Goal: Communication & Community: Share content

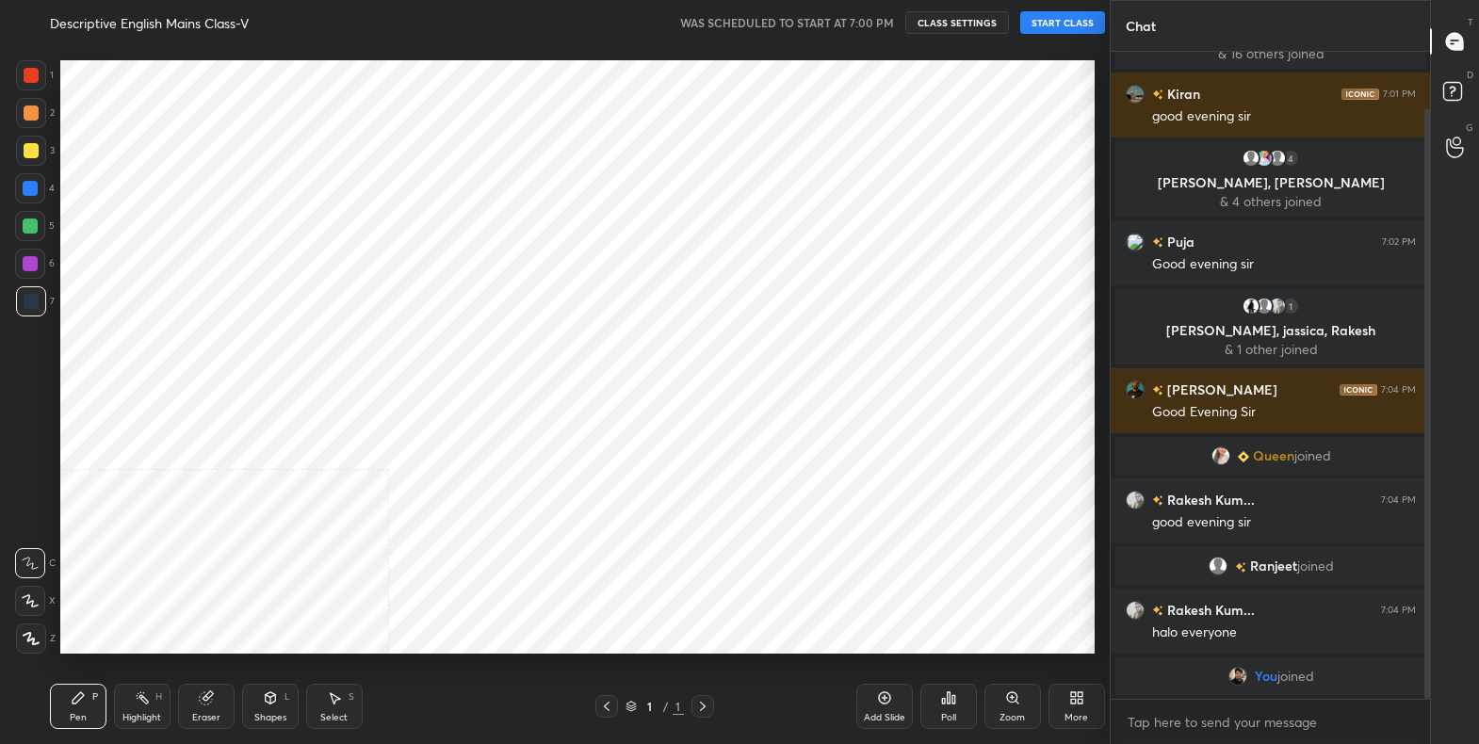
scroll to position [623, 1033]
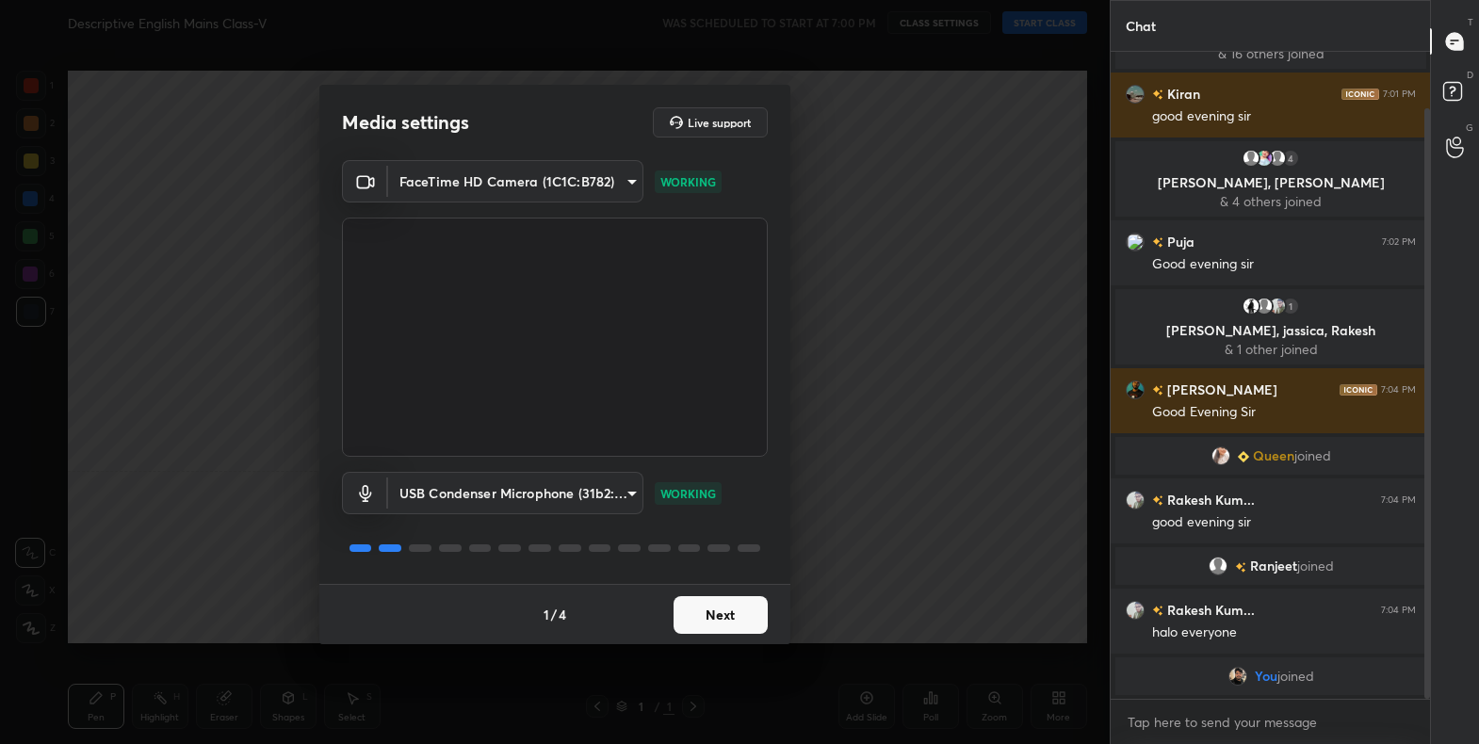
click at [735, 606] on button "Next" at bounding box center [720, 615] width 94 height 38
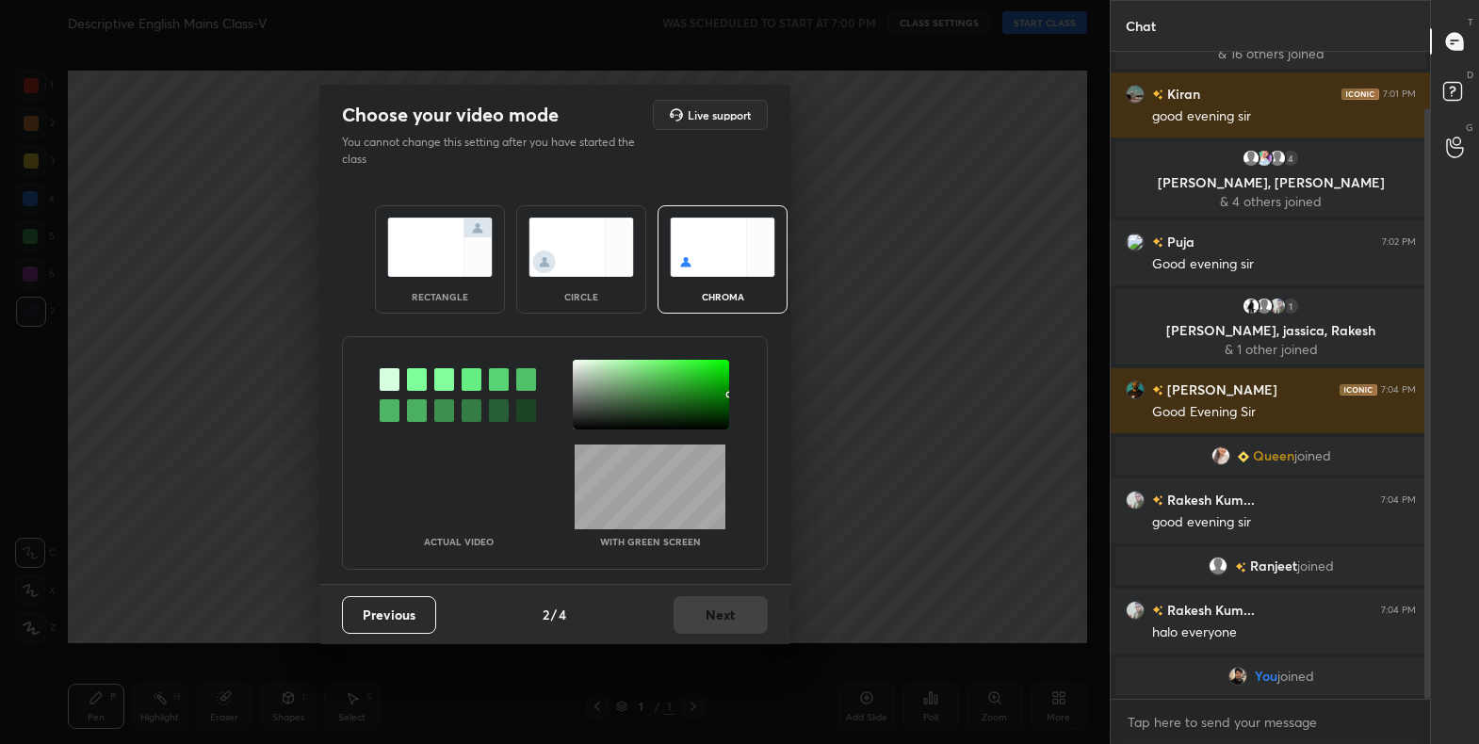
click at [735, 606] on div "Previous 2 / 4 Next" at bounding box center [554, 614] width 471 height 60
click at [484, 262] on img at bounding box center [439, 247] width 105 height 59
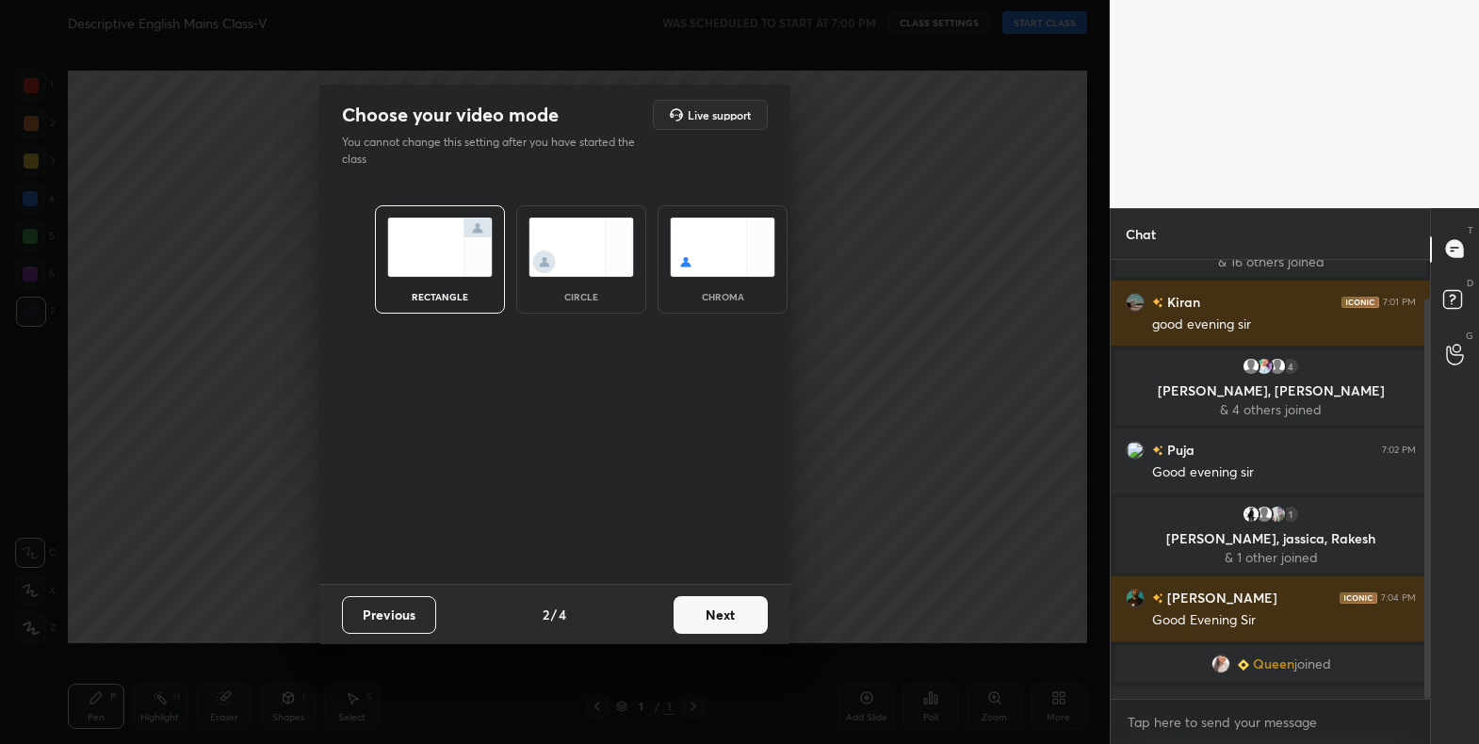
click at [708, 630] on button "Next" at bounding box center [720, 615] width 94 height 38
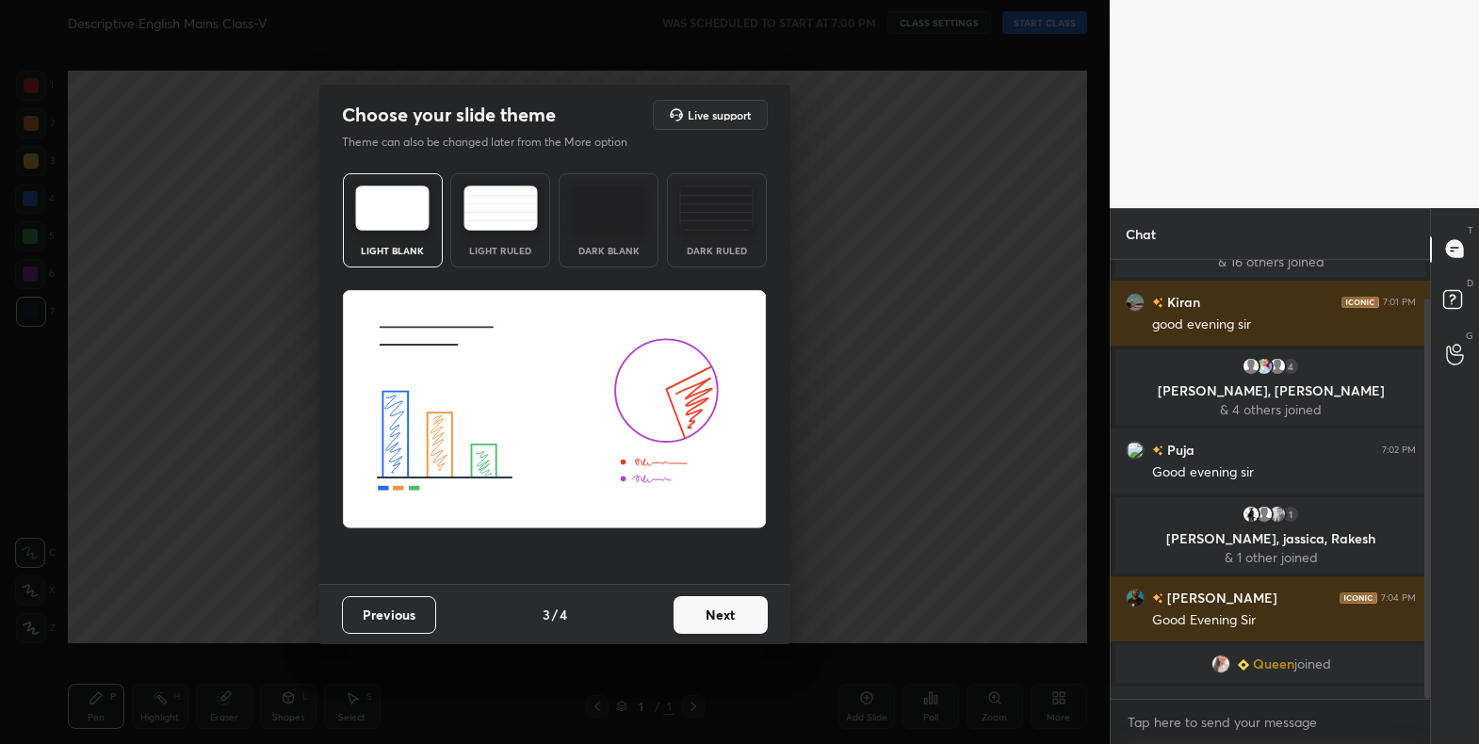
click at [708, 629] on button "Next" at bounding box center [720, 615] width 94 height 38
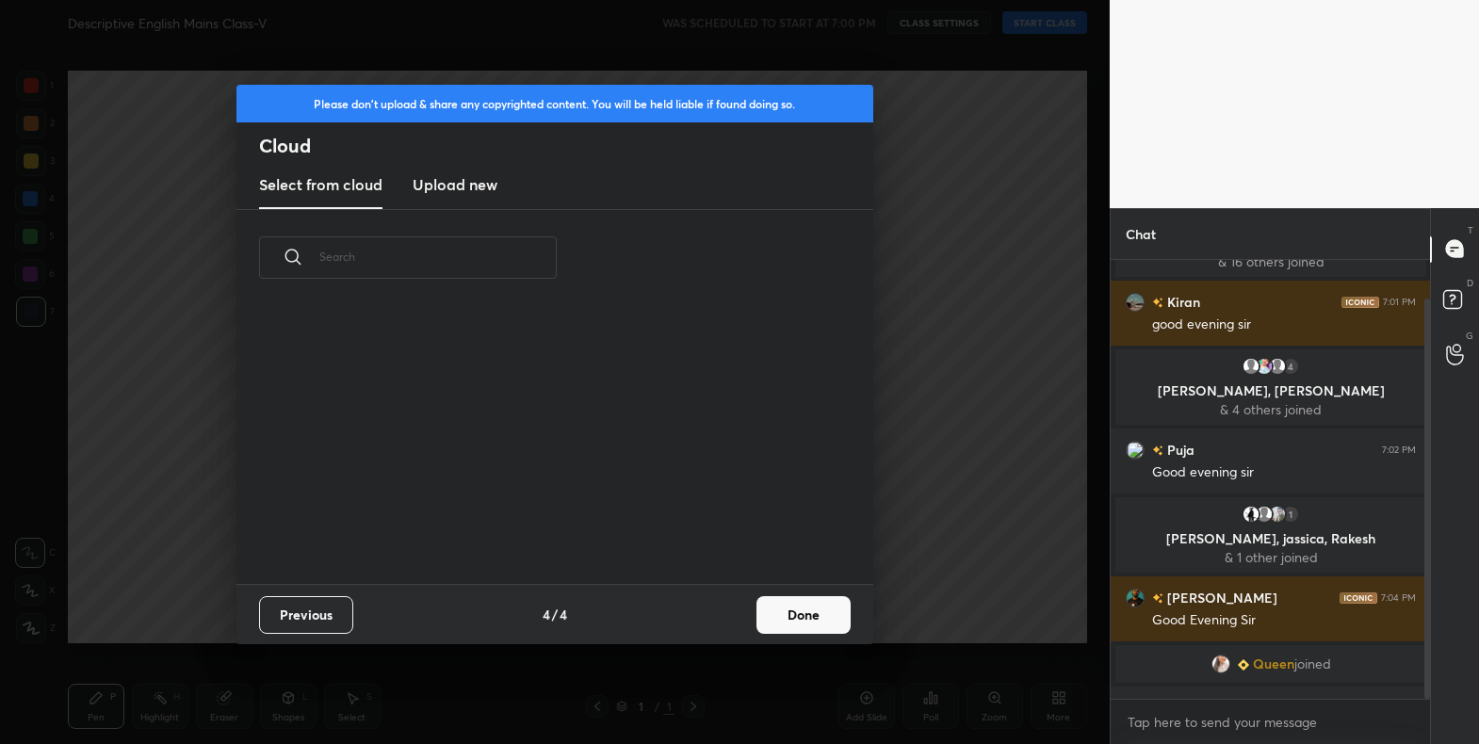
drag, startPoint x: 775, startPoint y: 610, endPoint x: 789, endPoint y: 607, distance: 14.6
click at [776, 609] on button "Done" at bounding box center [803, 615] width 94 height 38
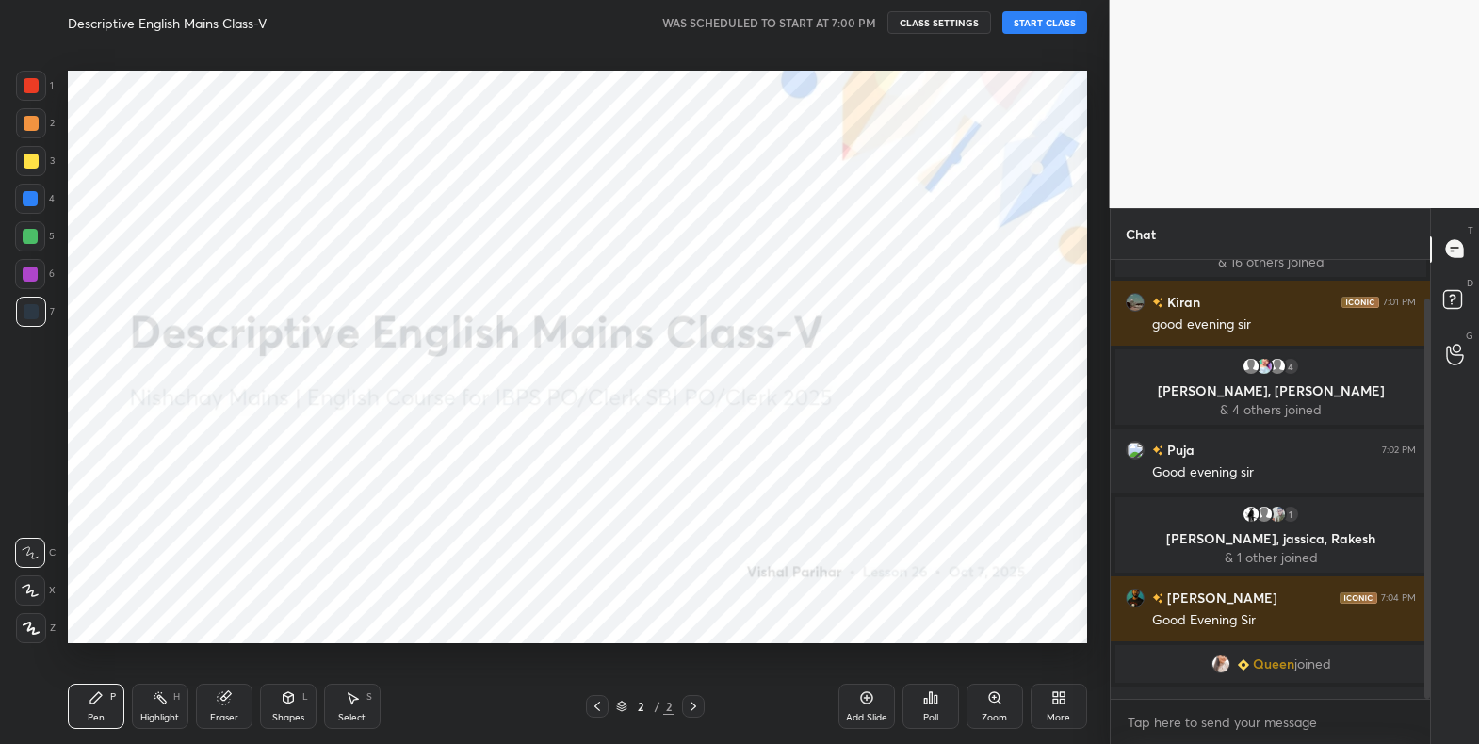
click at [1036, 22] on button "START CLASS" at bounding box center [1044, 22] width 85 height 23
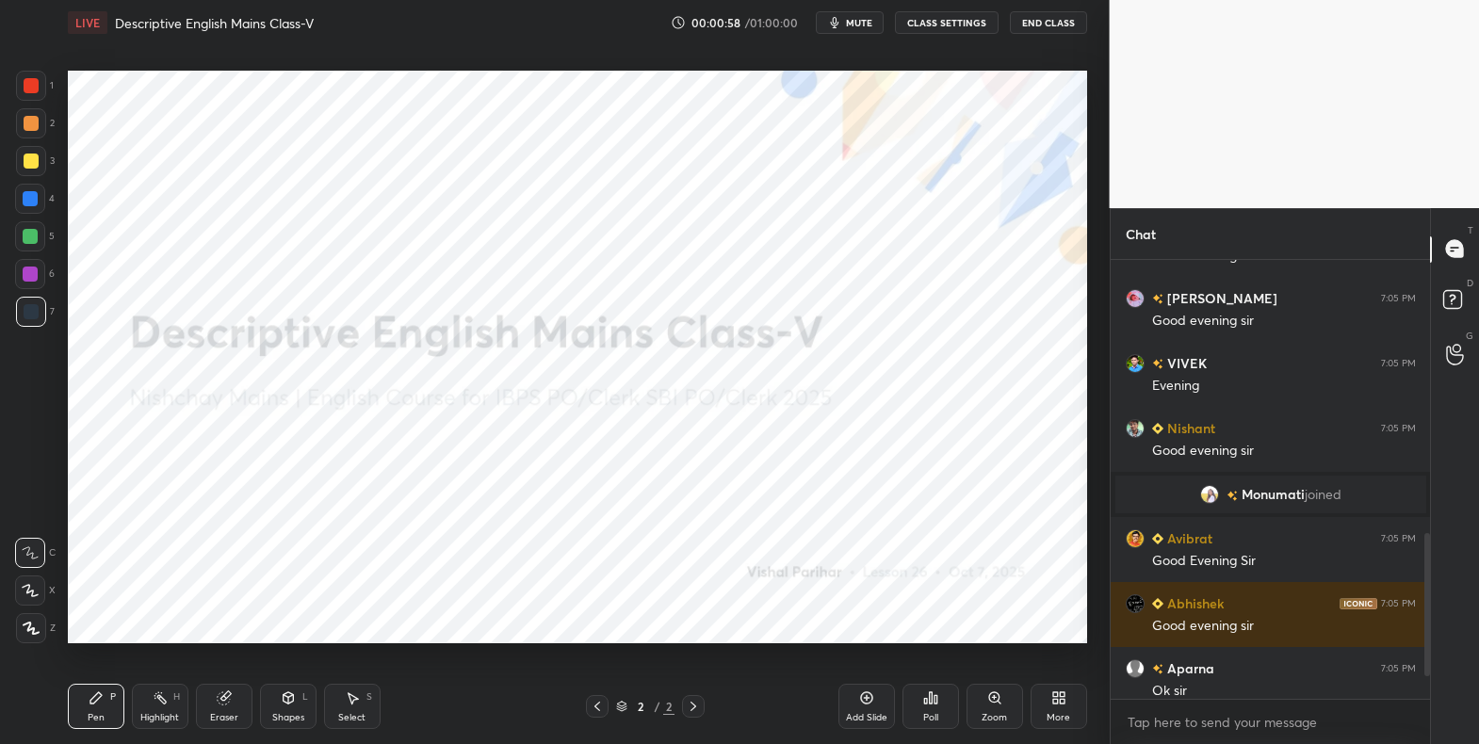
scroll to position [930, 0]
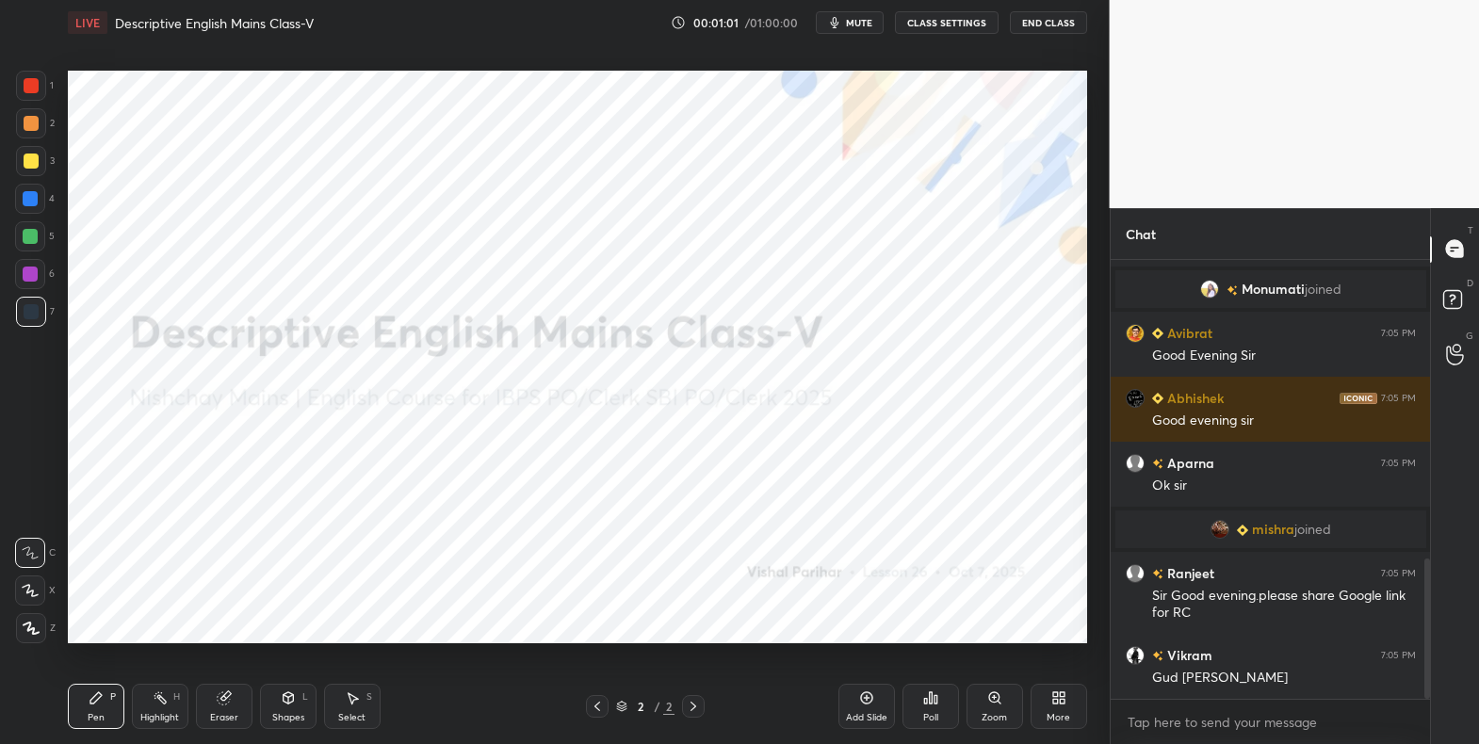
click at [1059, 706] on div "More" at bounding box center [1058, 706] width 57 height 45
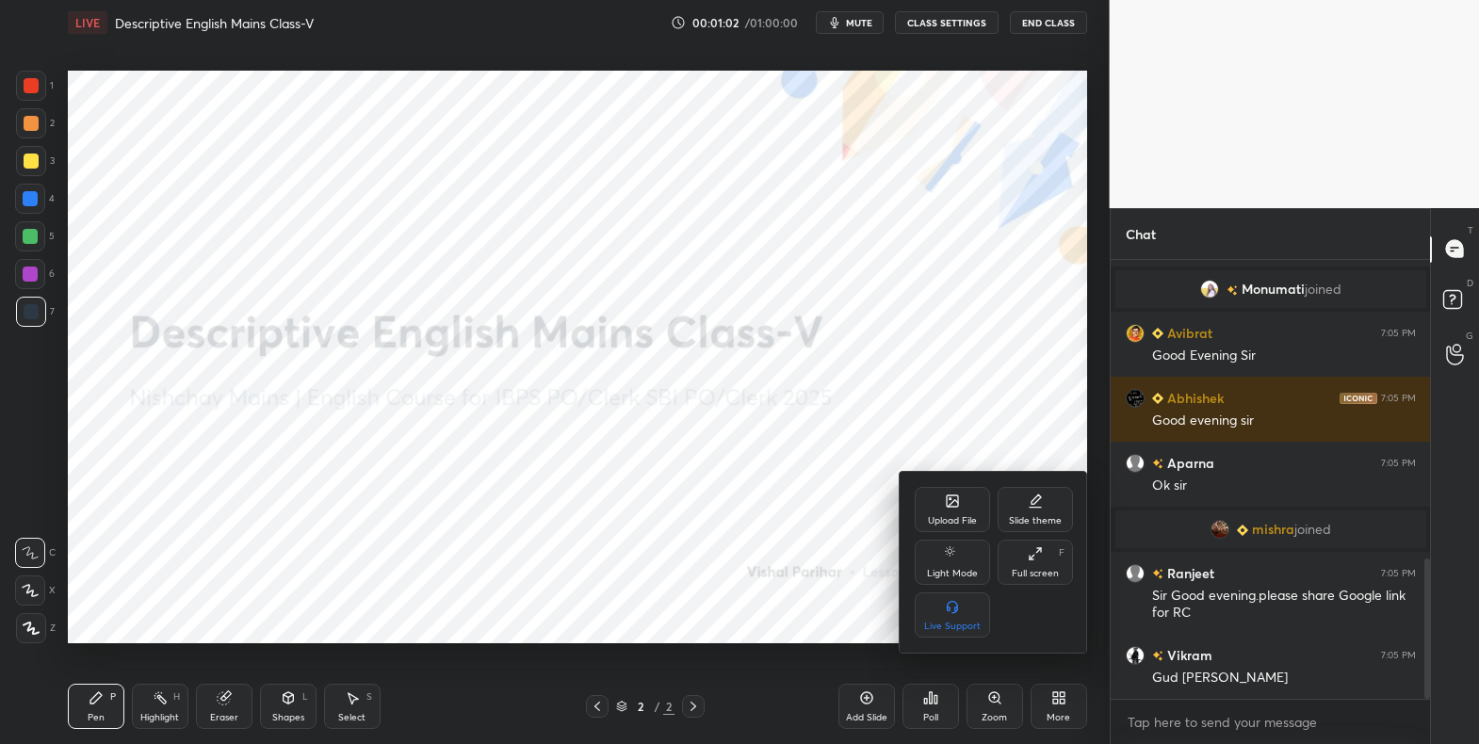
click at [953, 511] on div "Upload File" at bounding box center [951, 509] width 75 height 45
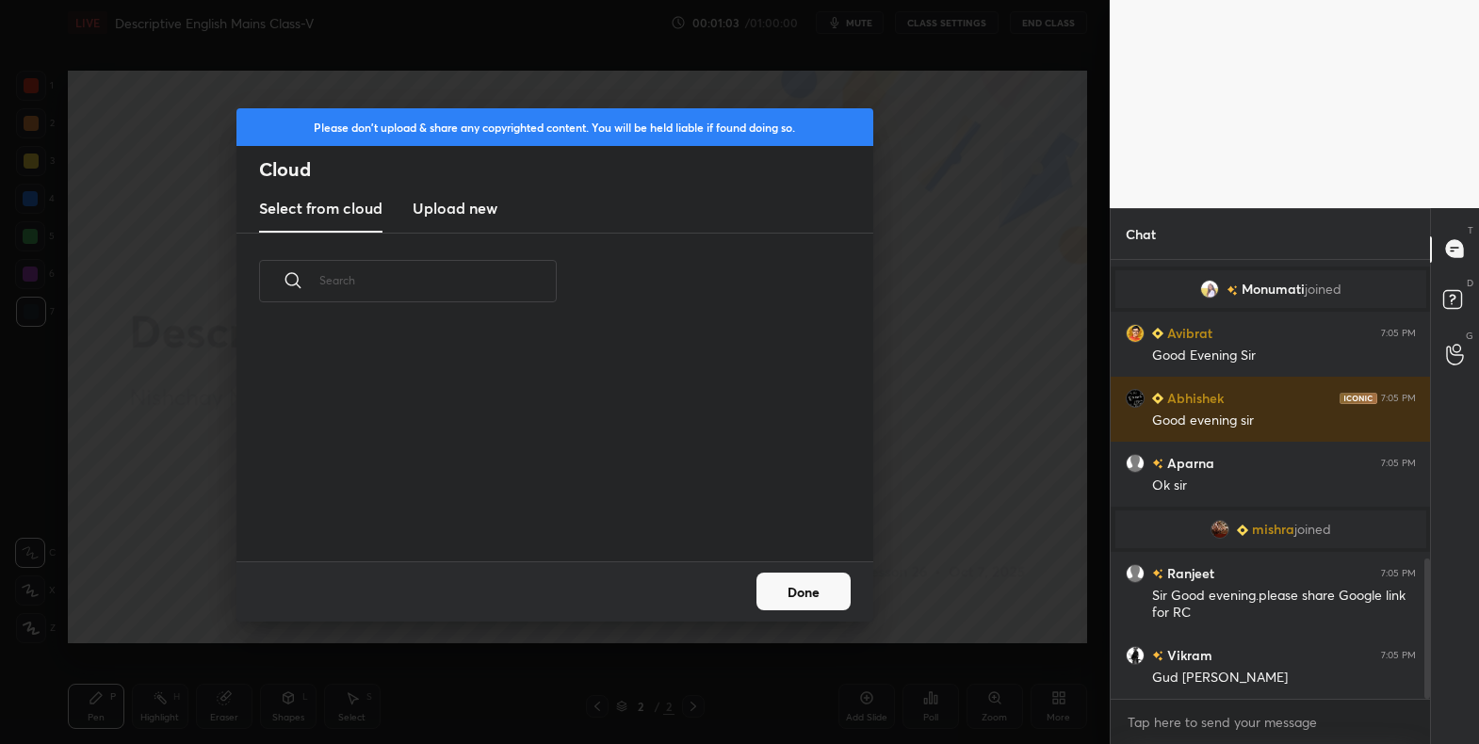
scroll to position [232, 605]
drag, startPoint x: 392, startPoint y: 175, endPoint x: 439, endPoint y: 203, distance: 54.9
click at [406, 186] on div "Please don't upload & share any copyrighted content. You will be held liable if…" at bounding box center [554, 170] width 637 height 125
click at [449, 204] on h3 "Upload new" at bounding box center [454, 208] width 85 height 23
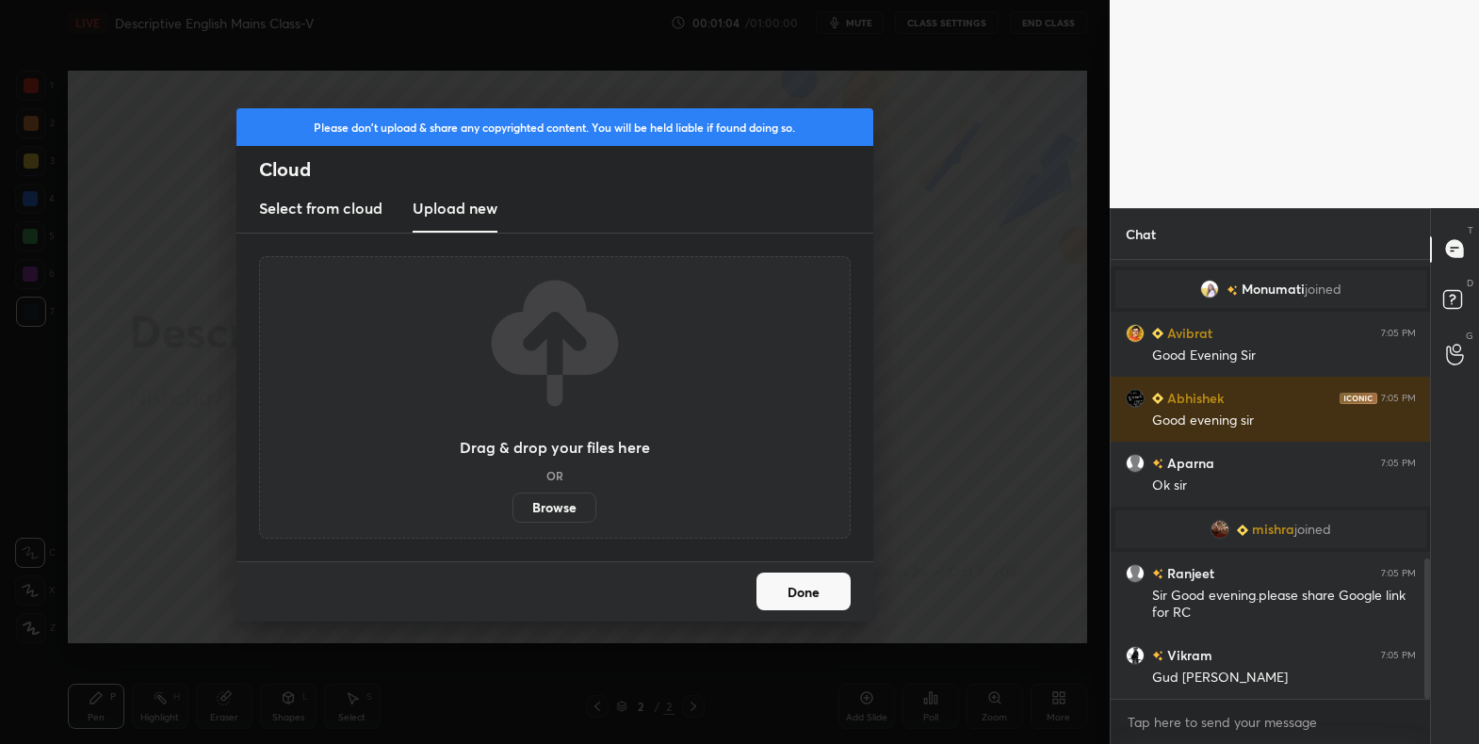
click at [558, 503] on label "Browse" at bounding box center [554, 508] width 84 height 30
click at [512, 503] on input "Browse" at bounding box center [512, 508] width 0 height 30
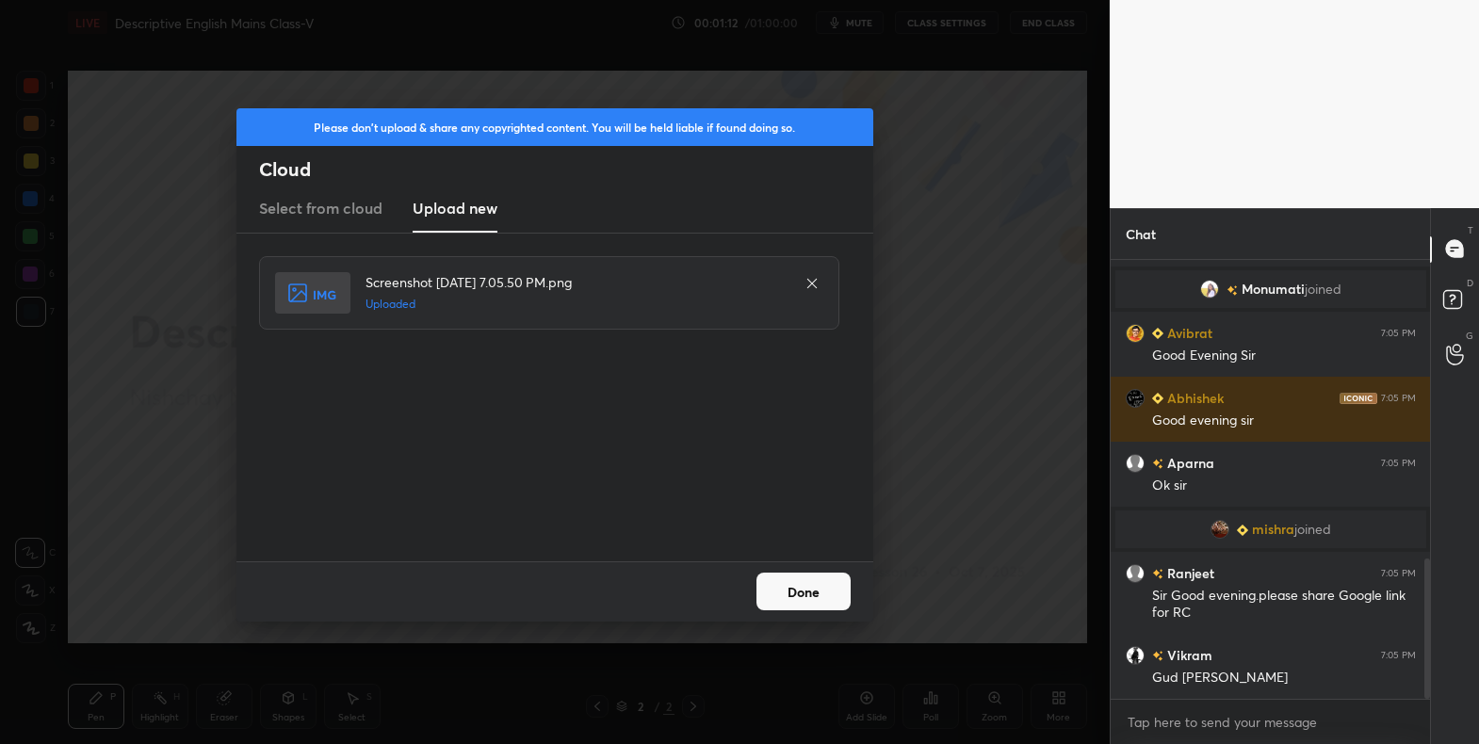
click at [810, 594] on button "Done" at bounding box center [803, 592] width 94 height 38
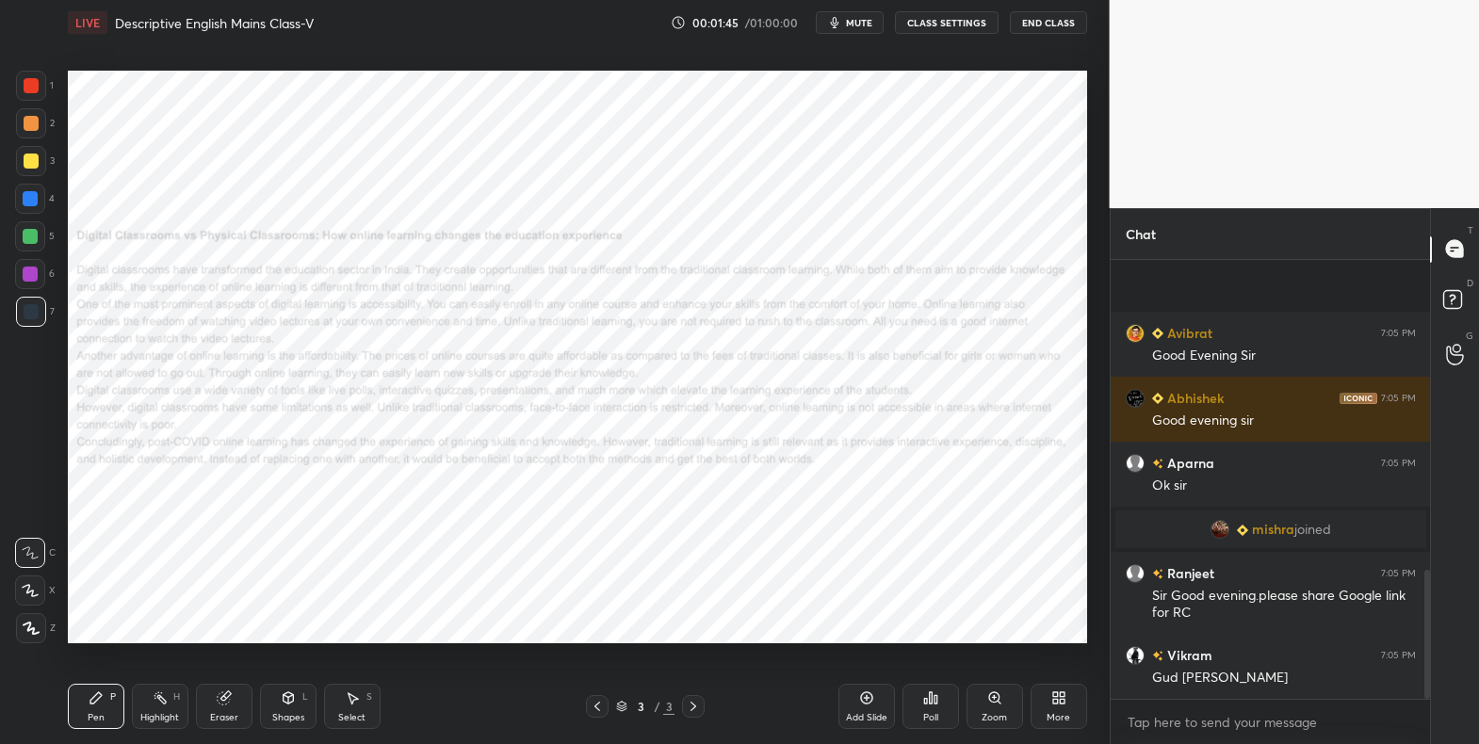
scroll to position [1058, 0]
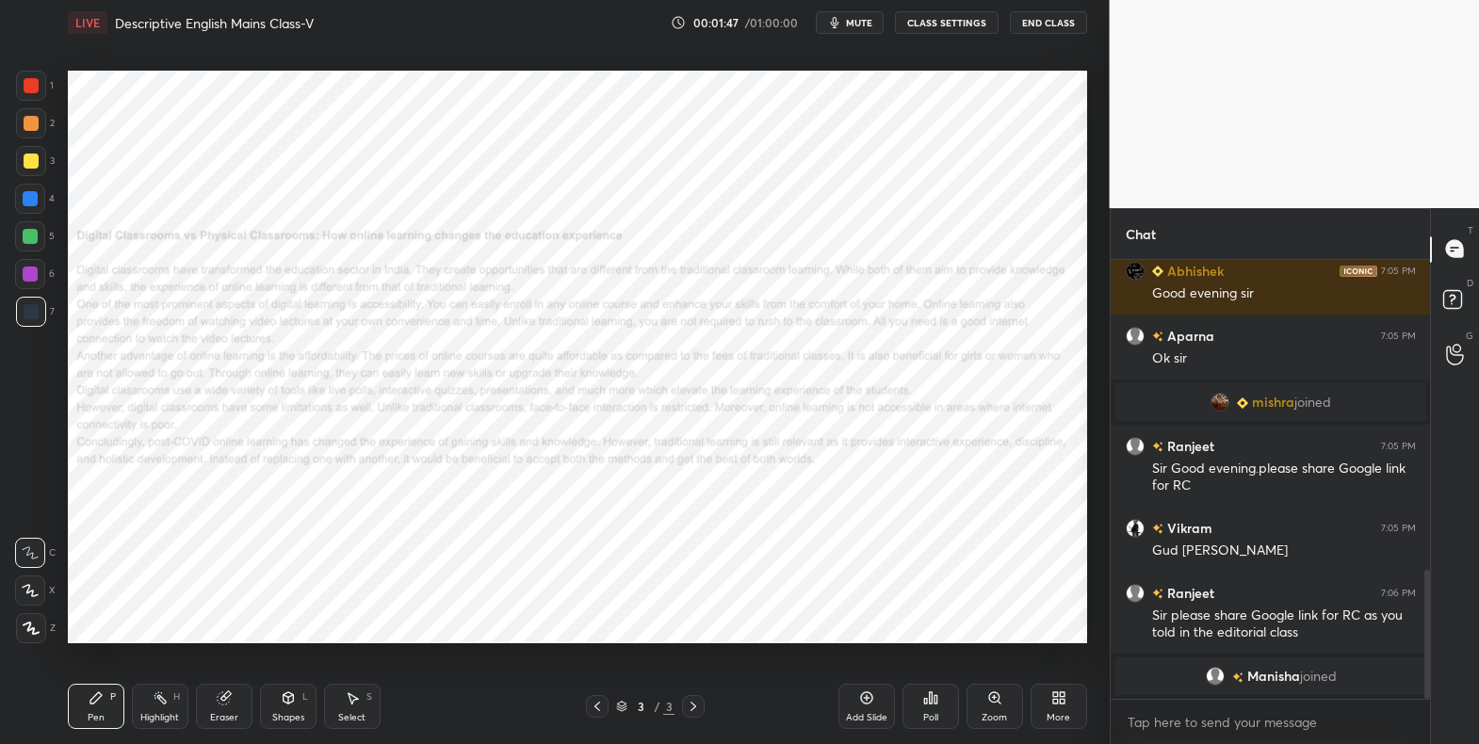
click at [1055, 713] on div "More" at bounding box center [1058, 717] width 24 height 9
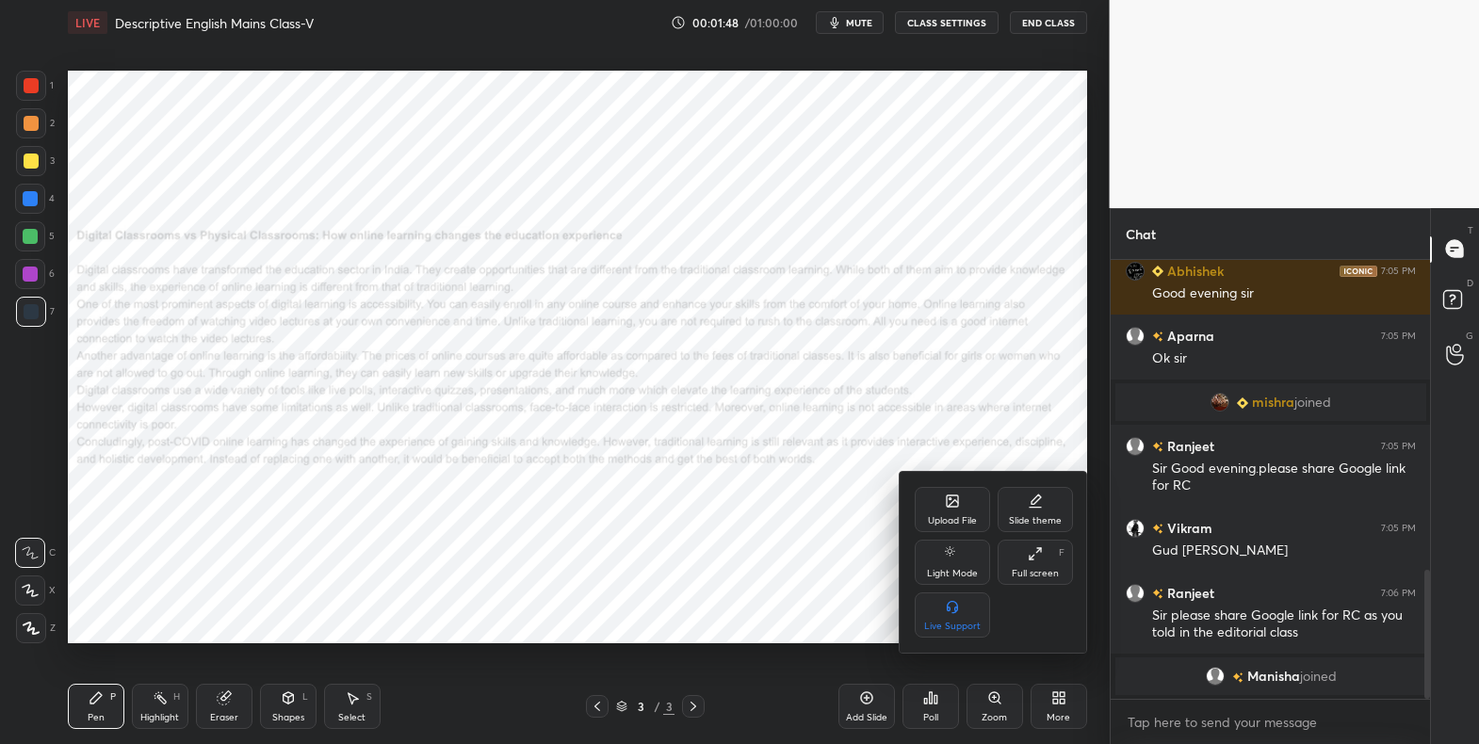
click at [952, 507] on icon at bounding box center [951, 500] width 11 height 11
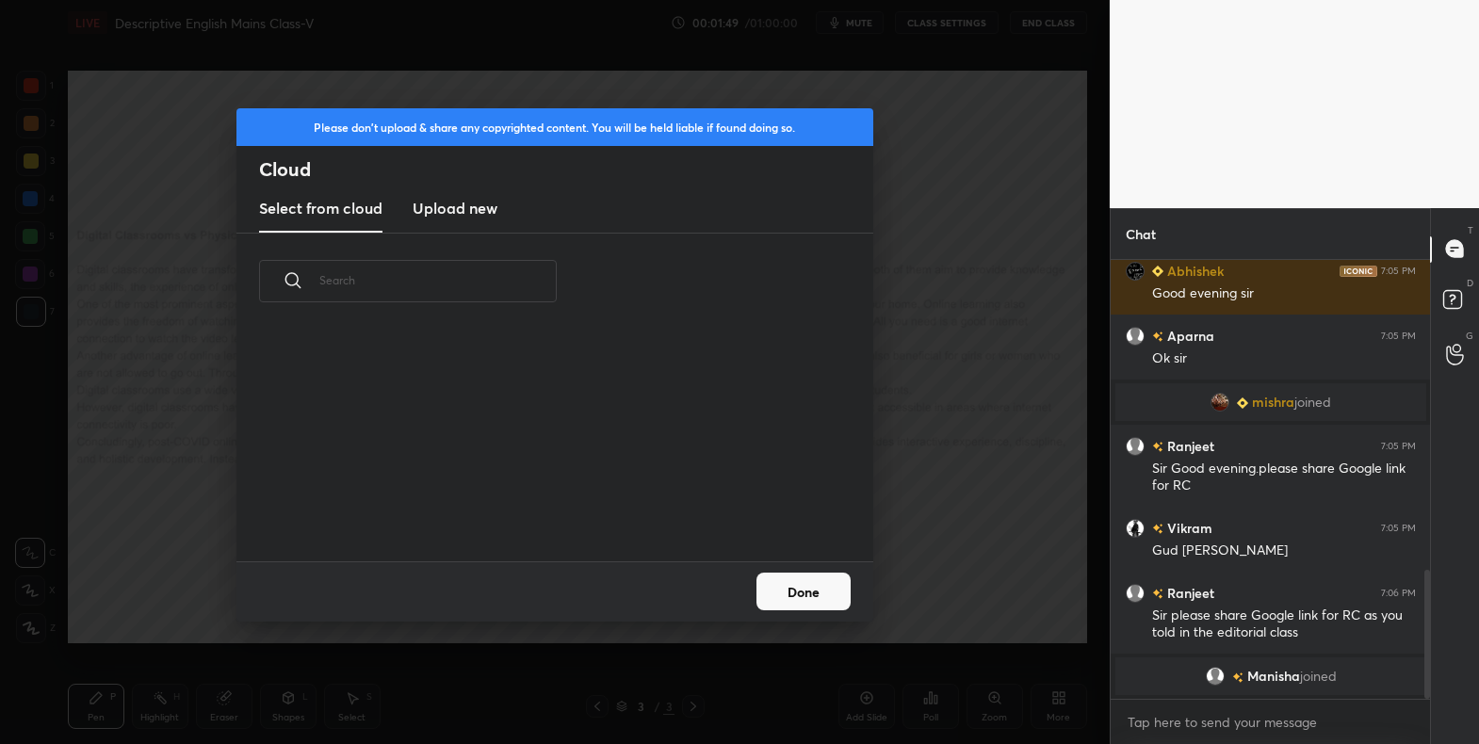
scroll to position [232, 605]
click at [461, 208] on h3 "Upload new" at bounding box center [454, 208] width 85 height 23
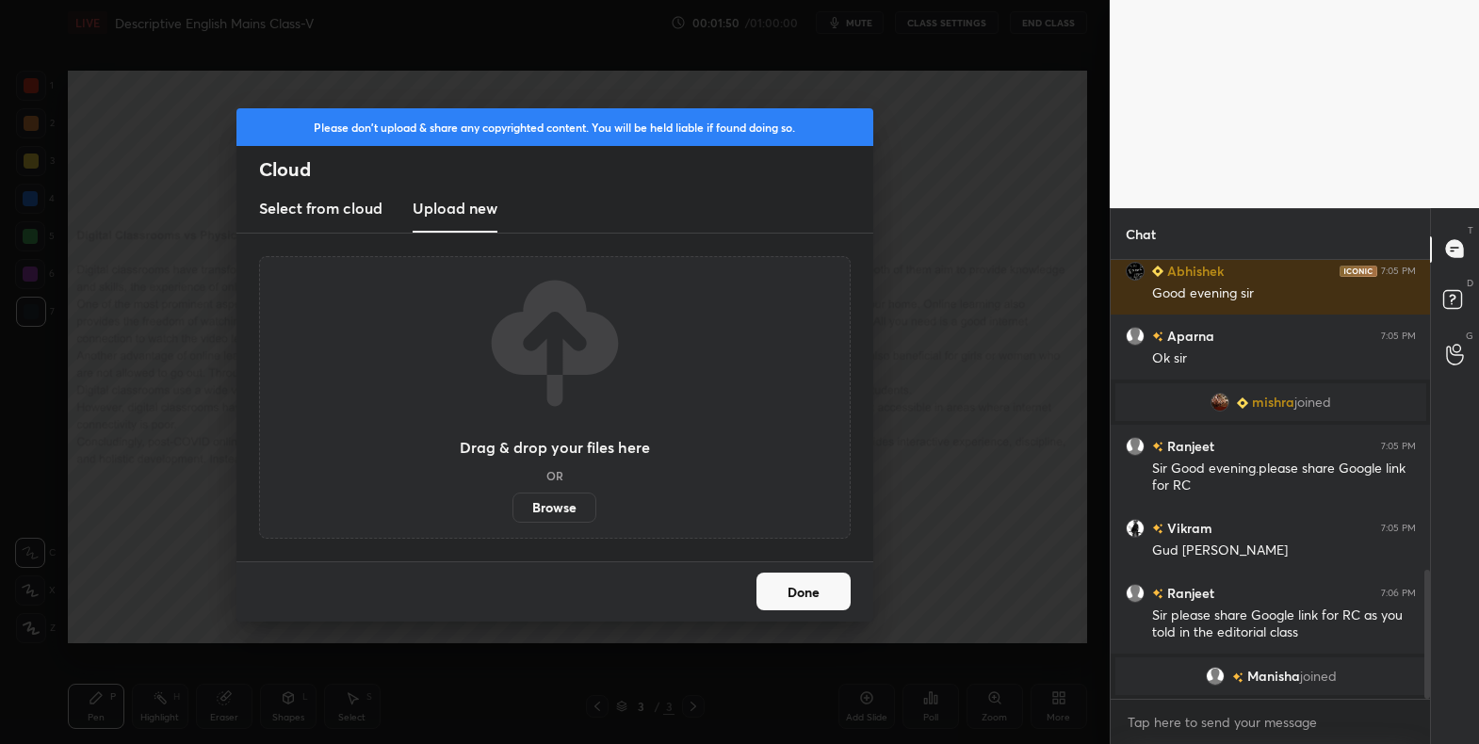
click at [552, 514] on label "Browse" at bounding box center [554, 508] width 84 height 30
click at [512, 514] on input "Browse" at bounding box center [512, 508] width 0 height 30
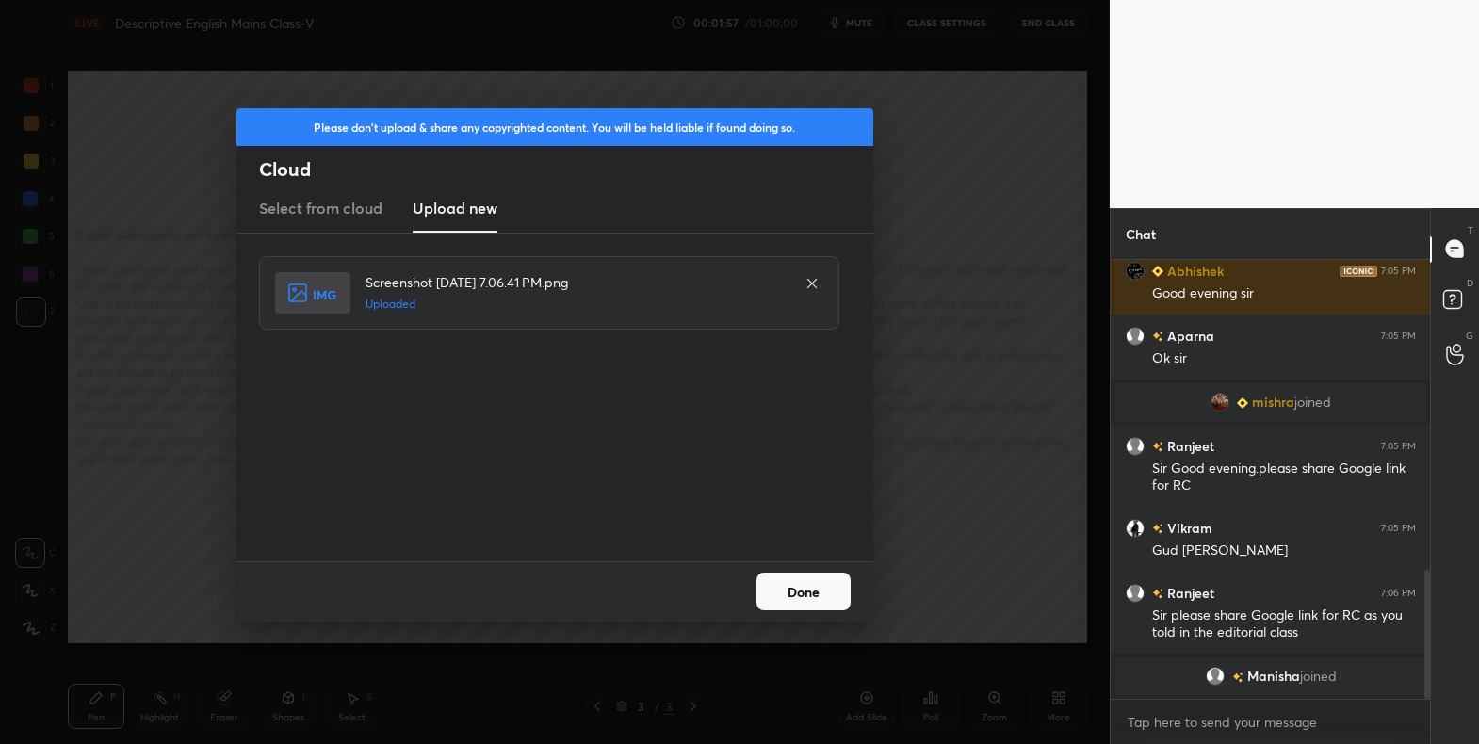
drag, startPoint x: 832, startPoint y: 602, endPoint x: 415, endPoint y: 119, distance: 637.7
click at [825, 591] on button "Done" at bounding box center [803, 592] width 94 height 38
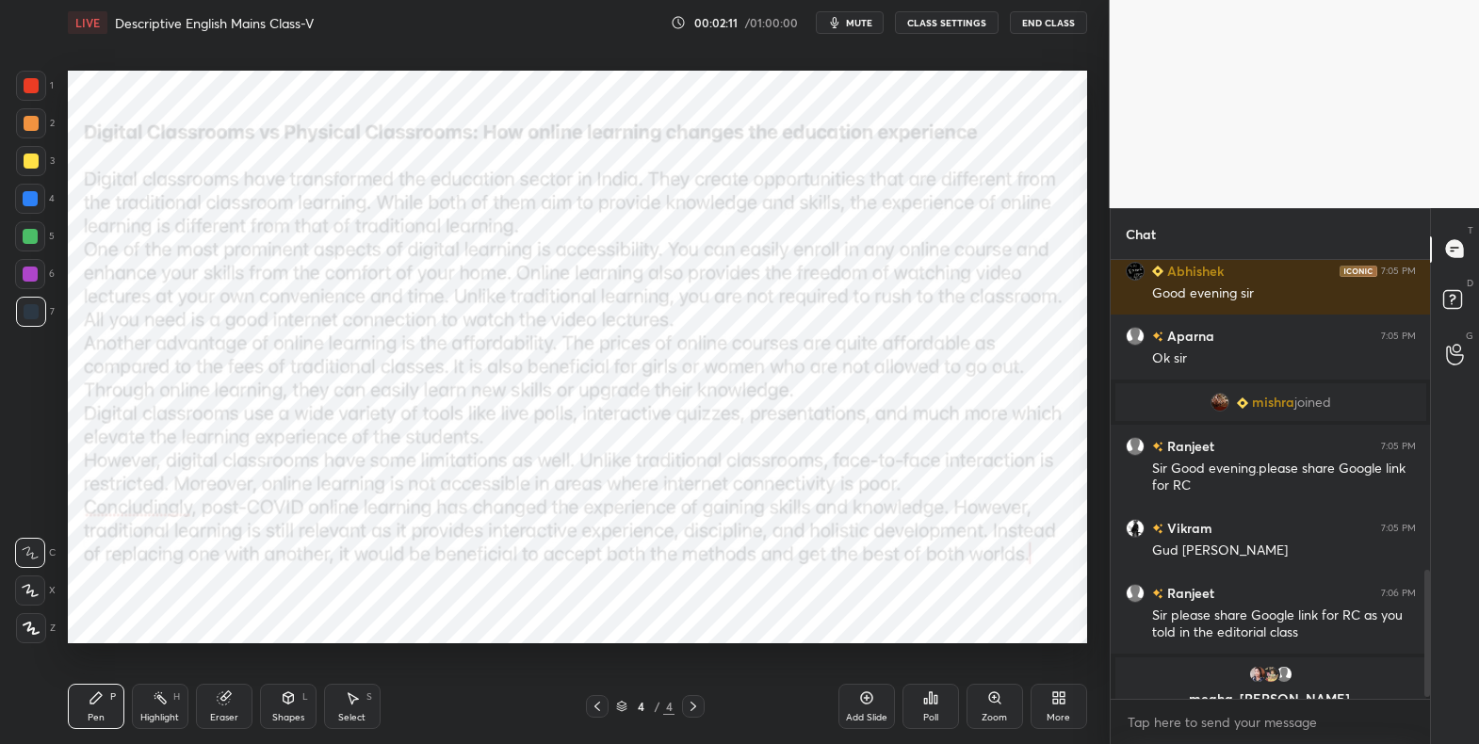
scroll to position [1081, 0]
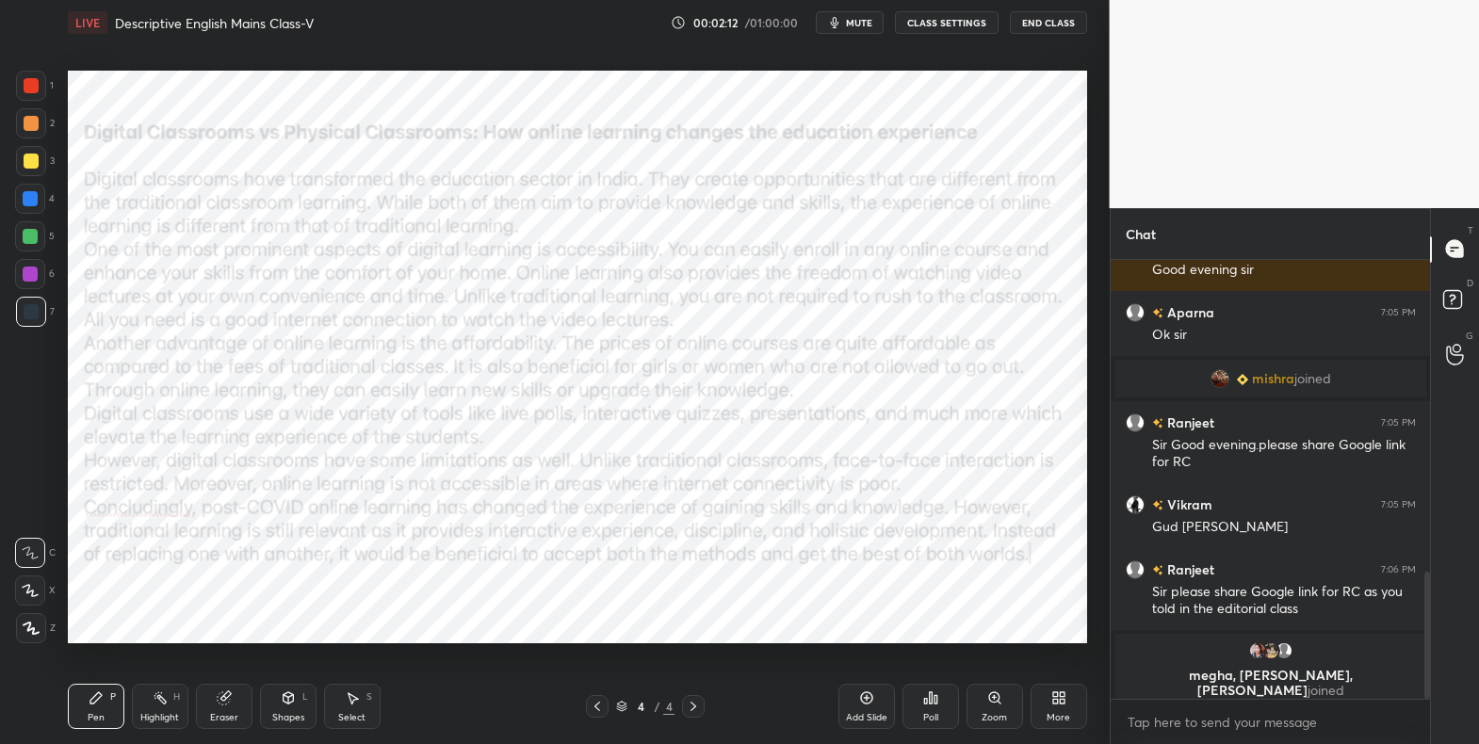
click at [1195, 704] on div "x" at bounding box center [1270, 722] width 320 height 44
type textarea "x"
type textarea "D"
type textarea "x"
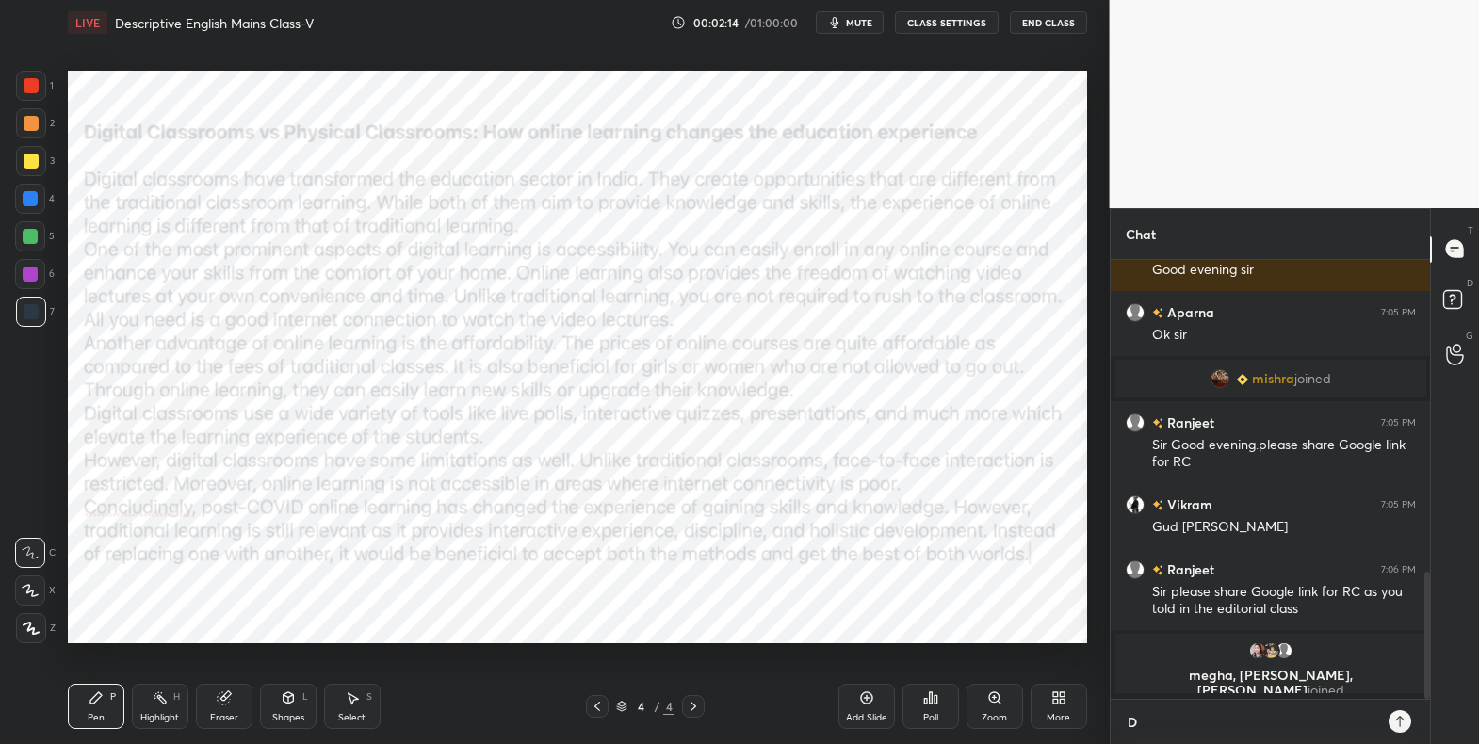
type textarea "Dr"
type textarea "x"
type textarea "Dri"
type textarea "x"
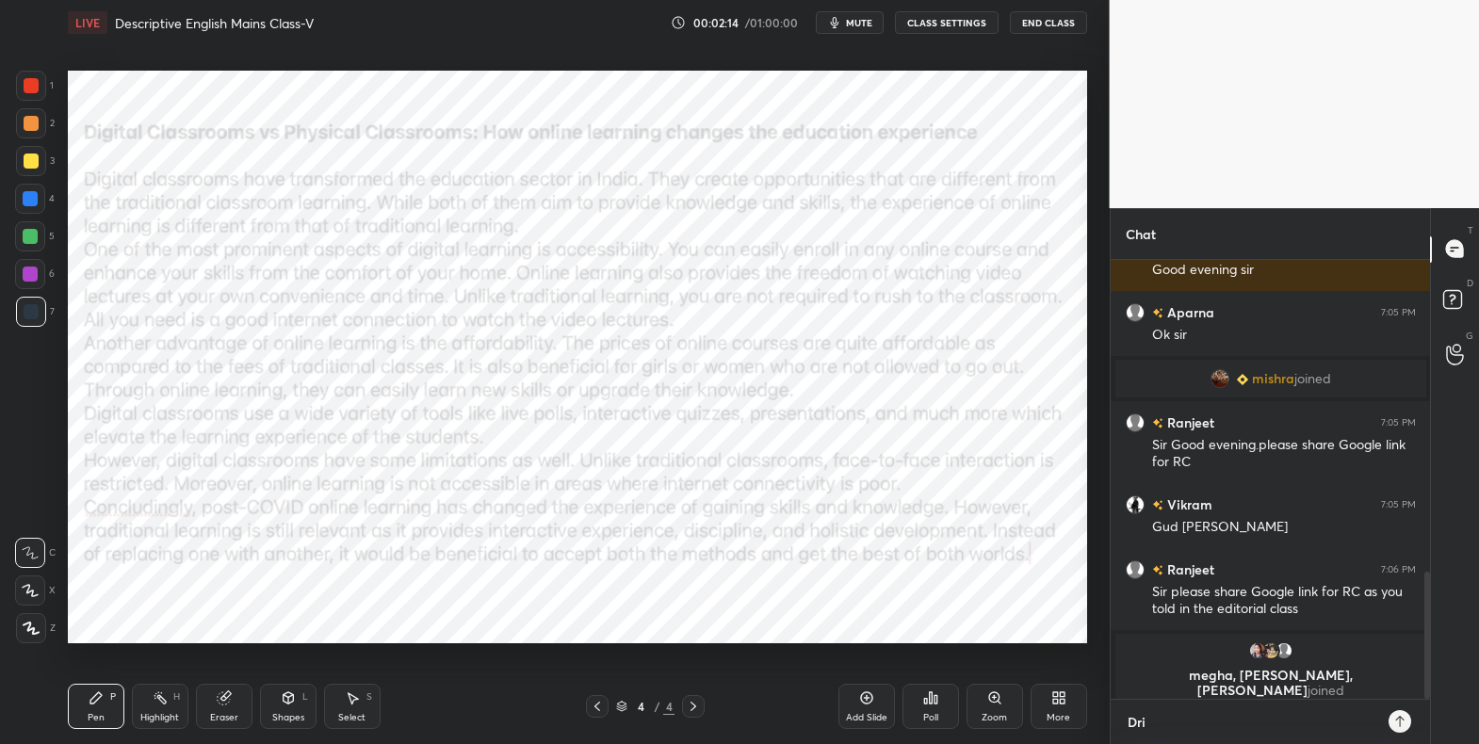
type textarea "Driv"
type textarea "x"
type textarea "Drive"
type textarea "x"
type textarea "Drive"
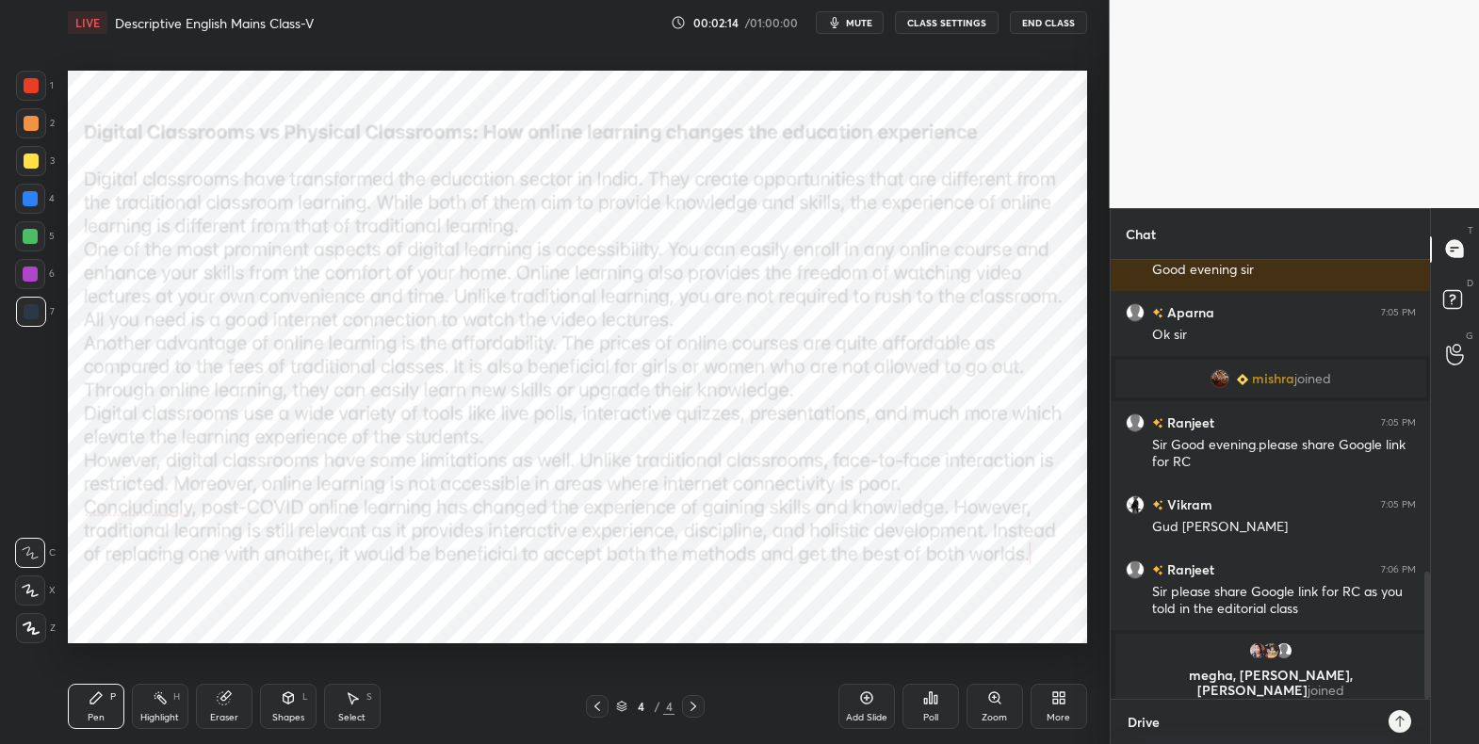
type textarea "x"
type textarea "Drive l"
type textarea "x"
type textarea "Drive li"
type textarea "x"
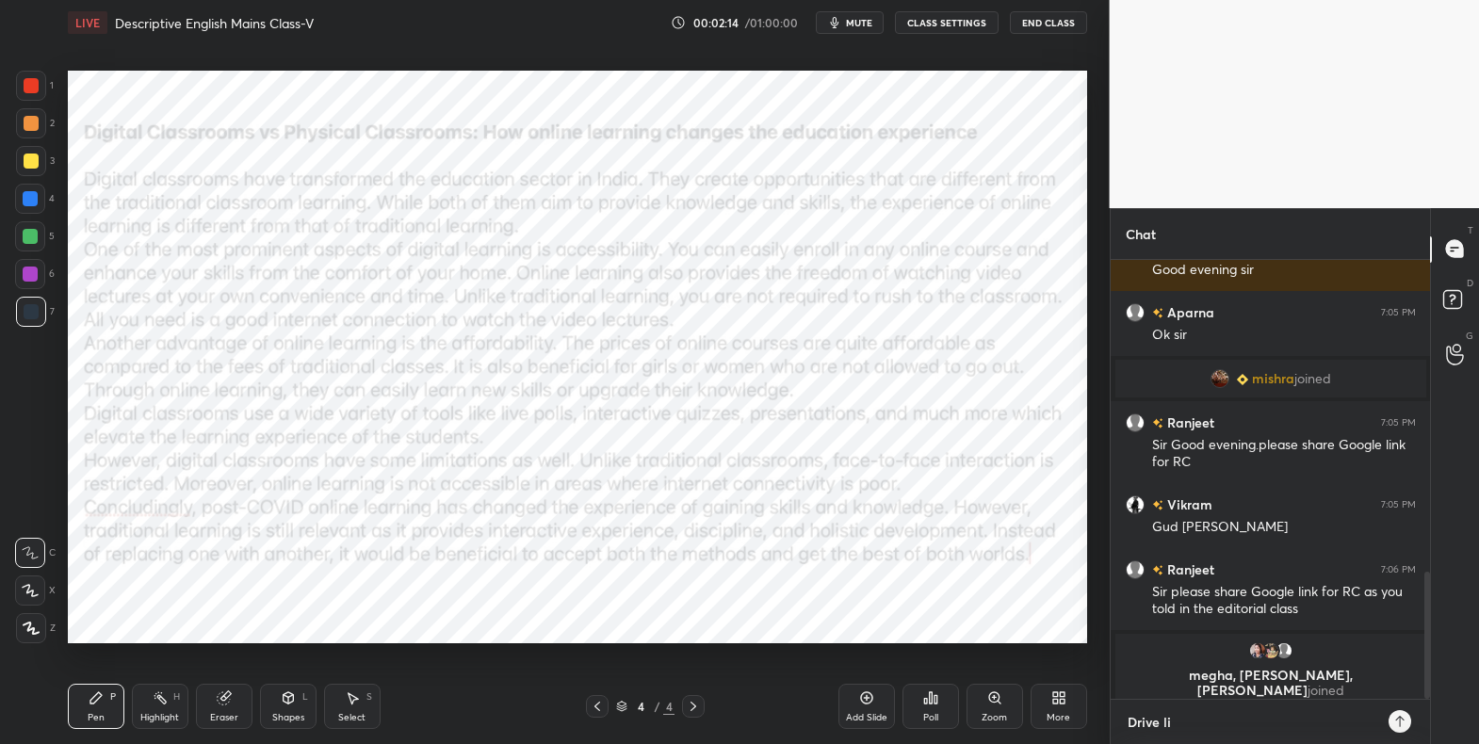
type textarea "Drive lin"
type textarea "x"
type textarea "Drive link"
type textarea "x"
type textarea "Drive link:"
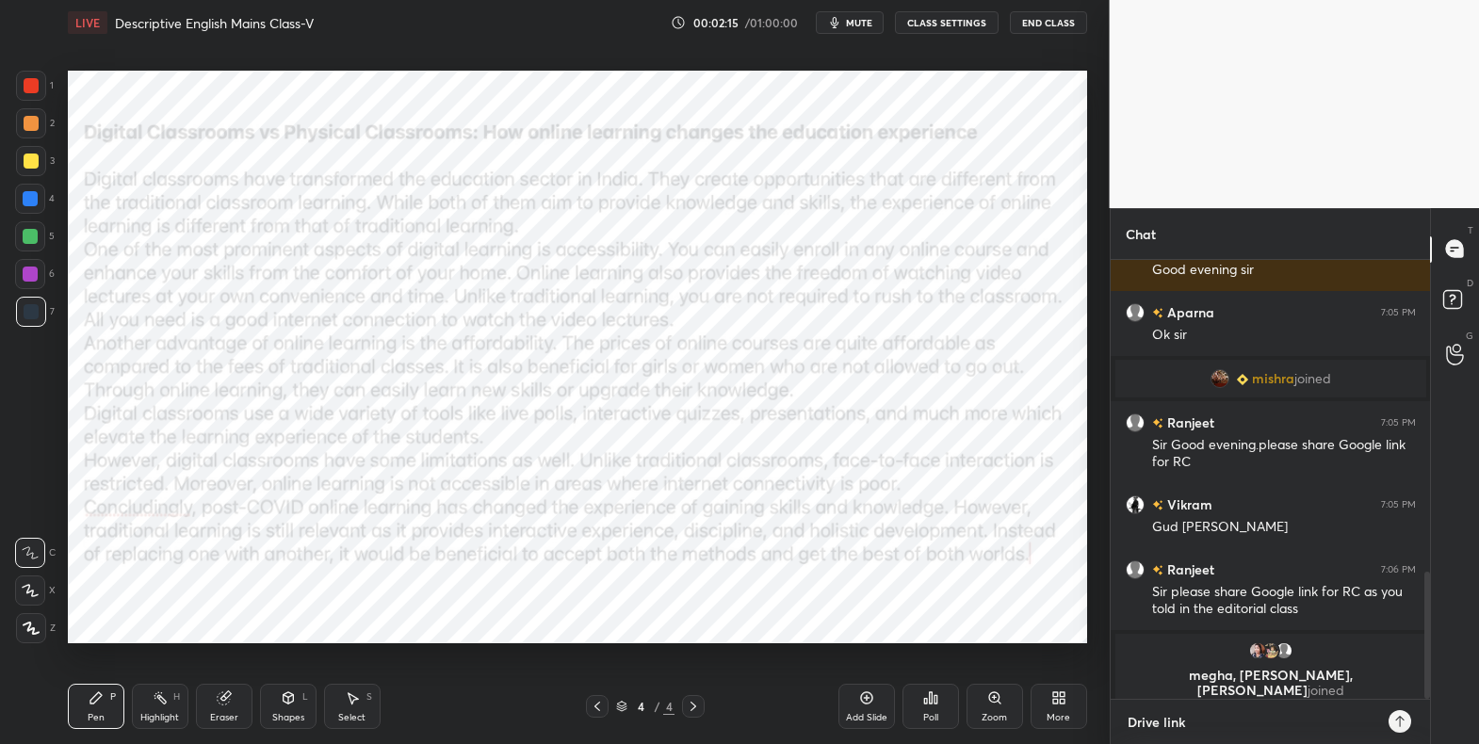
type textarea "x"
type textarea "Drive link:"
type textarea "x"
paste textarea "[URL][DOMAIN_NAME]"
type textarea "Drive link: [URL][DOMAIN_NAME]"
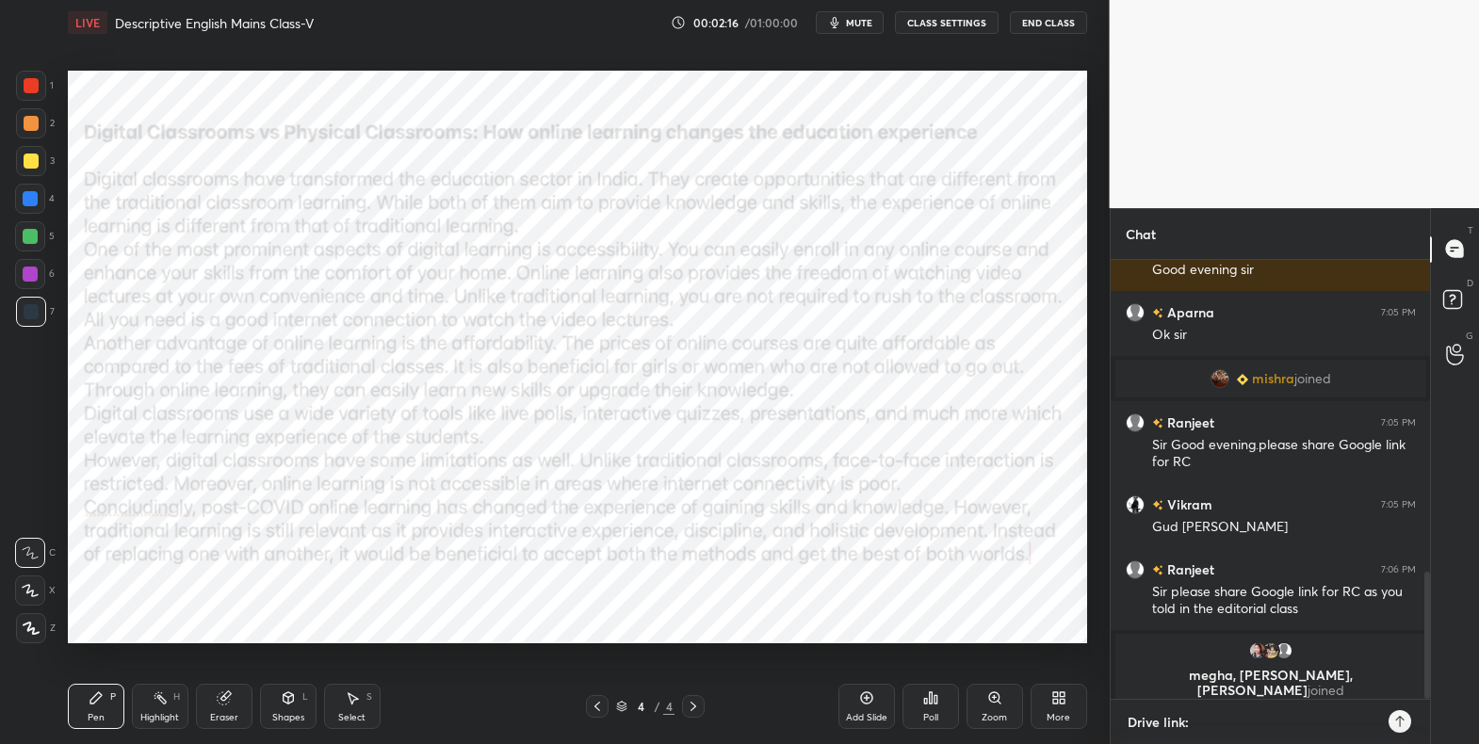
type textarea "x"
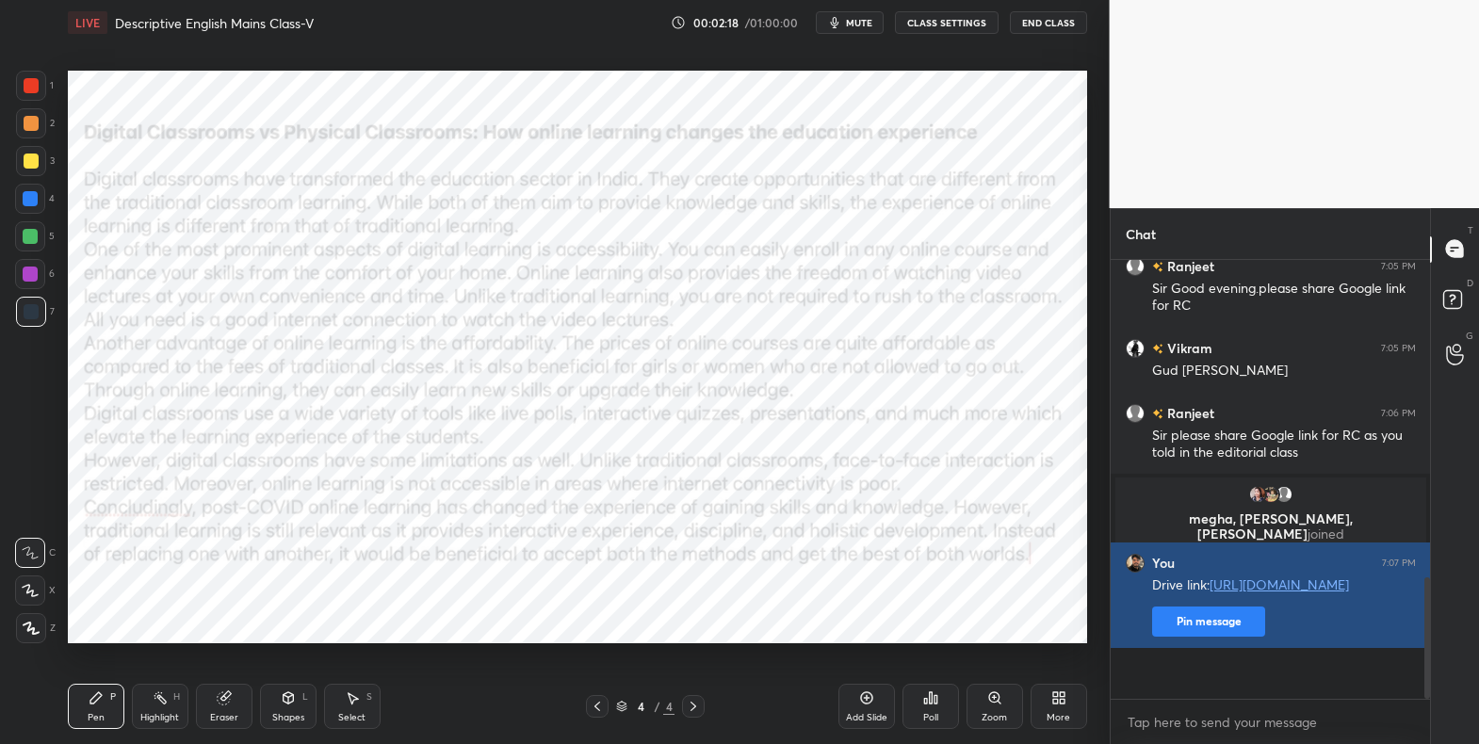
click at [1209, 637] on button "Pin message" at bounding box center [1208, 622] width 113 height 30
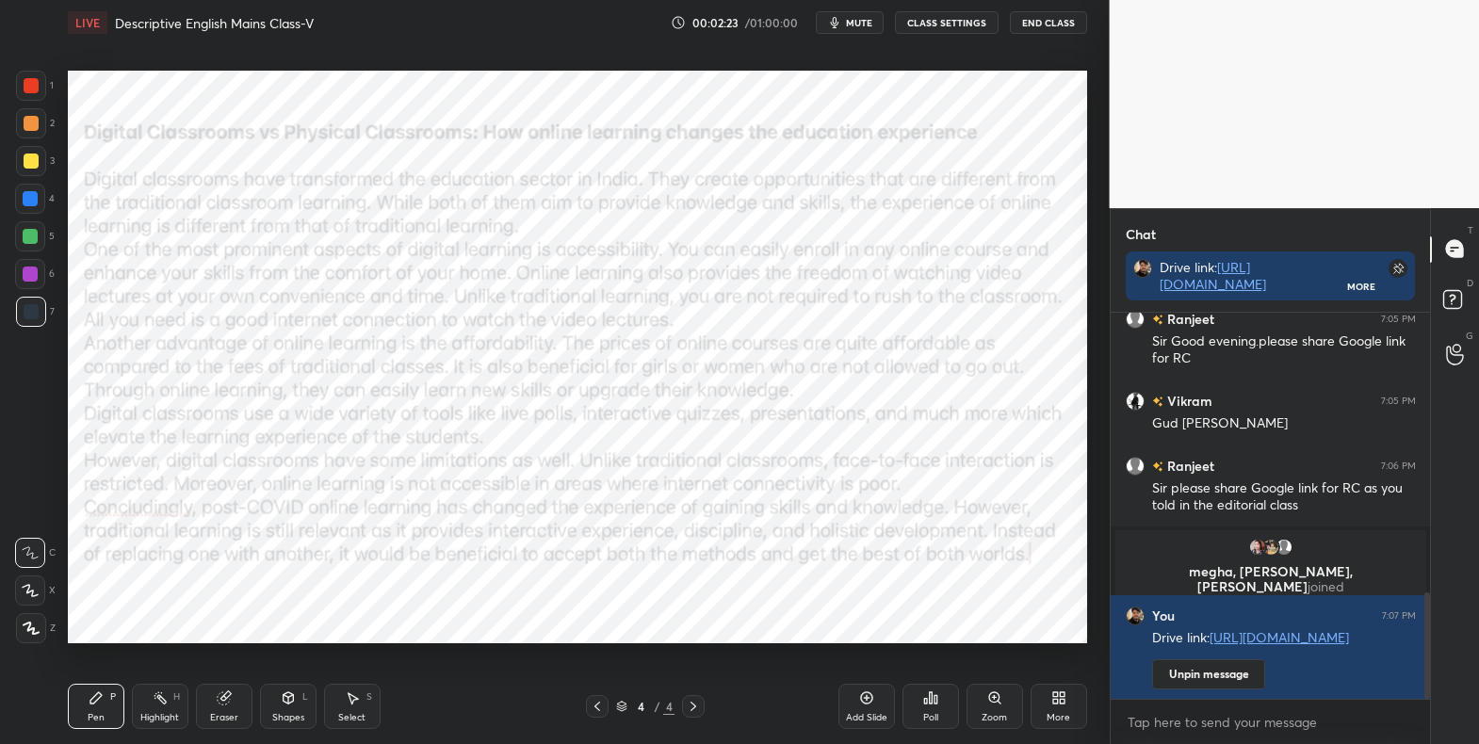
drag, startPoint x: 32, startPoint y: 83, endPoint x: 24, endPoint y: 169, distance: 86.0
click at [31, 84] on div at bounding box center [31, 85] width 15 height 15
drag, startPoint x: 34, startPoint y: 630, endPoint x: 43, endPoint y: 629, distance: 9.5
click at [33, 632] on icon at bounding box center [31, 628] width 17 height 13
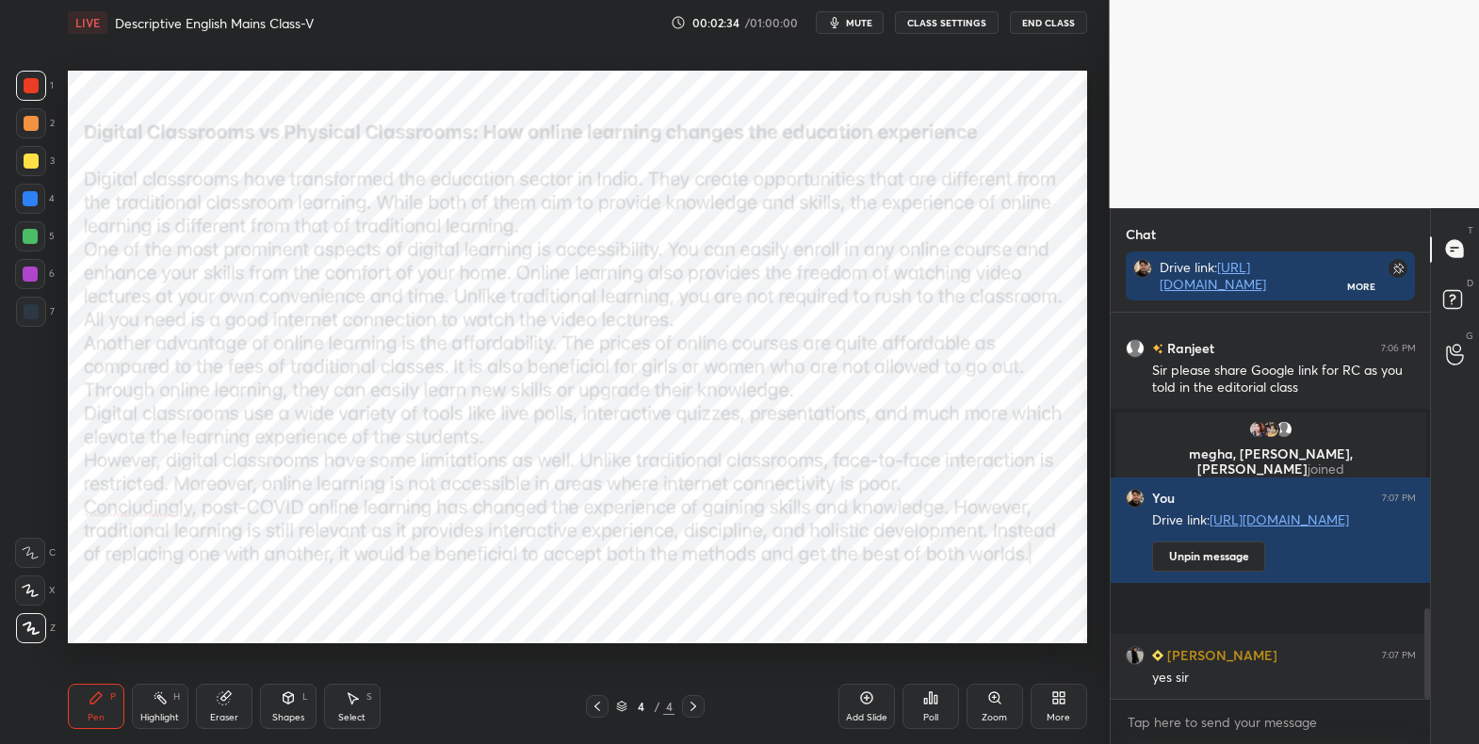
click at [34, 592] on icon at bounding box center [30, 590] width 17 height 13
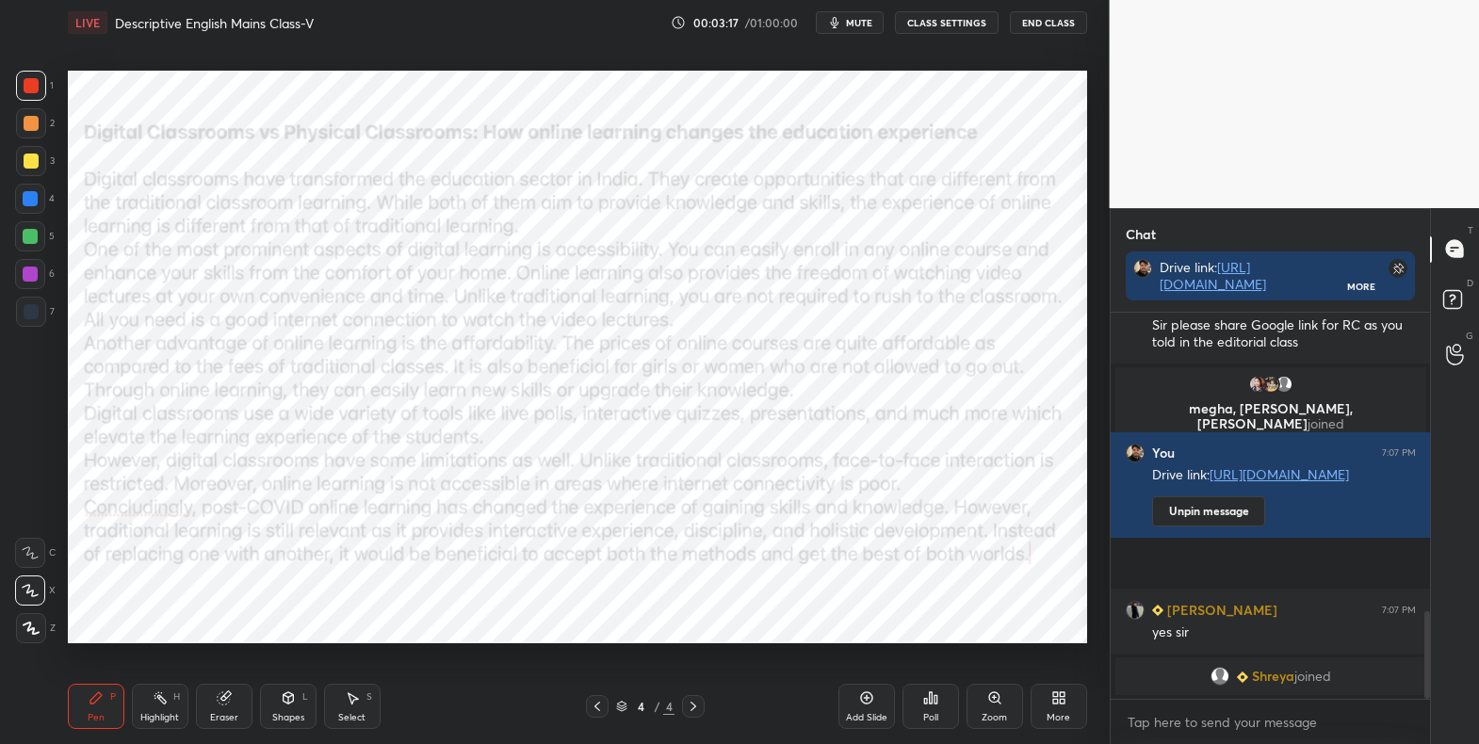
click at [34, 198] on div at bounding box center [30, 198] width 15 height 15
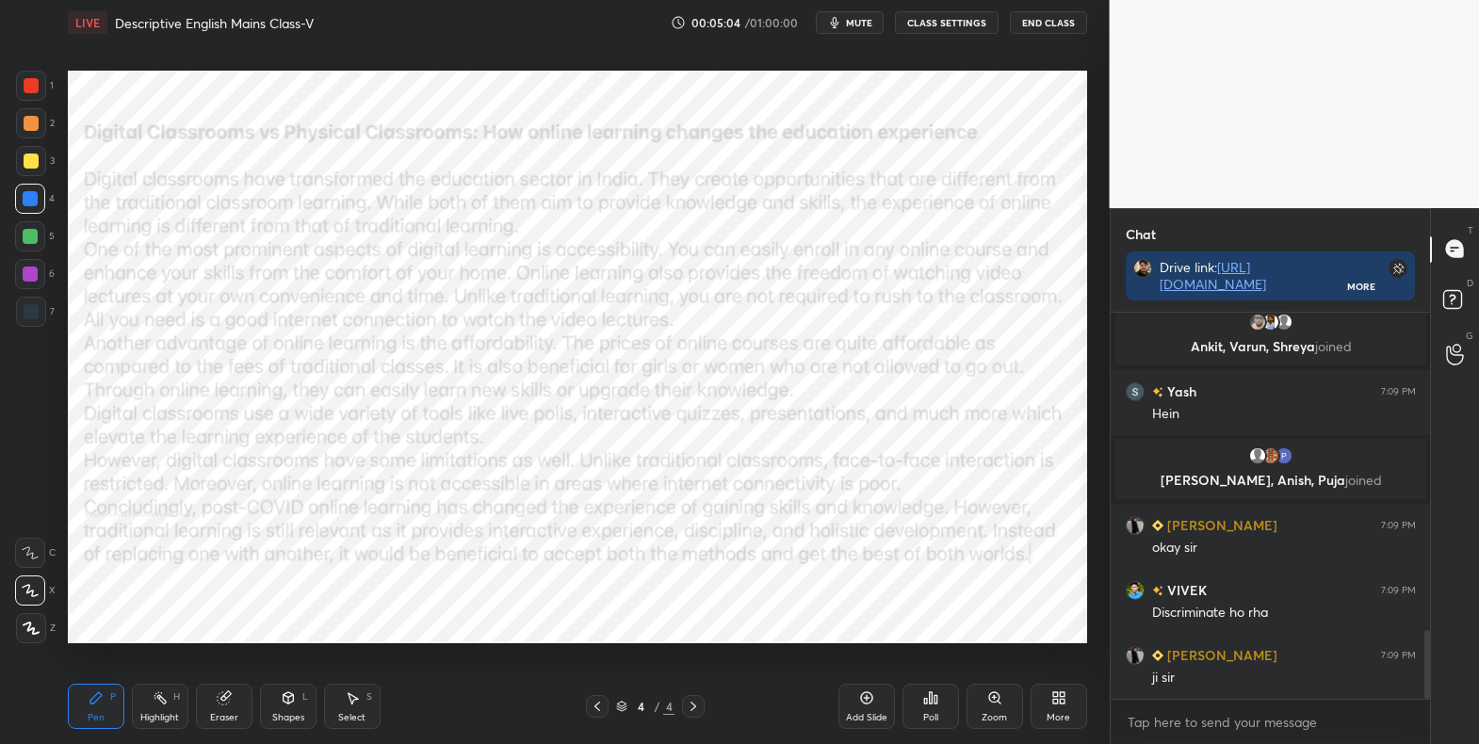
scroll to position [1782, 0]
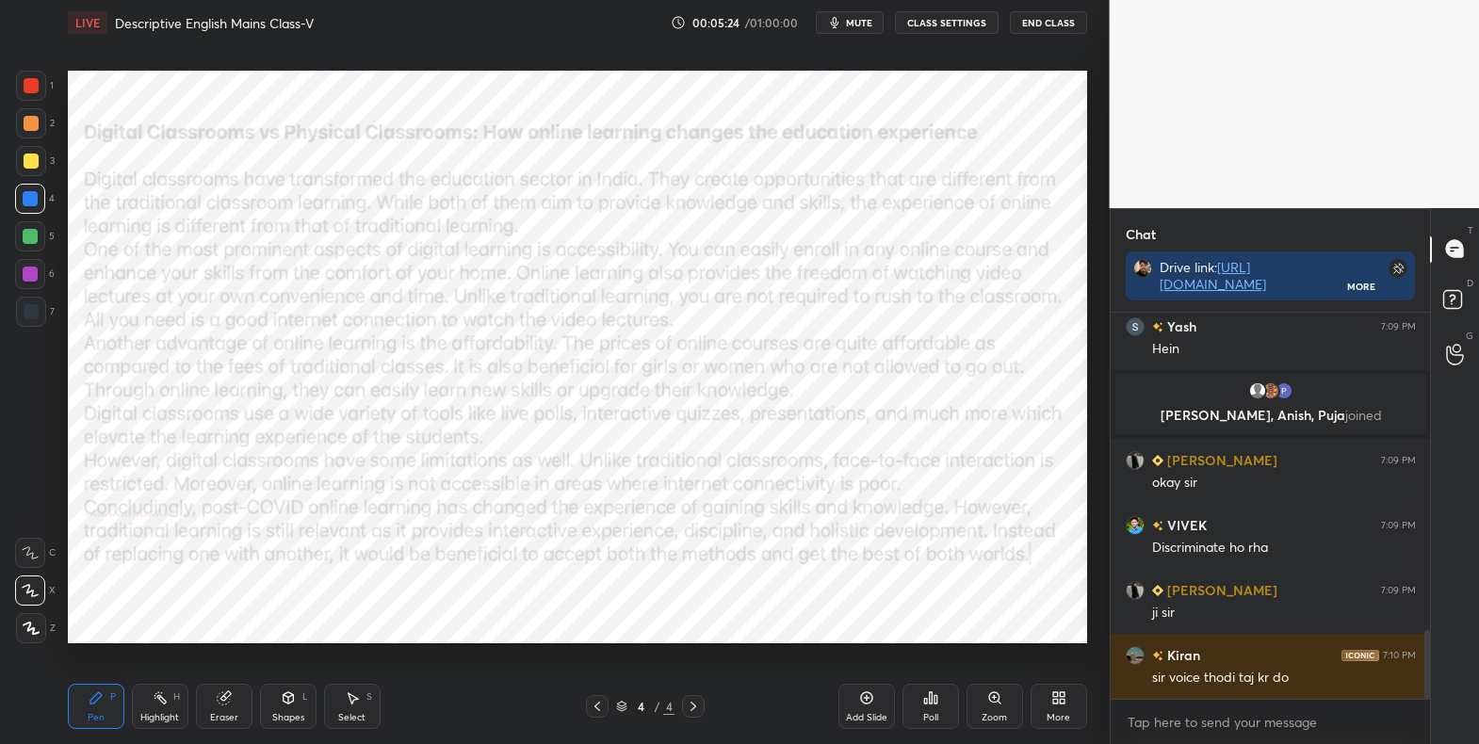
click at [957, 26] on button "CLASS SETTINGS" at bounding box center [947, 22] width 104 height 23
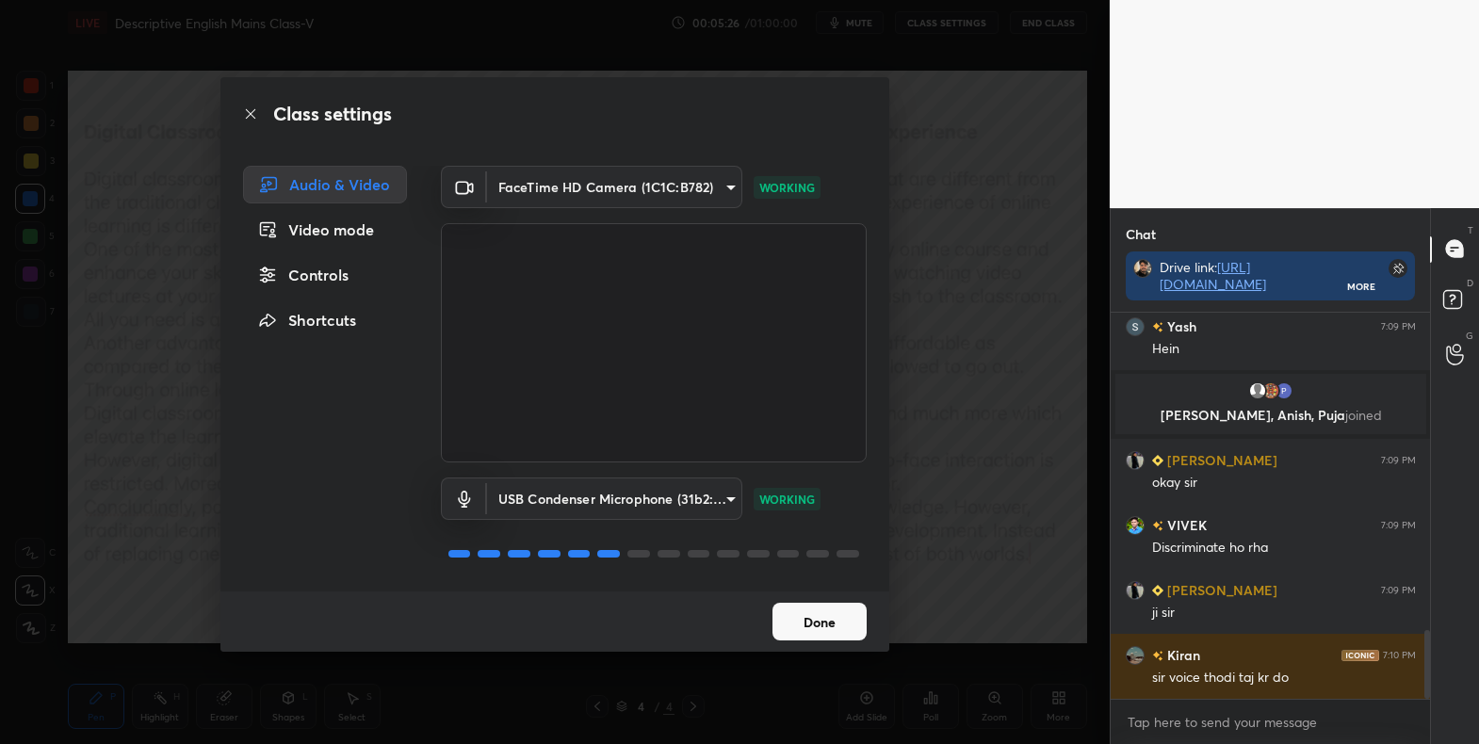
click at [817, 623] on button "Done" at bounding box center [819, 622] width 94 height 38
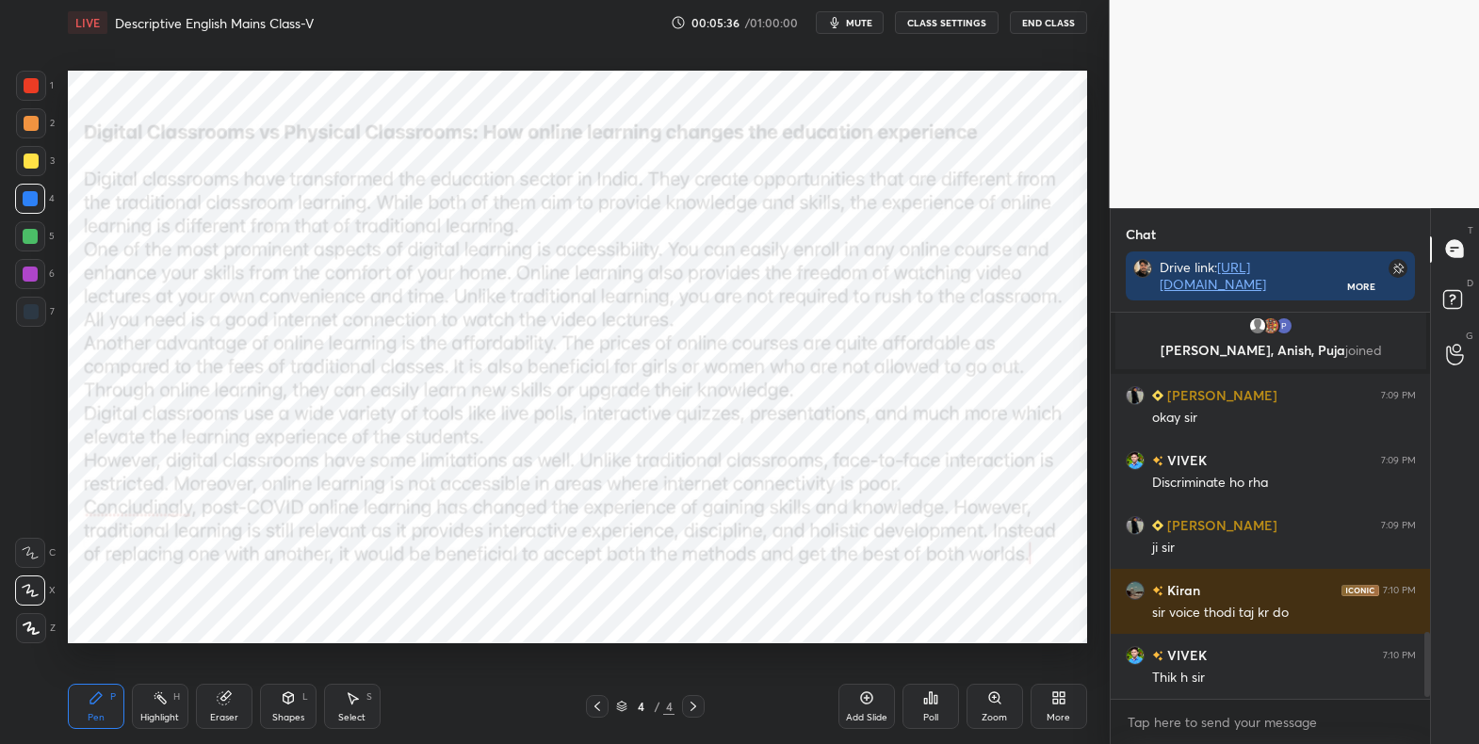
scroll to position [1912, 0]
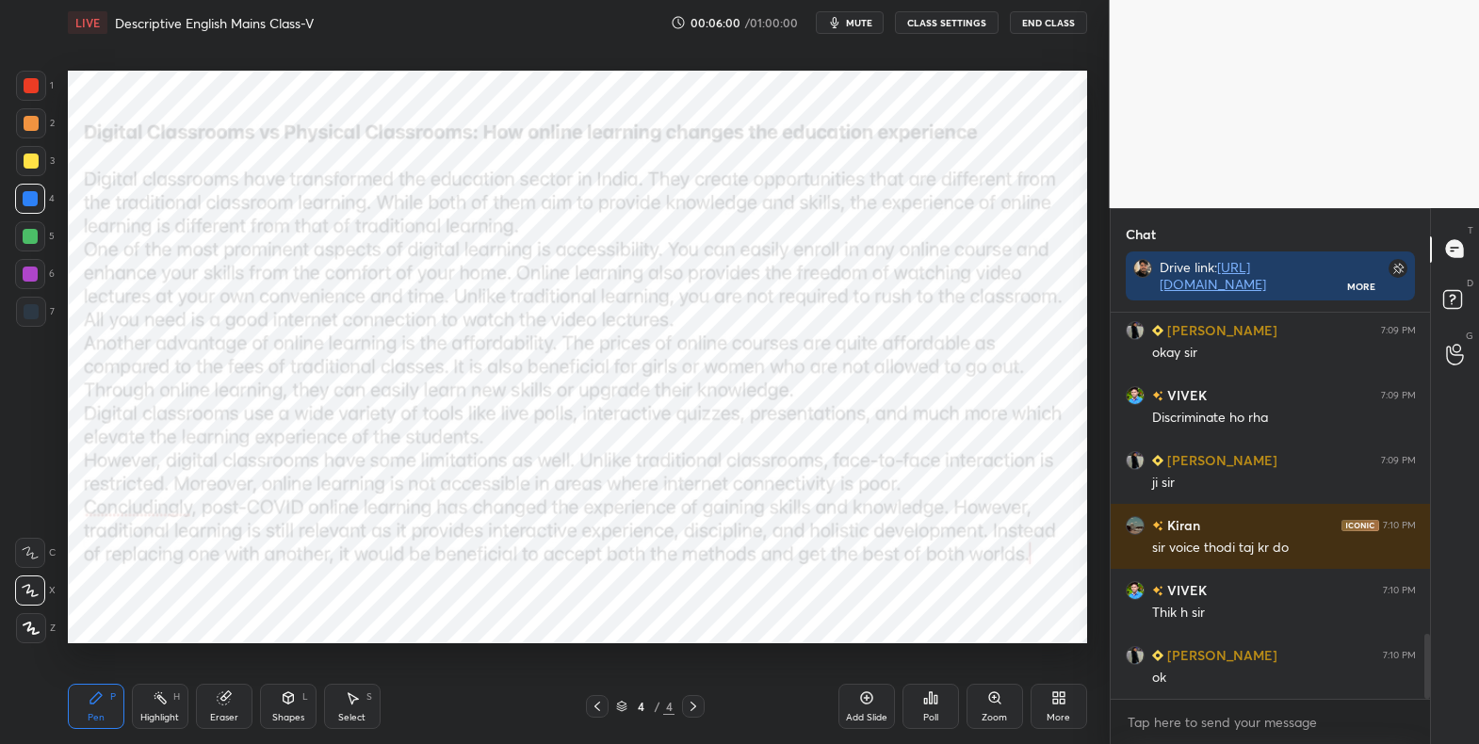
drag, startPoint x: 34, startPoint y: 84, endPoint x: 34, endPoint y: 103, distance: 18.8
click at [34, 86] on div at bounding box center [31, 85] width 15 height 15
click at [25, 635] on div at bounding box center [31, 628] width 30 height 30
click at [32, 205] on div at bounding box center [30, 199] width 30 height 30
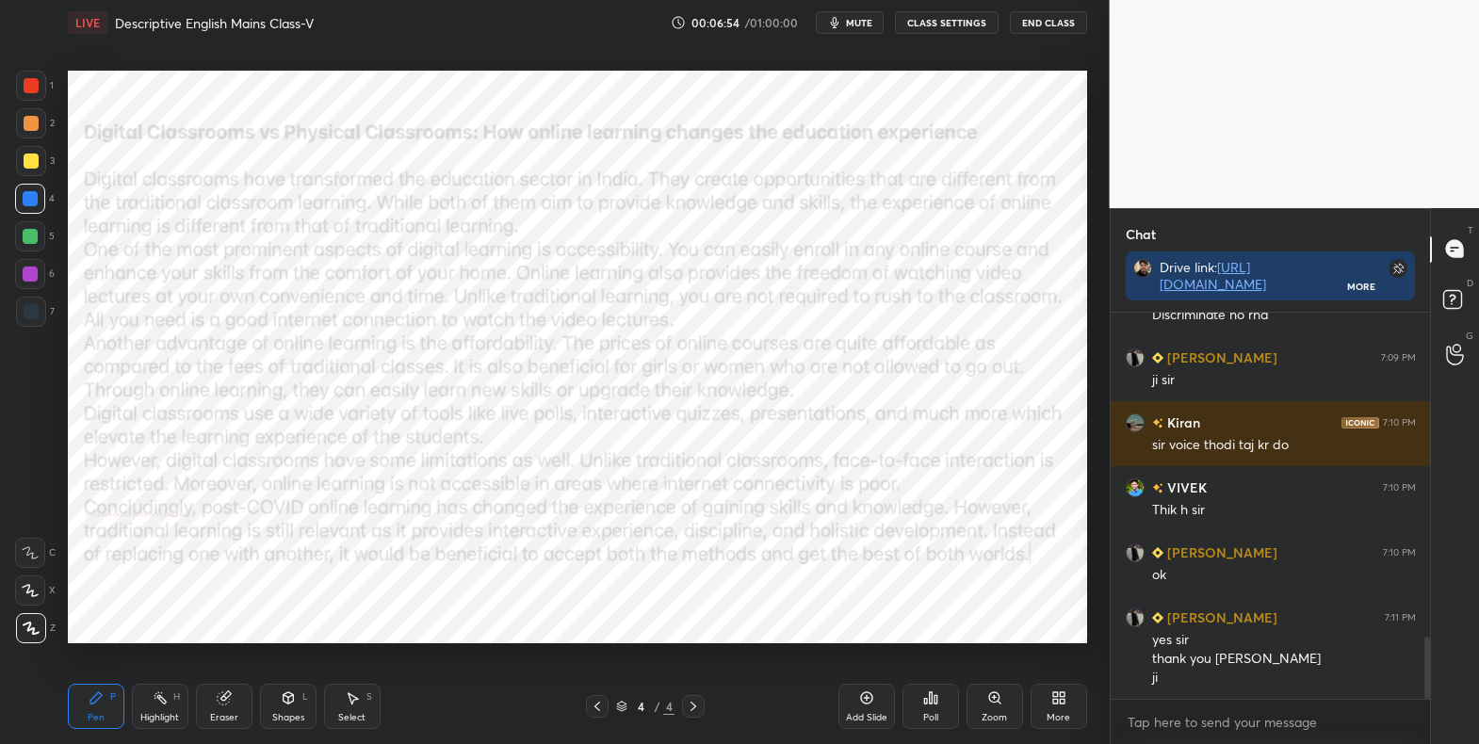
scroll to position [2079, 0]
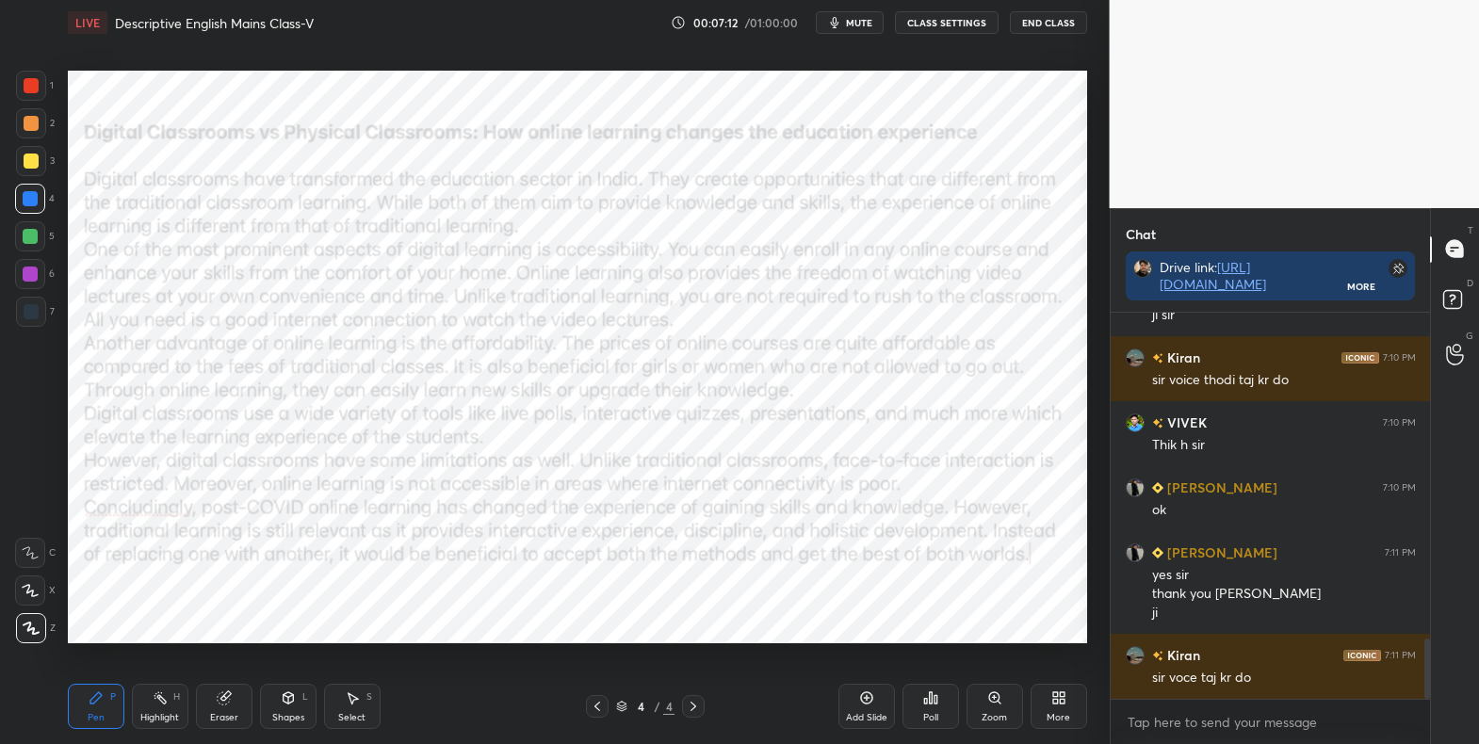
click at [1042, 709] on div "More" at bounding box center [1058, 706] width 57 height 45
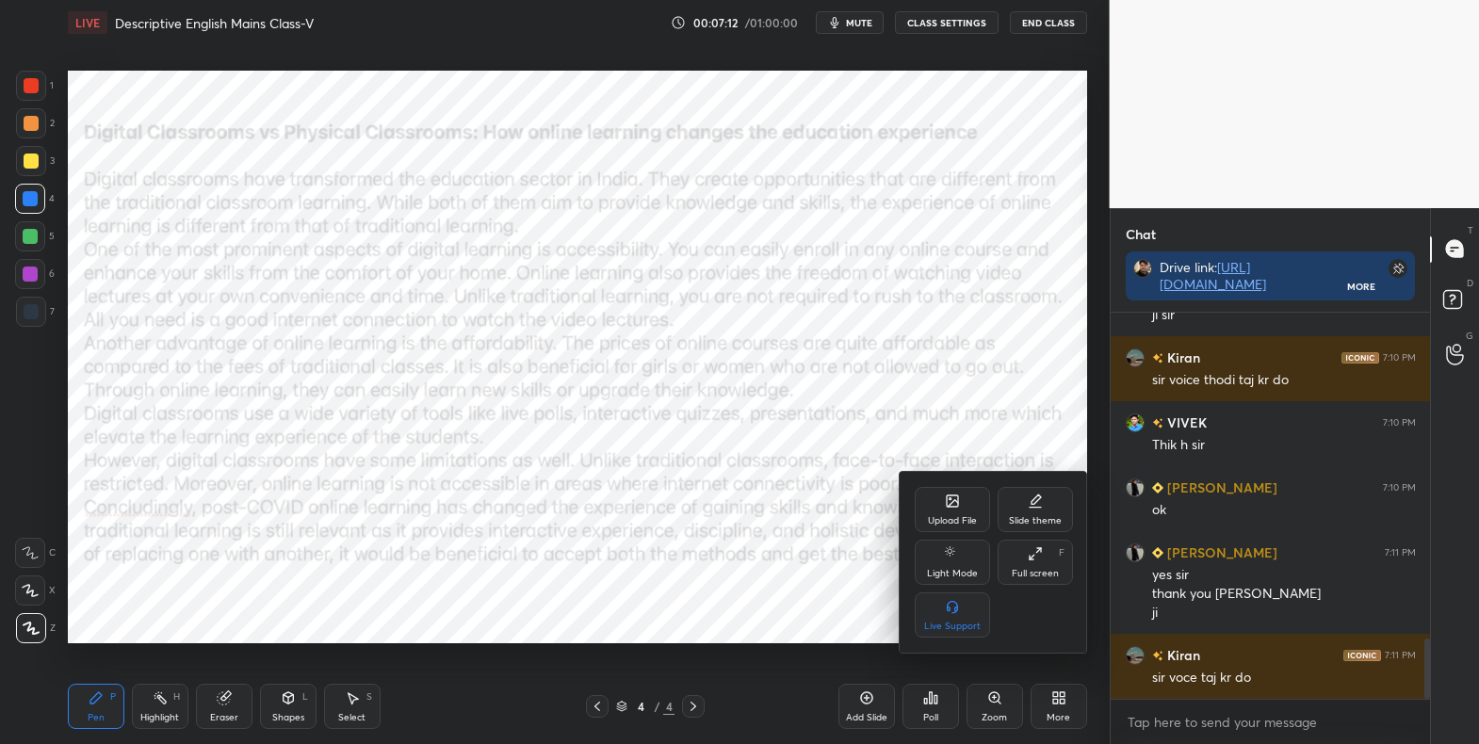
click at [958, 509] on div "Upload File" at bounding box center [951, 509] width 75 height 45
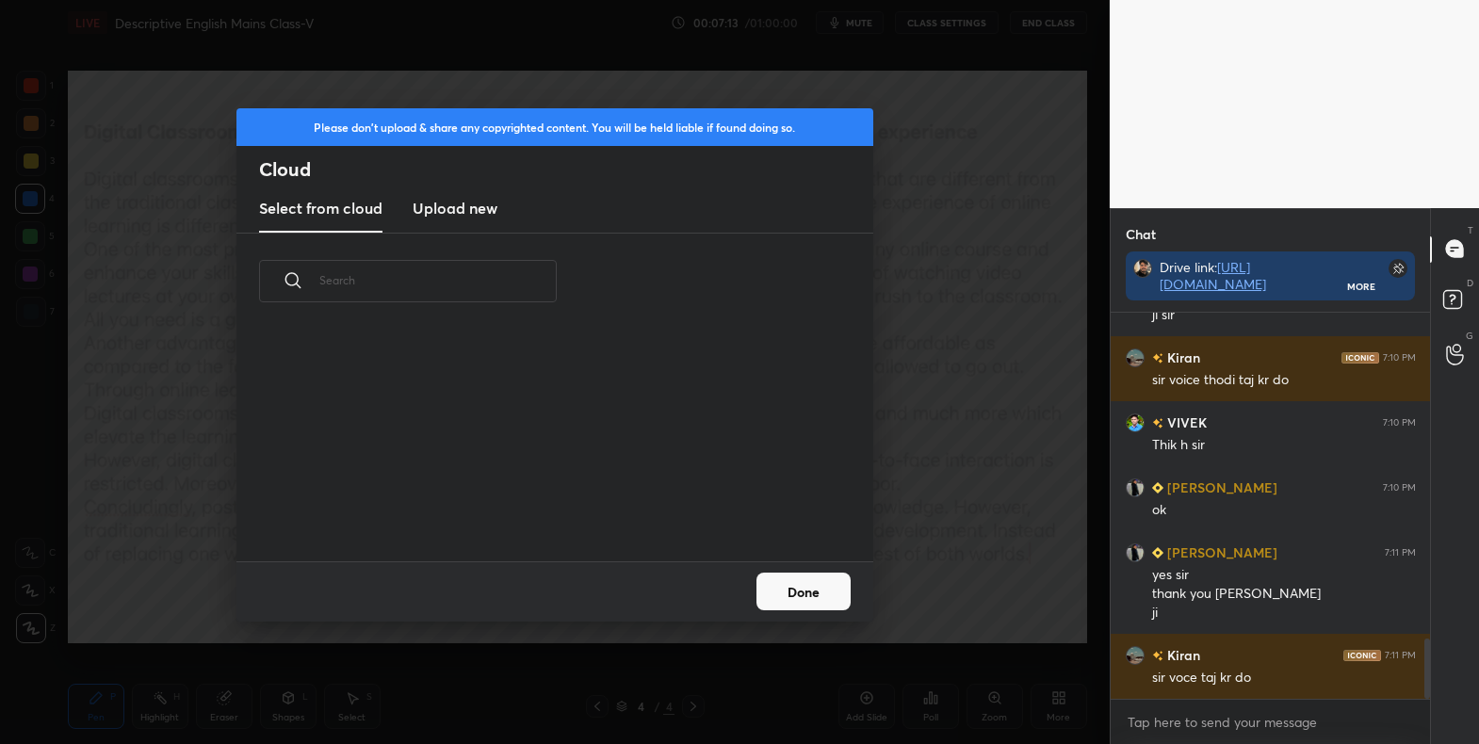
scroll to position [232, 605]
click at [438, 203] on h3 "Upload new" at bounding box center [454, 208] width 85 height 23
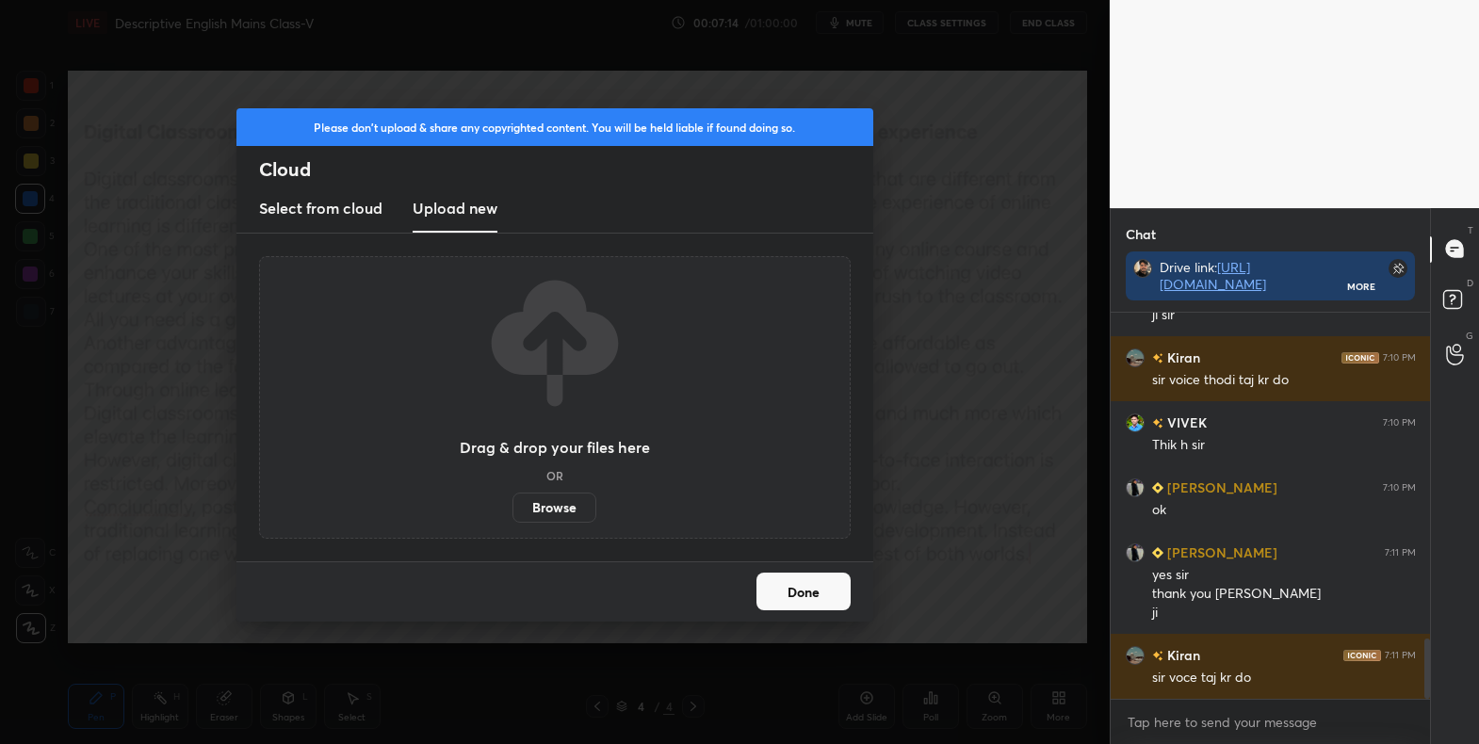
click at [559, 506] on label "Browse" at bounding box center [554, 508] width 84 height 30
click at [512, 506] on input "Browse" at bounding box center [512, 508] width 0 height 30
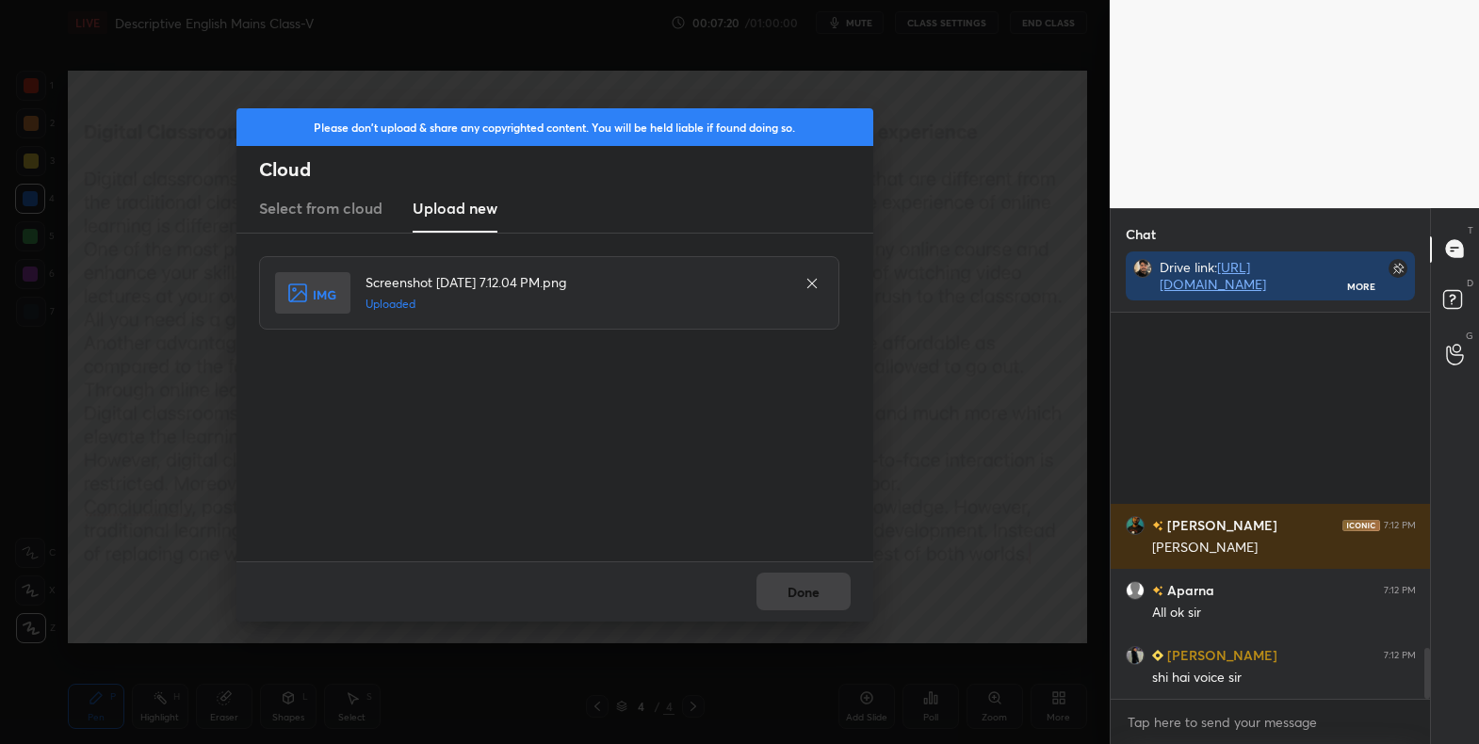
scroll to position [2534, 0]
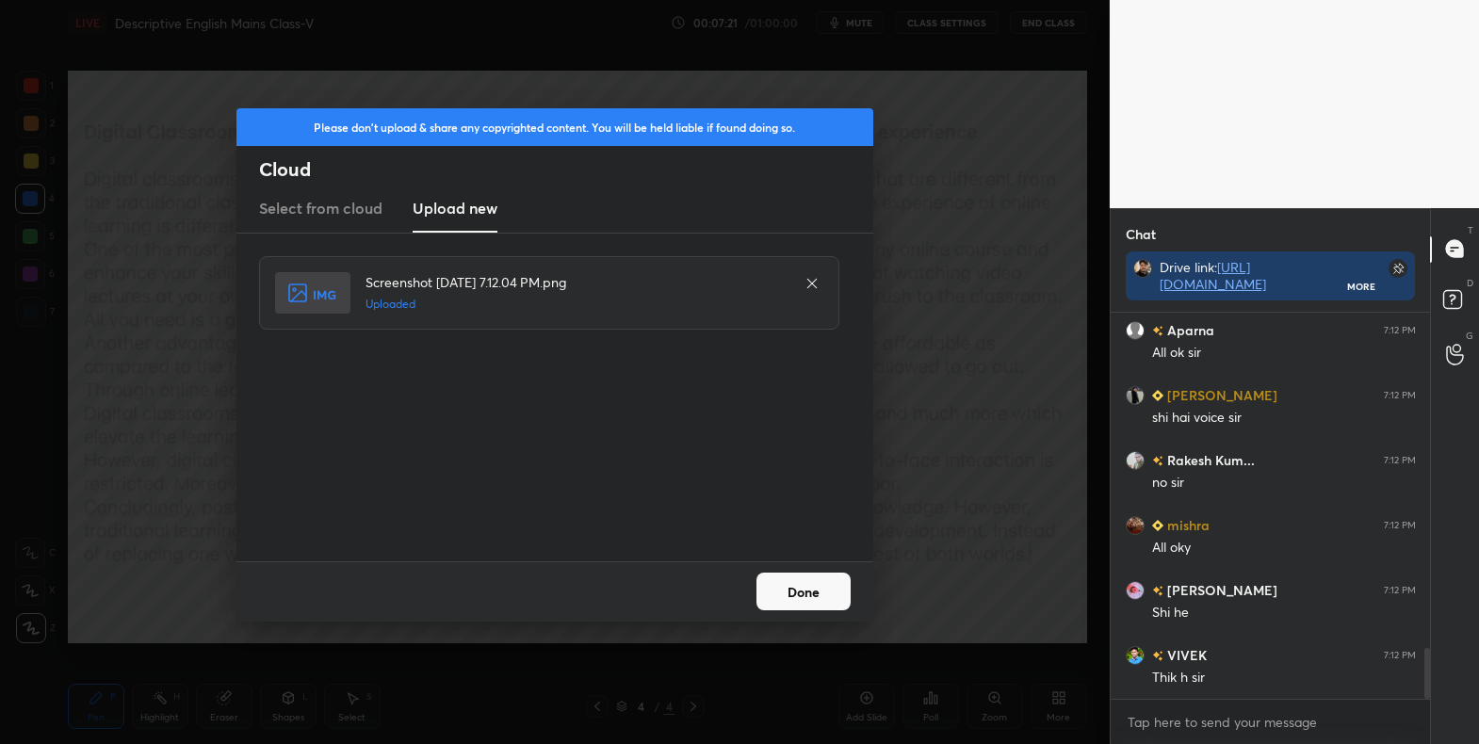
click at [810, 590] on button "Done" at bounding box center [803, 592] width 94 height 38
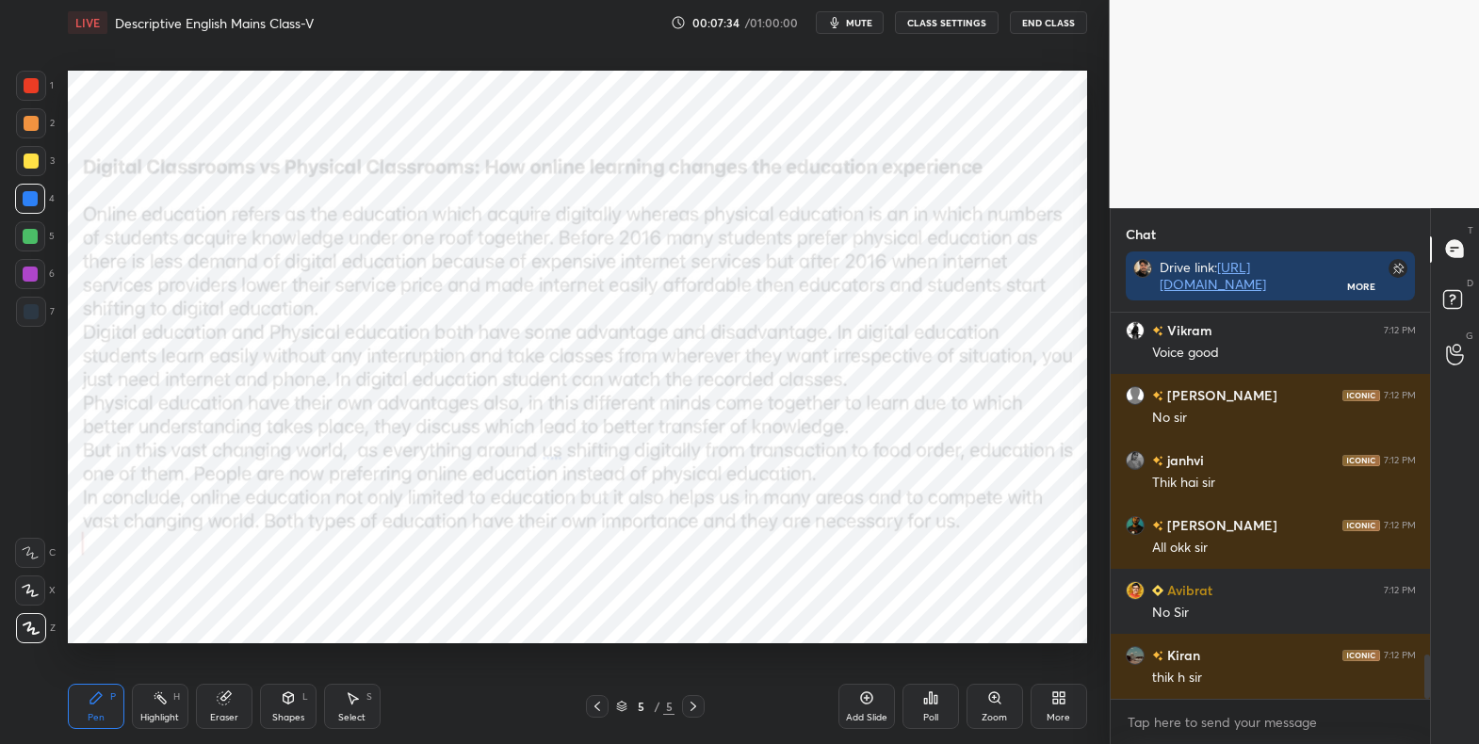
scroll to position [3054, 0]
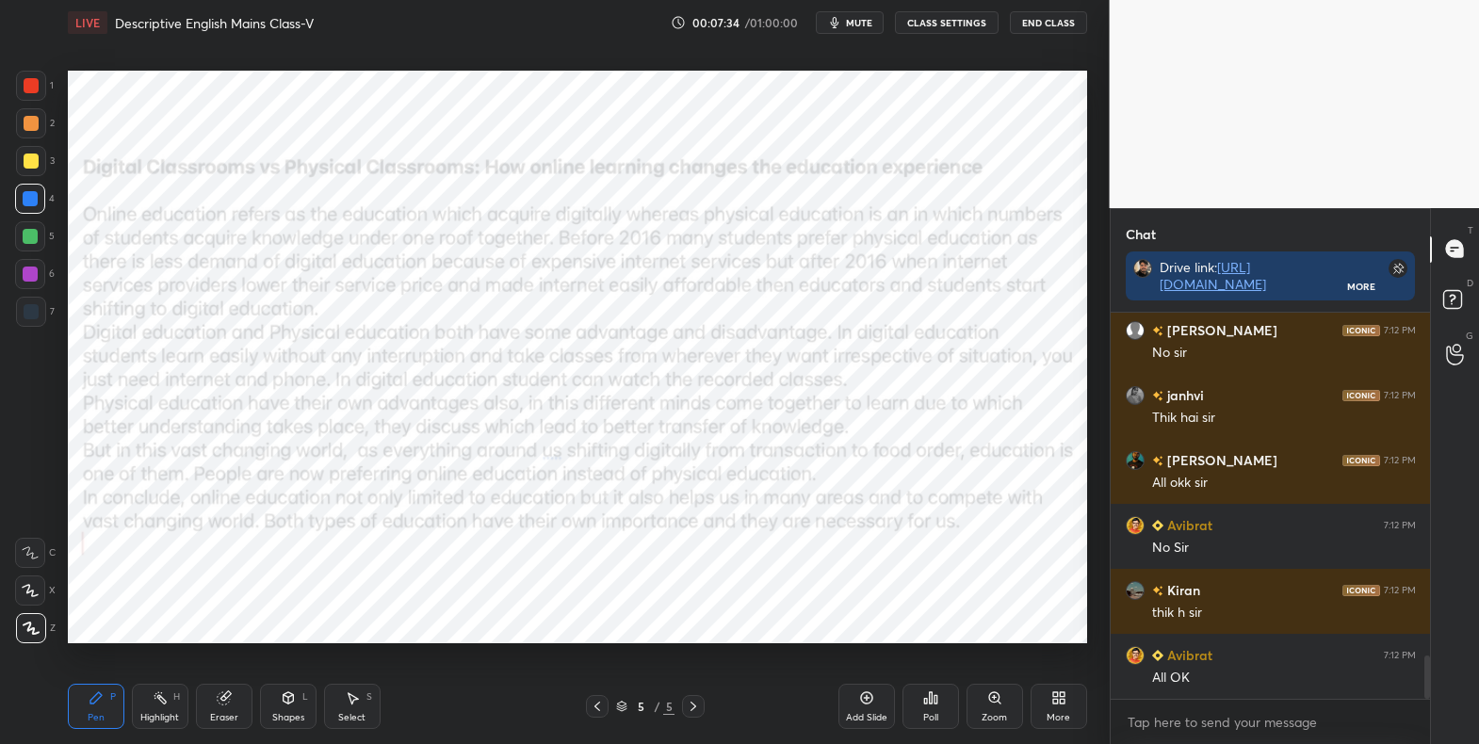
drag, startPoint x: 41, startPoint y: 80, endPoint x: 42, endPoint y: 92, distance: 12.3
click at [40, 88] on div at bounding box center [31, 86] width 30 height 30
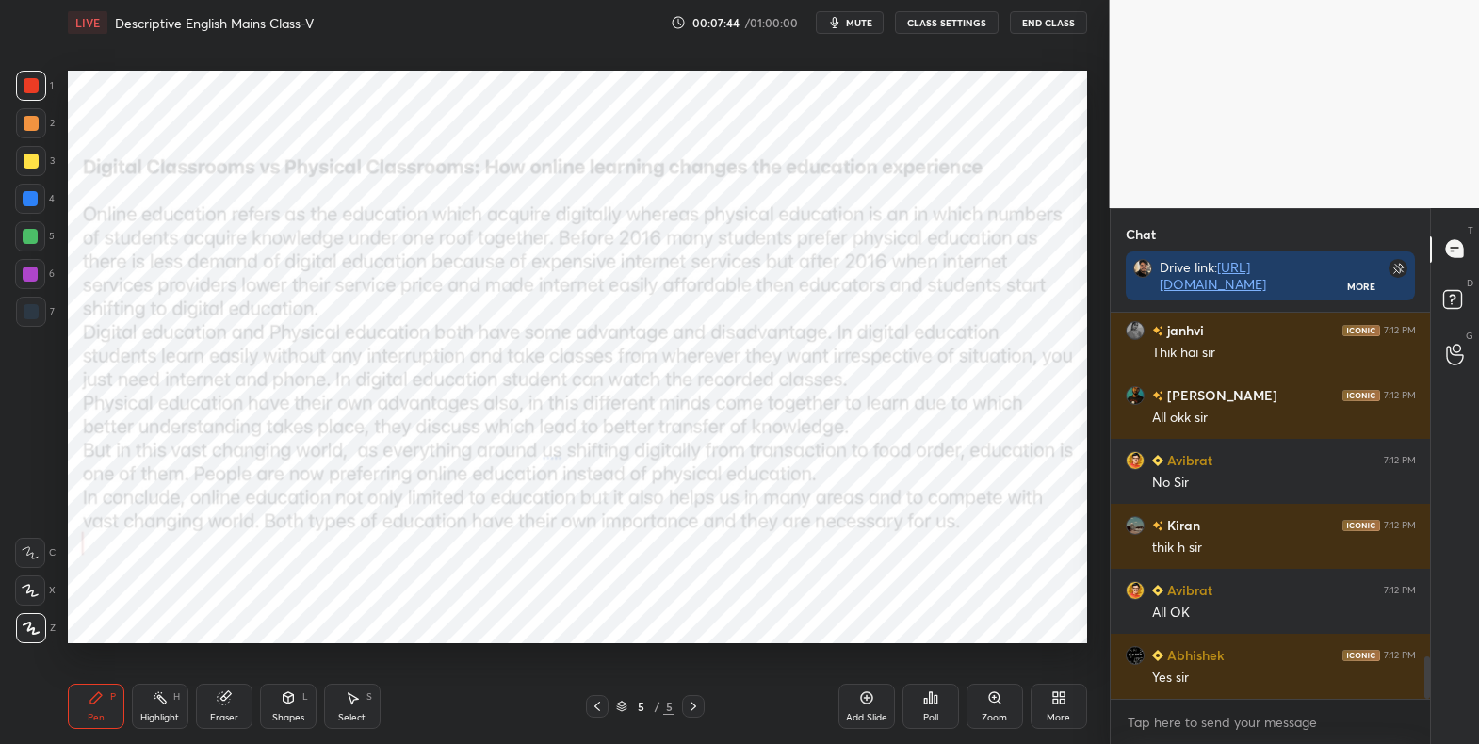
click at [36, 193] on div at bounding box center [30, 199] width 30 height 30
click at [30, 592] on icon at bounding box center [30, 590] width 17 height 13
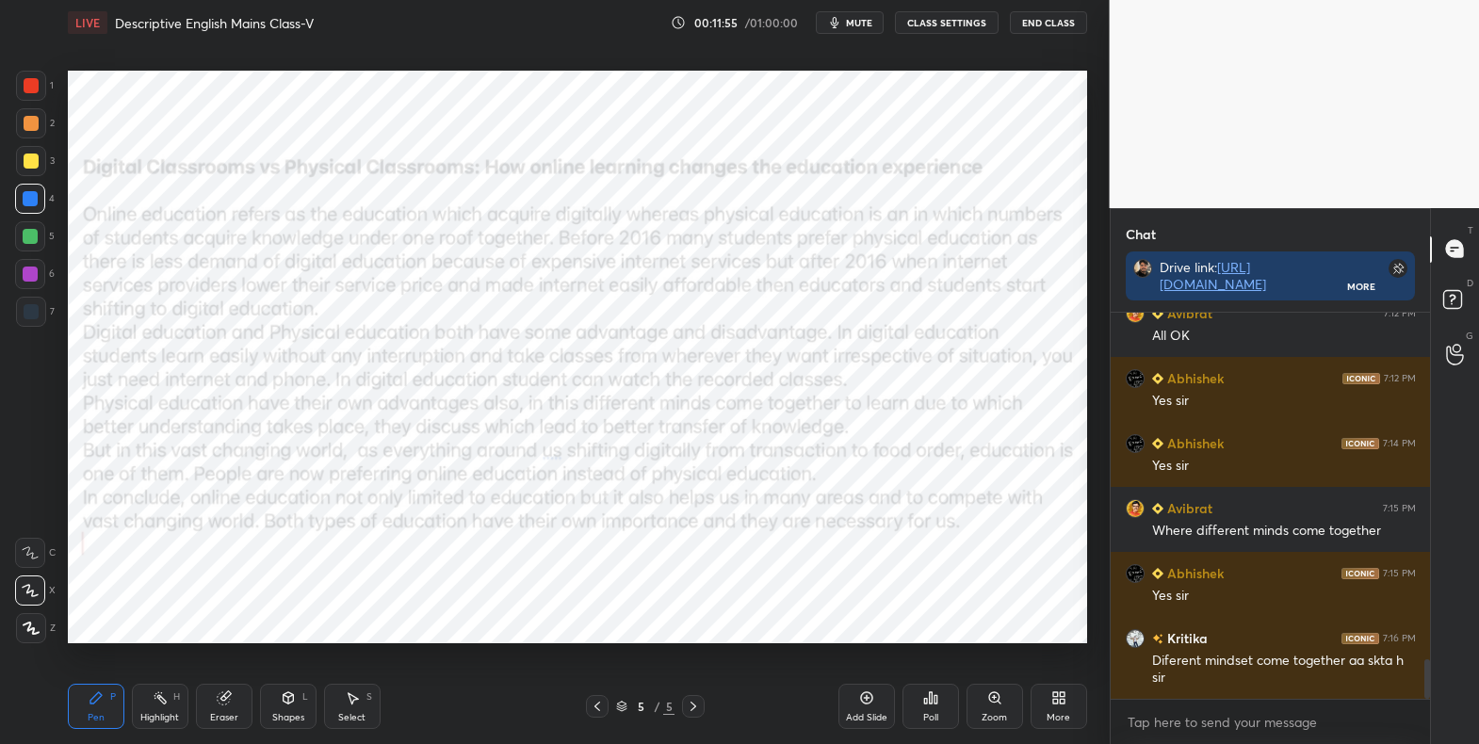
scroll to position [3461, 0]
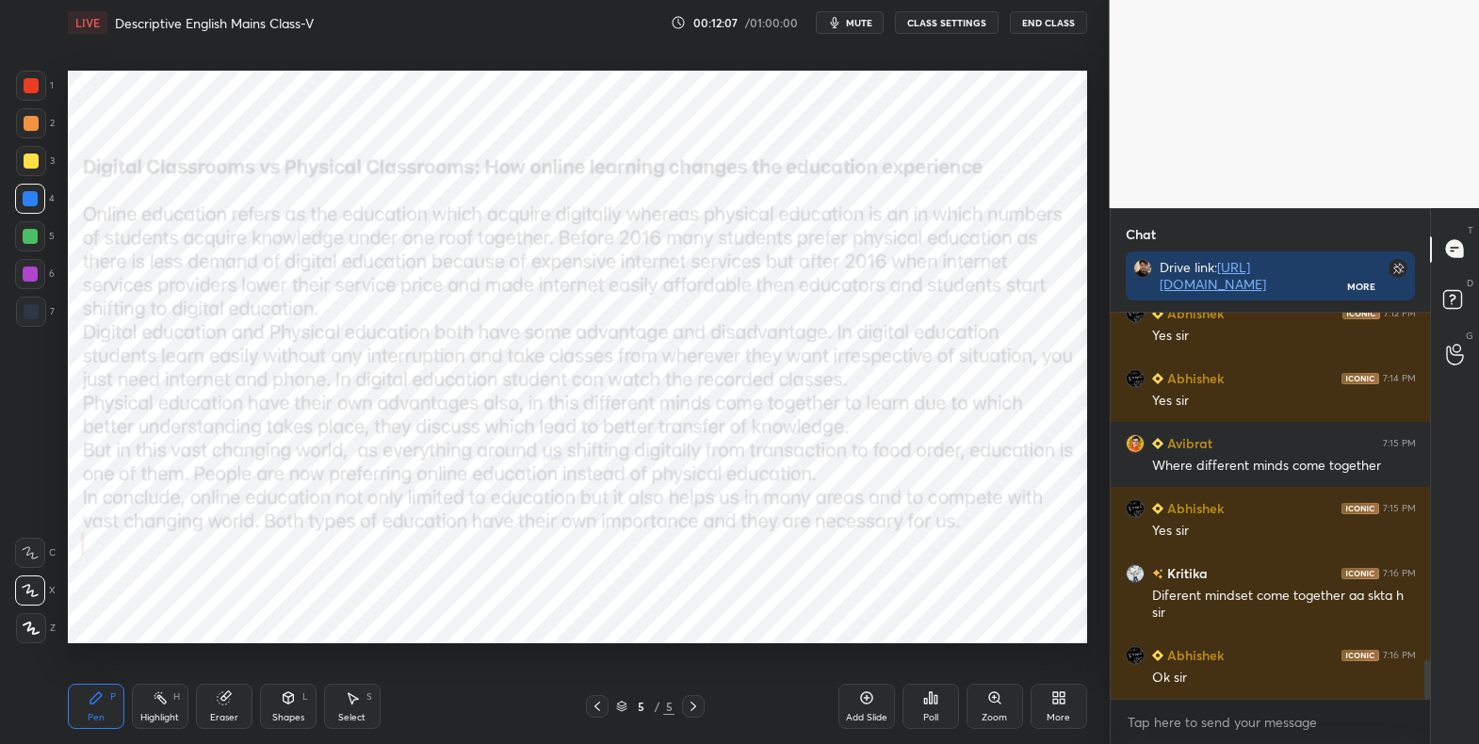
drag, startPoint x: 33, startPoint y: 94, endPoint x: 37, endPoint y: 128, distance: 34.1
click at [32, 97] on div at bounding box center [31, 86] width 30 height 30
click at [34, 629] on icon at bounding box center [31, 628] width 17 height 13
click at [867, 713] on div "Add Slide" at bounding box center [866, 717] width 41 height 9
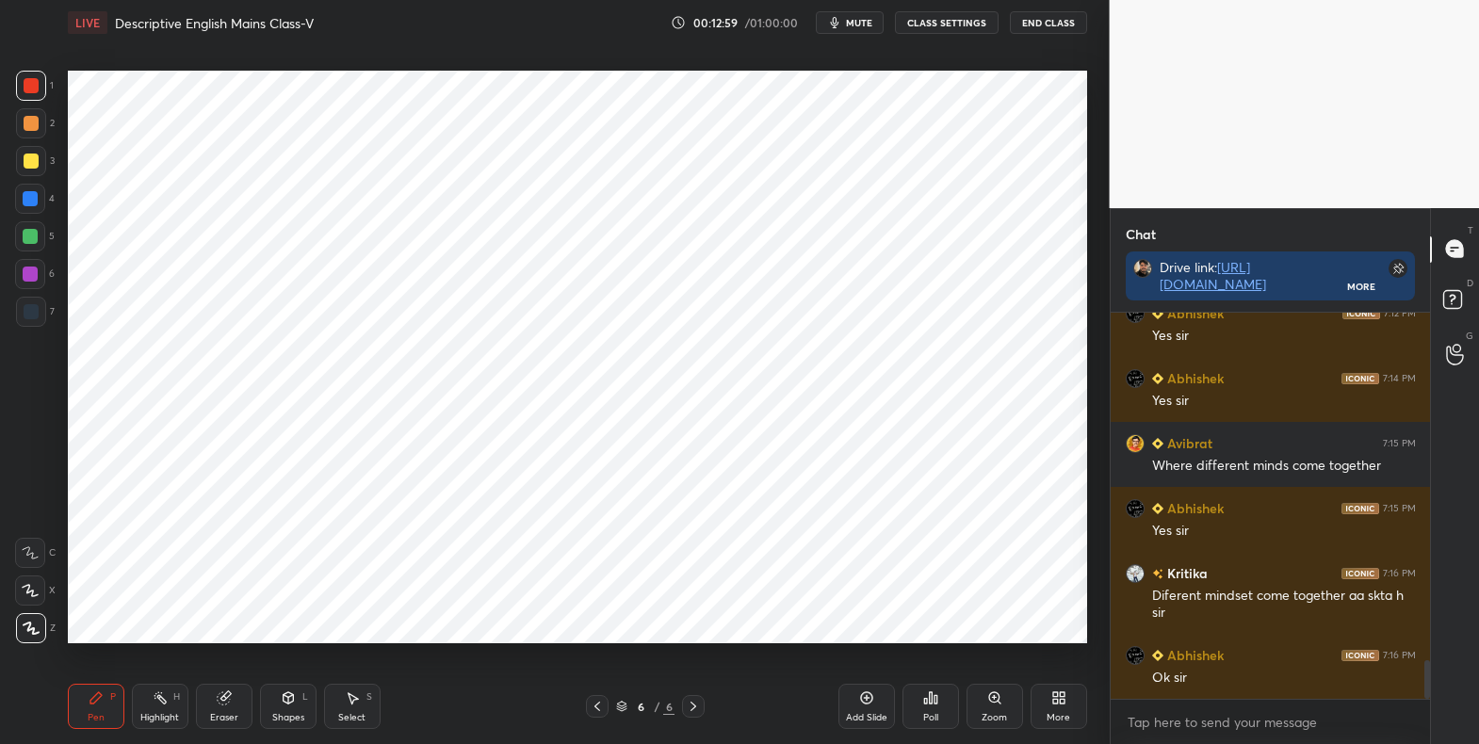
drag, startPoint x: 859, startPoint y: 698, endPoint x: 856, endPoint y: 645, distance: 52.8
click at [857, 695] on div "Add Slide" at bounding box center [866, 706] width 57 height 45
click at [1051, 701] on icon at bounding box center [1058, 697] width 15 height 15
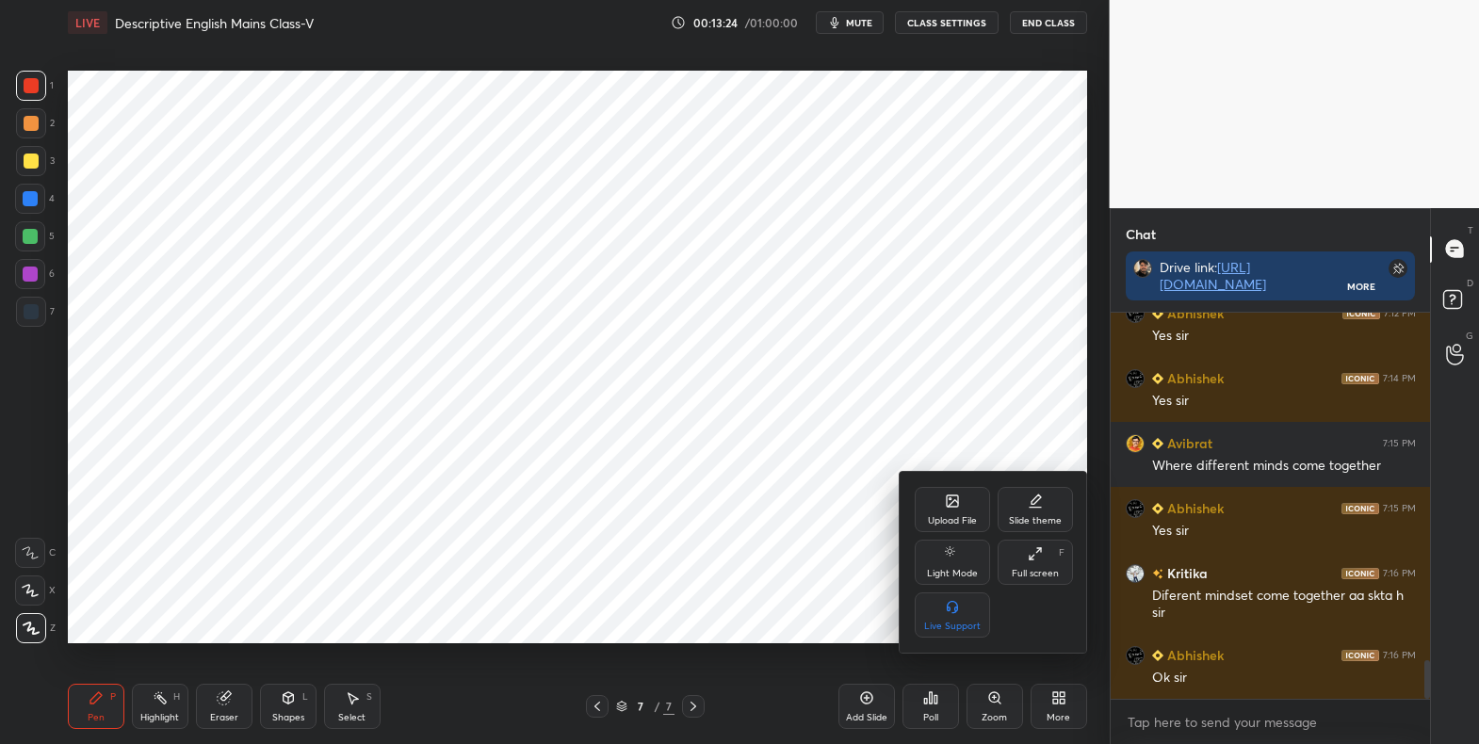
click at [944, 520] on div "Upload File" at bounding box center [952, 520] width 49 height 9
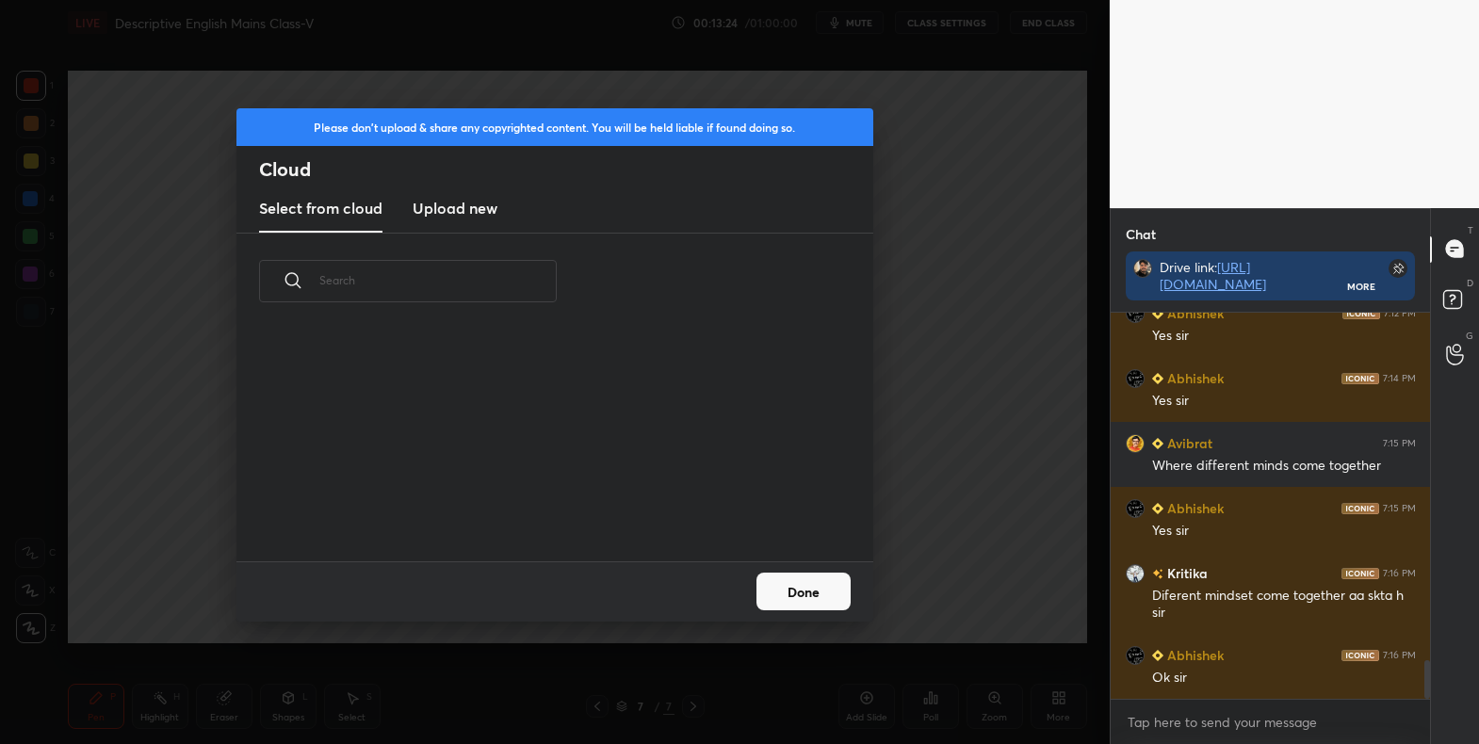
scroll to position [141, 605]
click at [441, 218] on h3 "Upload new" at bounding box center [454, 208] width 85 height 23
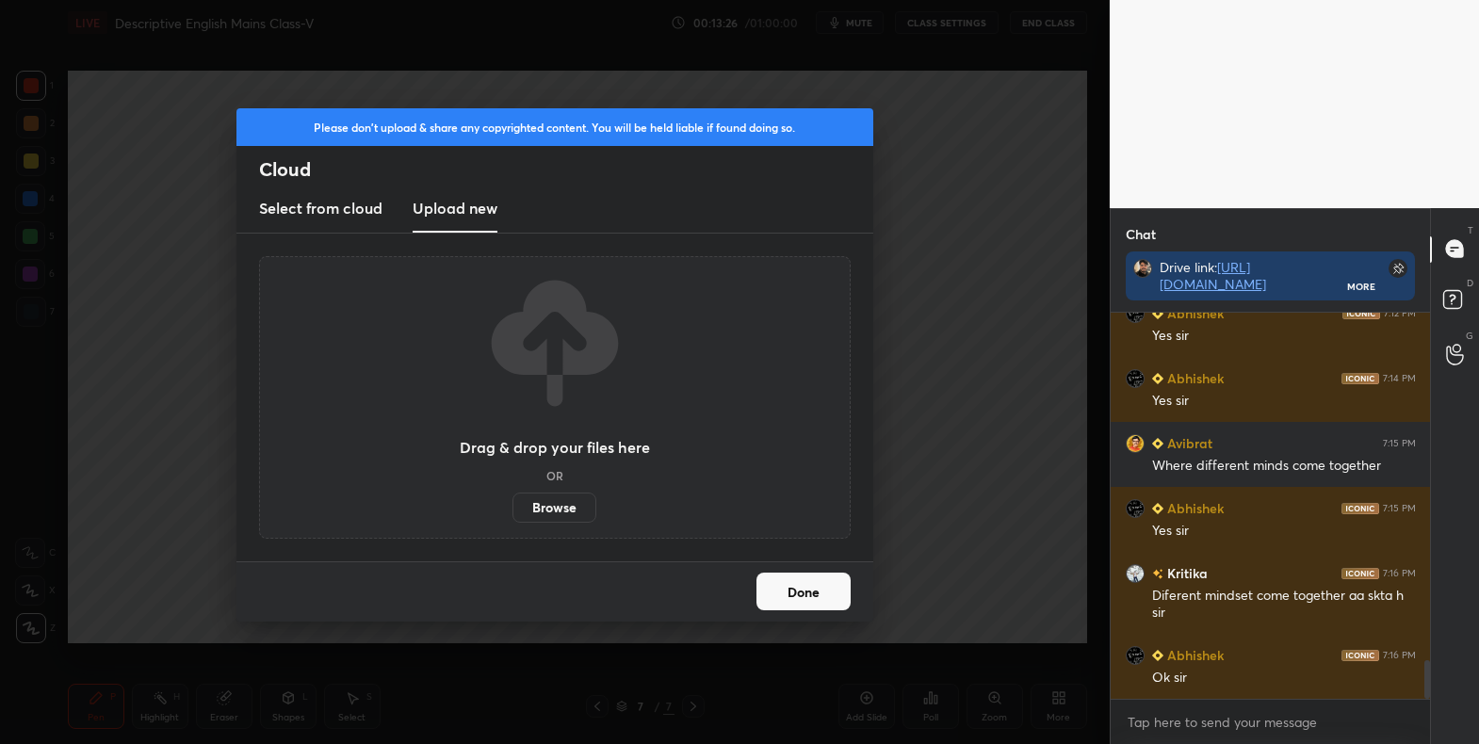
click at [558, 509] on label "Browse" at bounding box center [554, 508] width 84 height 30
click at [512, 509] on input "Browse" at bounding box center [512, 508] width 0 height 30
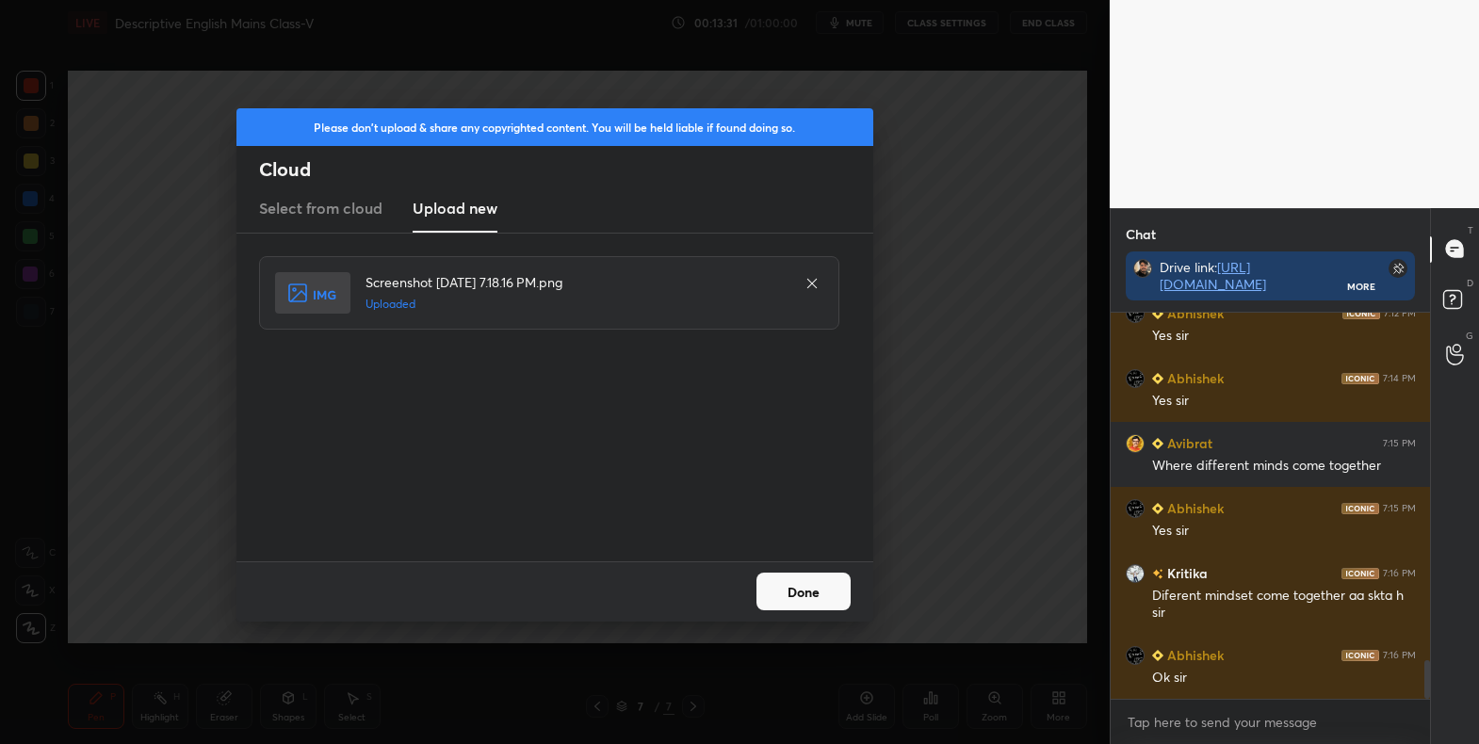
click at [809, 607] on button "Done" at bounding box center [803, 592] width 94 height 38
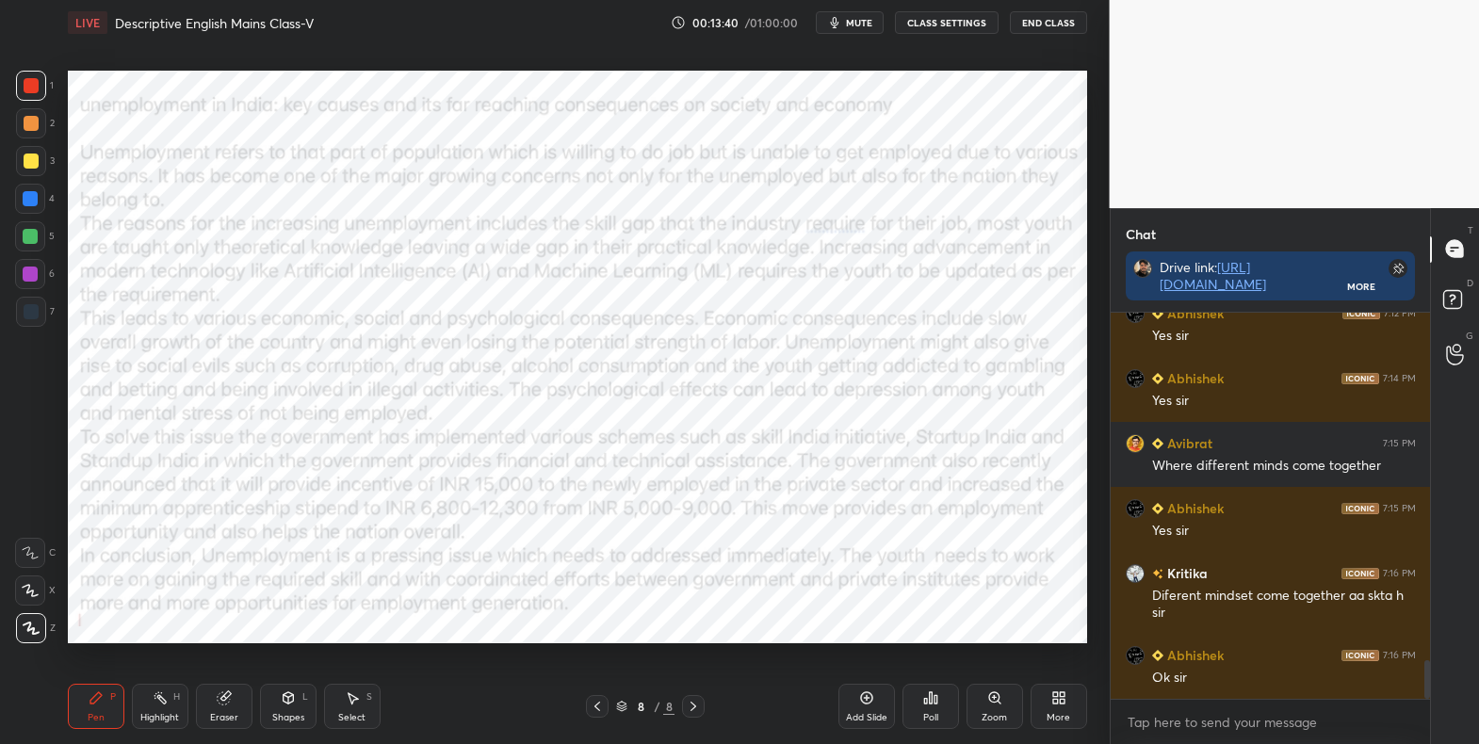
click at [34, 195] on div at bounding box center [30, 198] width 15 height 15
click at [31, 592] on icon at bounding box center [30, 590] width 17 height 13
drag, startPoint x: 34, startPoint y: 90, endPoint x: 65, endPoint y: 106, distance: 35.0
click at [35, 90] on div at bounding box center [31, 85] width 15 height 15
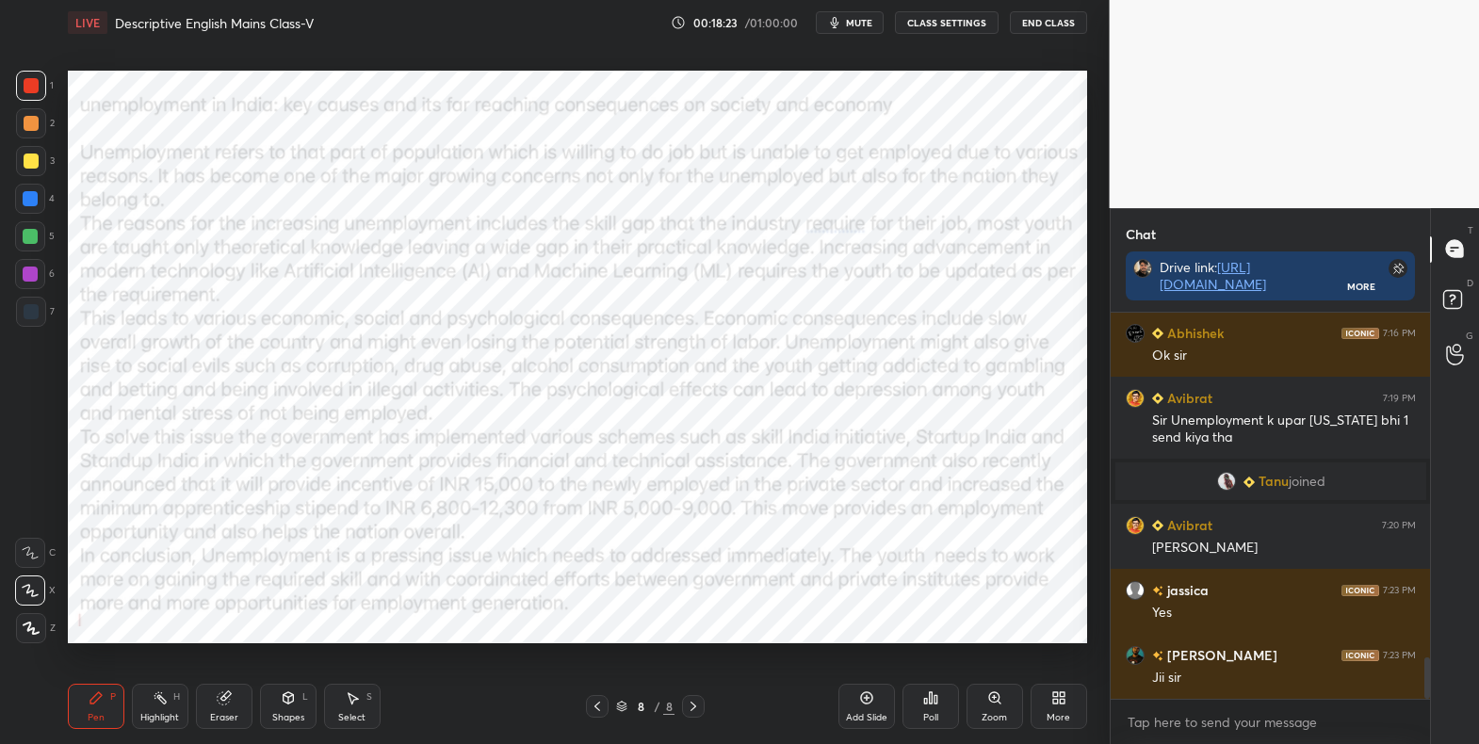
scroll to position [3177, 0]
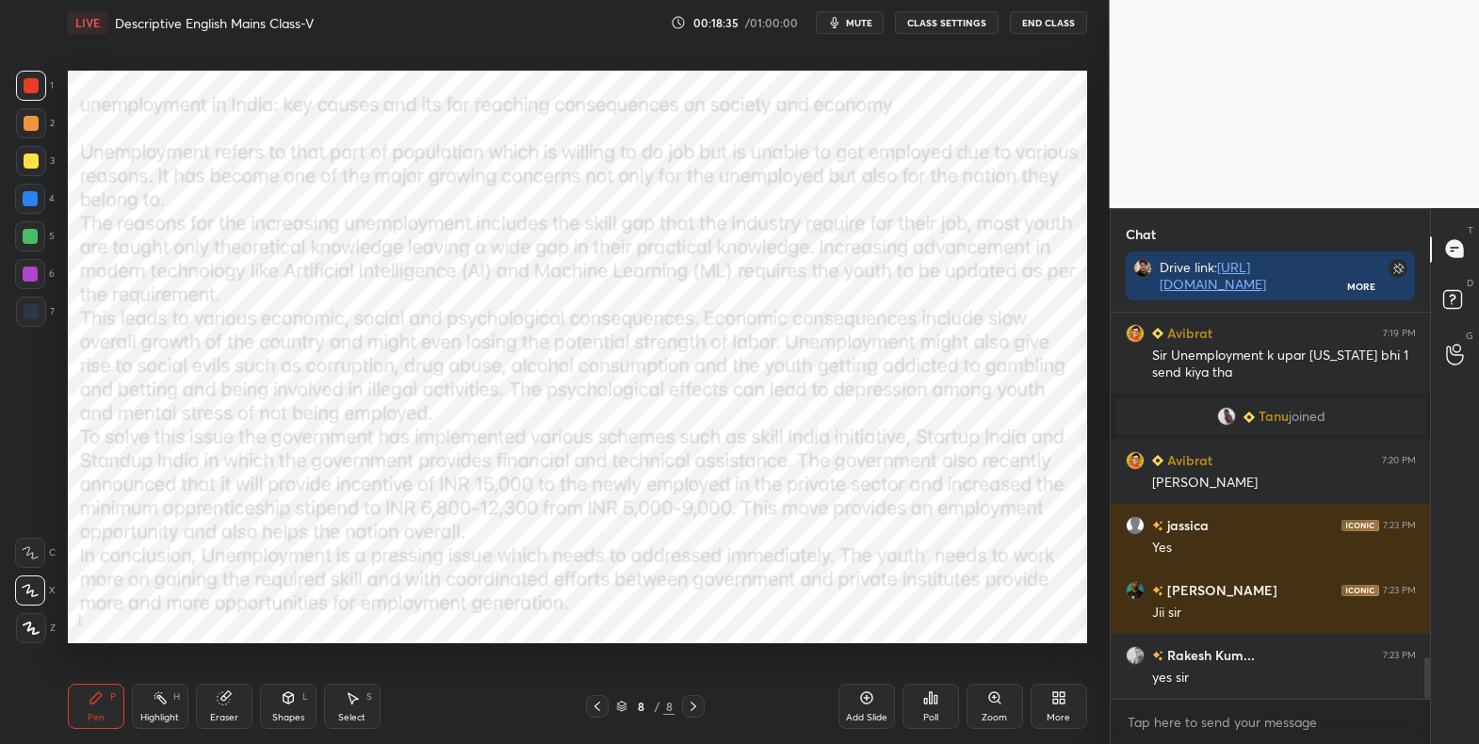
click at [1065, 701] on icon at bounding box center [1058, 697] width 15 height 15
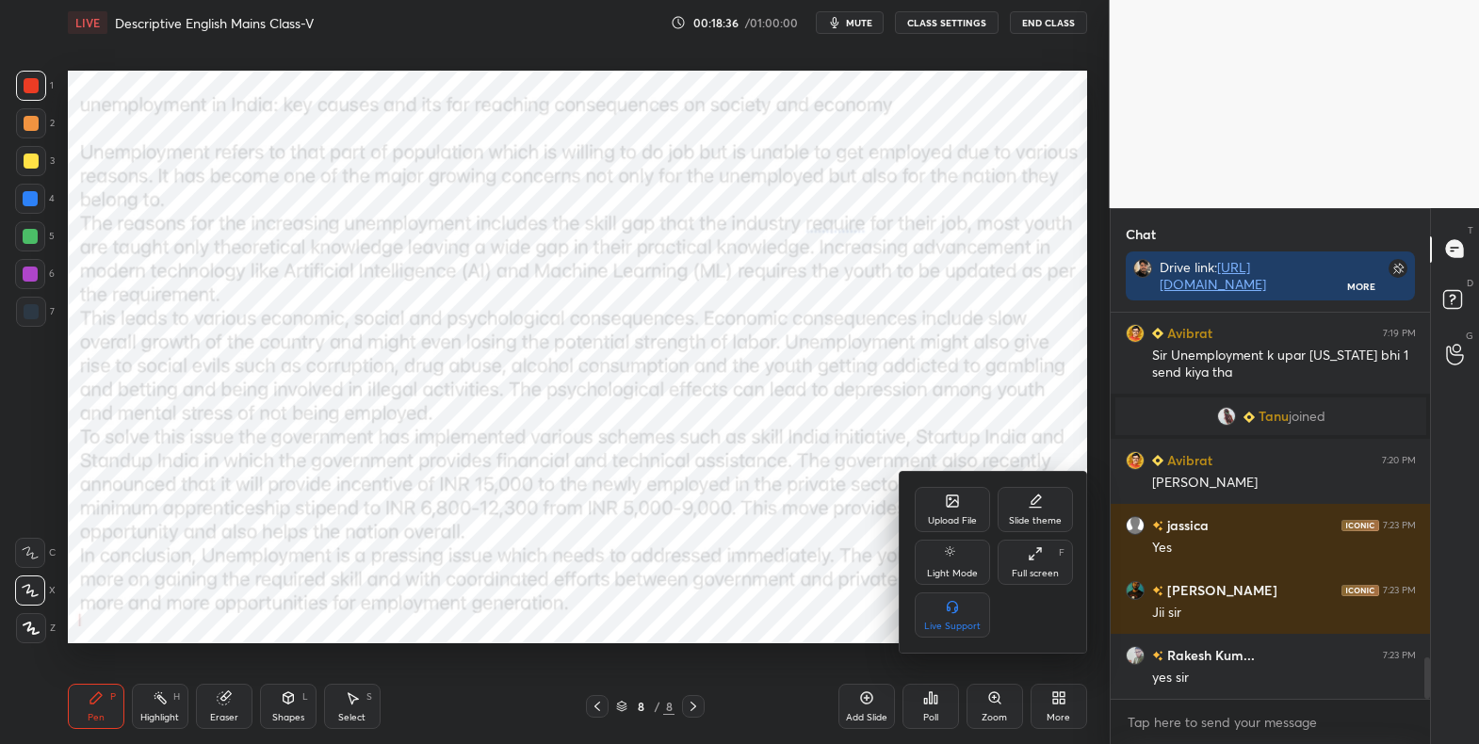
click at [945, 503] on icon at bounding box center [952, 500] width 15 height 15
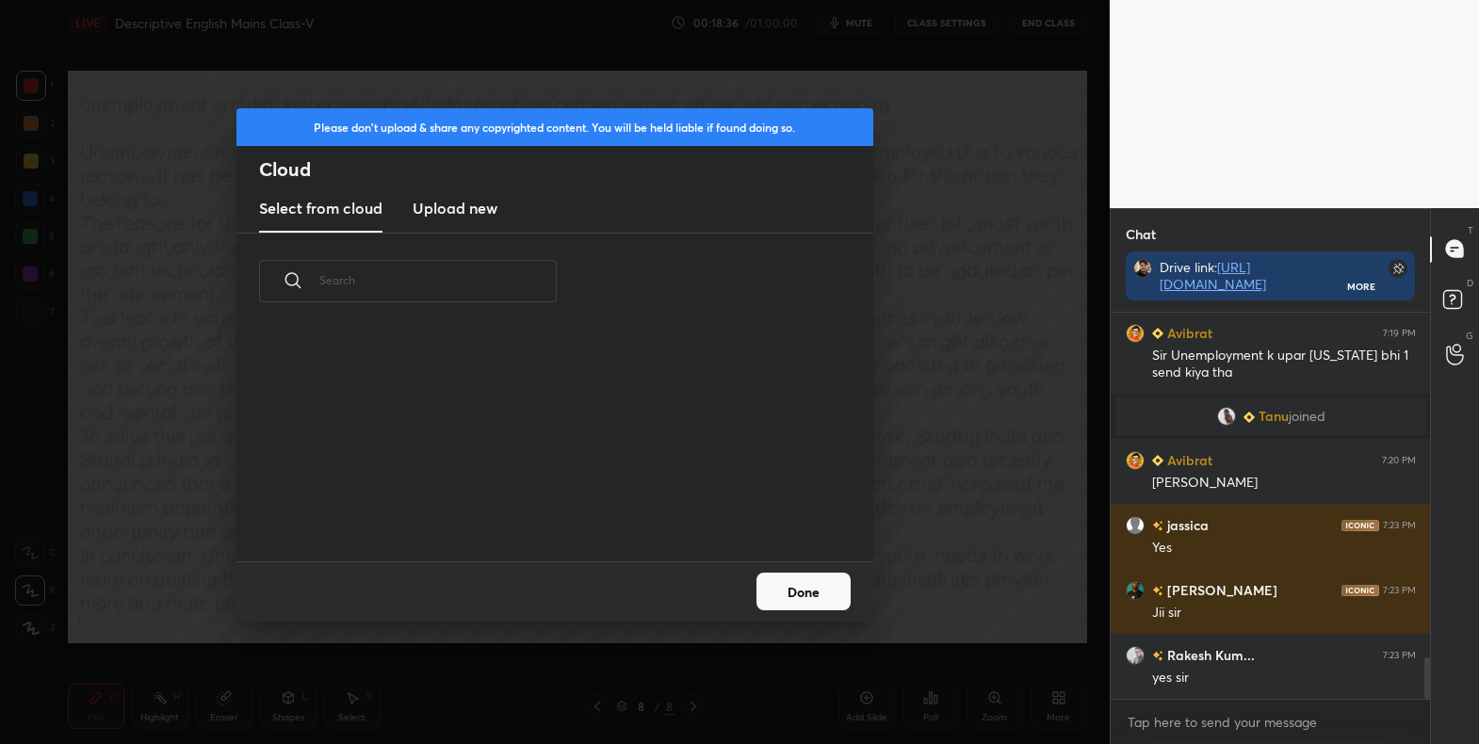
scroll to position [232, 605]
drag, startPoint x: 460, startPoint y: 233, endPoint x: 461, endPoint y: 217, distance: 16.1
click at [460, 232] on div "Please don't upload & share any copyrighted content. You will be held liable if…" at bounding box center [554, 364] width 637 height 513
click at [461, 217] on h3 "Upload new" at bounding box center [454, 208] width 85 height 23
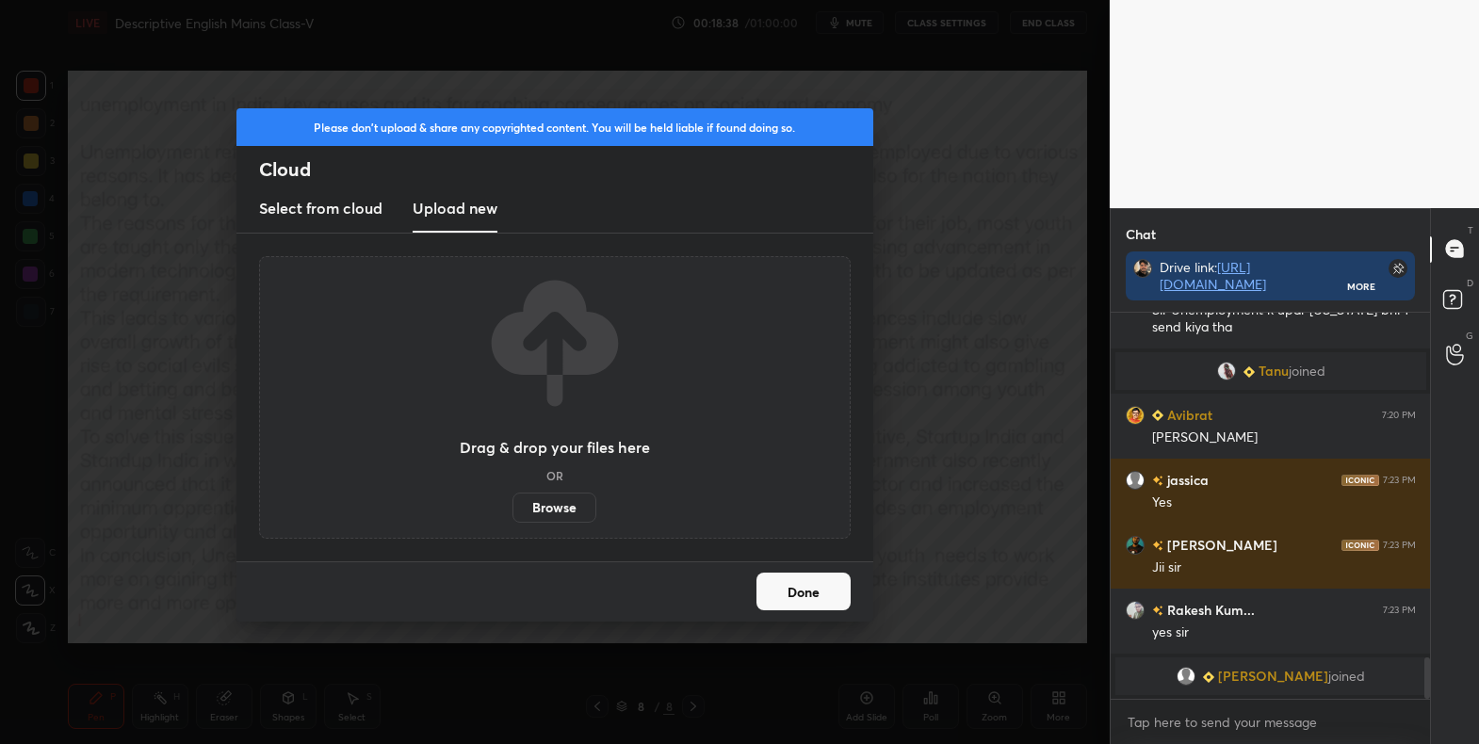
click at [532, 504] on label "Browse" at bounding box center [554, 508] width 84 height 30
click at [512, 504] on input "Browse" at bounding box center [512, 508] width 0 height 30
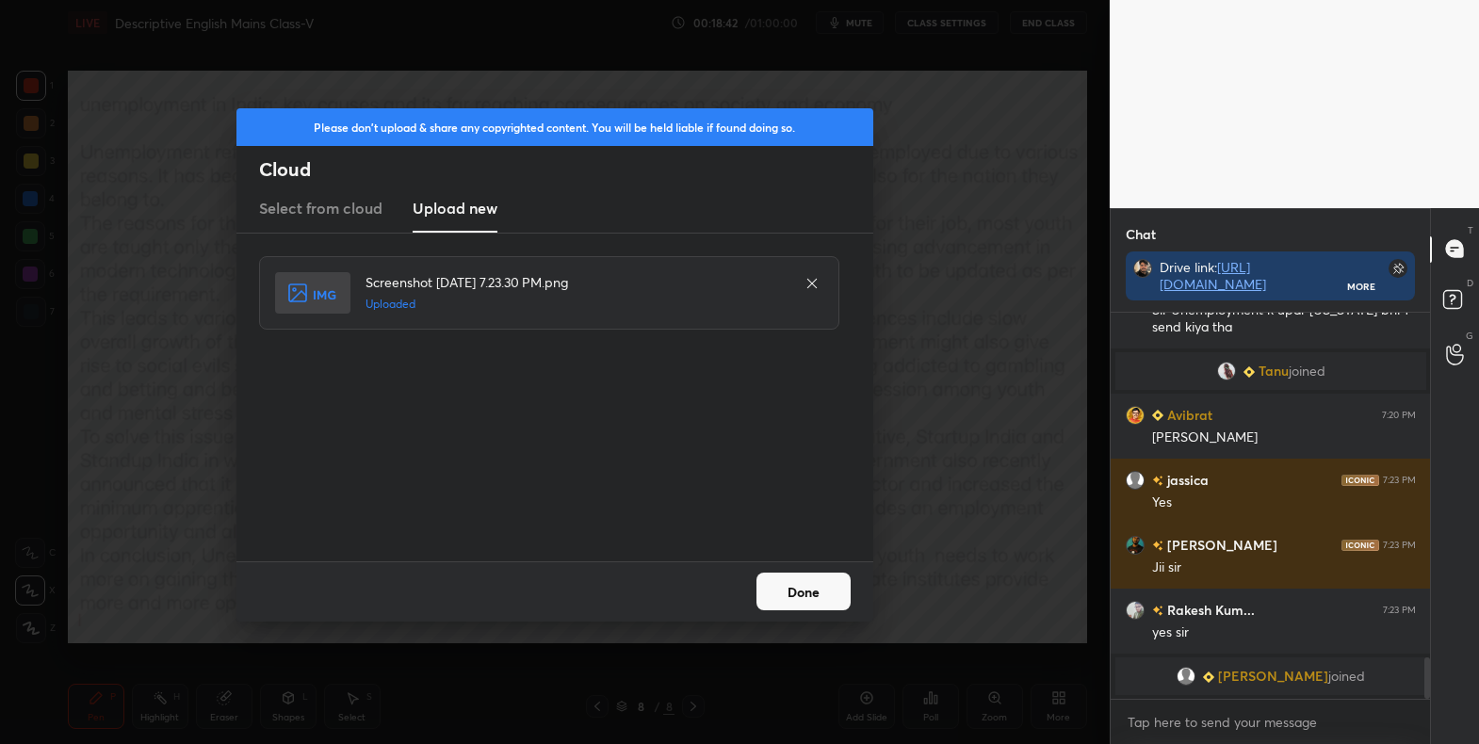
click at [811, 594] on button "Done" at bounding box center [803, 592] width 94 height 38
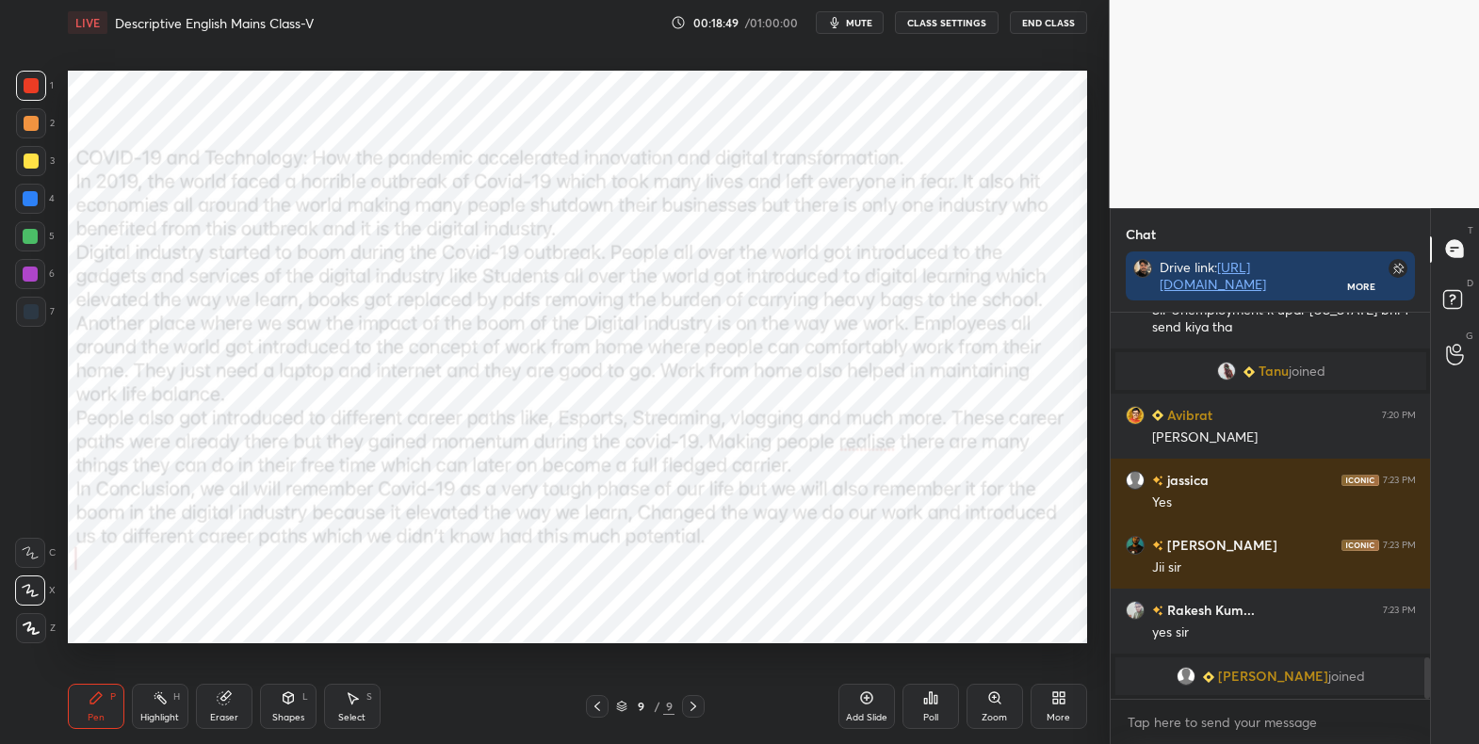
scroll to position [3215, 0]
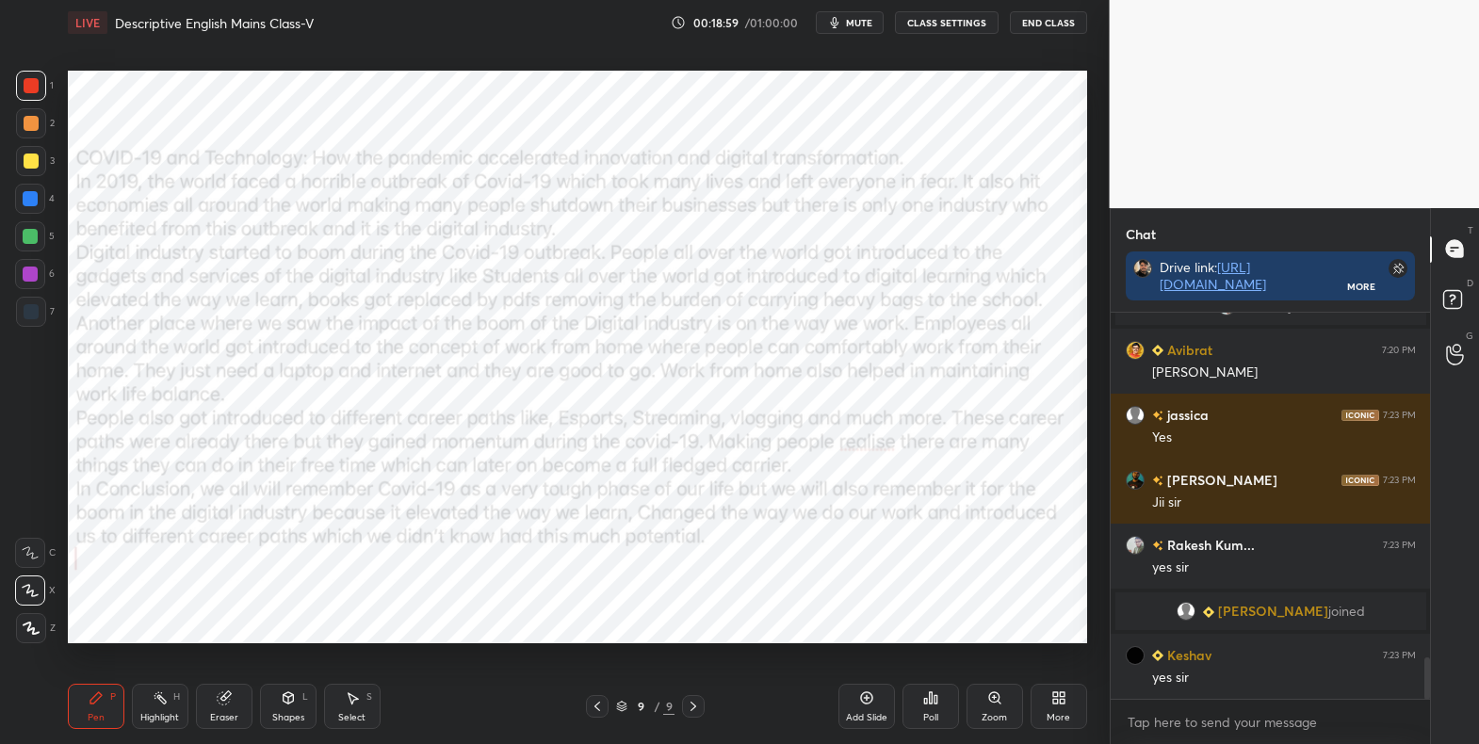
drag, startPoint x: 27, startPoint y: 196, endPoint x: 62, endPoint y: 191, distance: 35.2
click at [31, 196] on div at bounding box center [30, 198] width 15 height 15
click at [27, 269] on div at bounding box center [30, 274] width 15 height 15
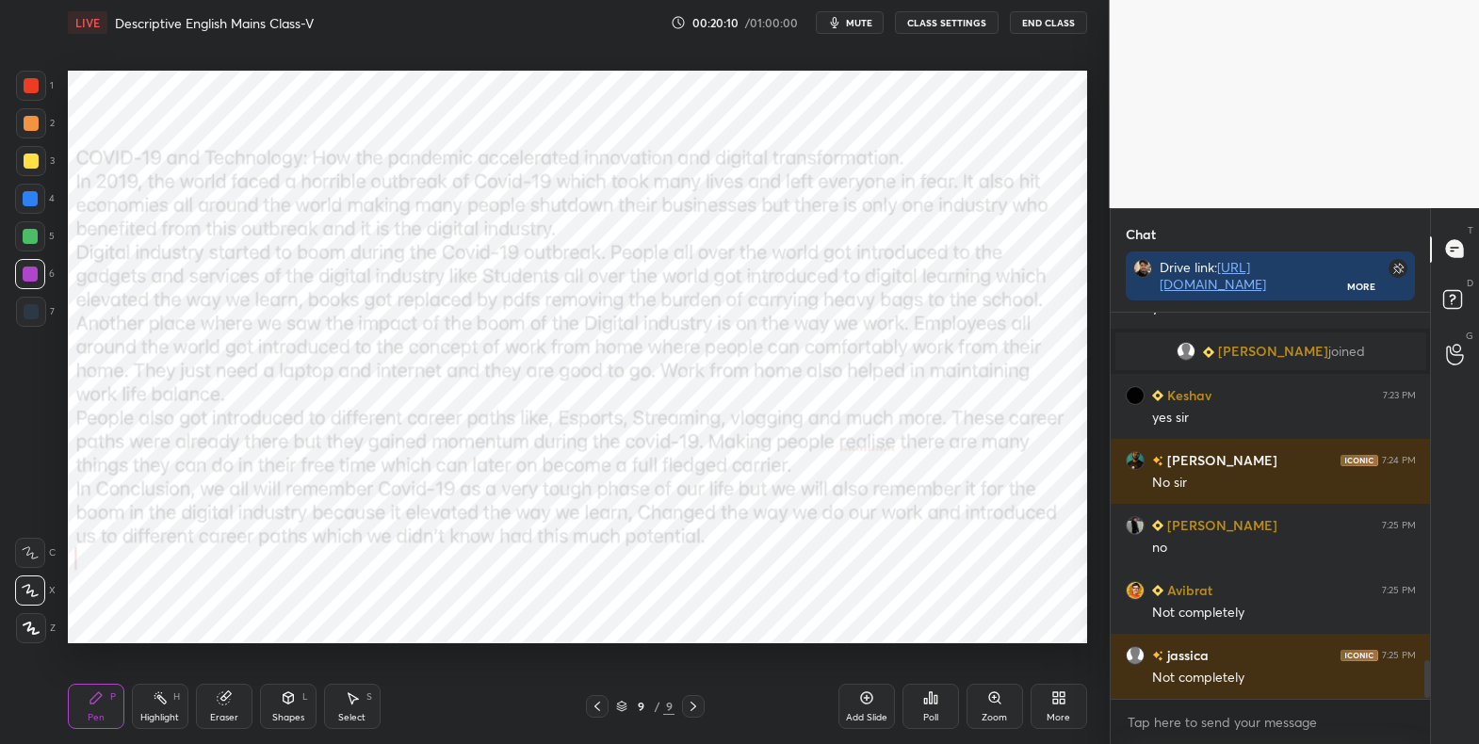
scroll to position [3540, 0]
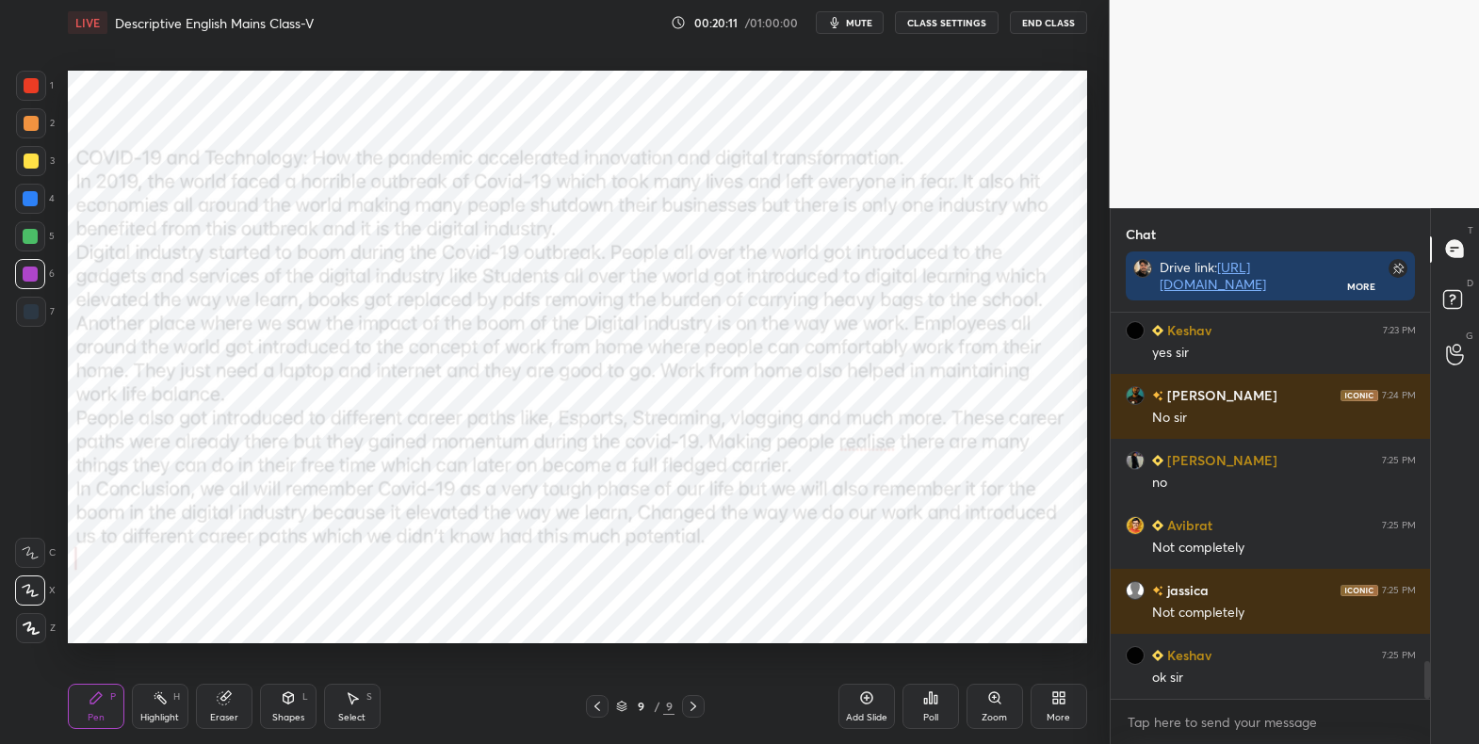
drag, startPoint x: 26, startPoint y: 88, endPoint x: 31, endPoint y: 209, distance: 121.6
click at [25, 89] on div at bounding box center [31, 85] width 15 height 15
drag, startPoint x: 33, startPoint y: 626, endPoint x: 57, endPoint y: 626, distance: 23.5
click at [33, 631] on icon at bounding box center [31, 628] width 17 height 13
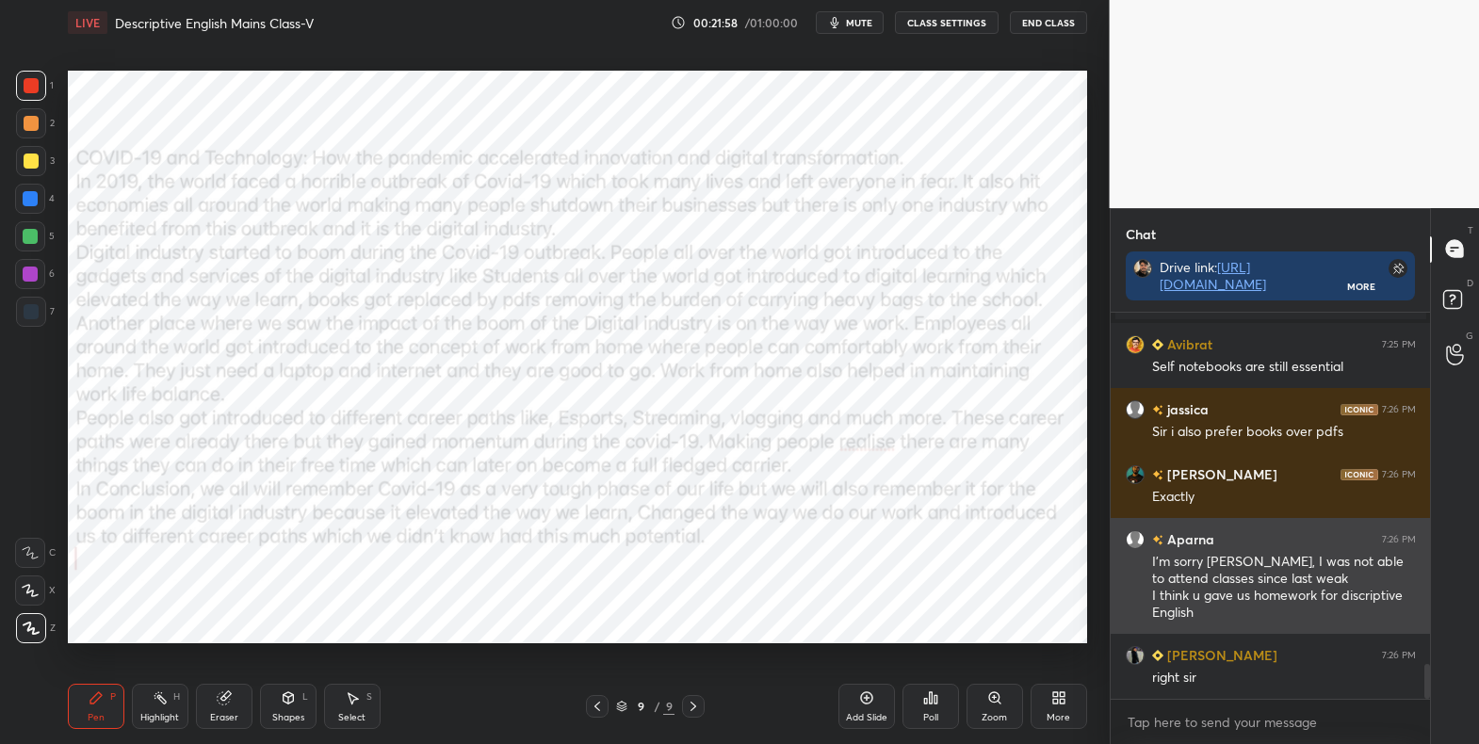
scroll to position [3977, 0]
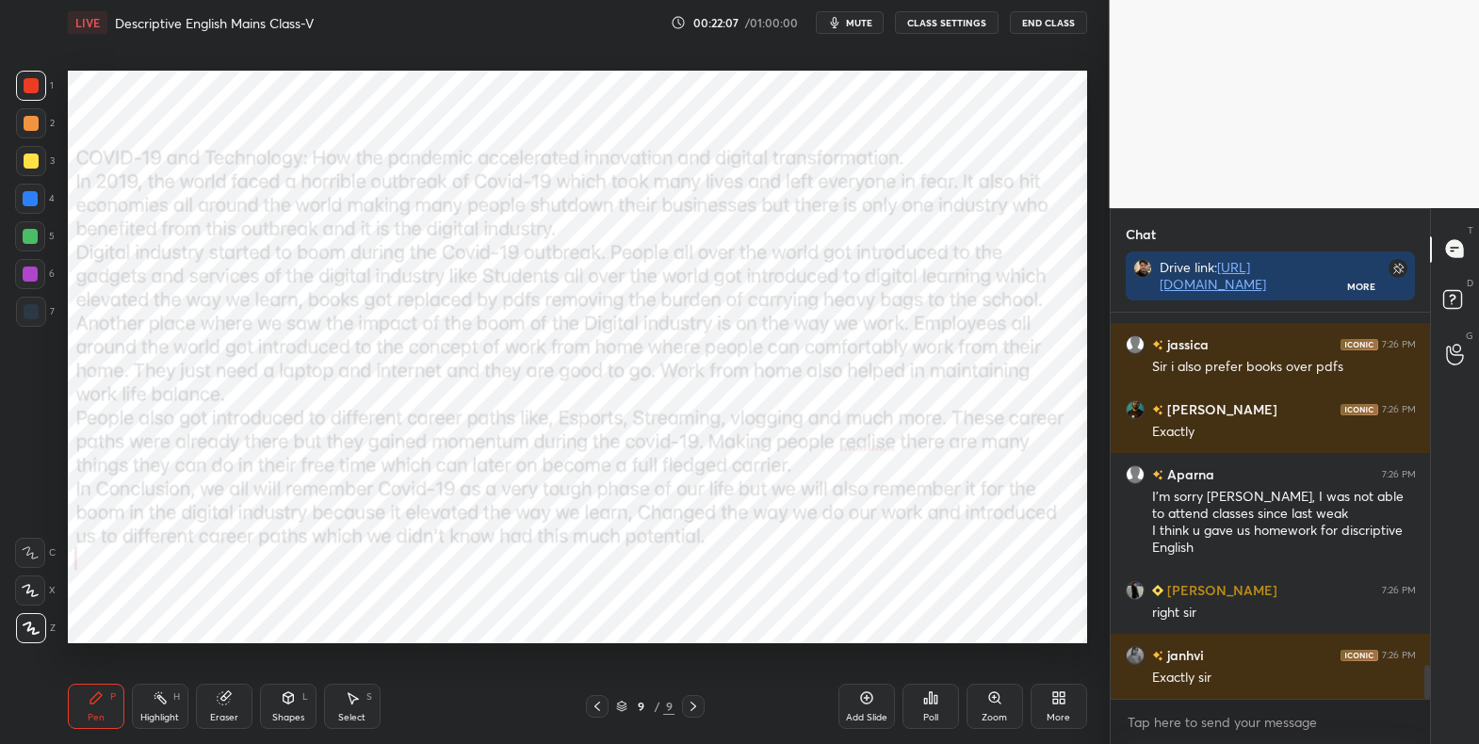
click at [28, 200] on div at bounding box center [30, 198] width 15 height 15
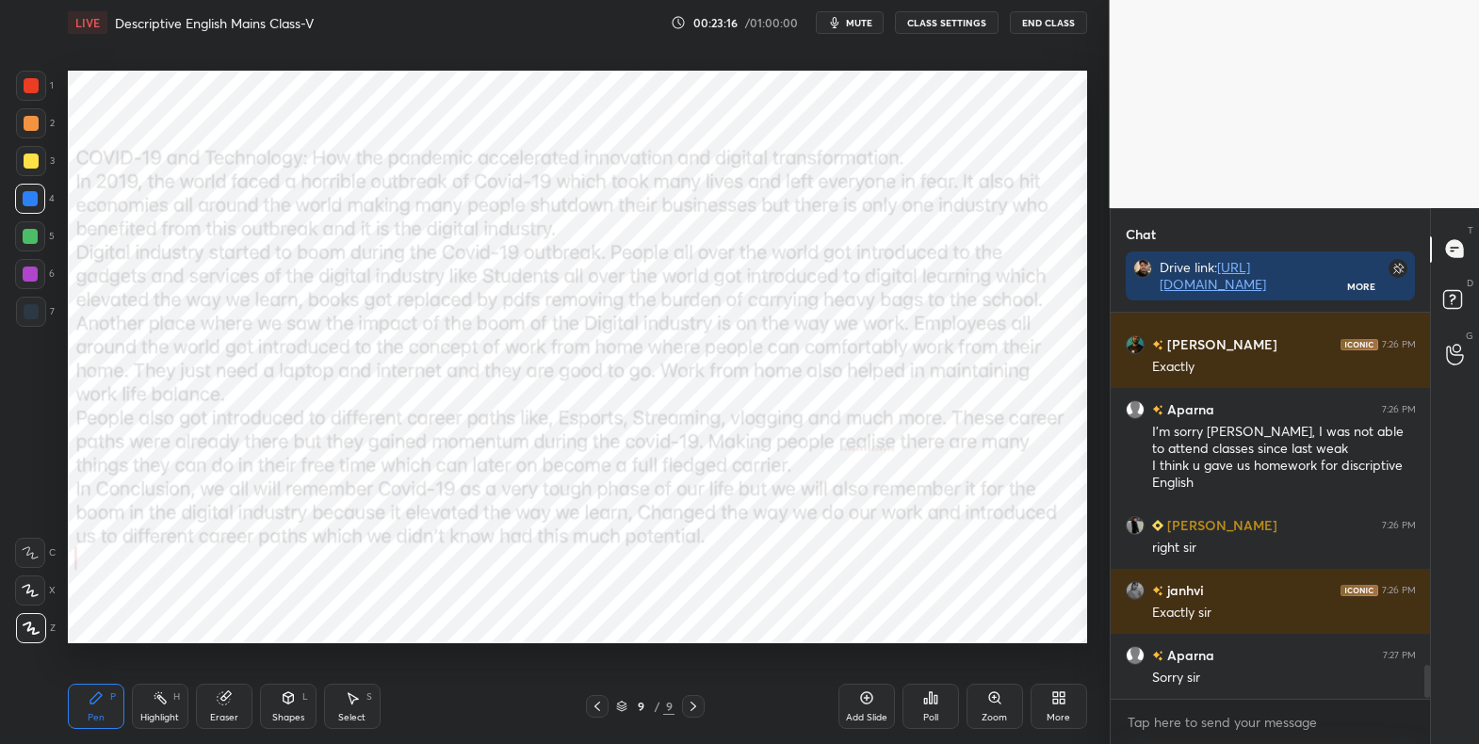
scroll to position [4107, 0]
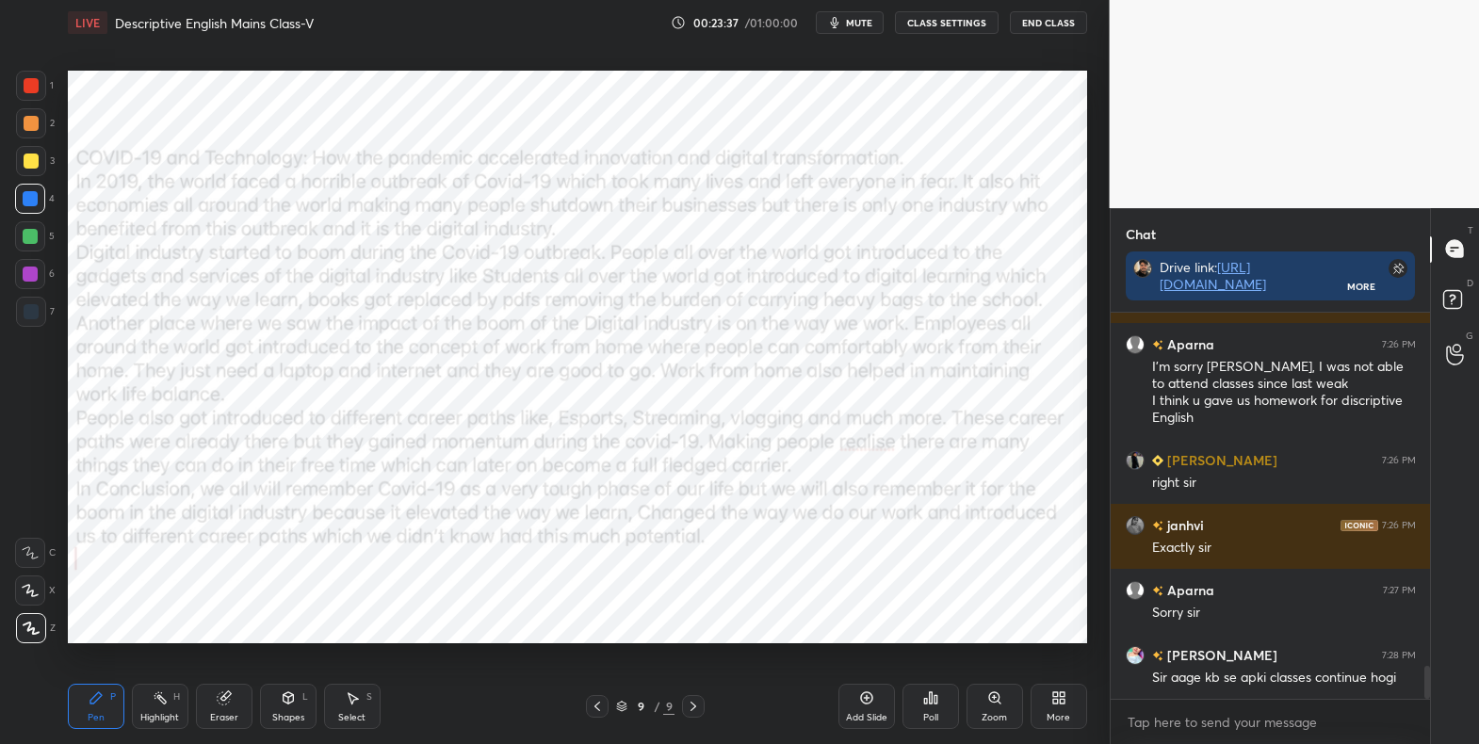
click at [32, 276] on div at bounding box center [30, 274] width 15 height 15
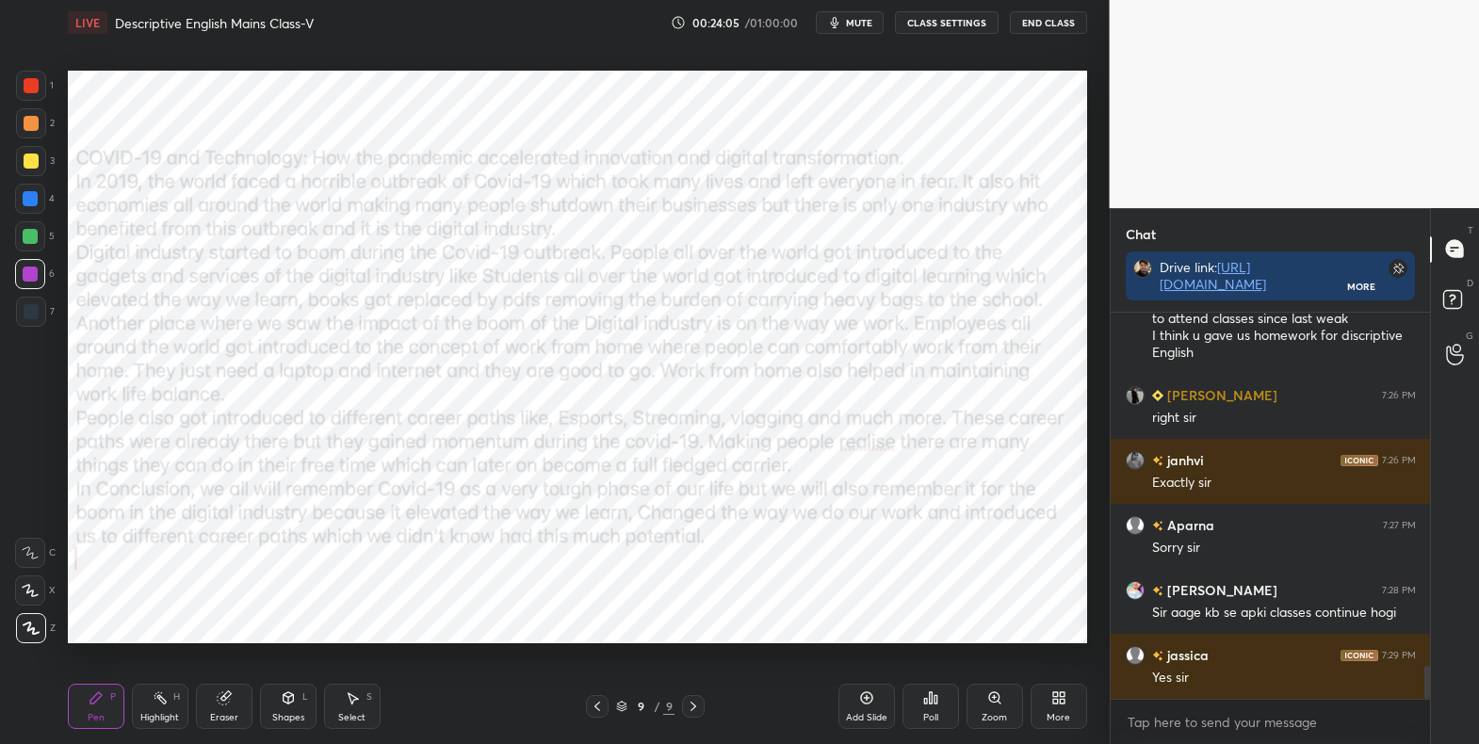
drag, startPoint x: 36, startPoint y: 195, endPoint x: 57, endPoint y: 228, distance: 39.4
click at [36, 196] on div at bounding box center [30, 198] width 15 height 15
drag, startPoint x: 24, startPoint y: 580, endPoint x: 63, endPoint y: 593, distance: 40.8
click at [25, 586] on div at bounding box center [30, 590] width 30 height 30
click at [273, 705] on div "Shapes L" at bounding box center [288, 706] width 57 height 45
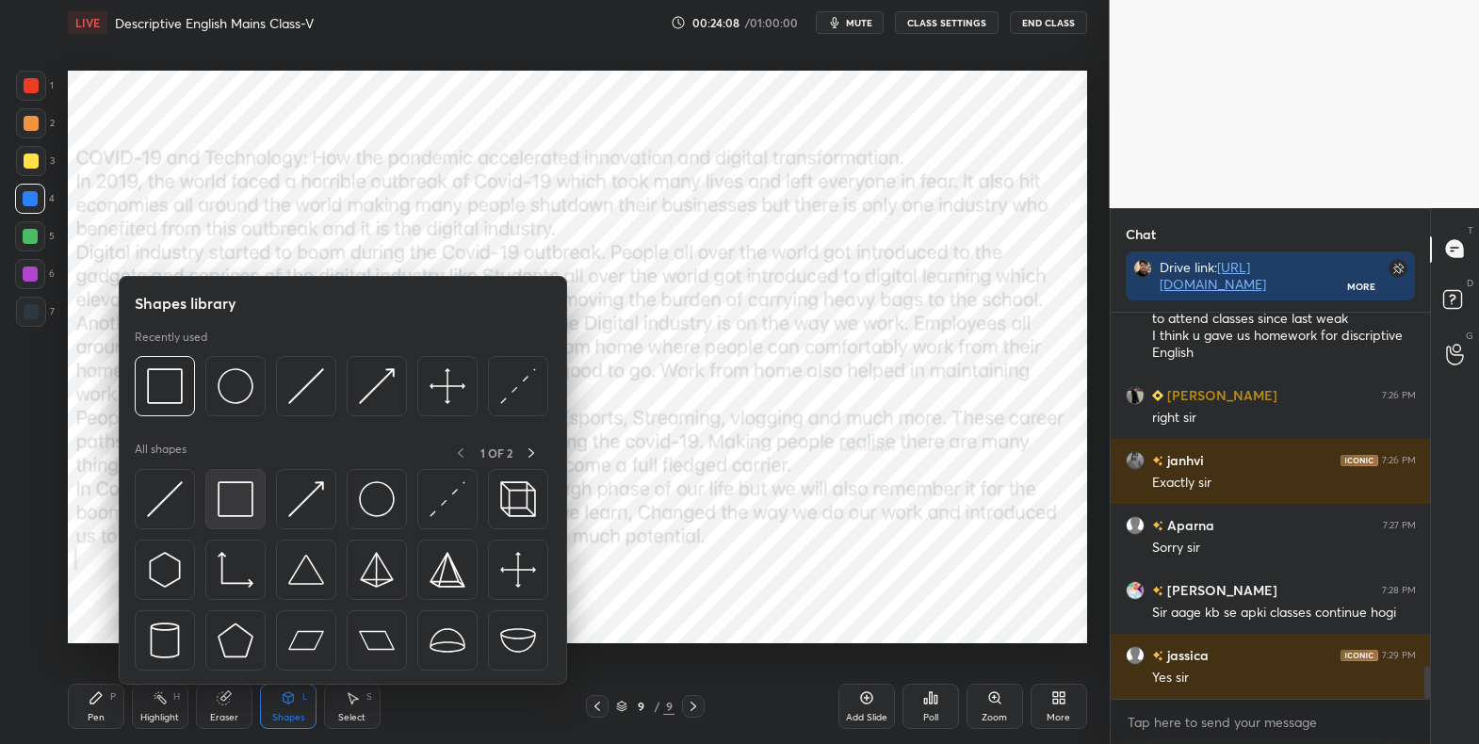
click at [249, 502] on img at bounding box center [236, 499] width 36 height 36
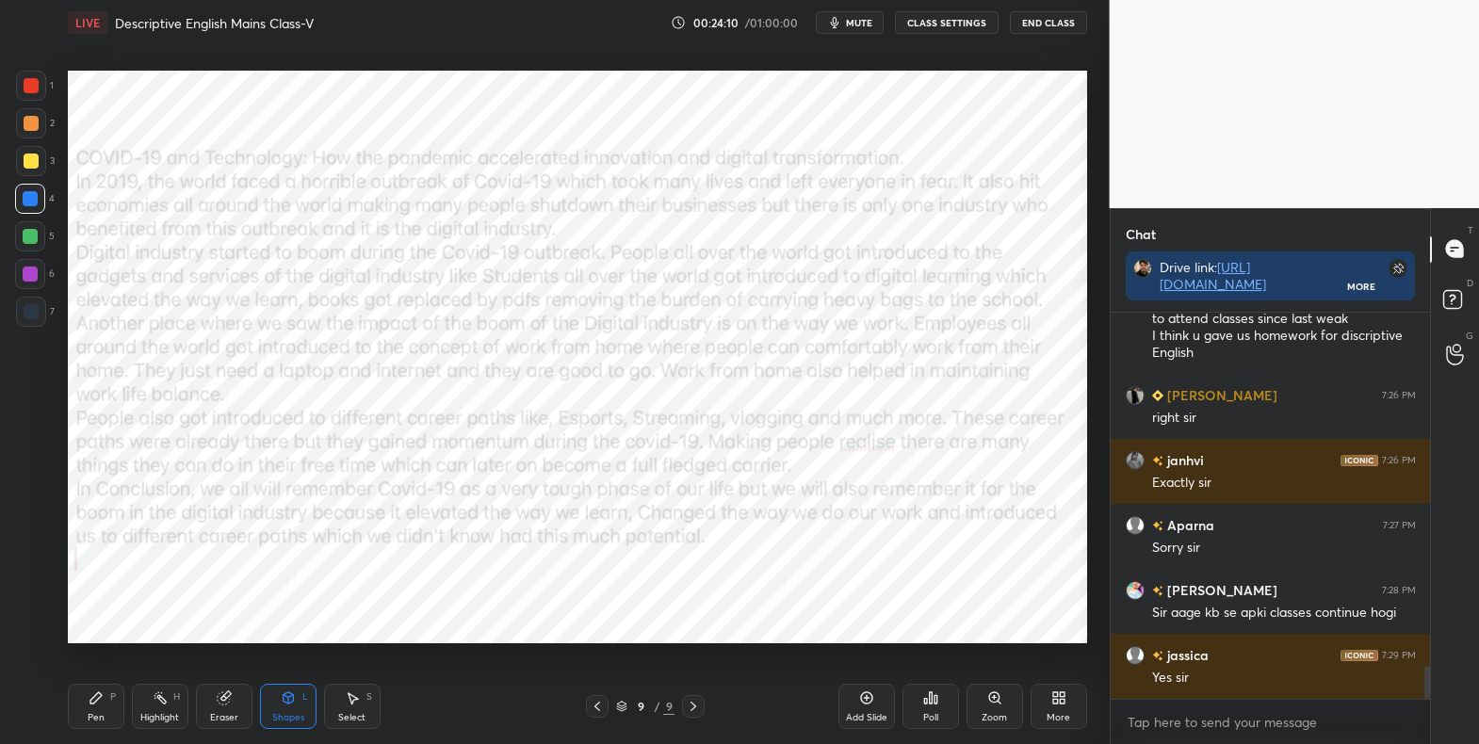
drag, startPoint x: 29, startPoint y: 99, endPoint x: 48, endPoint y: 123, distance: 30.9
click at [28, 105] on div "1" at bounding box center [35, 90] width 38 height 38
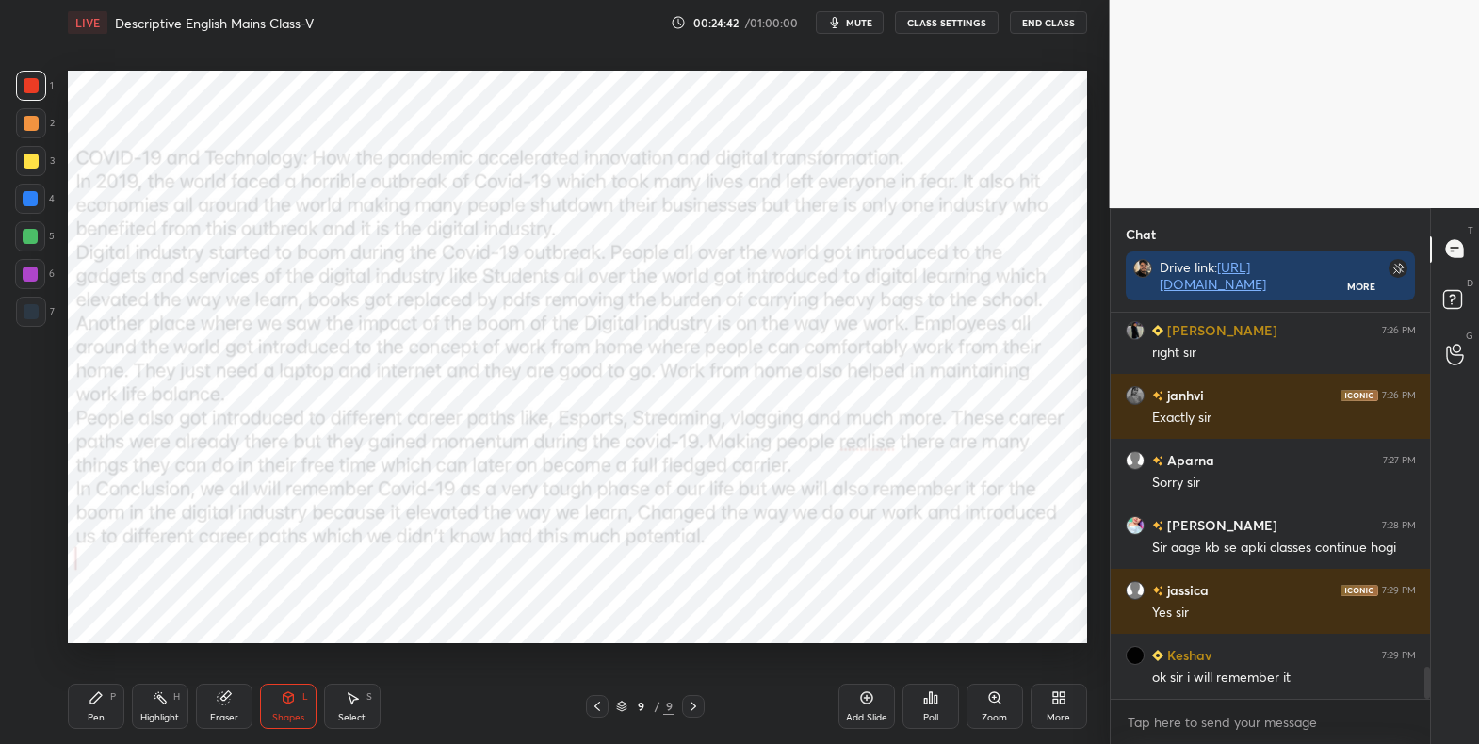
click at [100, 708] on div "Pen P" at bounding box center [96, 706] width 57 height 45
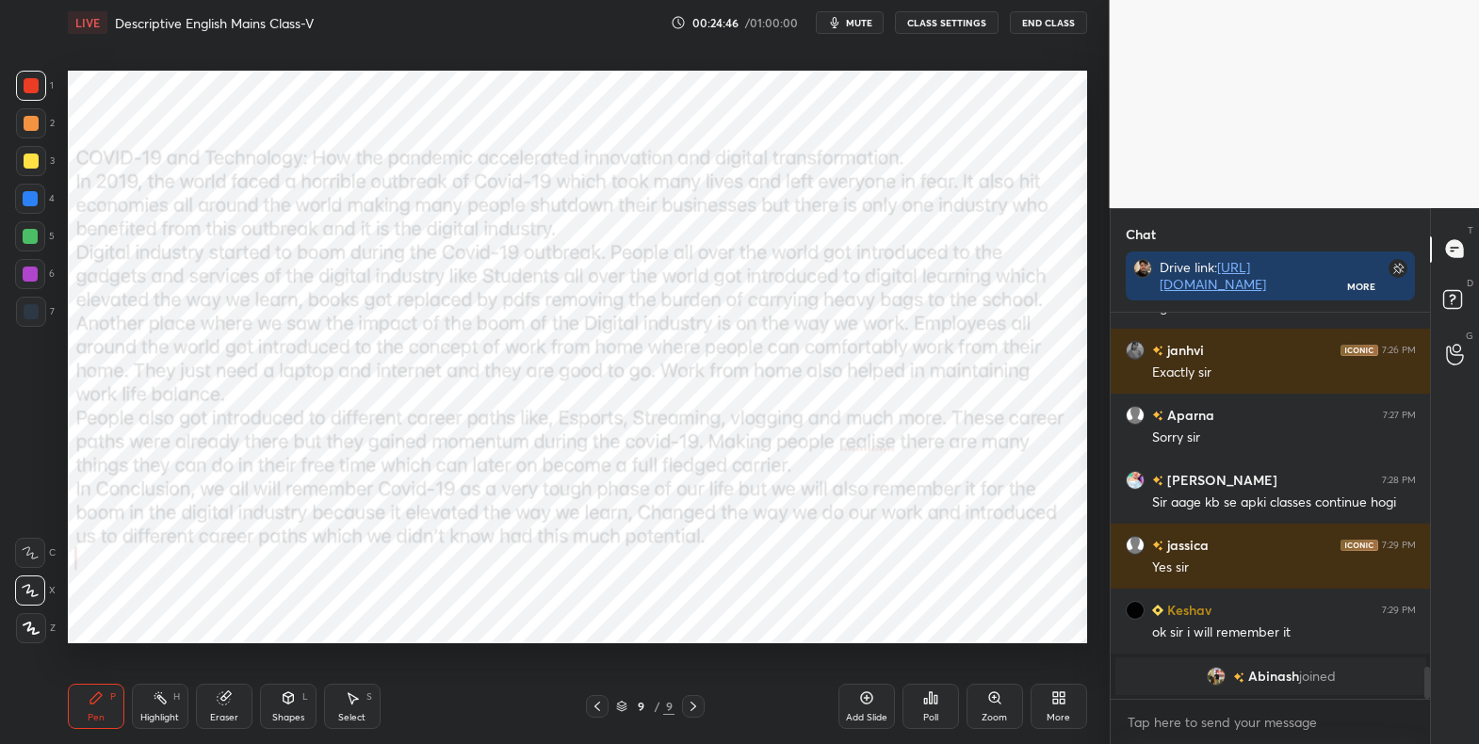
drag, startPoint x: 36, startPoint y: 628, endPoint x: 48, endPoint y: 620, distance: 14.9
click at [37, 628] on icon at bounding box center [31, 628] width 17 height 13
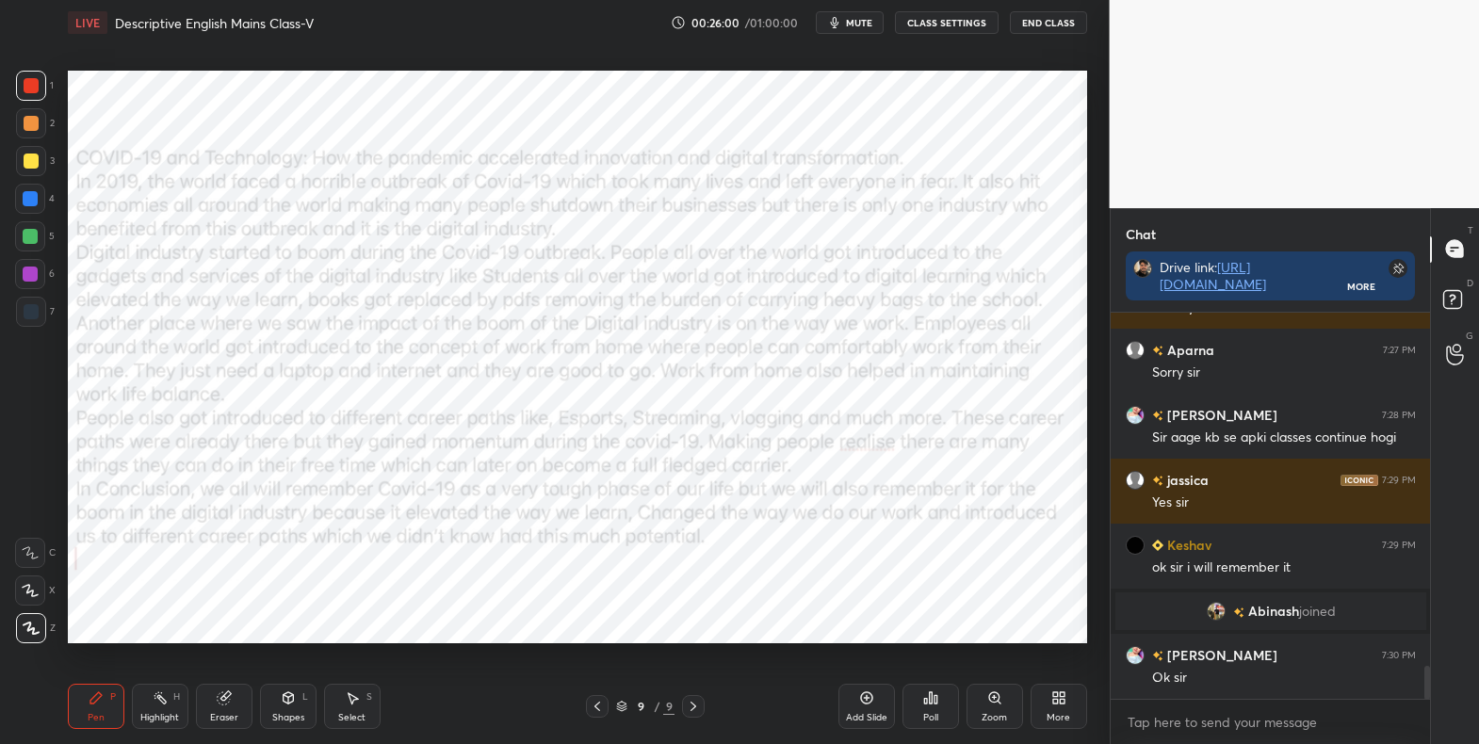
scroll to position [4175, 0]
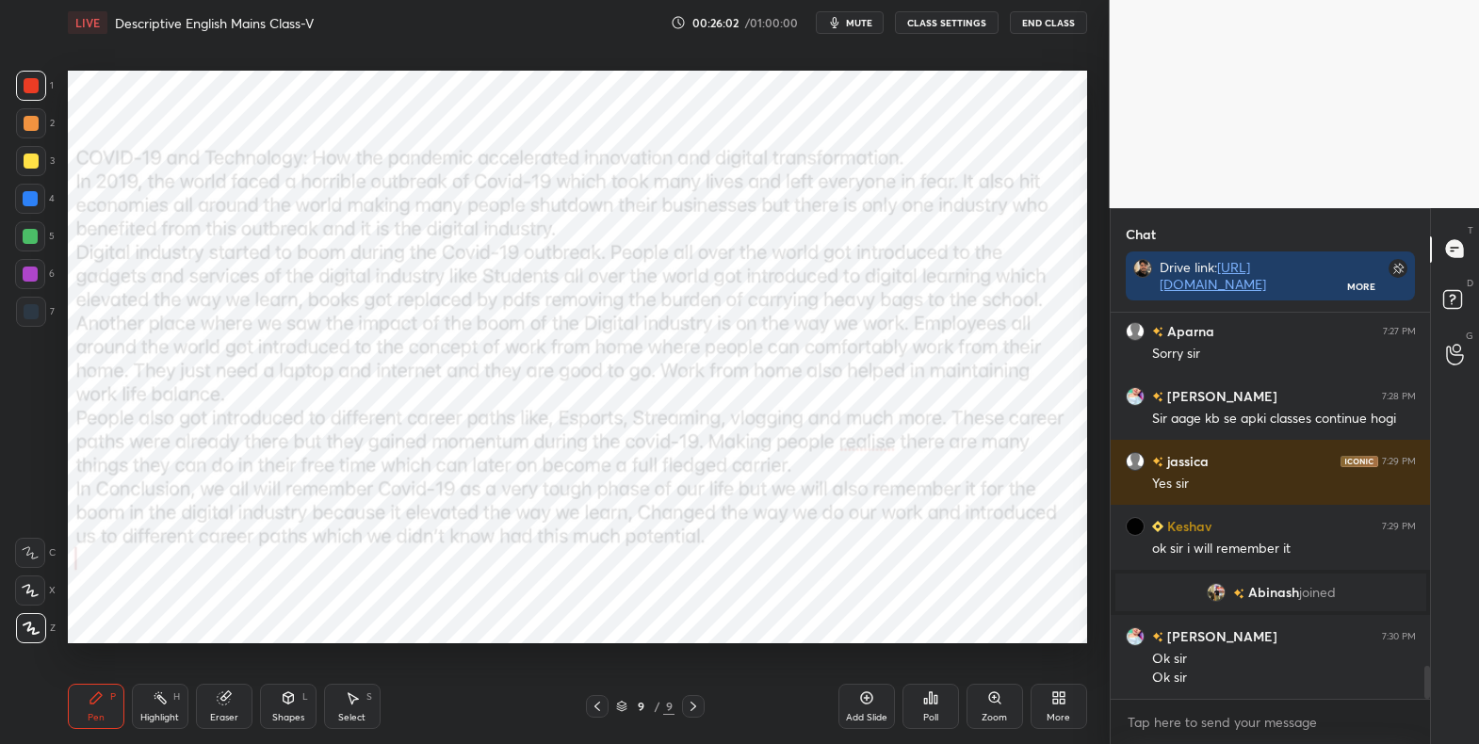
click at [873, 704] on icon at bounding box center [866, 697] width 15 height 15
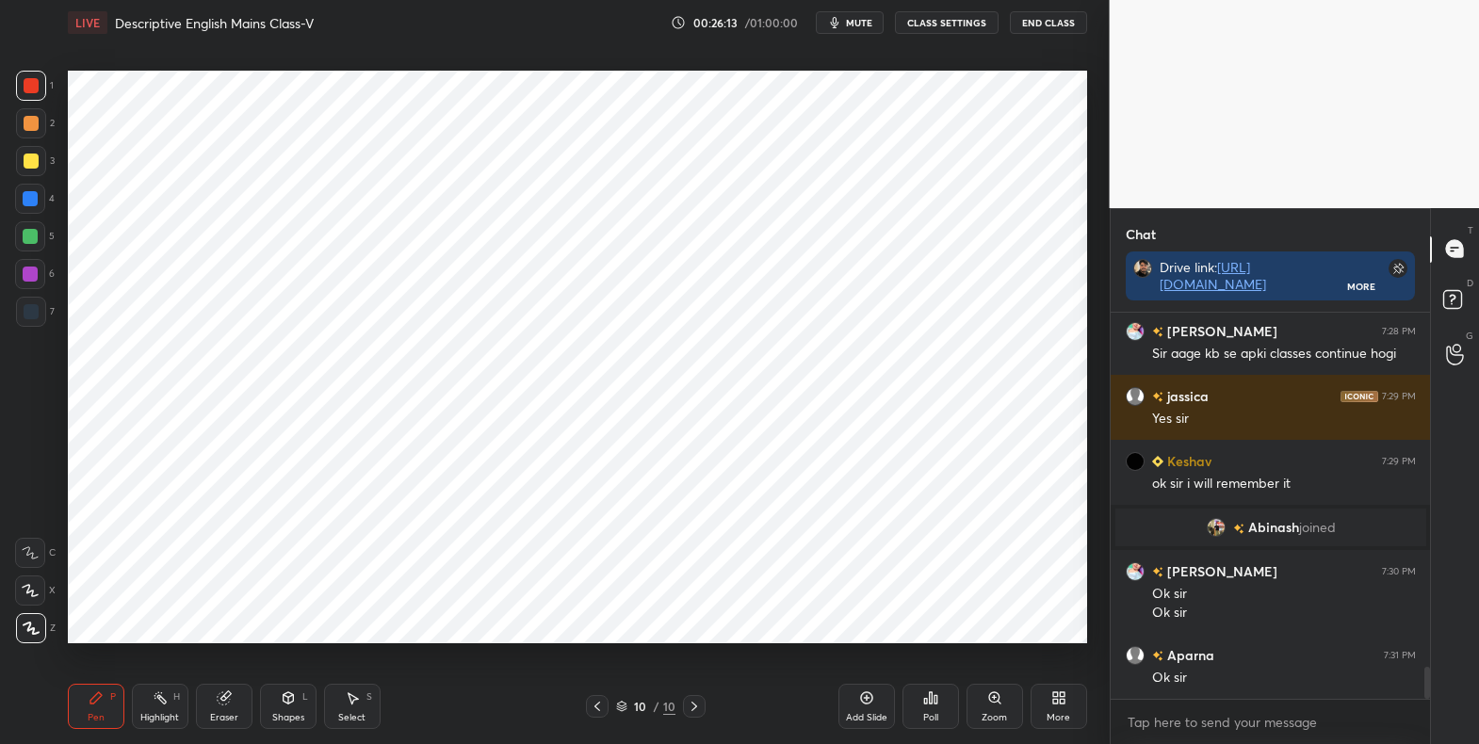
scroll to position [4305, 0]
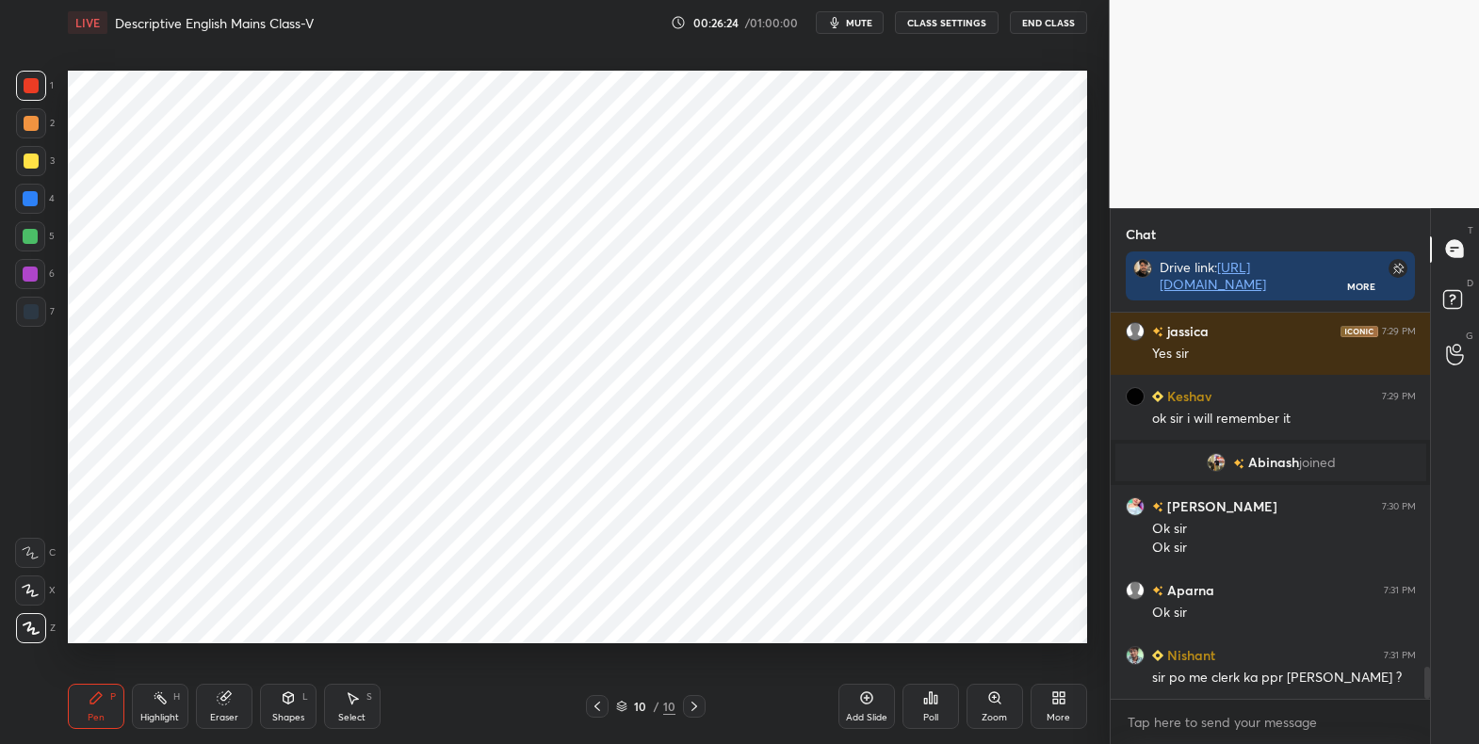
click at [1045, 705] on div "More" at bounding box center [1058, 706] width 57 height 45
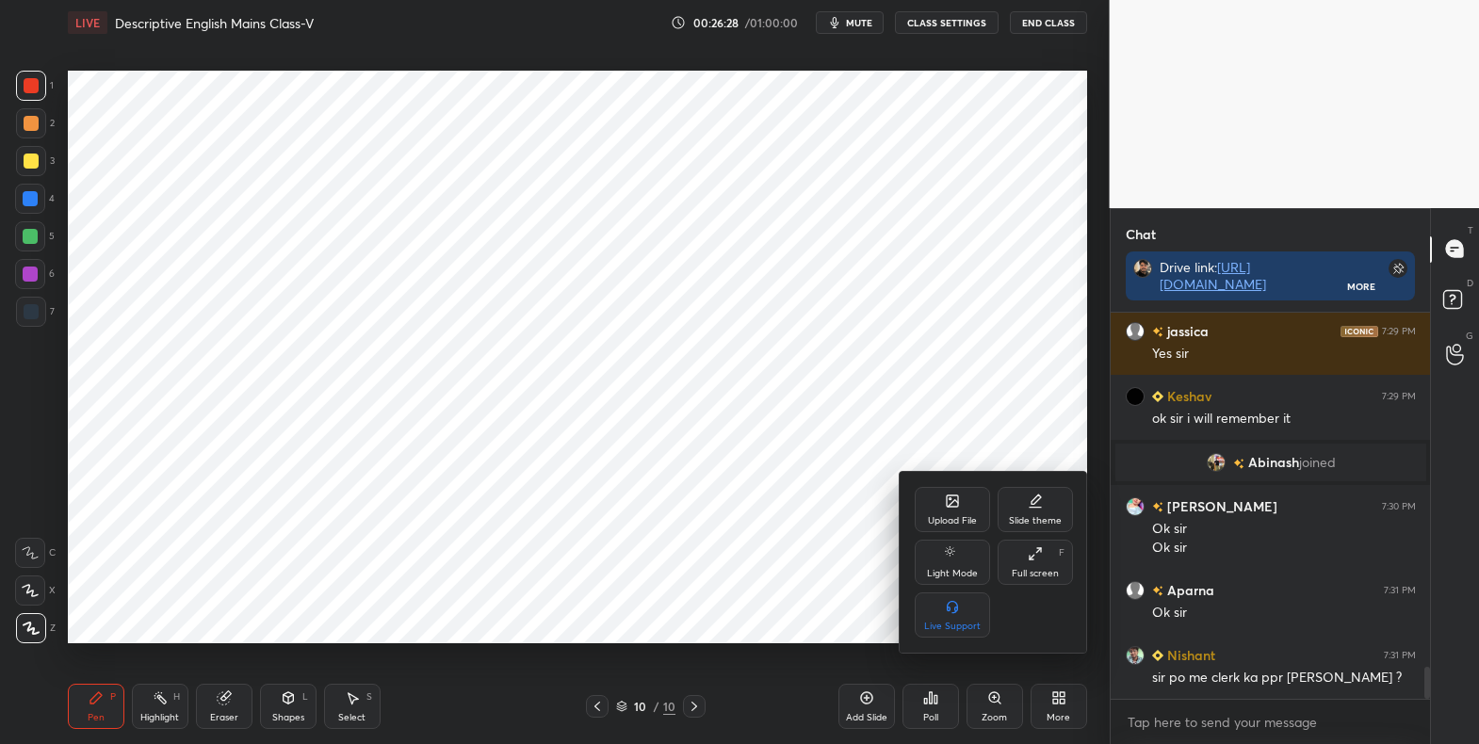
click at [945, 523] on div "Upload File" at bounding box center [952, 520] width 49 height 9
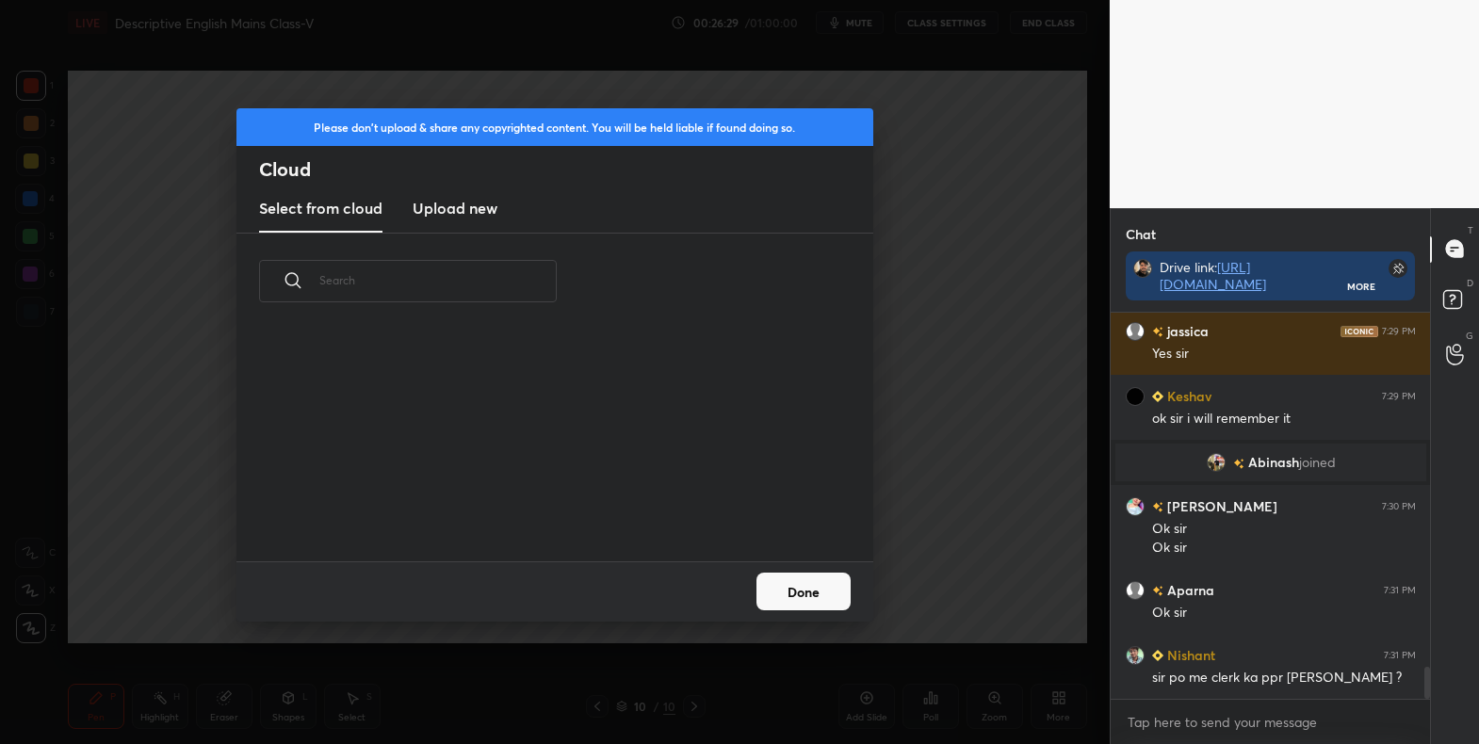
scroll to position [232, 605]
click at [433, 234] on div "​" at bounding box center [554, 398] width 637 height 328
click at [463, 216] on h3 "Upload new" at bounding box center [454, 208] width 85 height 23
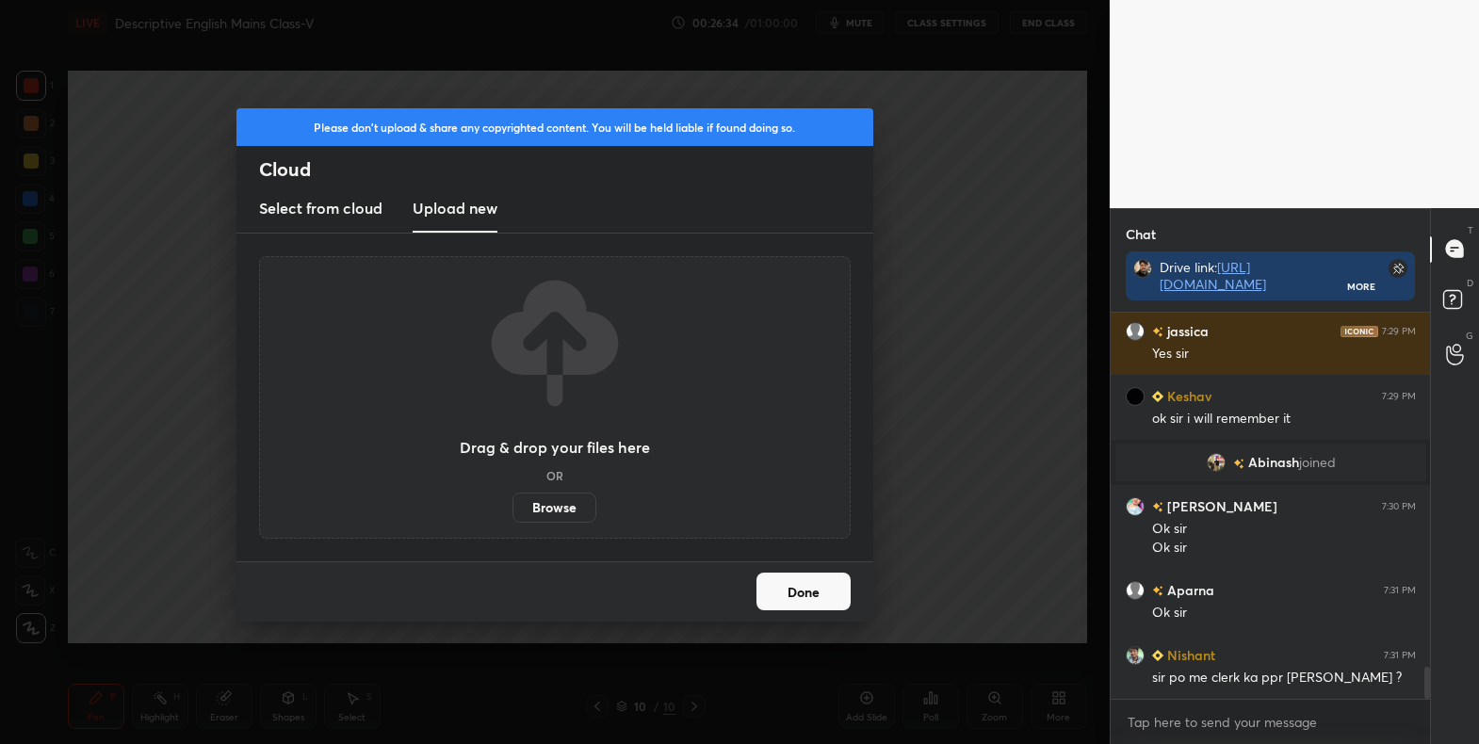
click at [567, 509] on label "Browse" at bounding box center [554, 508] width 84 height 30
click at [512, 509] on input "Browse" at bounding box center [512, 508] width 0 height 30
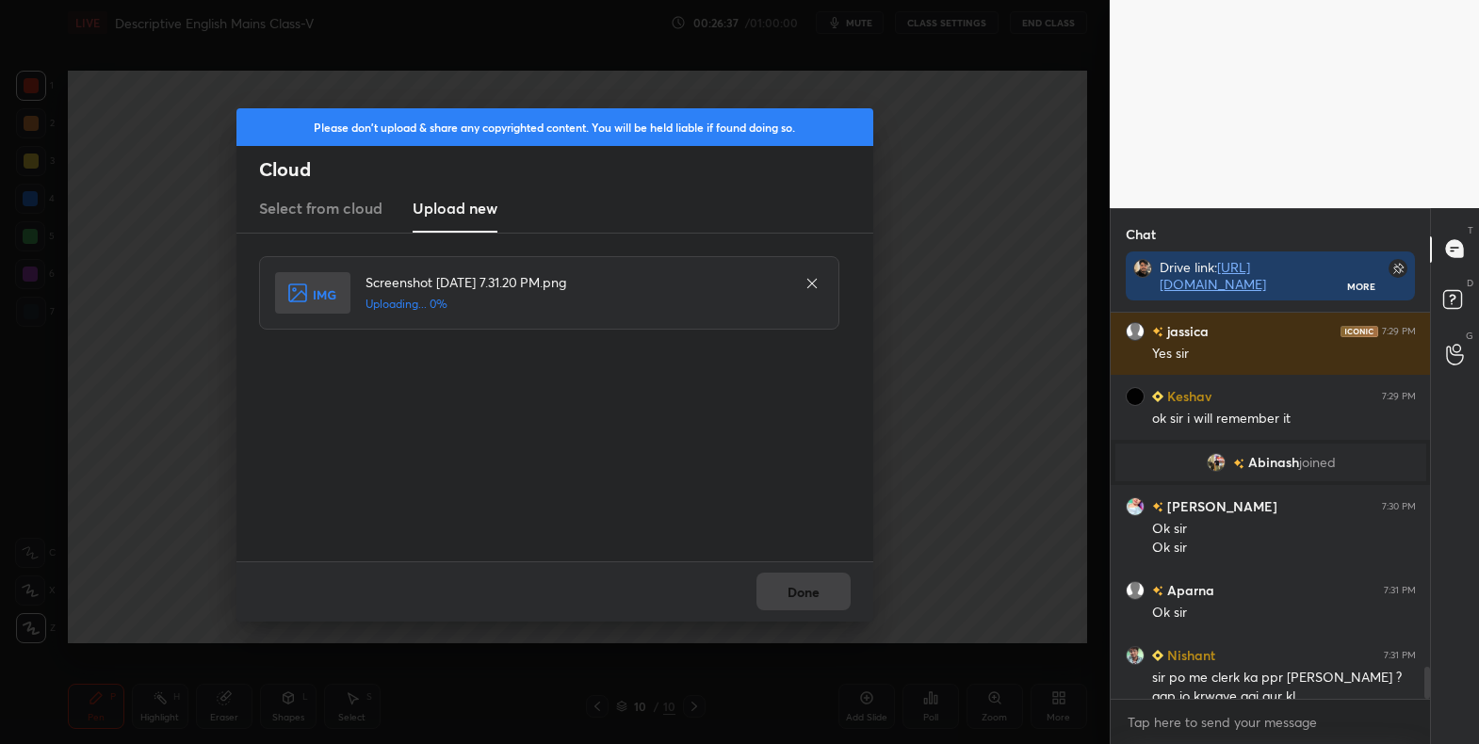
scroll to position [4324, 0]
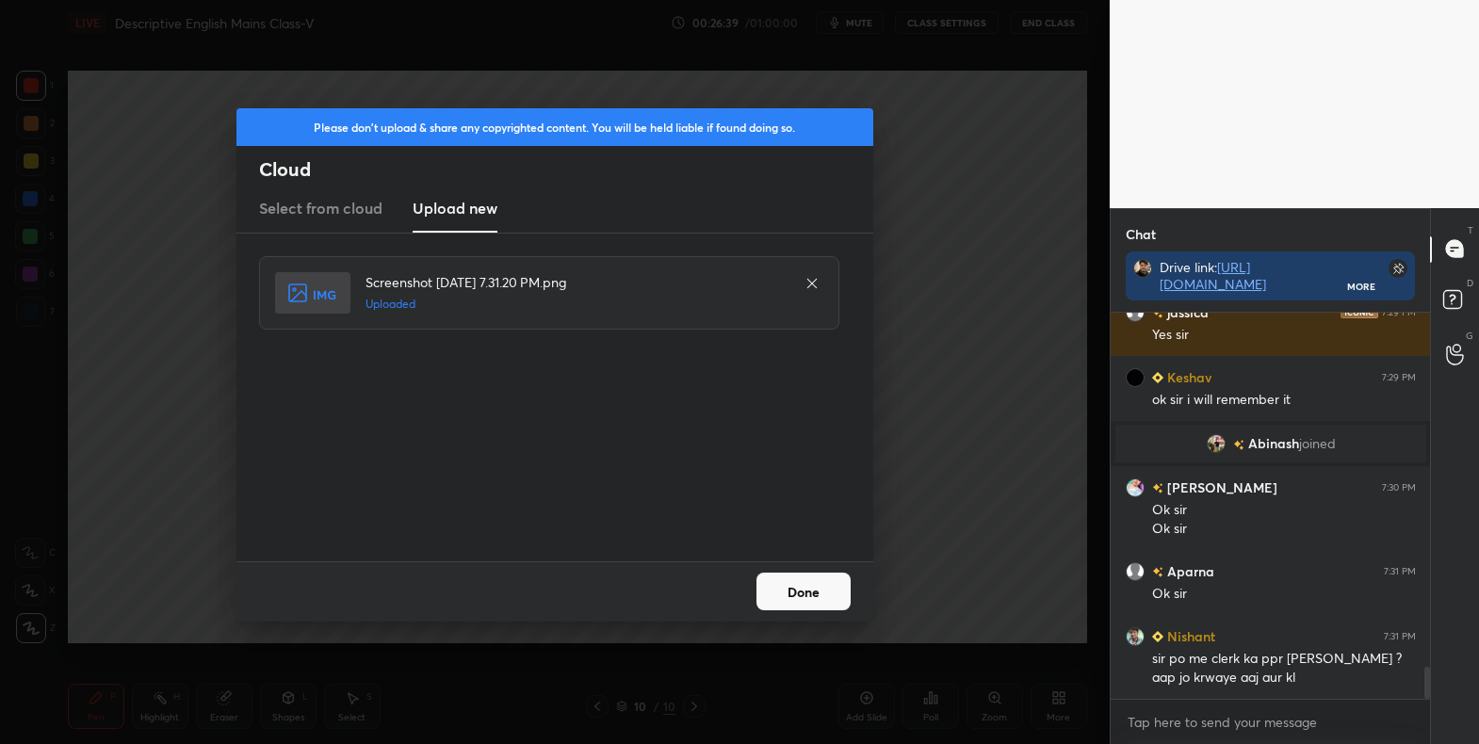
click at [824, 600] on button "Done" at bounding box center [803, 592] width 94 height 38
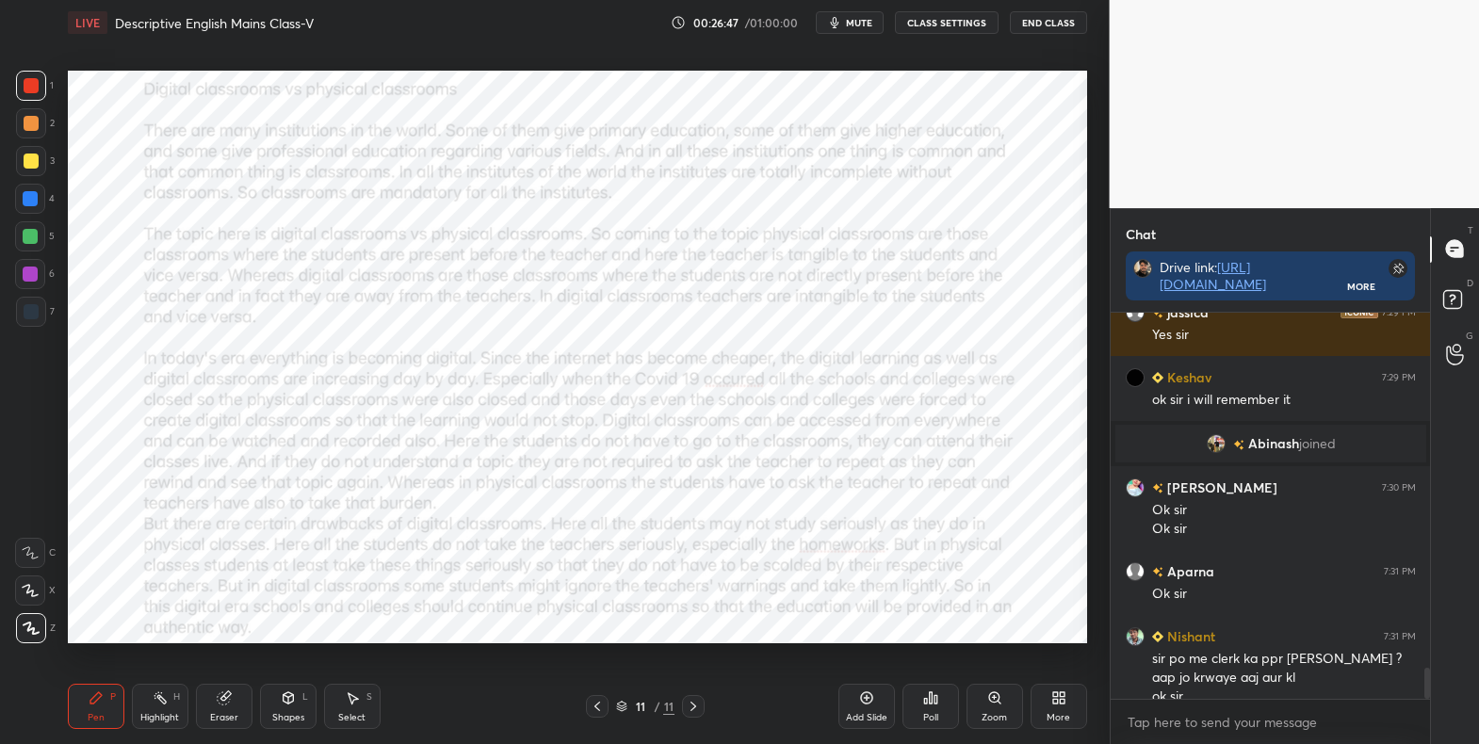
scroll to position [4343, 0]
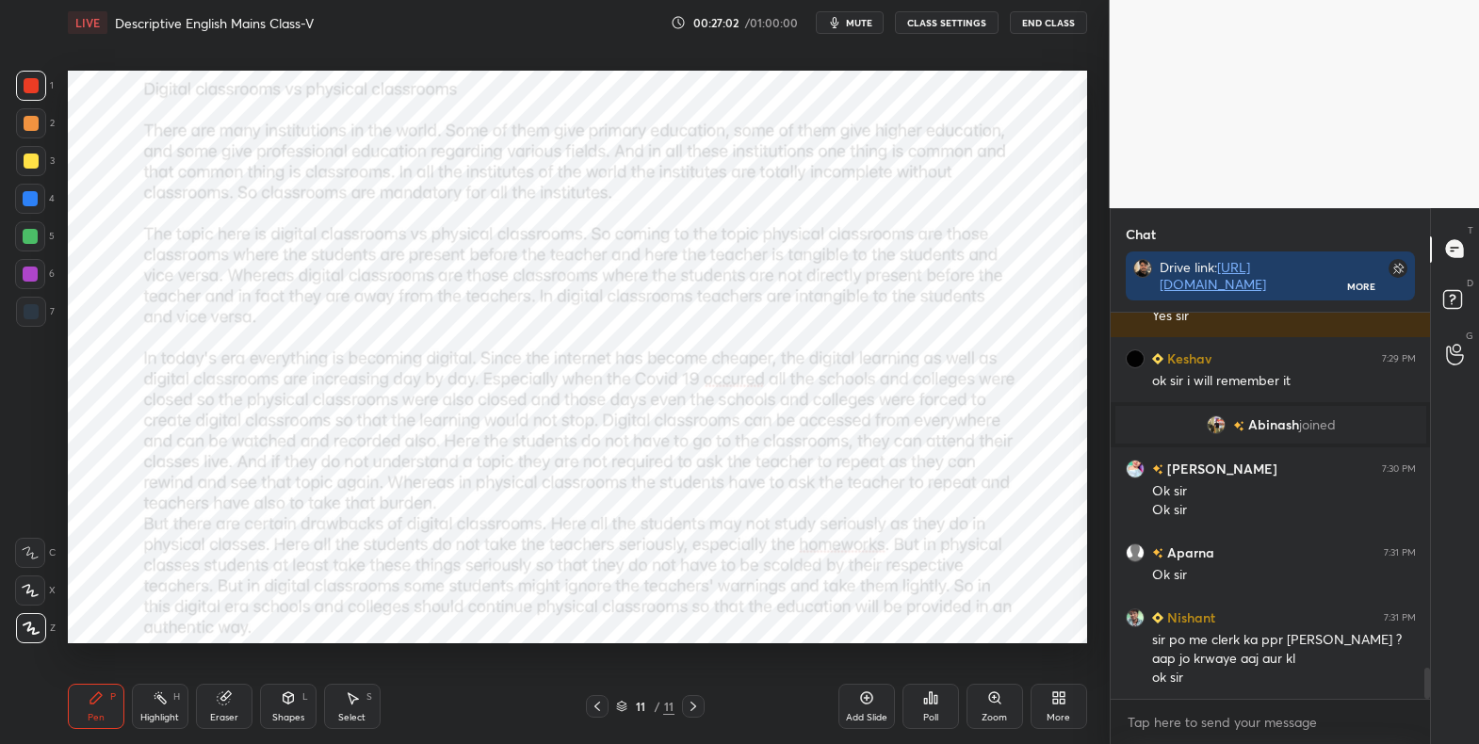
drag, startPoint x: 25, startPoint y: 197, endPoint x: 44, endPoint y: 195, distance: 18.9
click at [25, 198] on div at bounding box center [30, 198] width 15 height 15
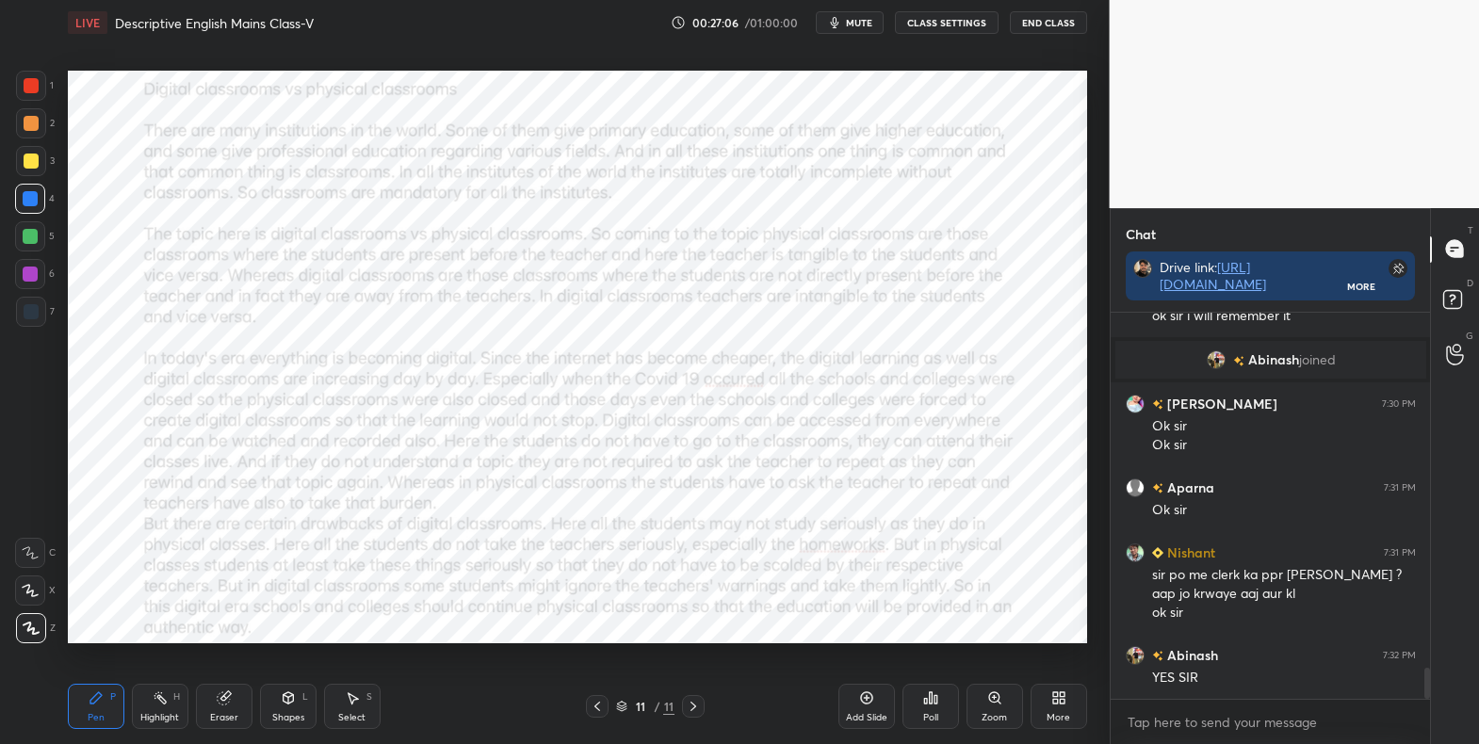
drag, startPoint x: 32, startPoint y: 595, endPoint x: 52, endPoint y: 573, distance: 30.0
click at [32, 595] on icon at bounding box center [30, 590] width 15 height 11
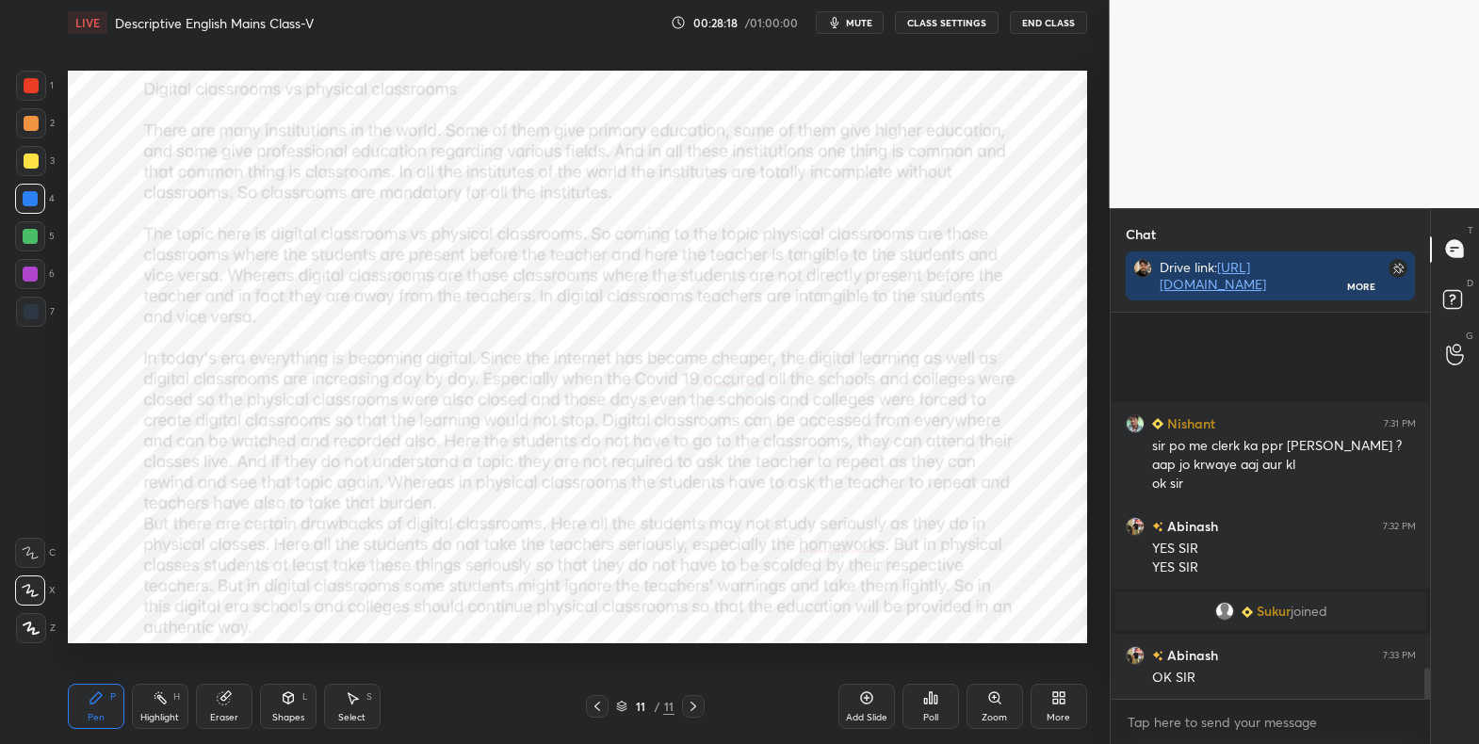
scroll to position [4447, 0]
drag, startPoint x: 30, startPoint y: 86, endPoint x: 63, endPoint y: 145, distance: 67.9
click at [31, 89] on div at bounding box center [31, 85] width 15 height 15
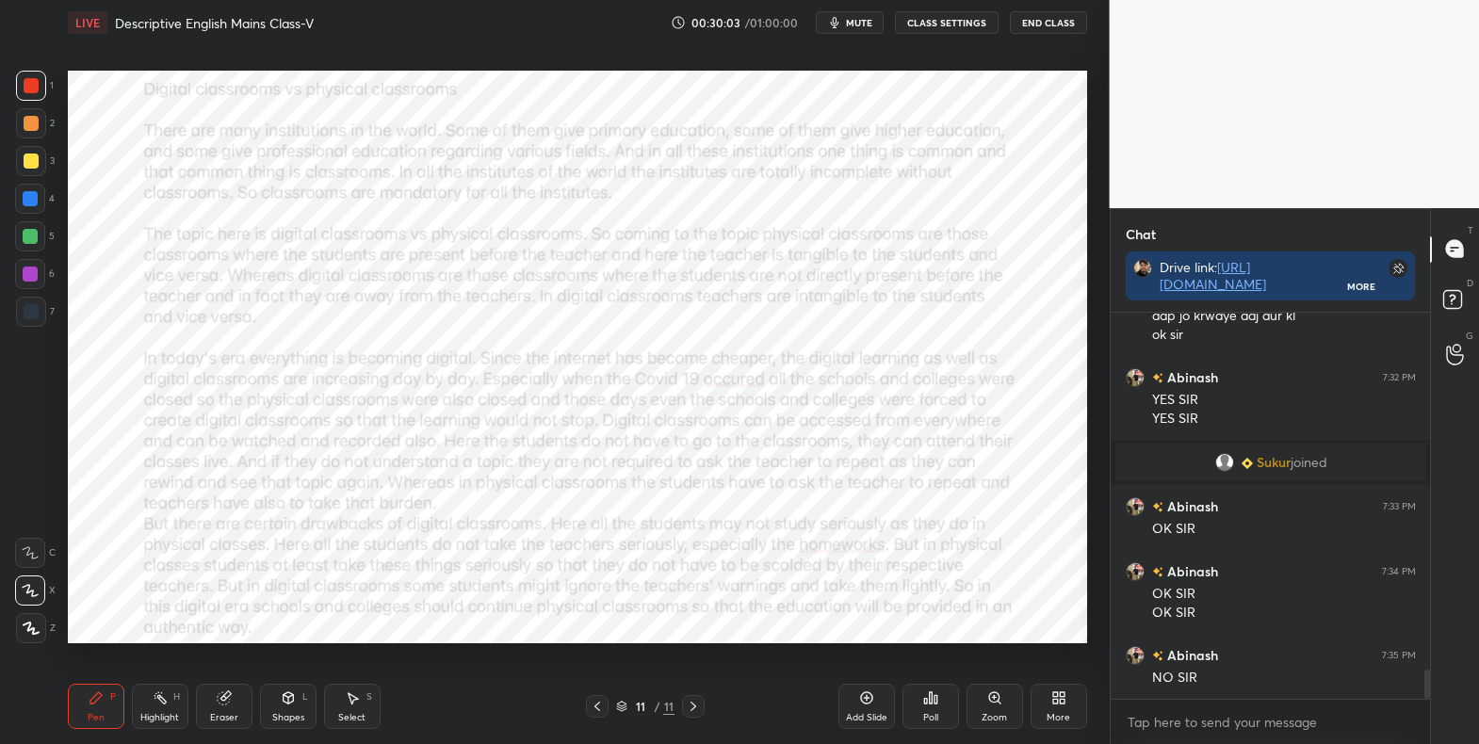
scroll to position [4661, 0]
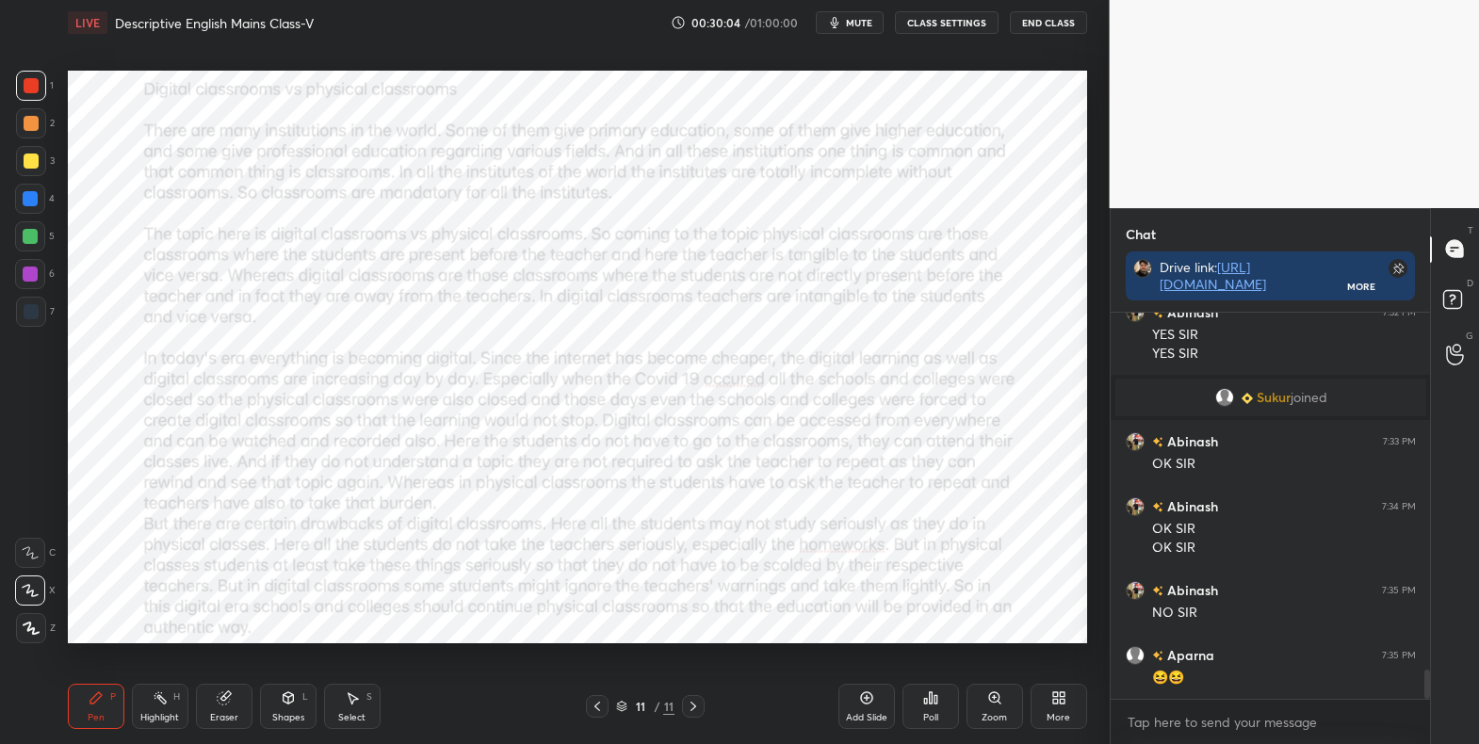
click at [601, 706] on icon at bounding box center [597, 706] width 15 height 15
drag, startPoint x: 31, startPoint y: 634, endPoint x: 59, endPoint y: 607, distance: 39.3
click at [29, 632] on icon at bounding box center [31, 628] width 17 height 13
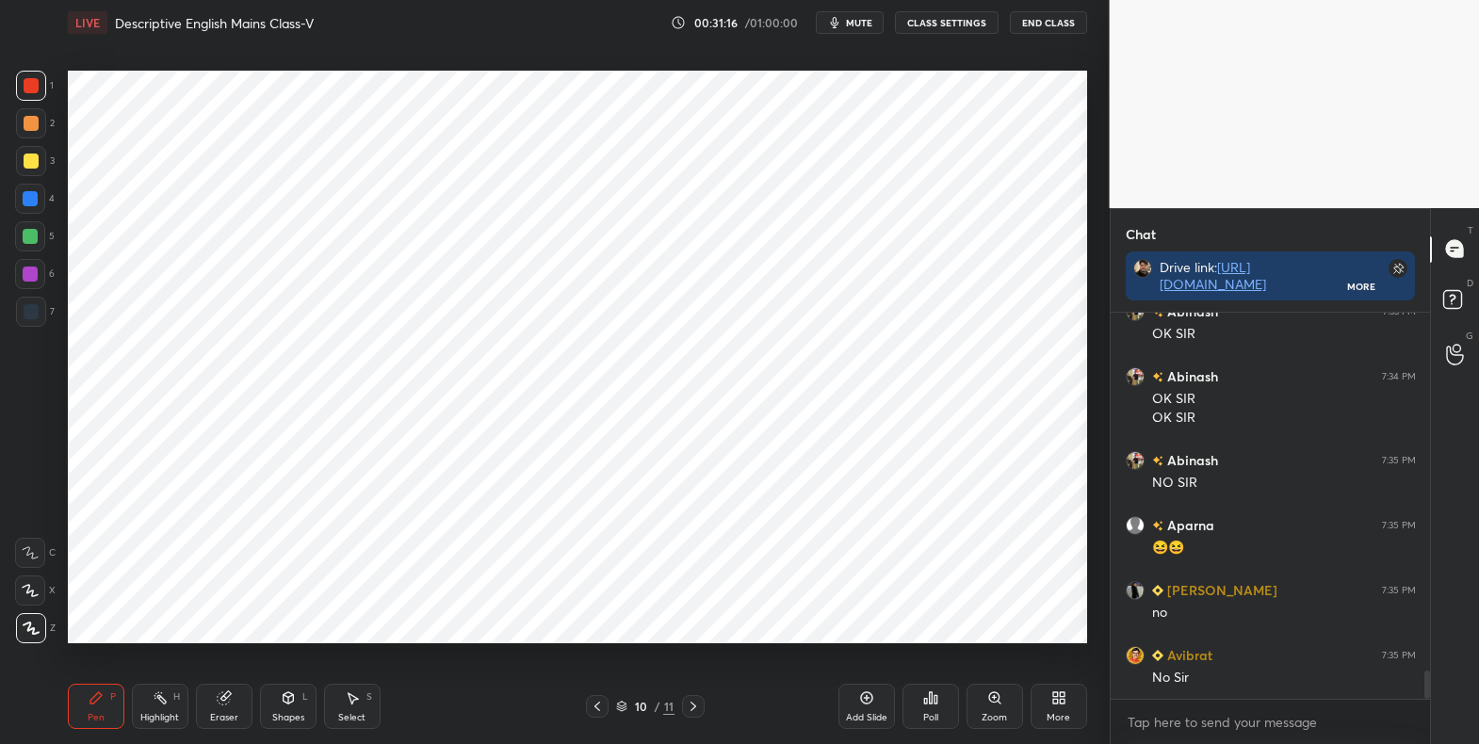
scroll to position [4873, 0]
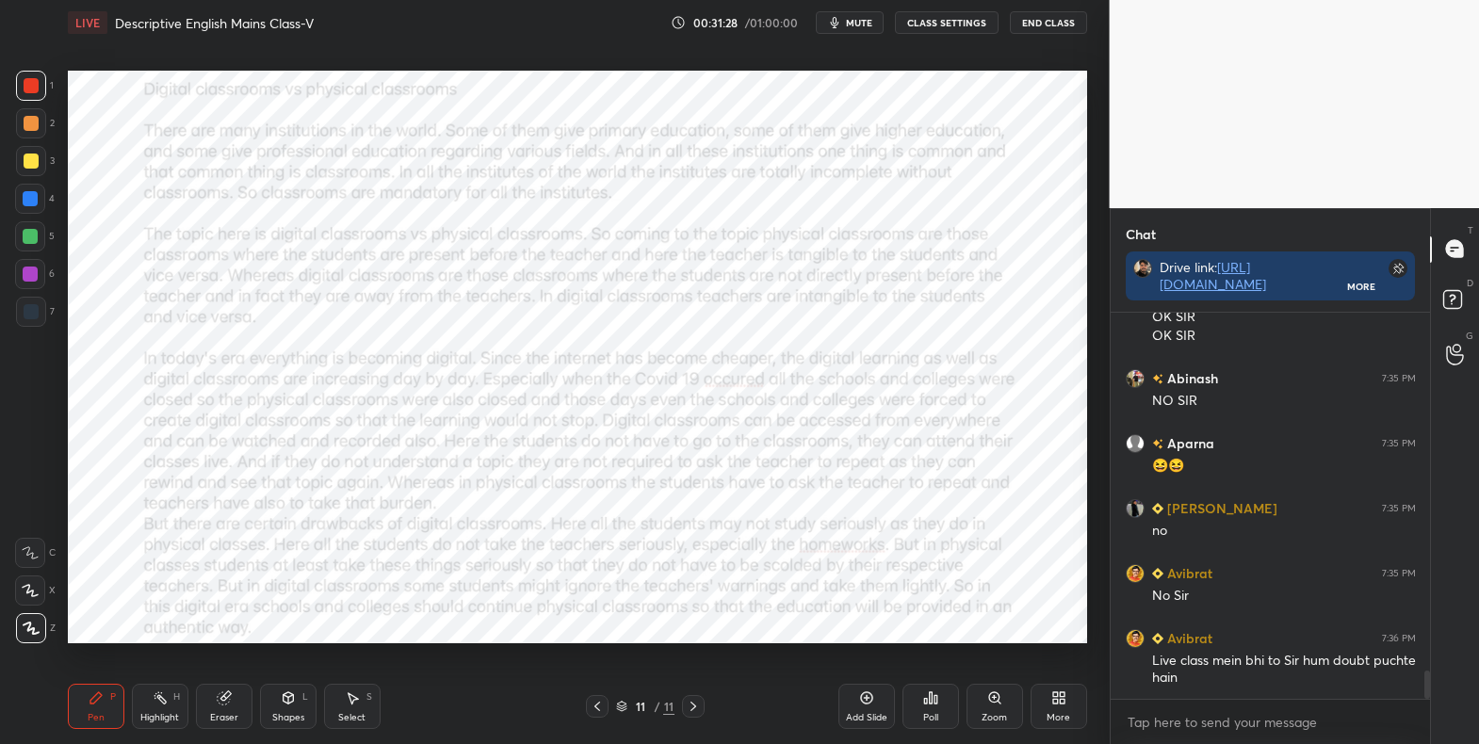
click at [39, 586] on div at bounding box center [30, 590] width 30 height 30
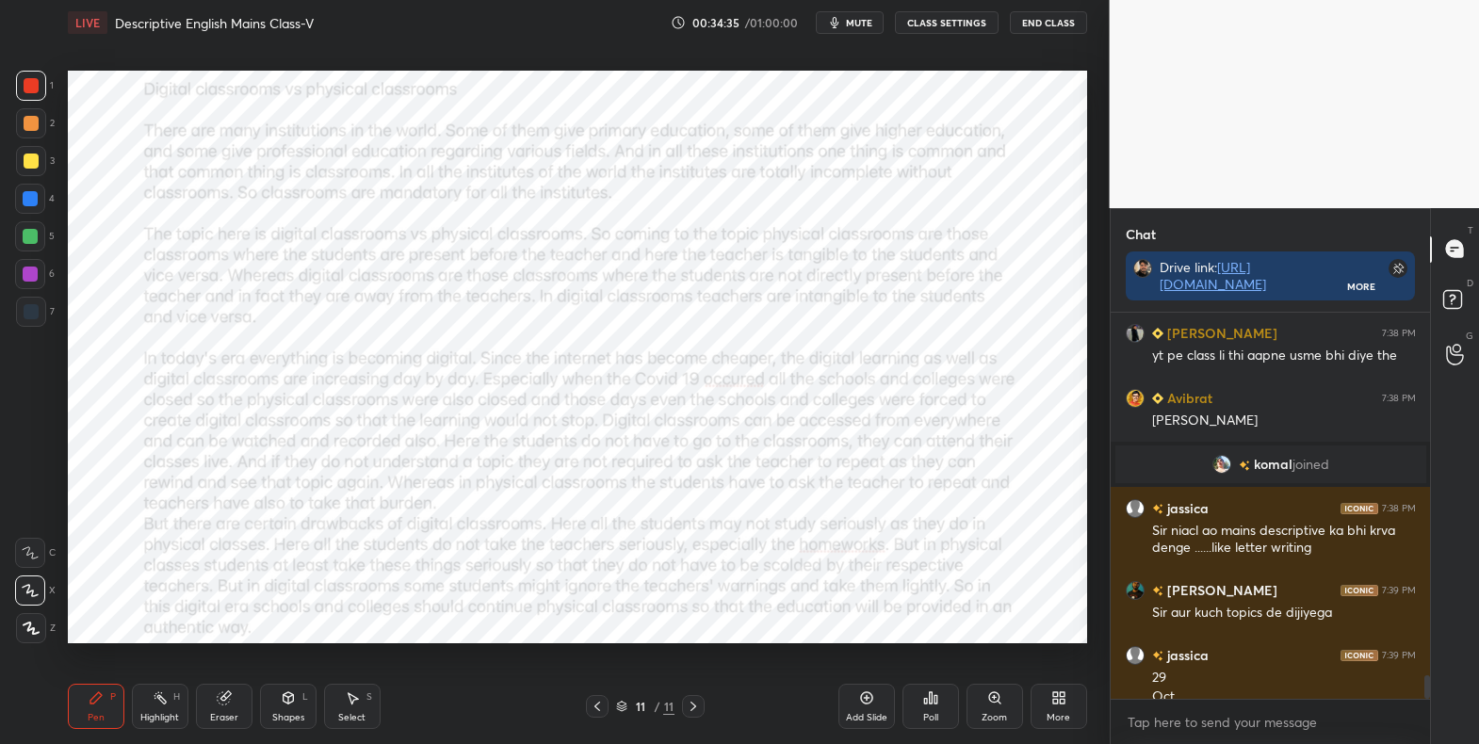
scroll to position [5926, 0]
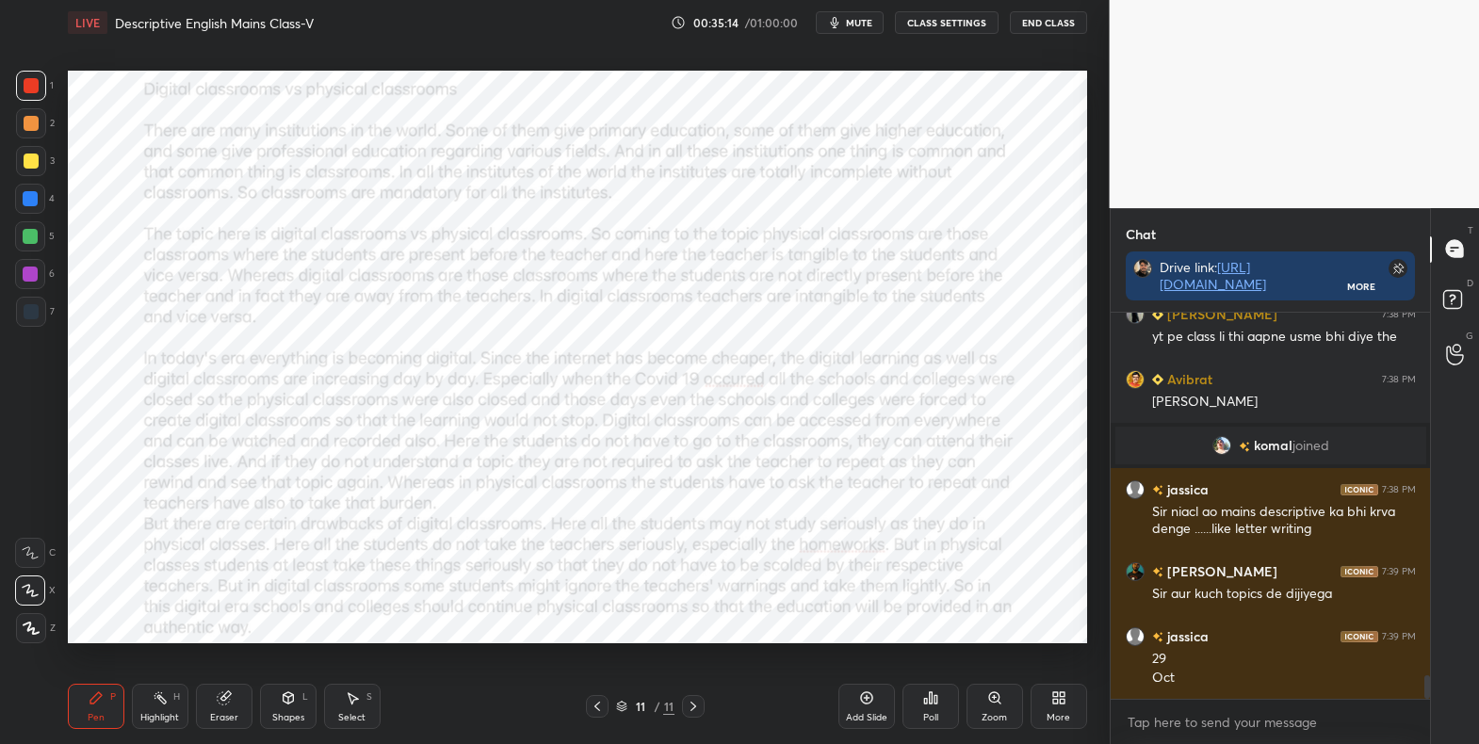
drag, startPoint x: 30, startPoint y: 624, endPoint x: 59, endPoint y: 623, distance: 29.3
click at [32, 623] on icon at bounding box center [31, 628] width 17 height 13
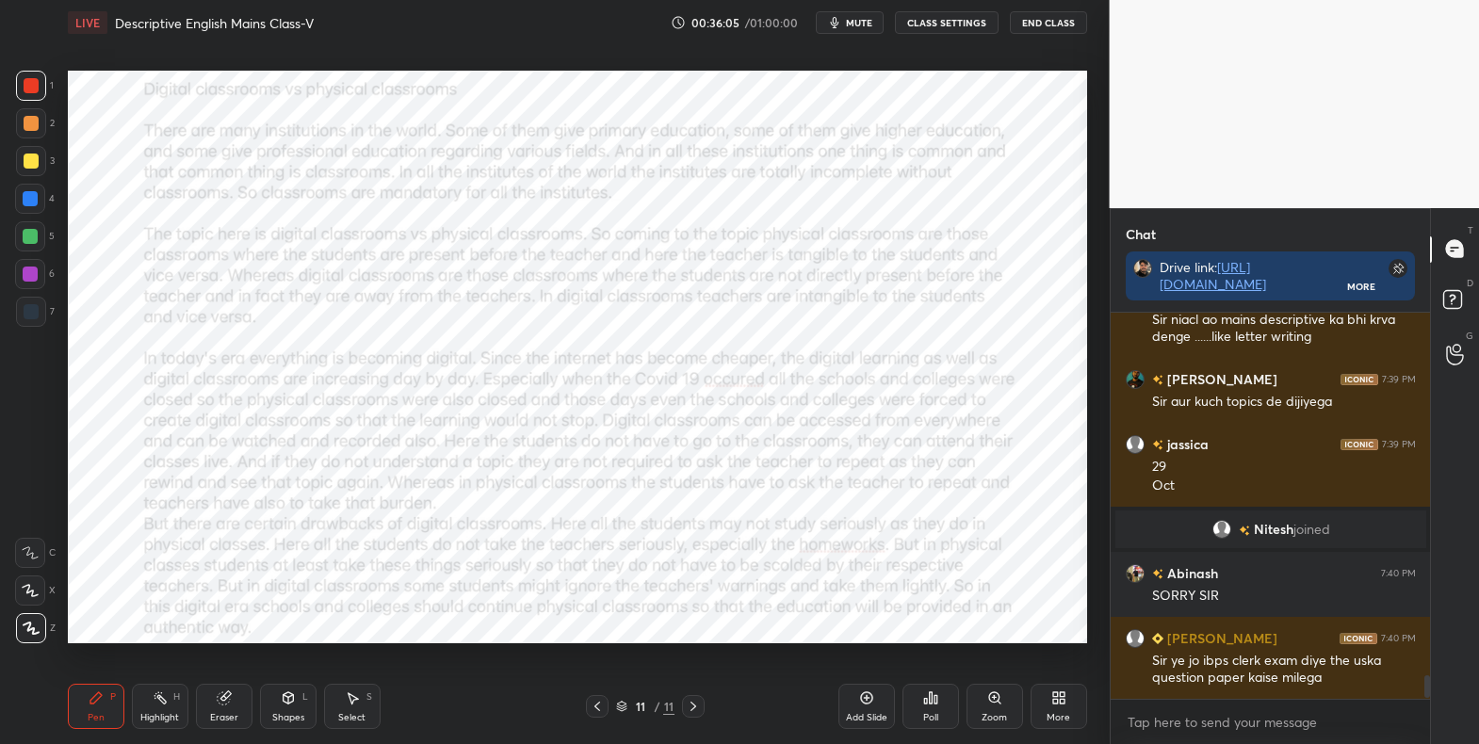
scroll to position [6274, 0]
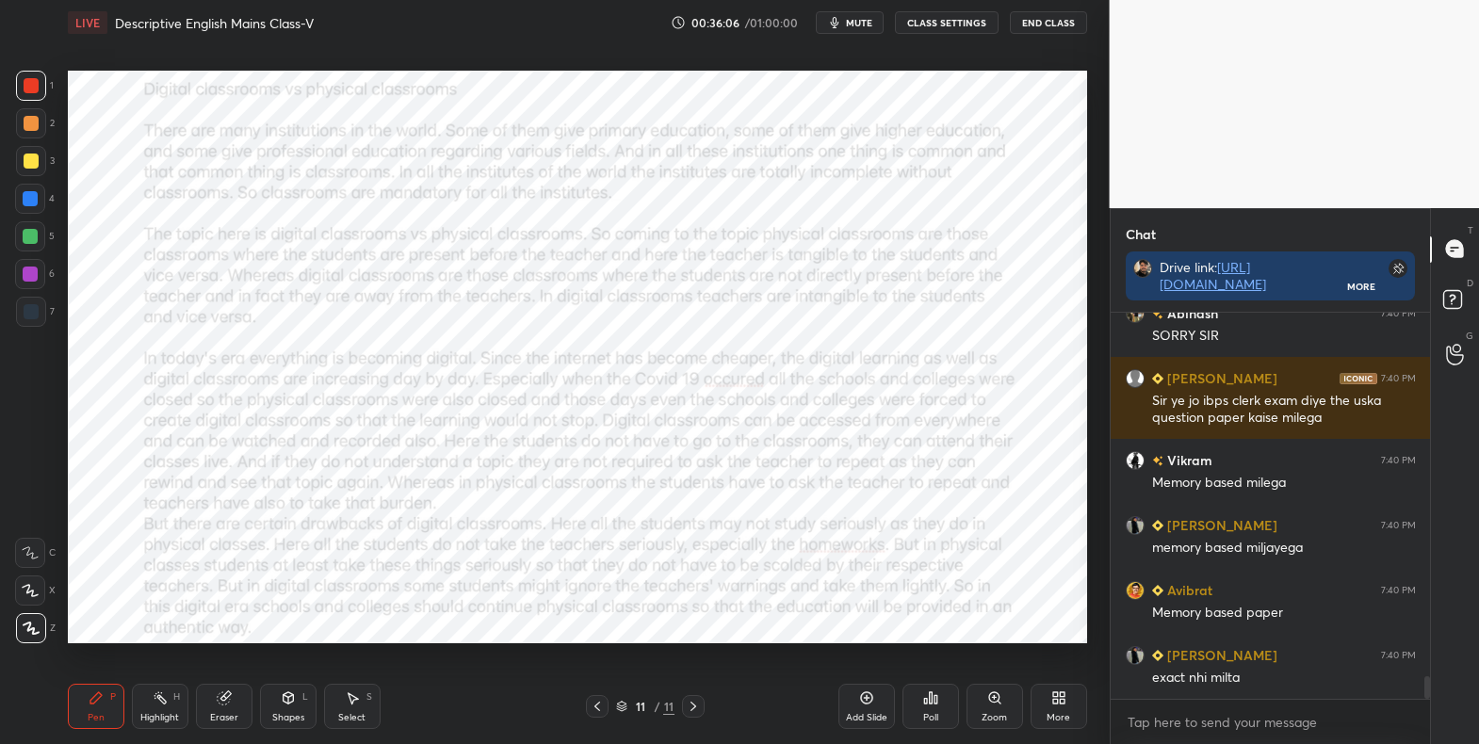
click at [882, 705] on div "Add Slide" at bounding box center [866, 706] width 57 height 45
click at [1071, 701] on div "More" at bounding box center [1058, 706] width 57 height 45
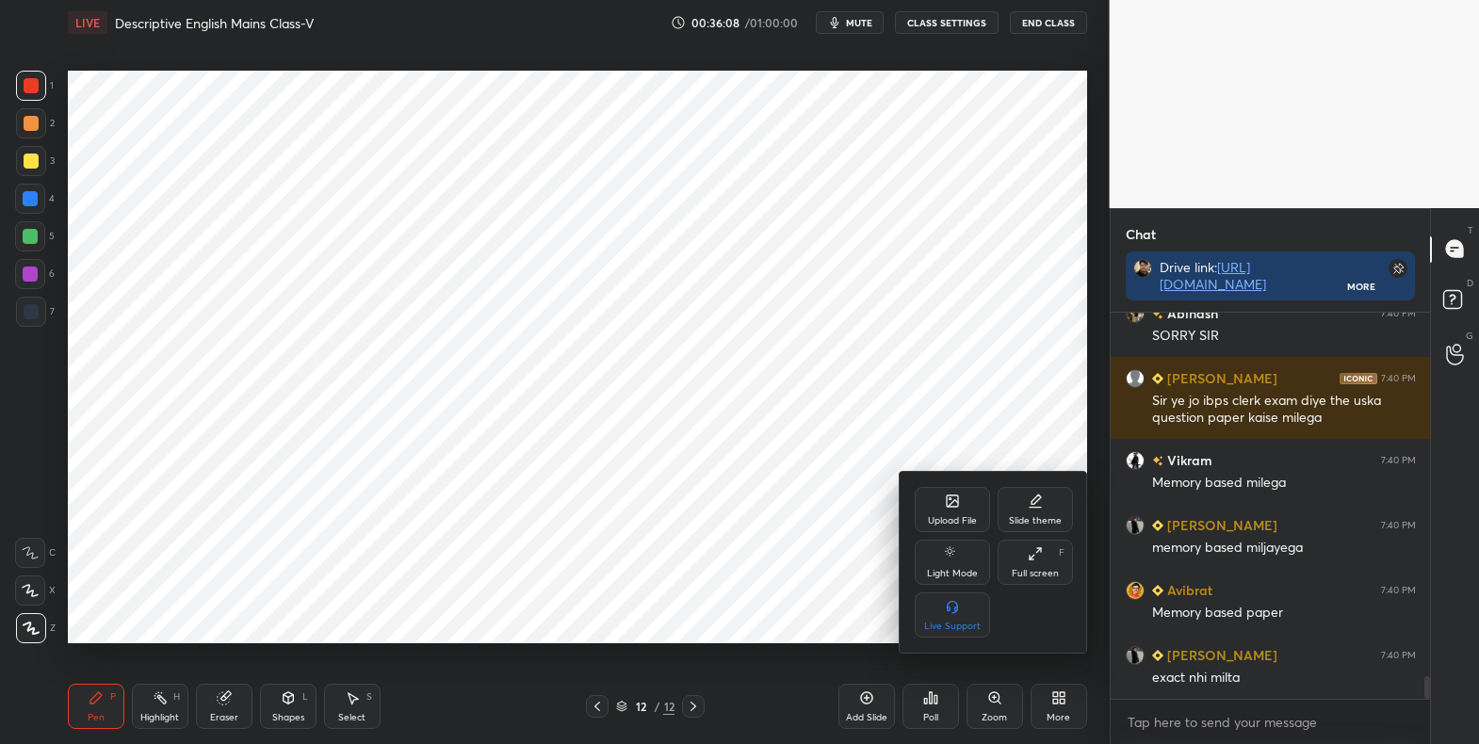
click at [953, 521] on div "Upload File" at bounding box center [952, 520] width 49 height 9
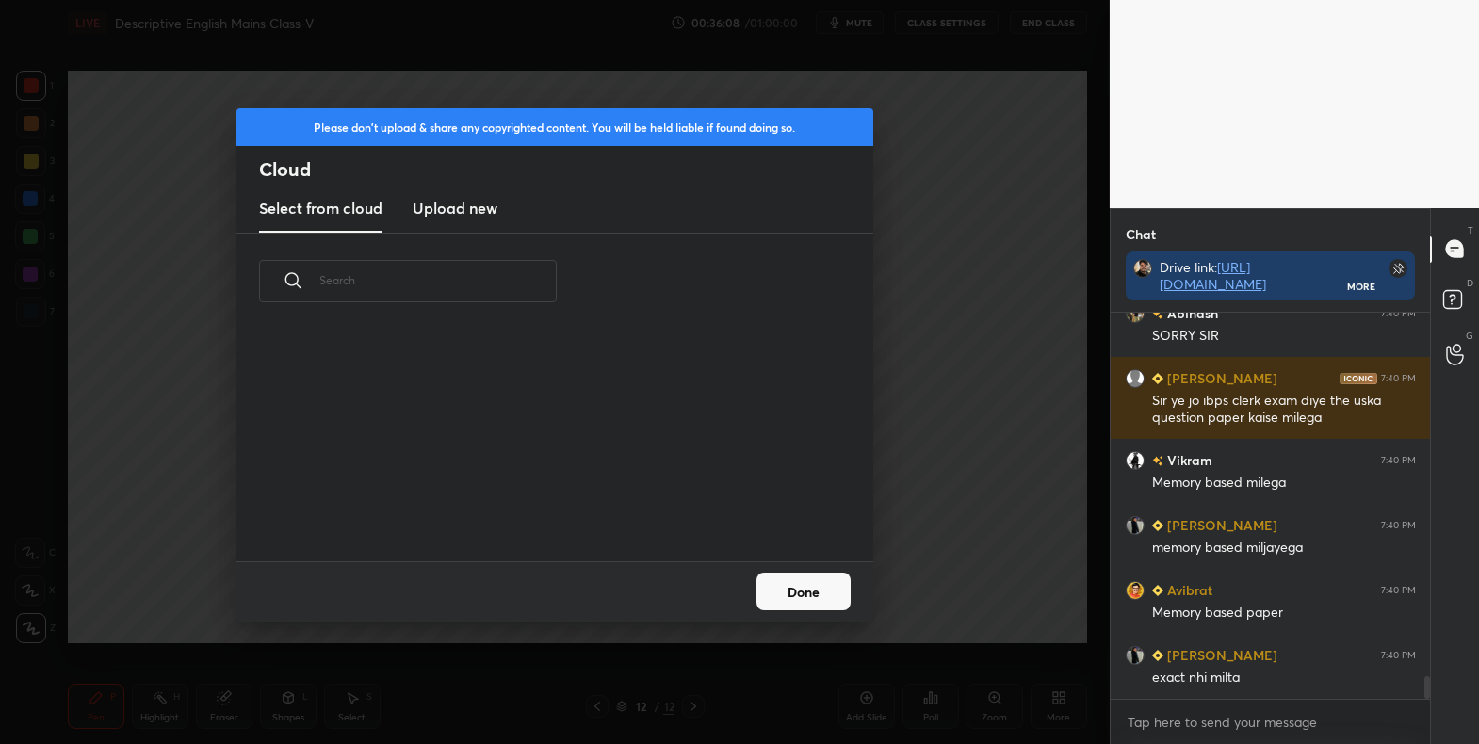
scroll to position [232, 605]
click at [489, 215] on h3 "Upload new" at bounding box center [454, 208] width 85 height 23
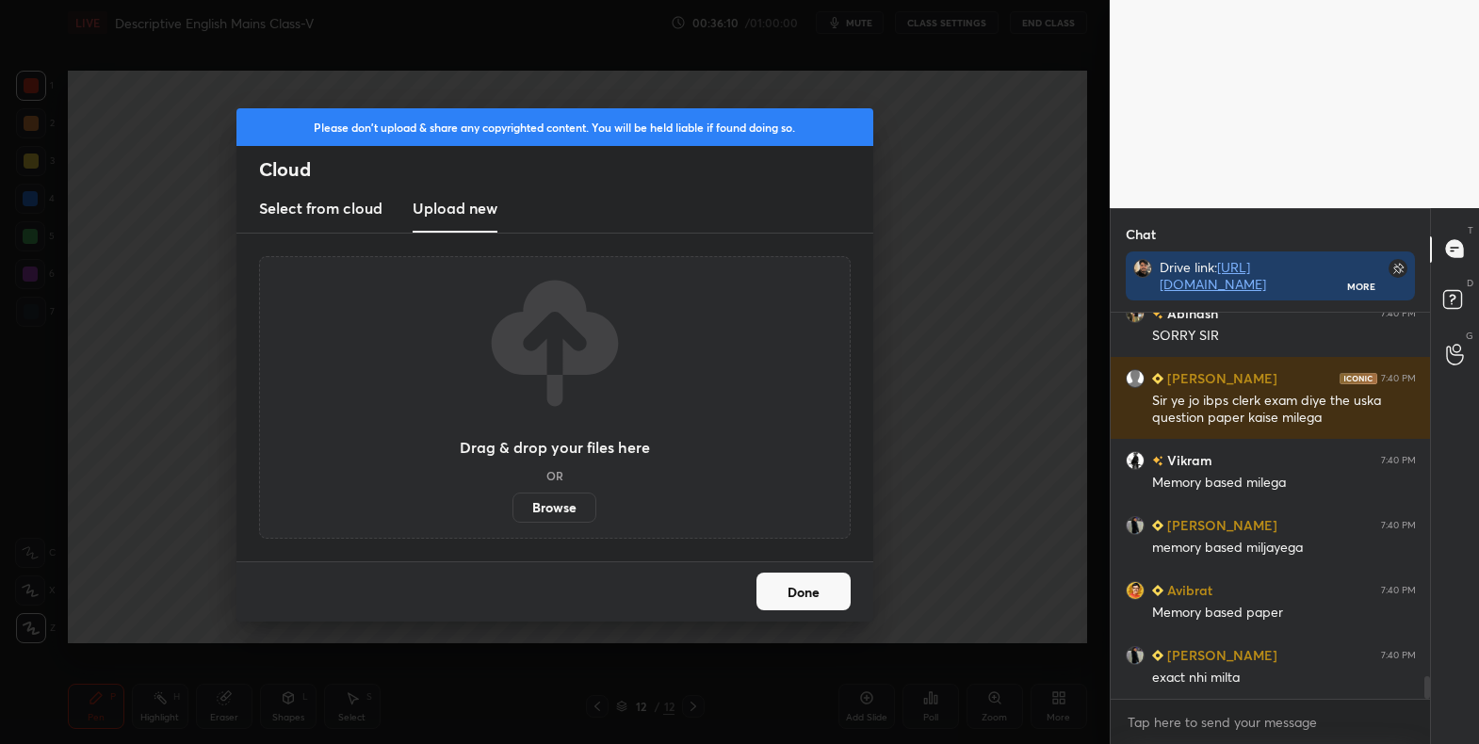
click at [570, 514] on label "Browse" at bounding box center [554, 508] width 84 height 30
click at [512, 514] on input "Browse" at bounding box center [512, 508] width 0 height 30
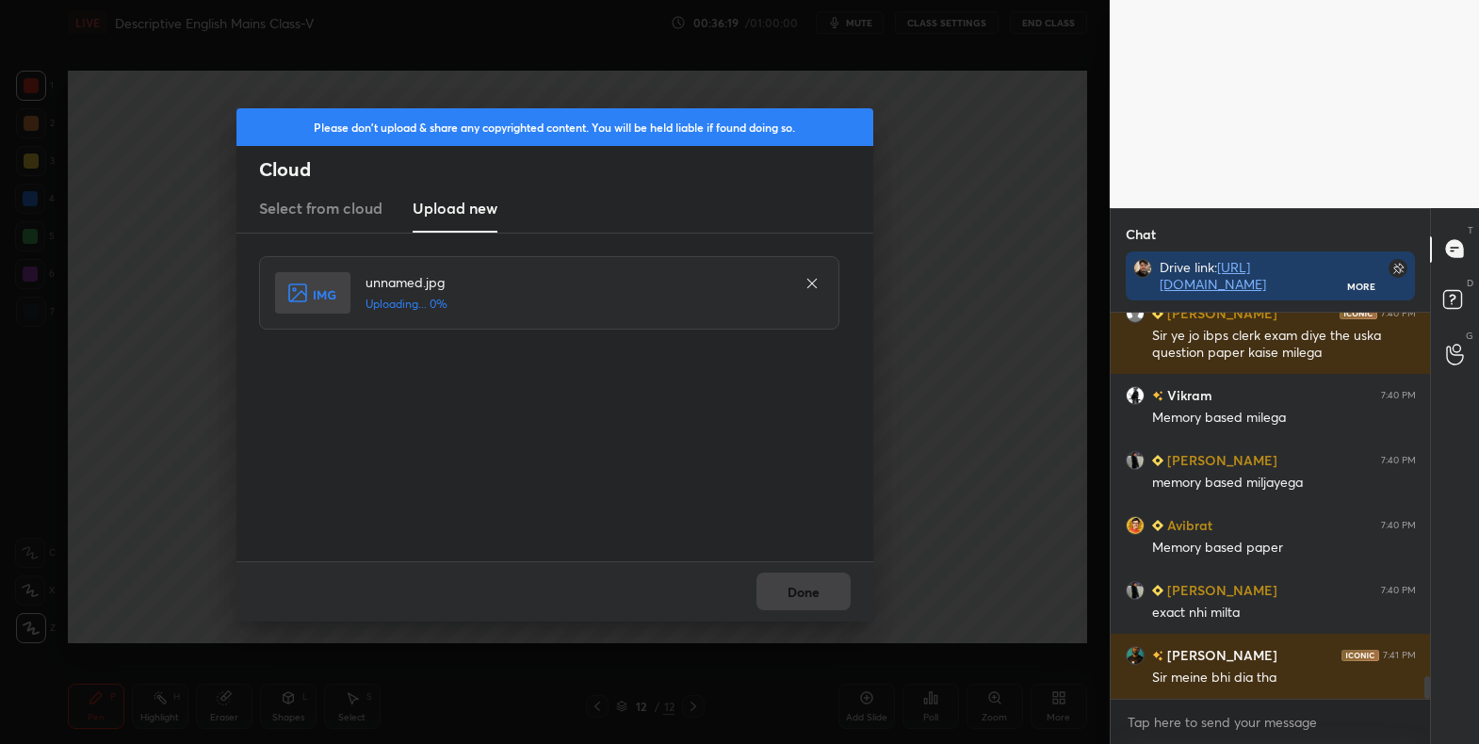
scroll to position [6404, 0]
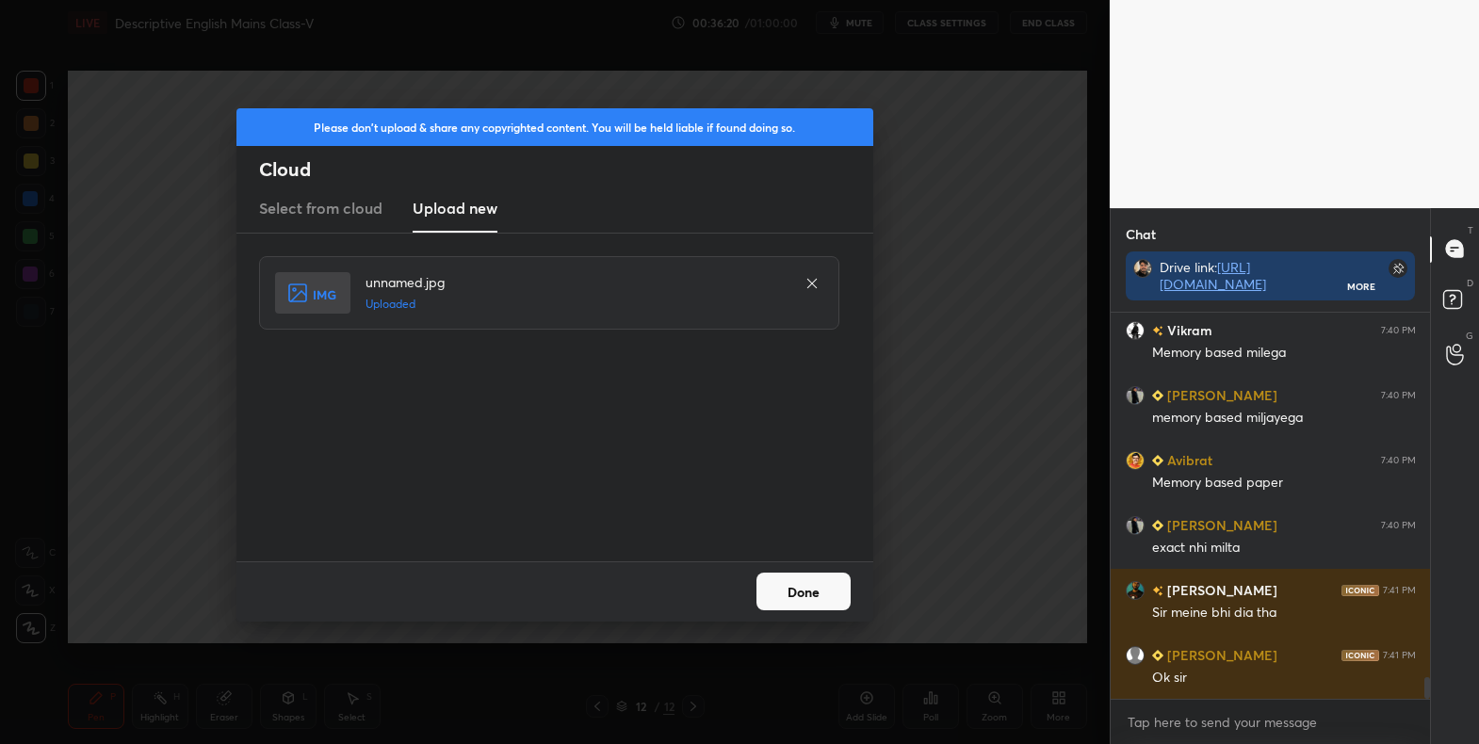
click at [790, 573] on button "Done" at bounding box center [803, 592] width 94 height 38
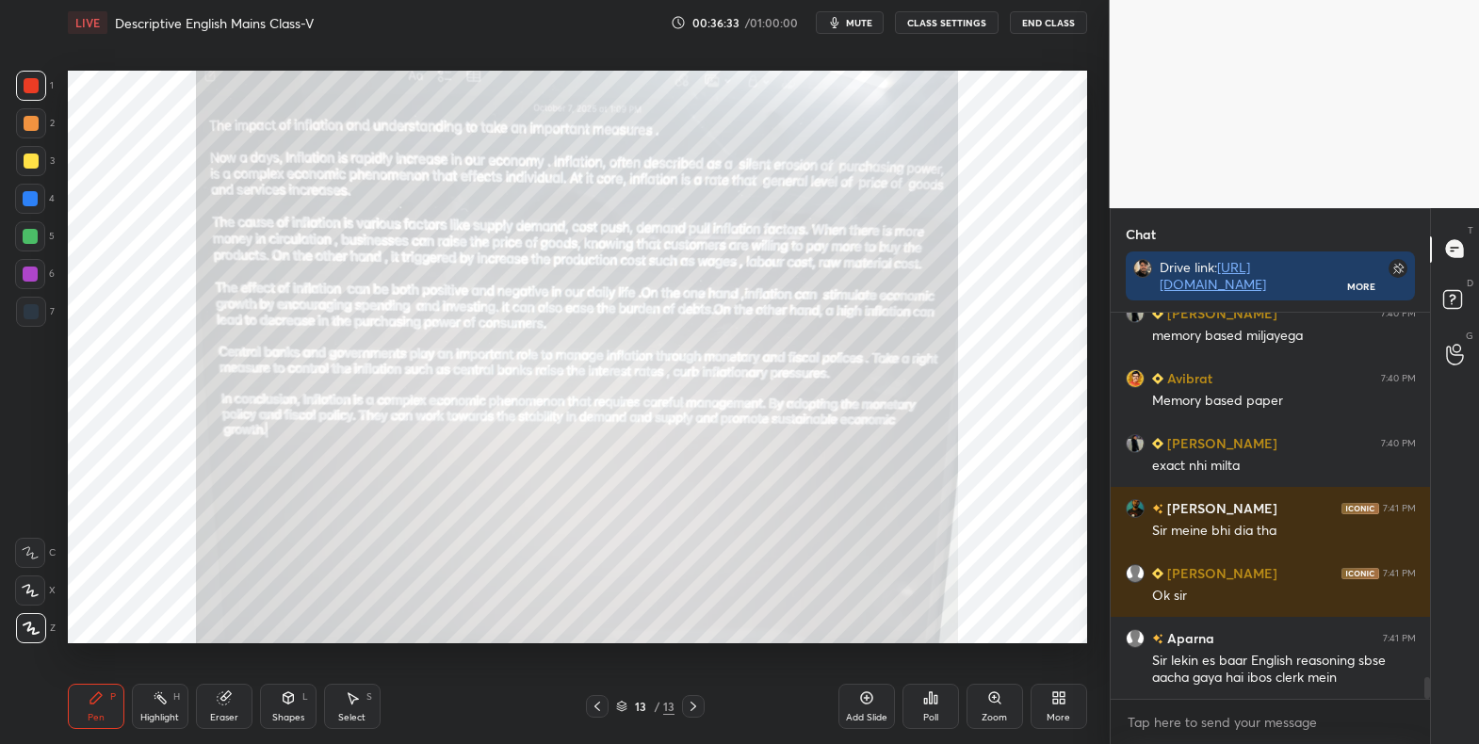
click at [992, 706] on div "Zoom" at bounding box center [994, 706] width 57 height 45
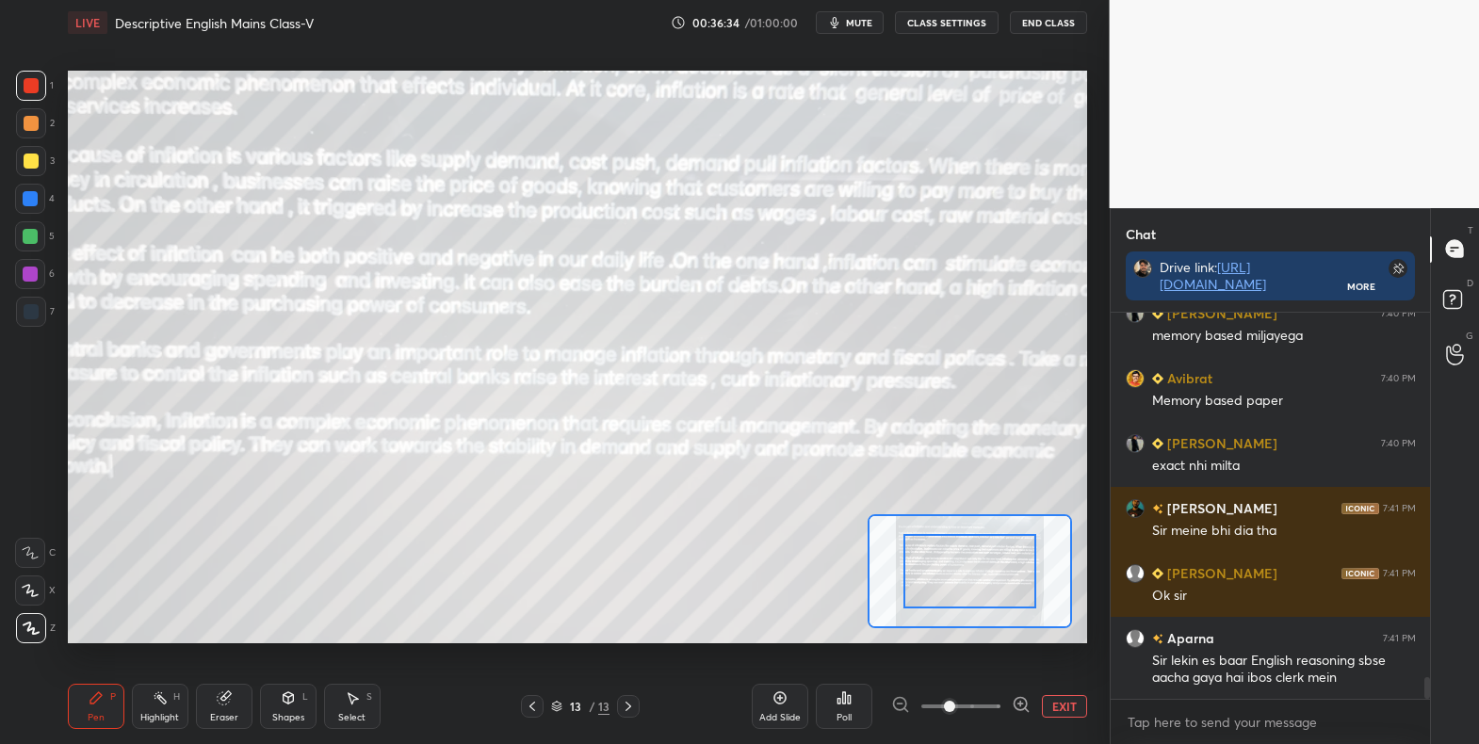
scroll to position [6551, 0]
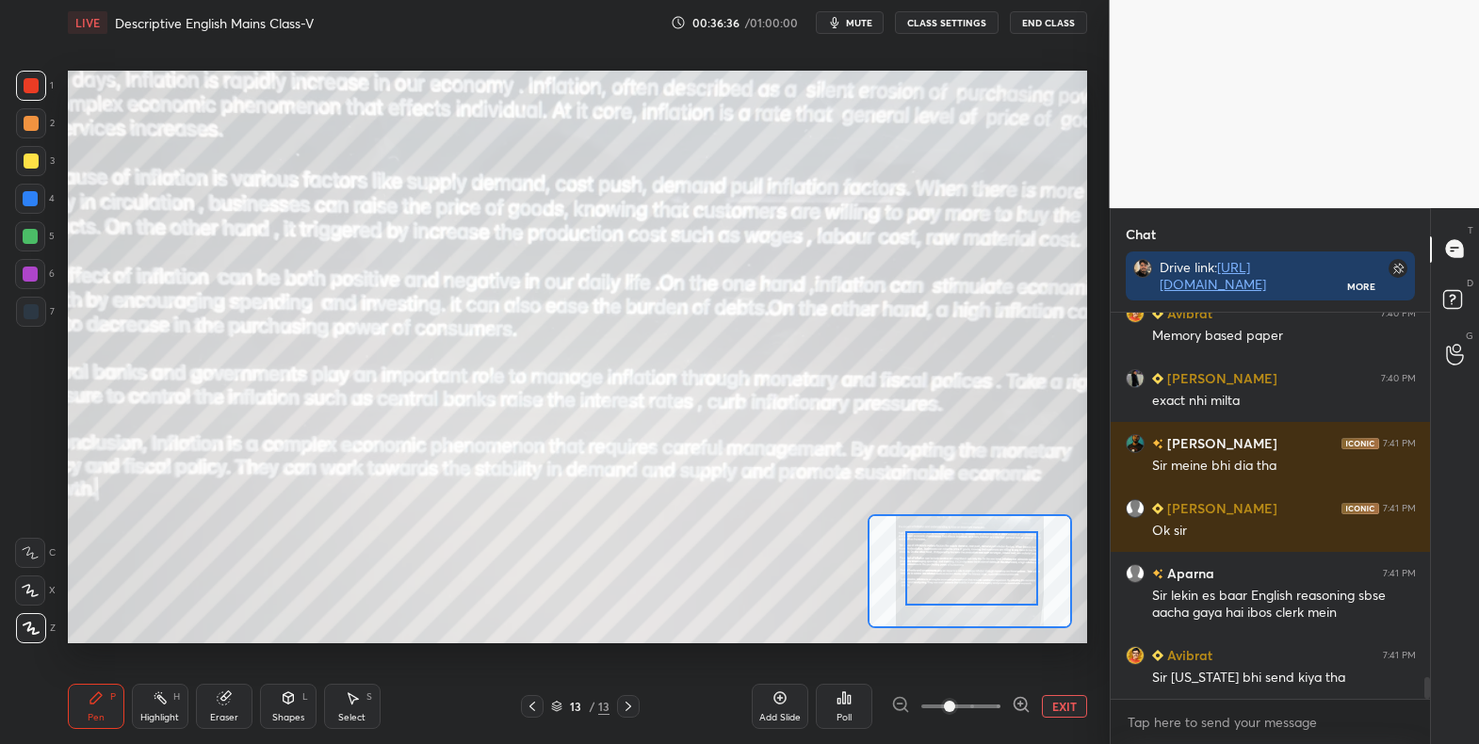
drag, startPoint x: 976, startPoint y: 590, endPoint x: 984, endPoint y: 563, distance: 28.6
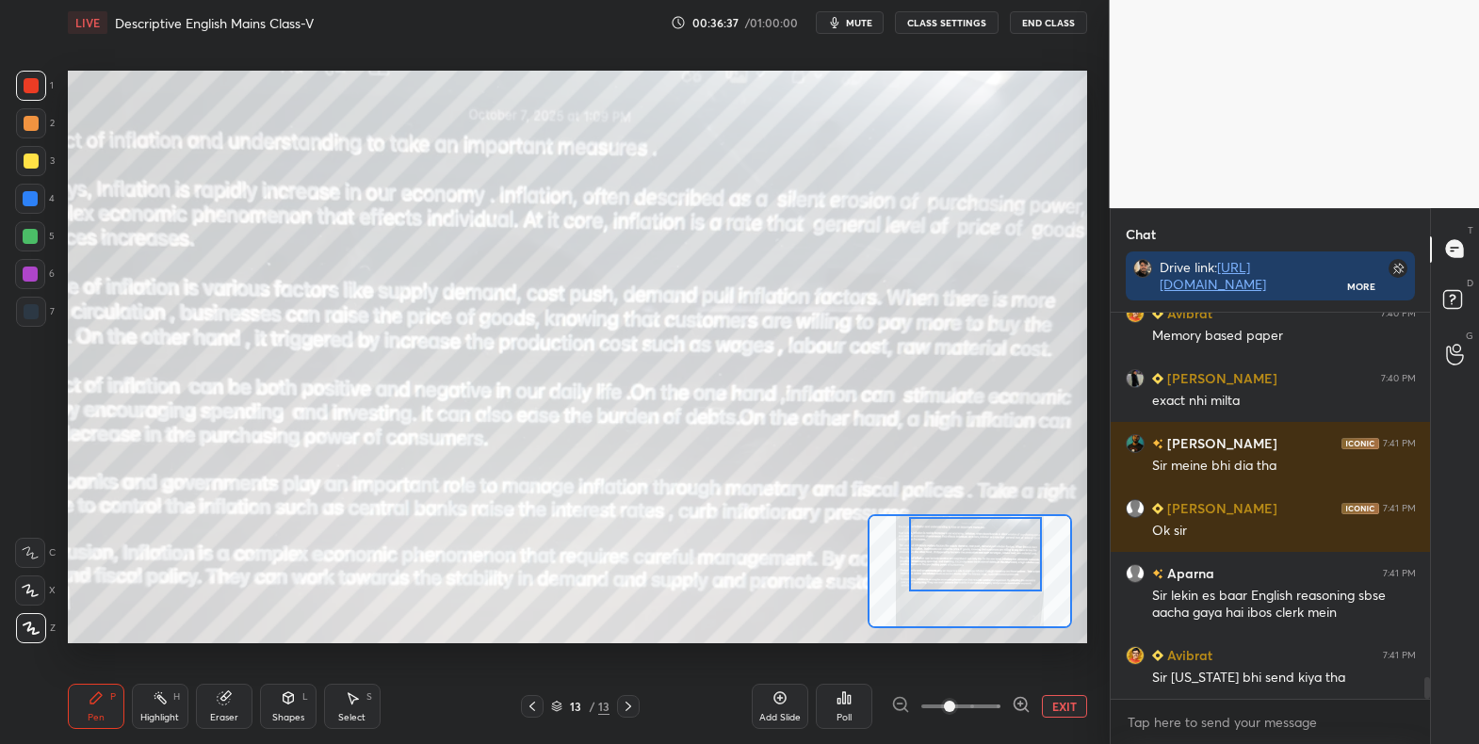
drag, startPoint x: 984, startPoint y: 581, endPoint x: 988, endPoint y: 567, distance: 14.6
click at [988, 567] on div at bounding box center [976, 553] width 134 height 73
click at [944, 704] on span at bounding box center [949, 706] width 11 height 11
click at [944, 708] on span at bounding box center [949, 706] width 11 height 11
drag, startPoint x: 947, startPoint y: 705, endPoint x: 883, endPoint y: 704, distance: 64.0
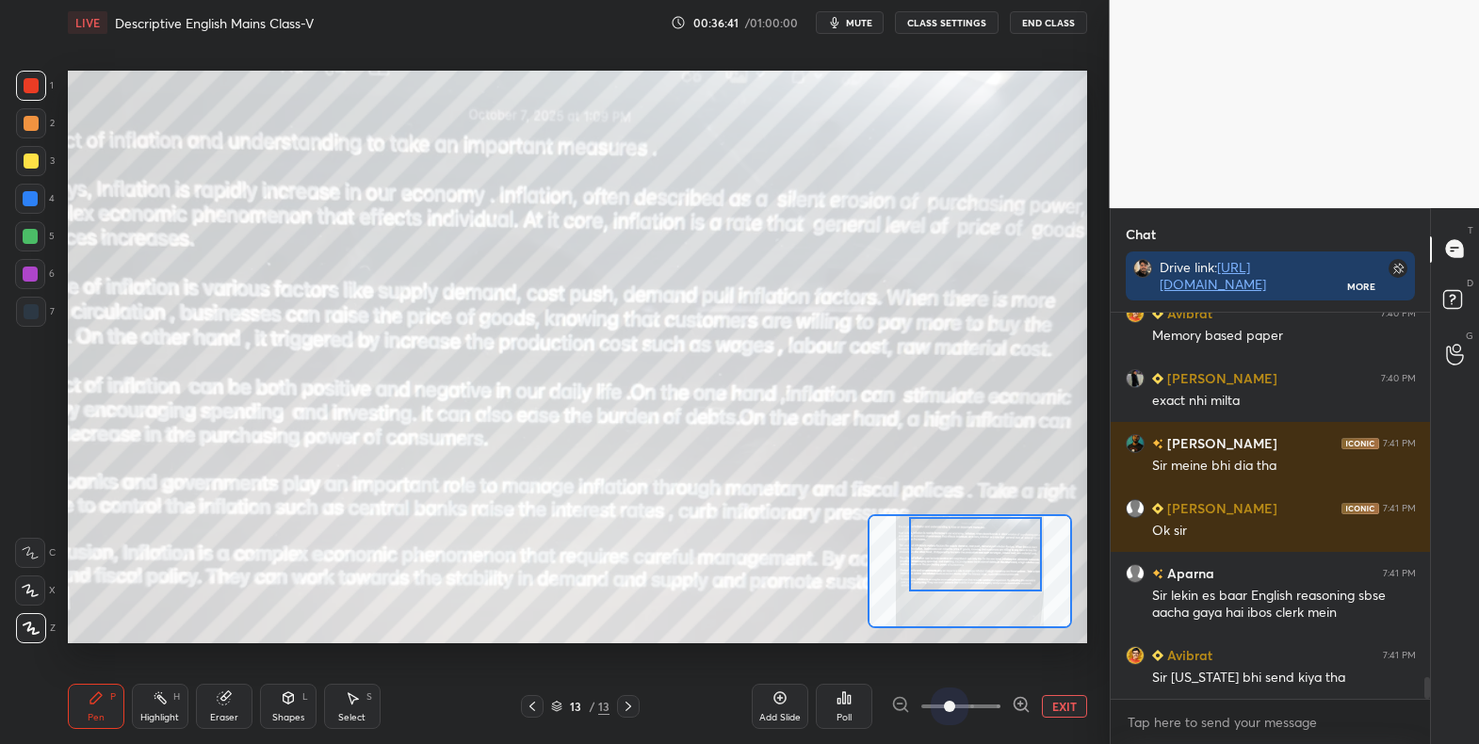
click at [907, 707] on div at bounding box center [960, 706] width 139 height 23
click at [907, 704] on div at bounding box center [960, 706] width 139 height 23
click at [900, 705] on div at bounding box center [960, 706] width 139 height 23
click at [1058, 704] on button "EXIT" at bounding box center [1064, 706] width 45 height 23
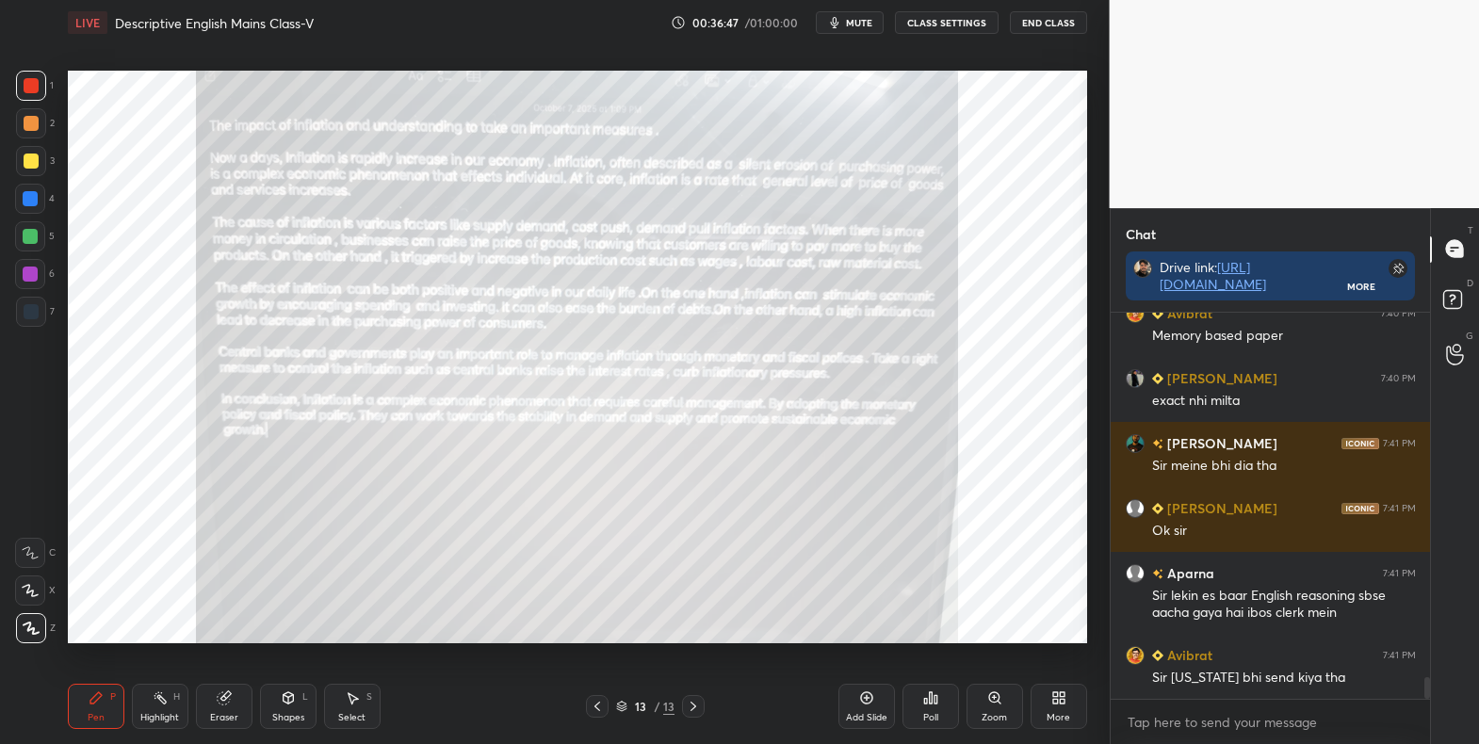
drag, startPoint x: 36, startPoint y: 161, endPoint x: 55, endPoint y: 158, distance: 19.0
click at [35, 162] on div at bounding box center [31, 161] width 15 height 15
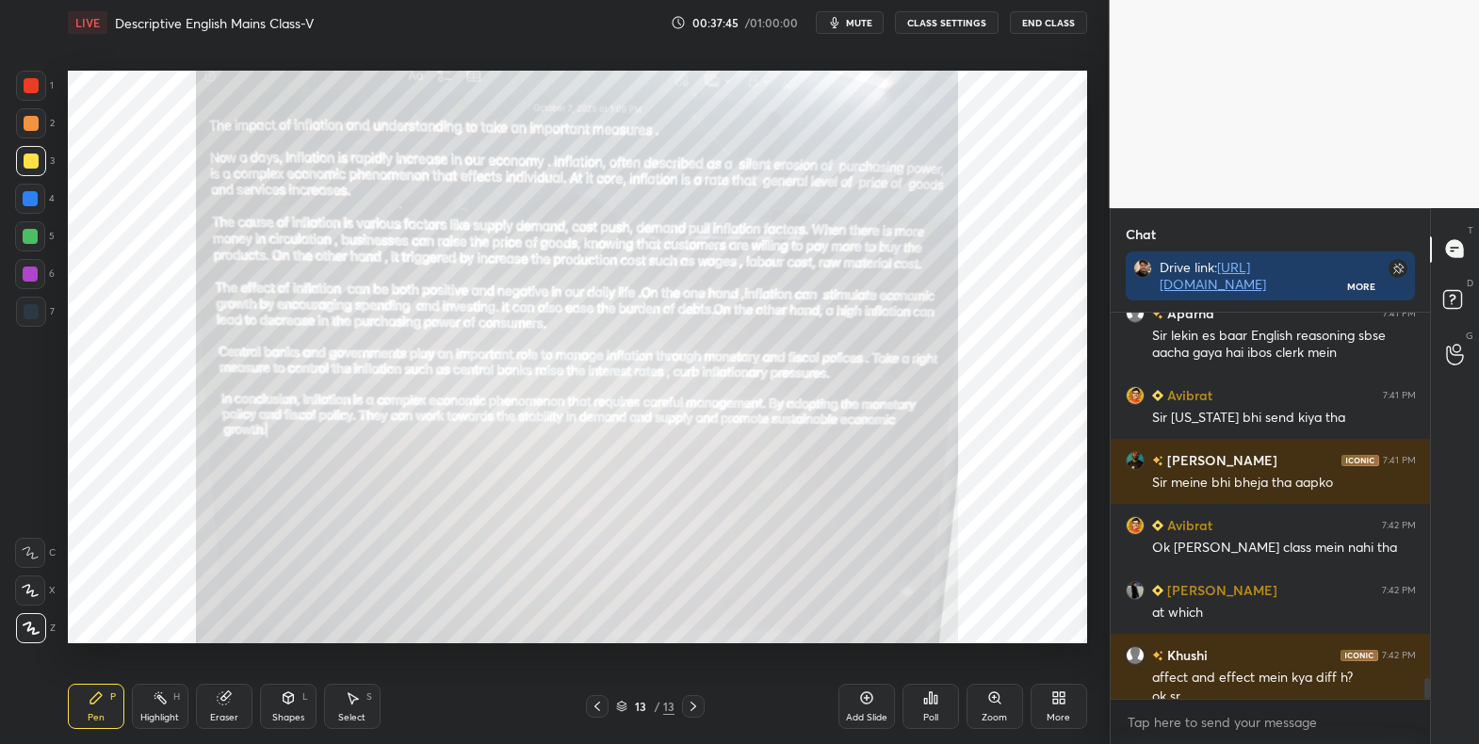
scroll to position [6830, 0]
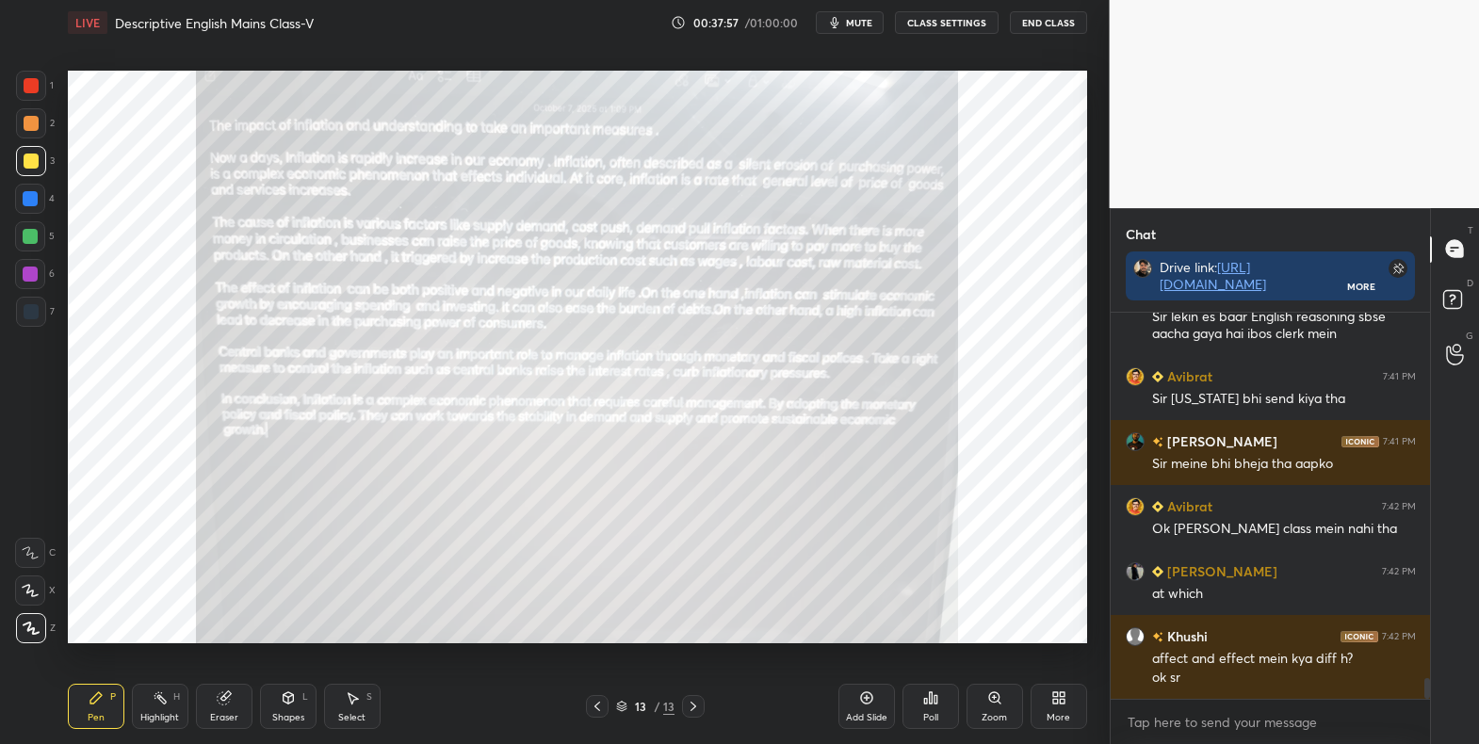
click at [56, 169] on div "1 2 3 4 5 6 7 C X Z C X Z E E Erase all H H" at bounding box center [30, 358] width 60 height 574
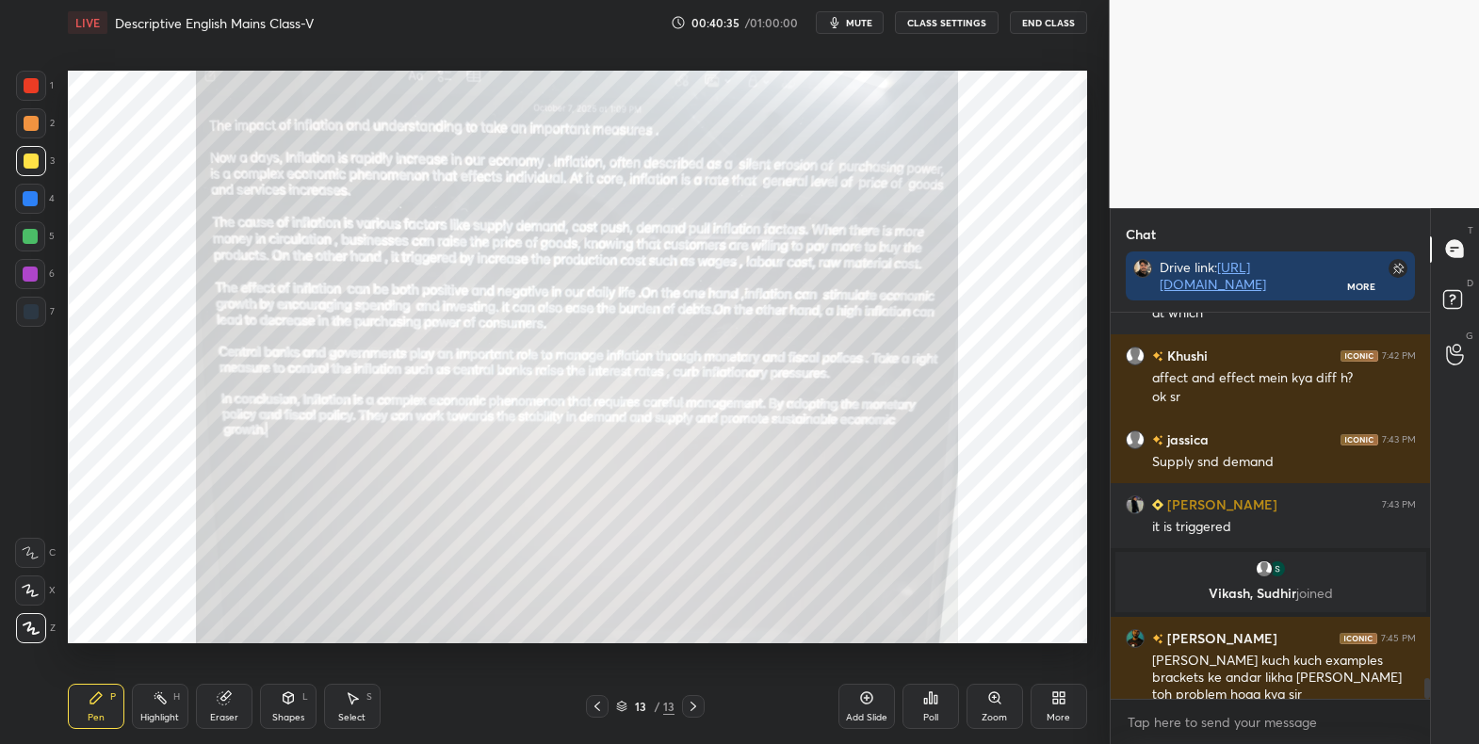
scroll to position [6760, 0]
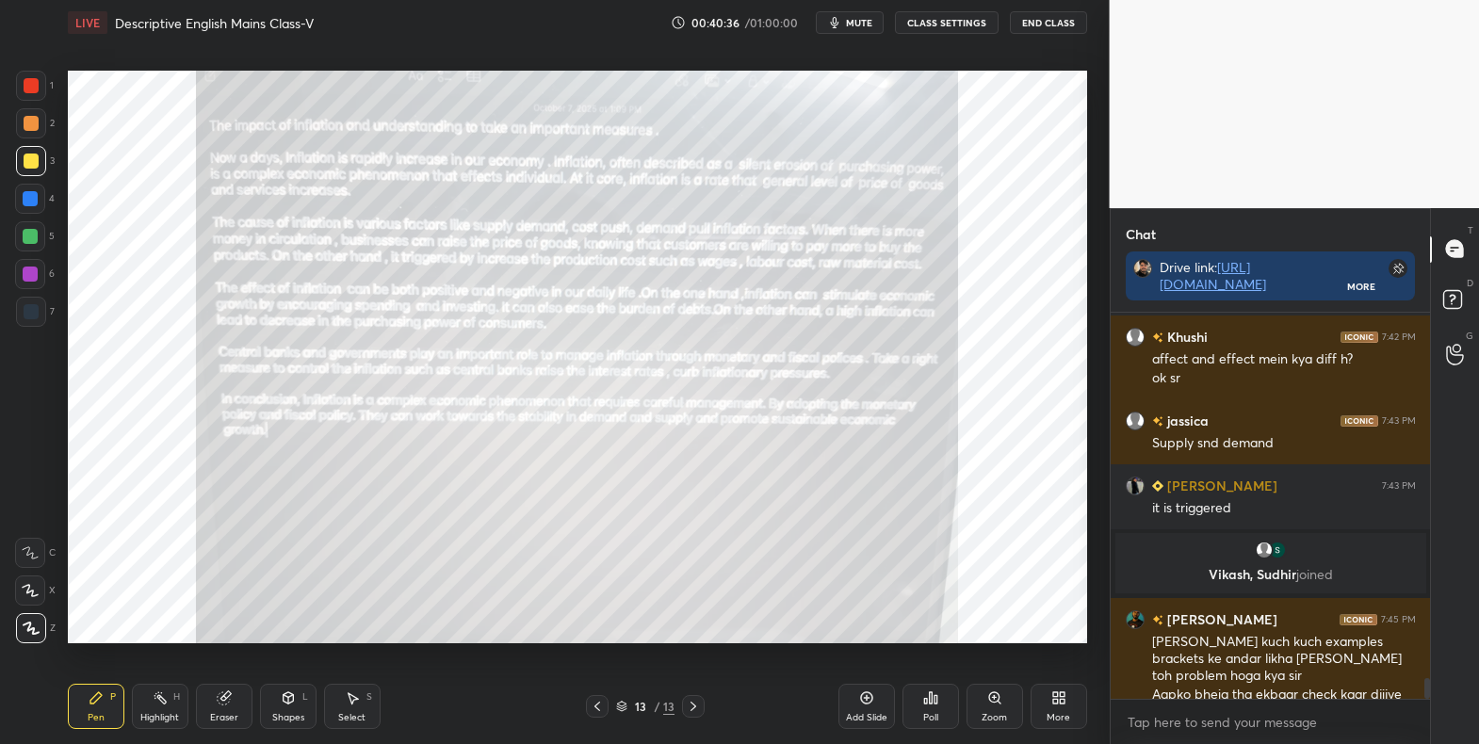
drag, startPoint x: 875, startPoint y: 711, endPoint x: 948, endPoint y: 714, distance: 73.5
click at [883, 713] on div "Add Slide" at bounding box center [866, 717] width 41 height 9
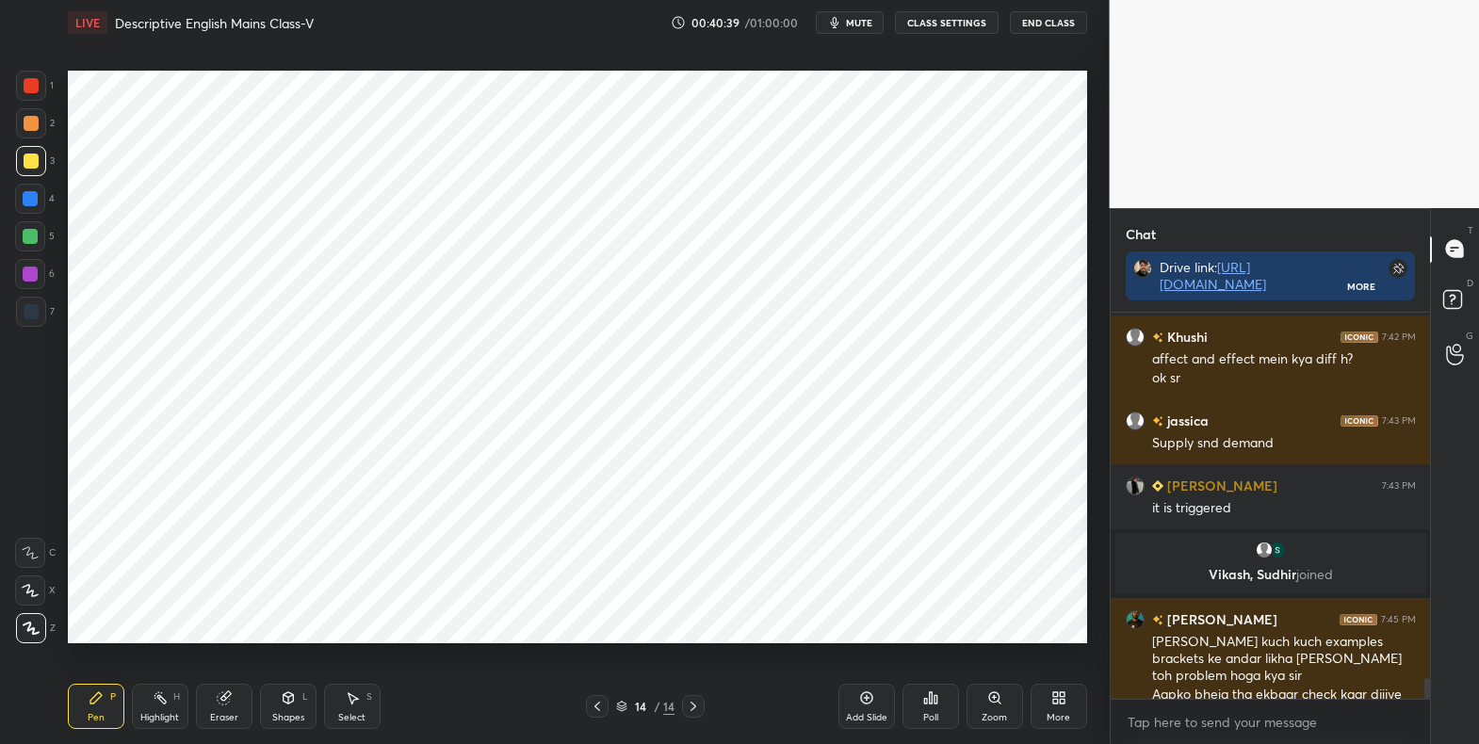
scroll to position [6825, 0]
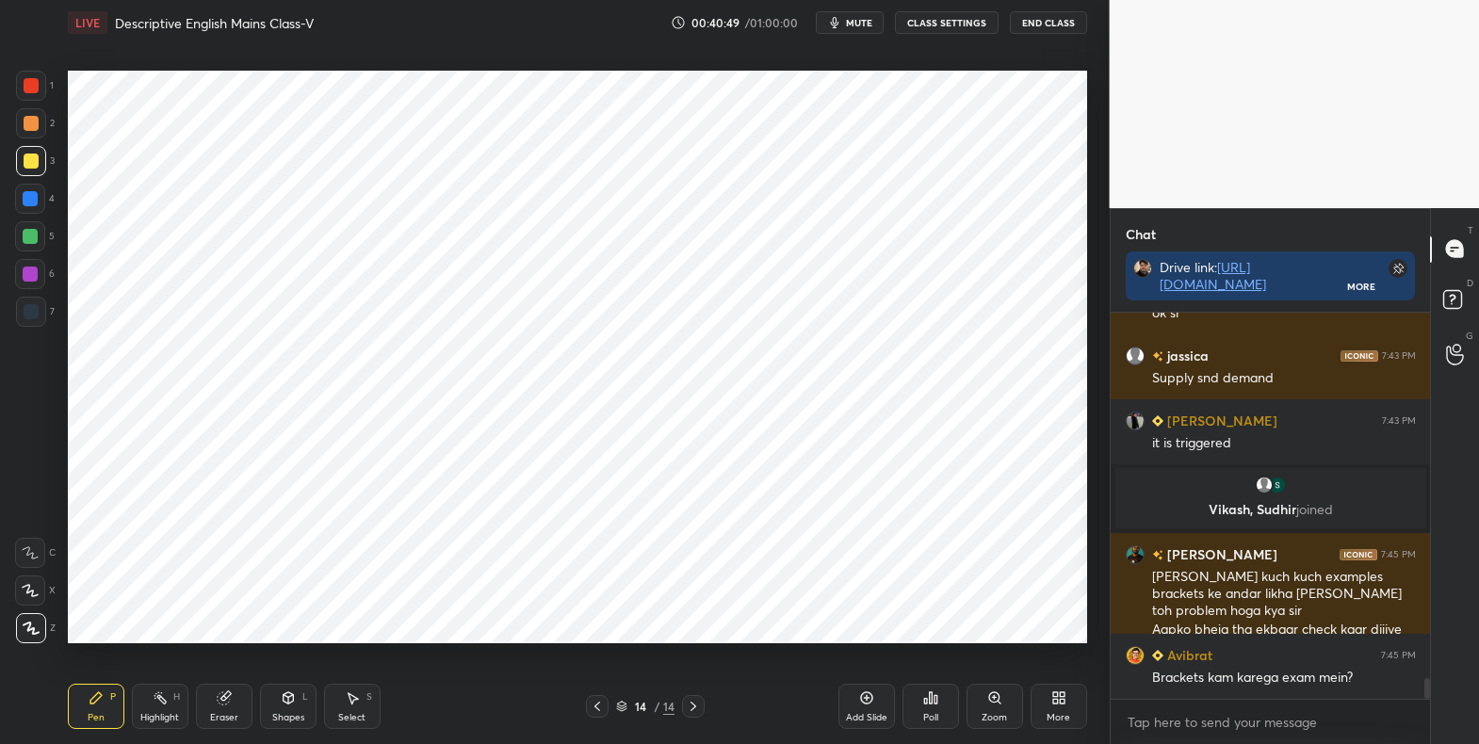
click at [1055, 713] on div "More" at bounding box center [1058, 717] width 24 height 9
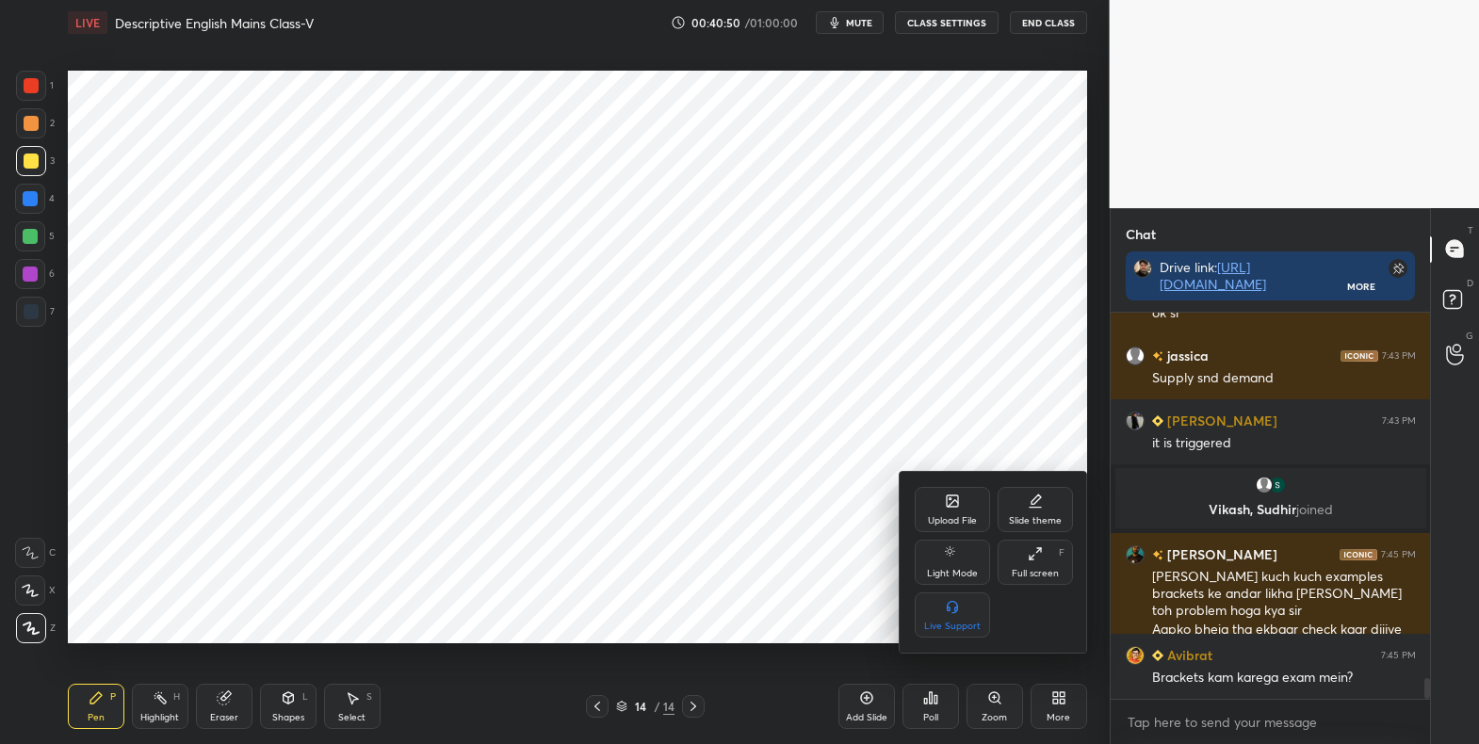
click at [946, 510] on div "Upload File" at bounding box center [951, 509] width 75 height 45
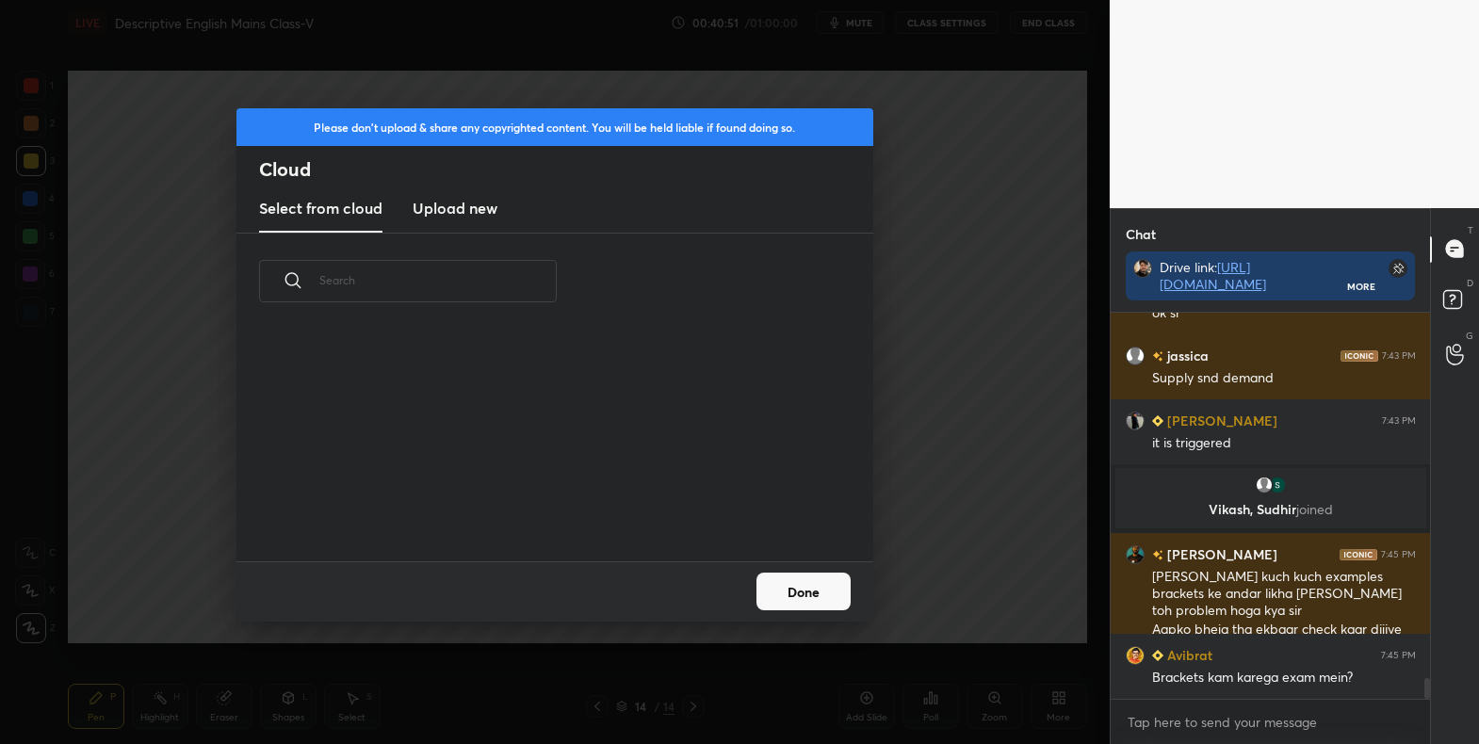
scroll to position [232, 605]
click at [444, 204] on h3 "Upload new" at bounding box center [454, 208] width 85 height 23
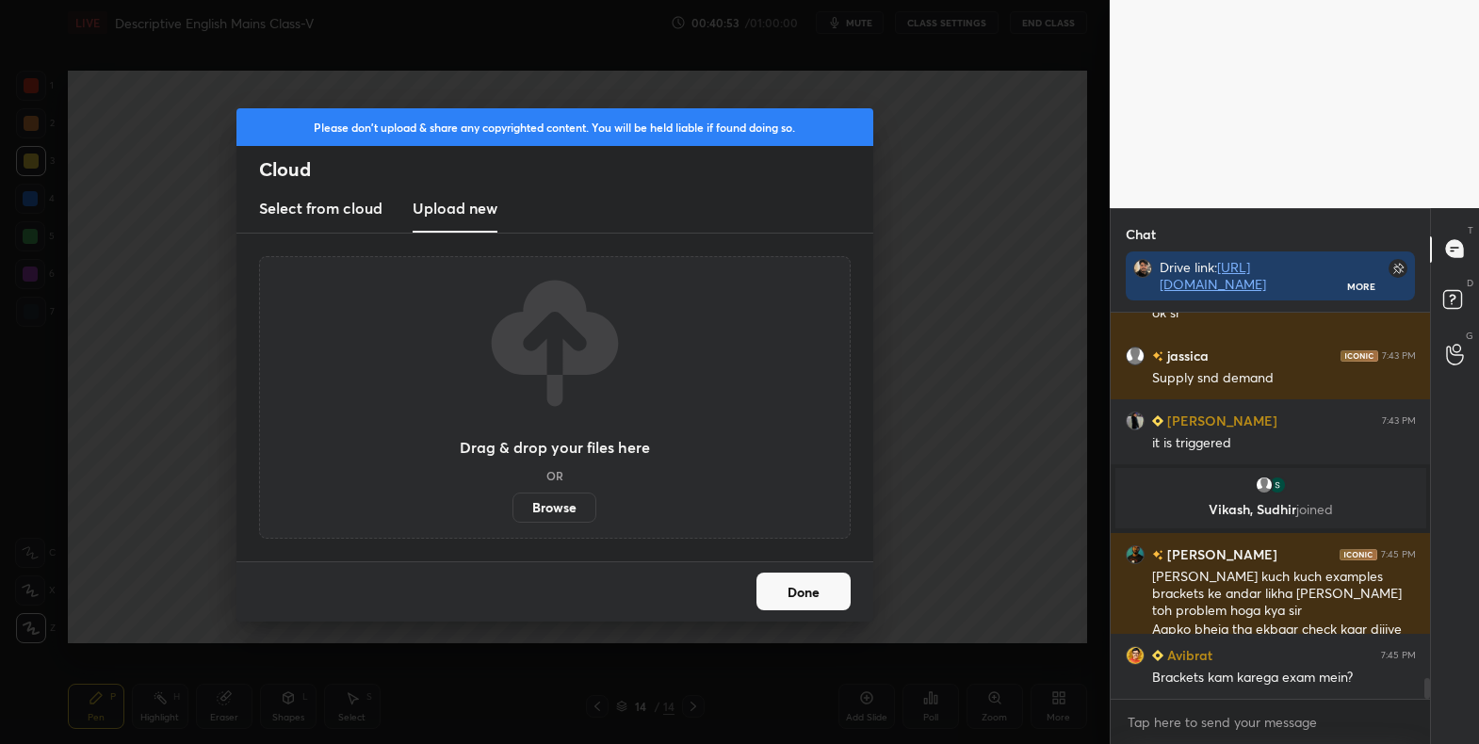
click at [546, 506] on label "Browse" at bounding box center [554, 508] width 84 height 30
click at [512, 506] on input "Browse" at bounding box center [512, 508] width 0 height 30
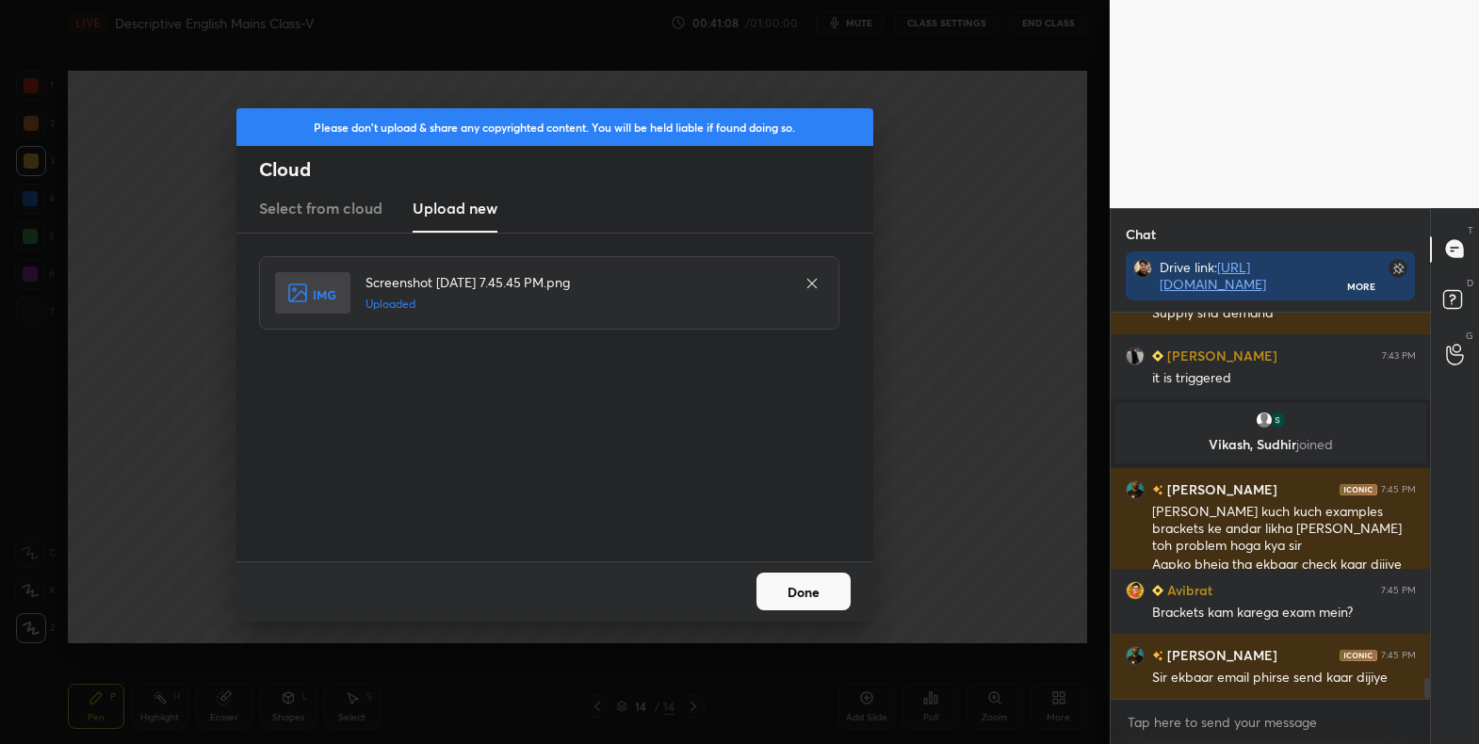
click at [800, 578] on button "Done" at bounding box center [803, 592] width 94 height 38
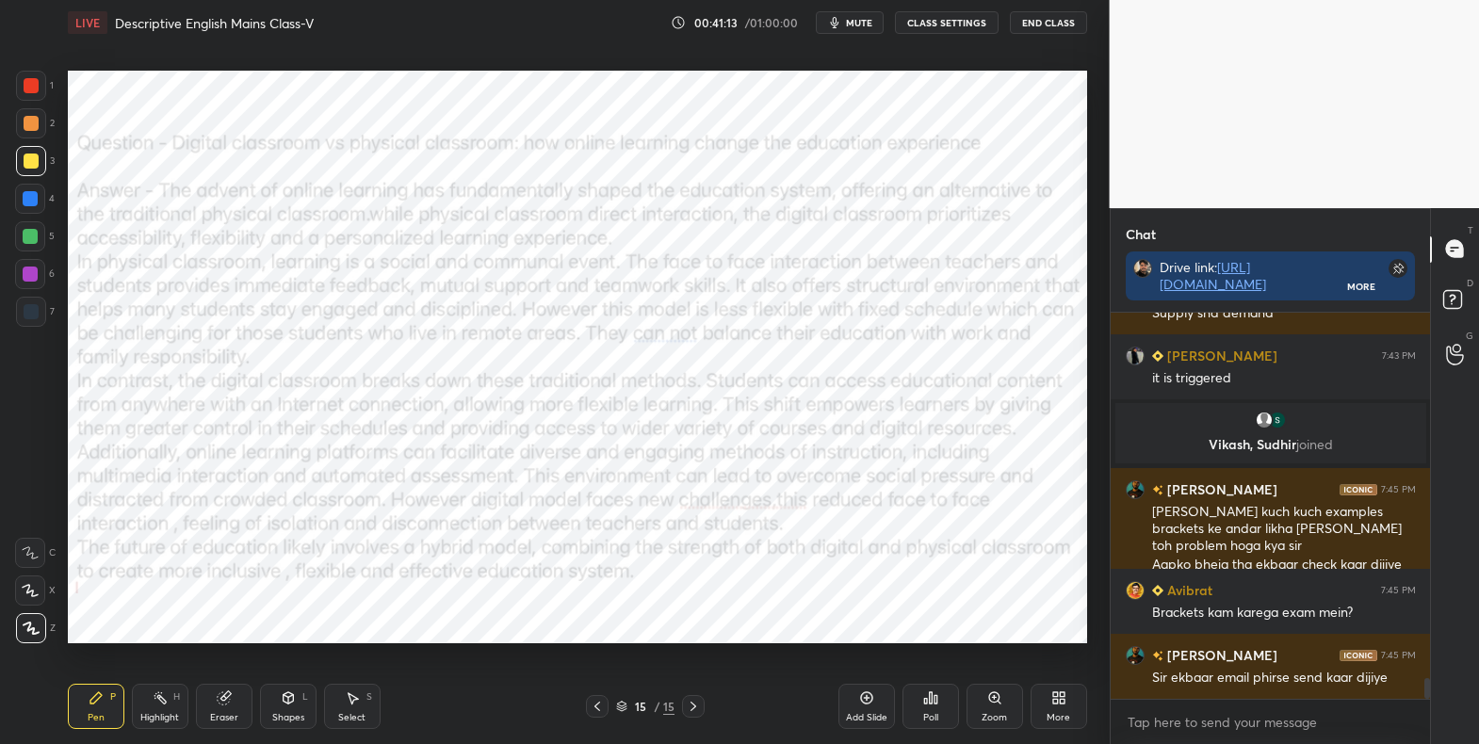
click at [37, 81] on div at bounding box center [31, 85] width 15 height 15
click at [29, 80] on div at bounding box center [31, 85] width 15 height 15
click at [1100, 111] on div "1 2 3 4 5 6 7 C X Z C X Z E E Erase all H H LIVE Descriptive English Mains Clas…" at bounding box center [554, 372] width 1109 height 744
click at [32, 199] on div at bounding box center [30, 198] width 15 height 15
click at [34, 590] on icon at bounding box center [30, 590] width 17 height 13
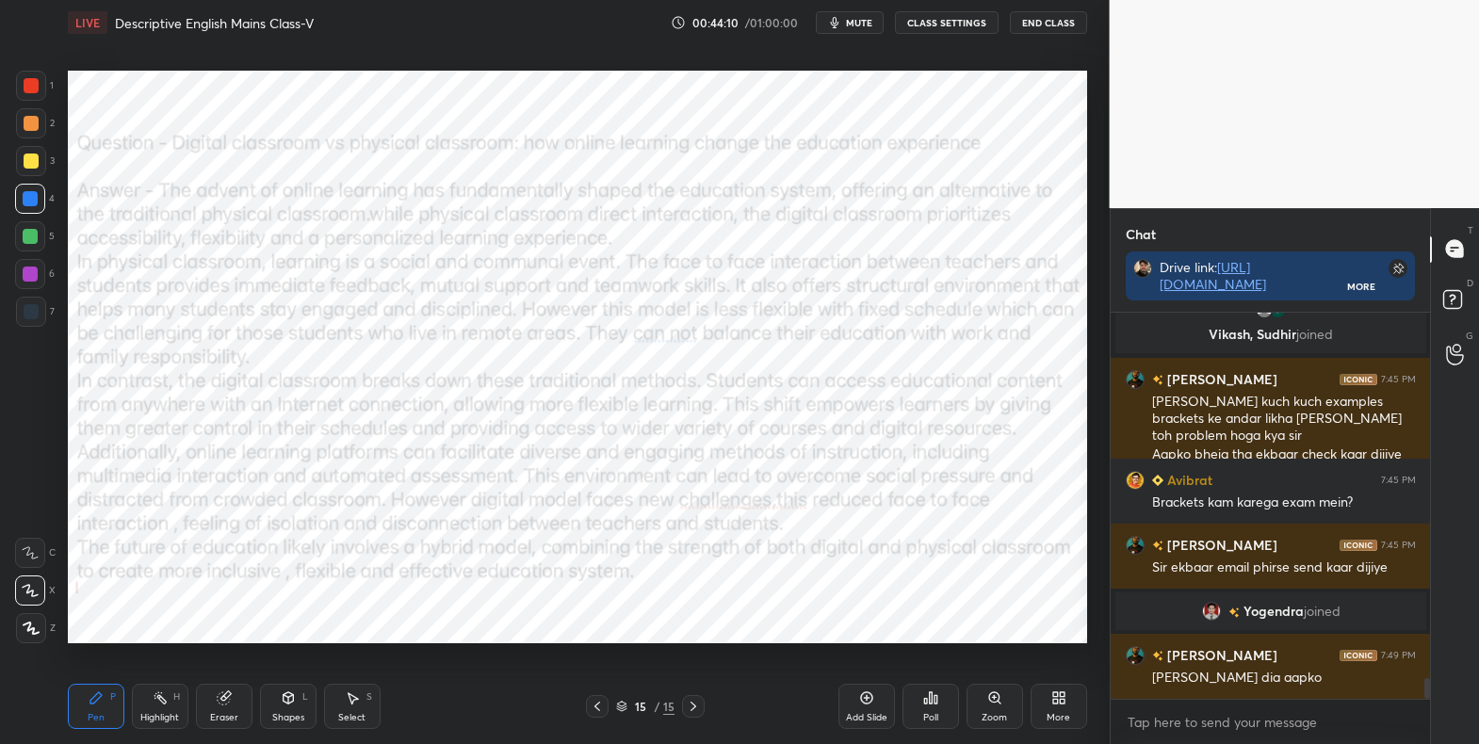
scroll to position [6931, 0]
drag, startPoint x: 35, startPoint y: 629, endPoint x: 53, endPoint y: 633, distance: 18.3
click at [38, 628] on icon at bounding box center [31, 628] width 17 height 13
click at [1059, 709] on div "More" at bounding box center [1058, 706] width 57 height 45
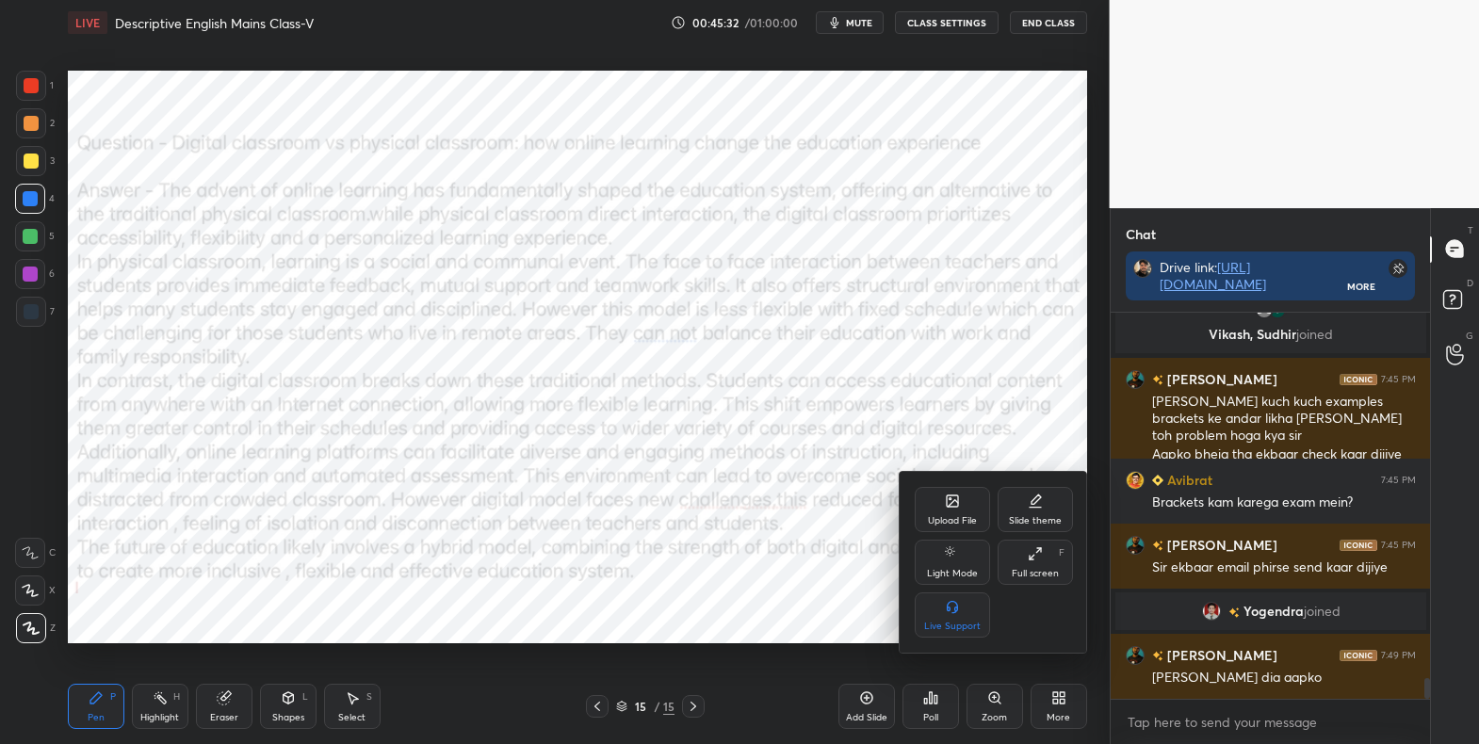
click at [964, 519] on div "Upload File" at bounding box center [952, 520] width 49 height 9
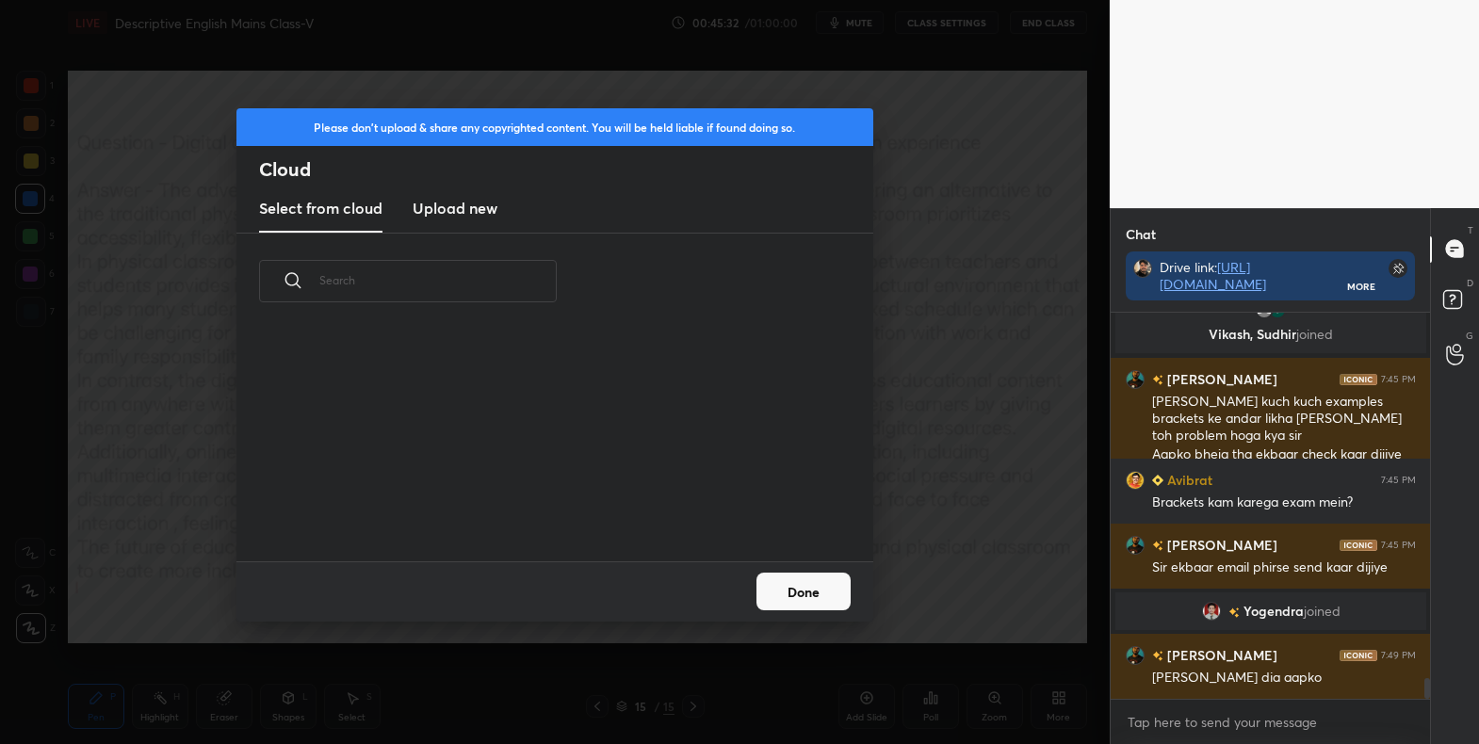
scroll to position [232, 605]
click at [493, 229] on new "Upload new" at bounding box center [454, 209] width 85 height 47
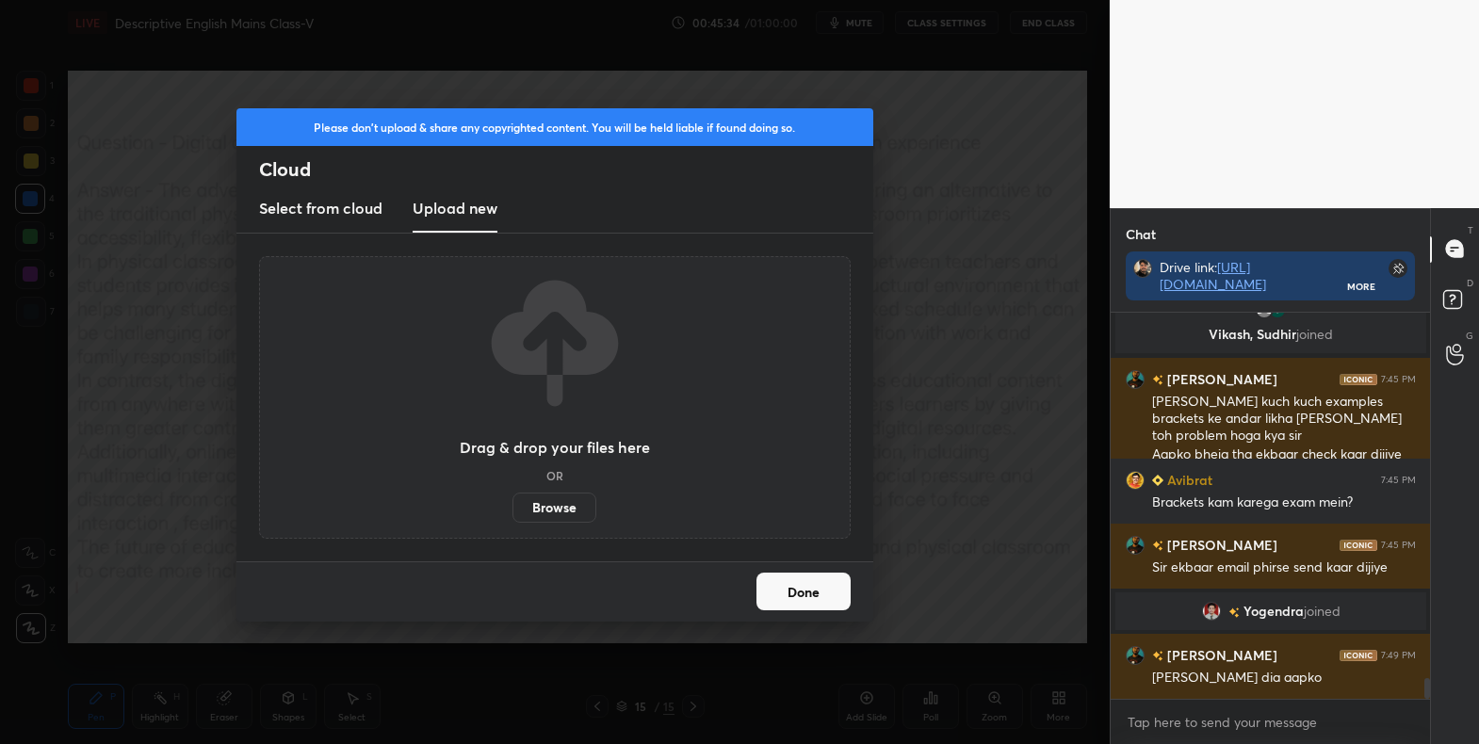
click at [561, 525] on div "Drag & drop your files here OR Browse" at bounding box center [554, 397] width 591 height 283
click at [559, 516] on label "Browse" at bounding box center [554, 508] width 84 height 30
click at [512, 516] on input "Browse" at bounding box center [512, 508] width 0 height 30
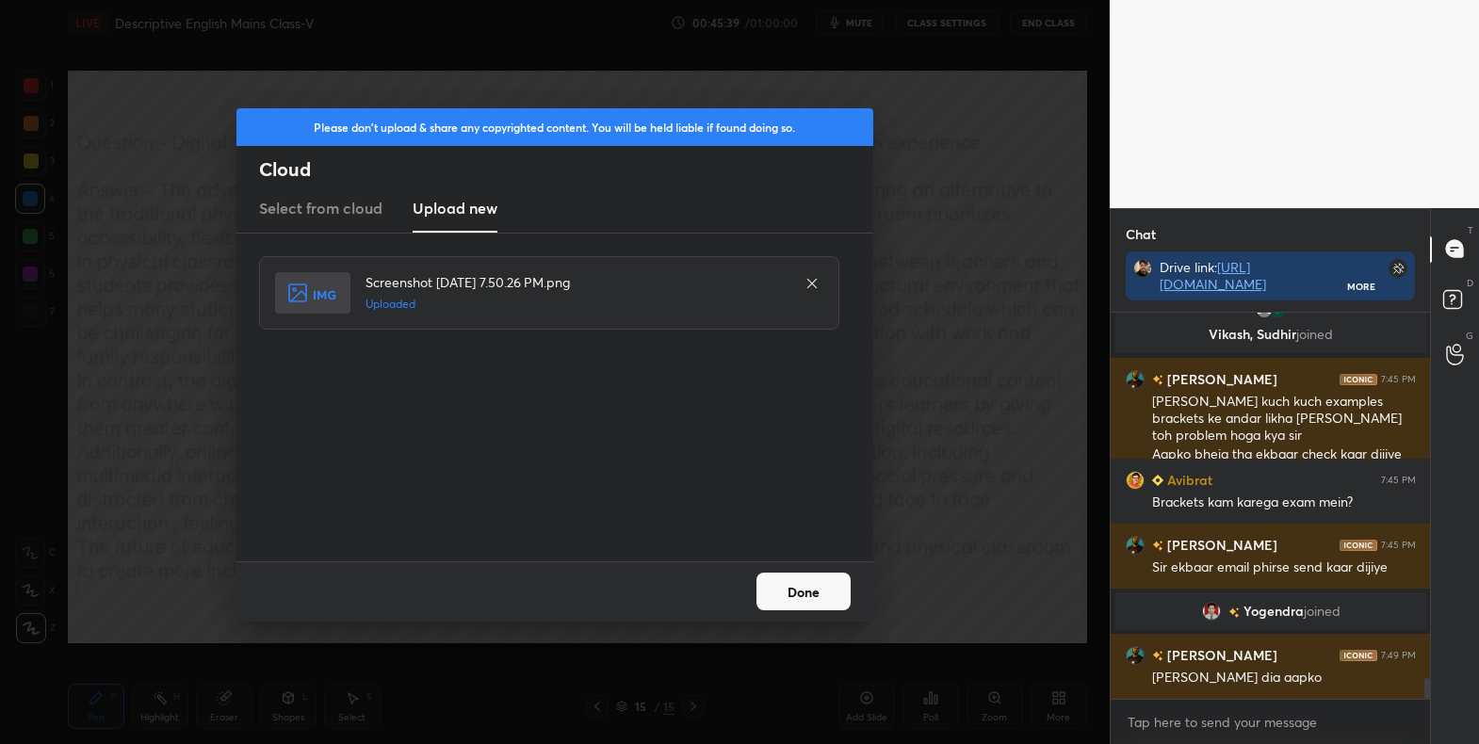
click at [794, 606] on button "Done" at bounding box center [803, 592] width 94 height 38
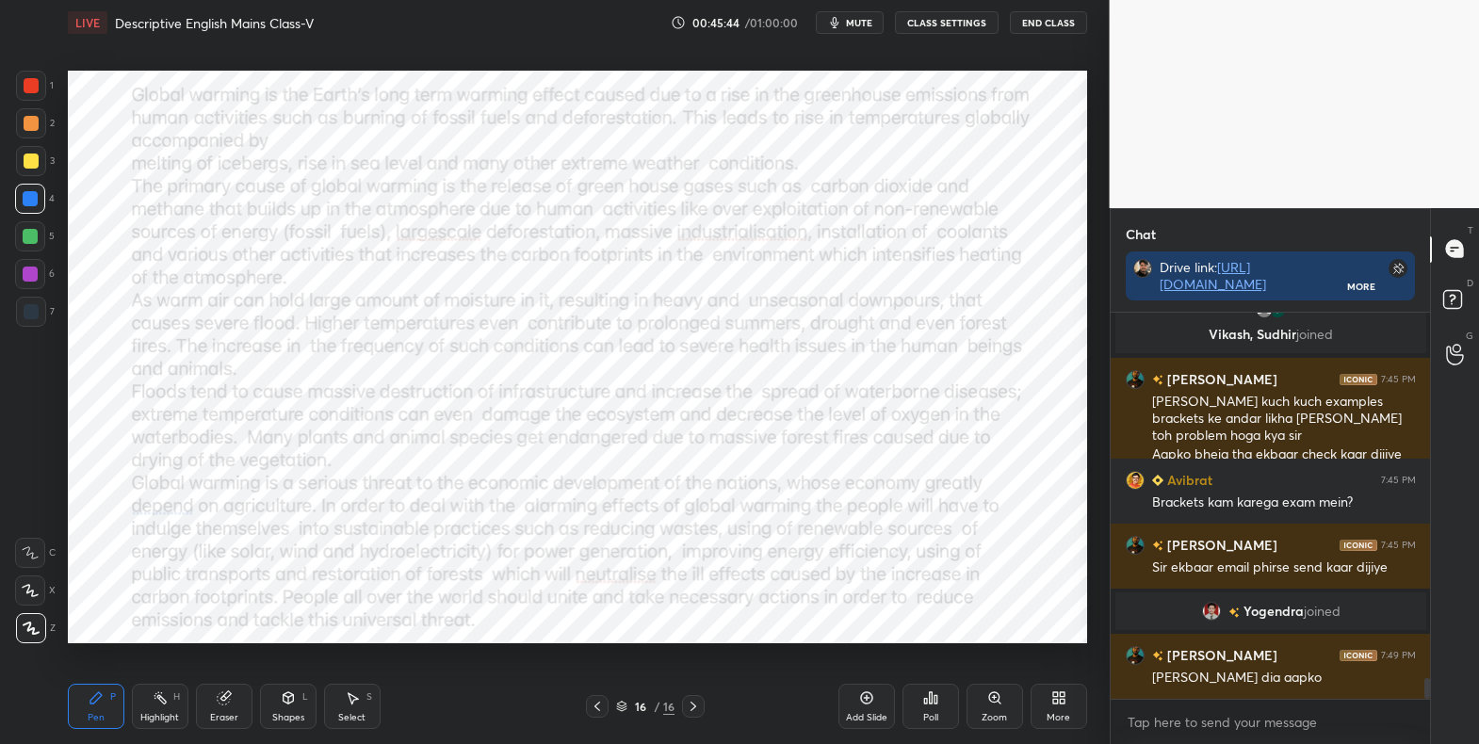
click at [31, 590] on icon at bounding box center [30, 590] width 17 height 13
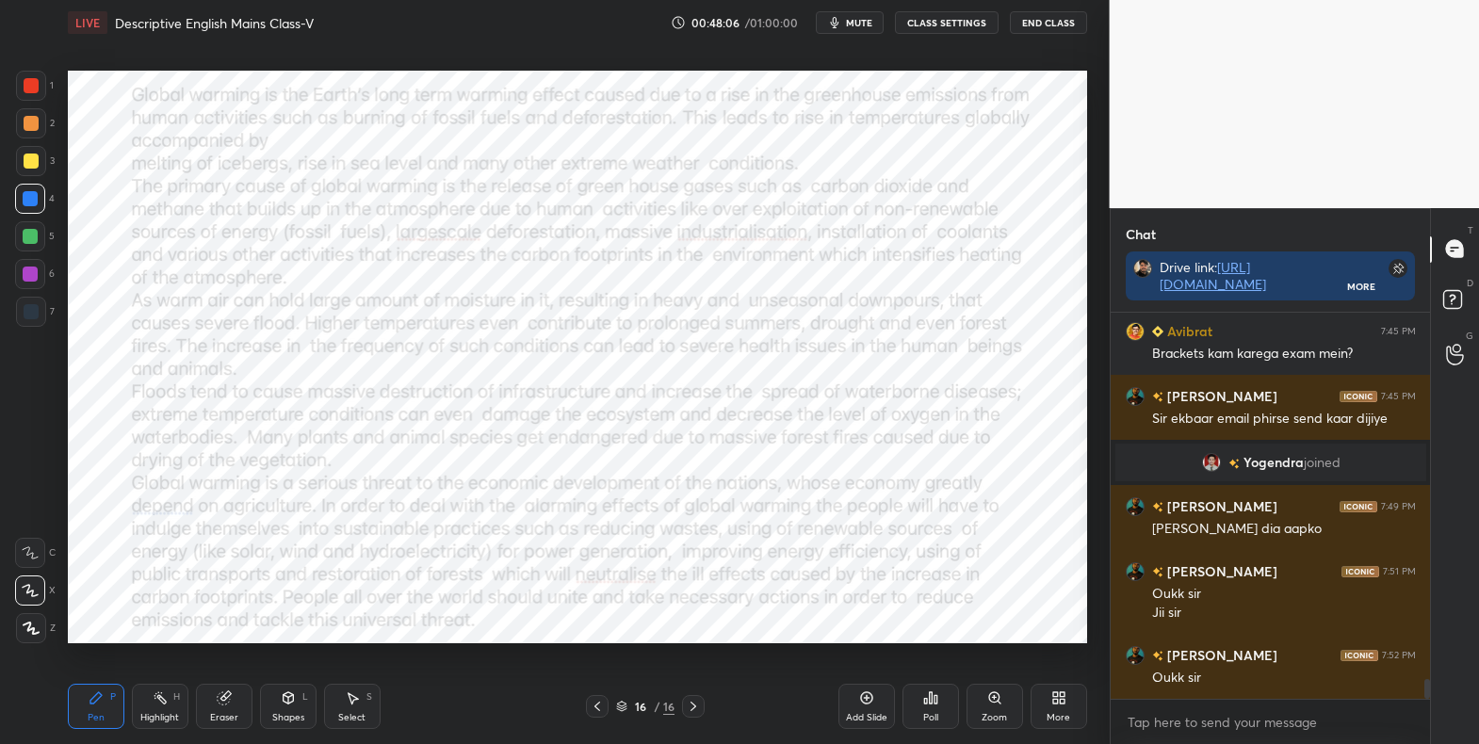
scroll to position [7145, 0]
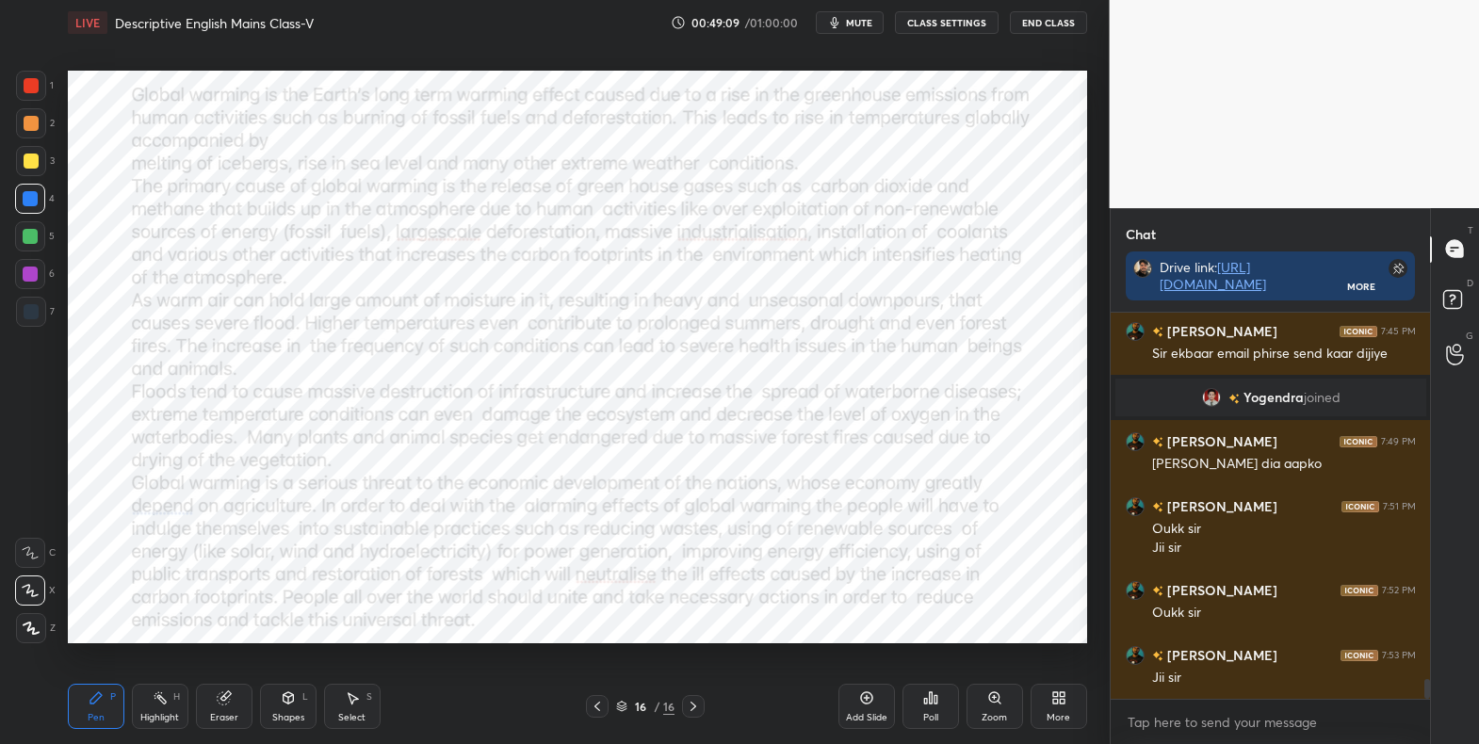
drag, startPoint x: 33, startPoint y: 84, endPoint x: 37, endPoint y: 105, distance: 22.0
click at [30, 83] on div at bounding box center [31, 85] width 15 height 15
click at [35, 626] on icon at bounding box center [31, 628] width 17 height 13
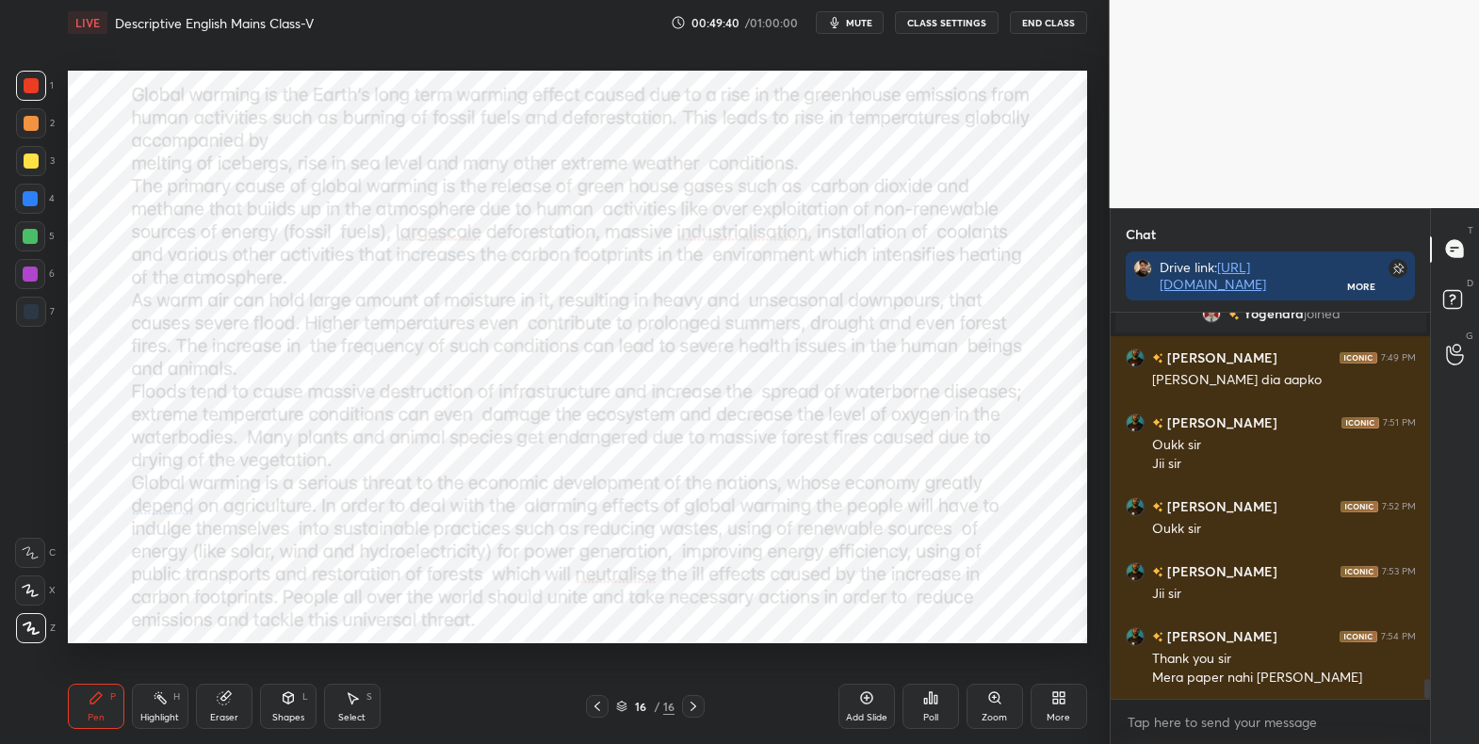
scroll to position [7248, 0]
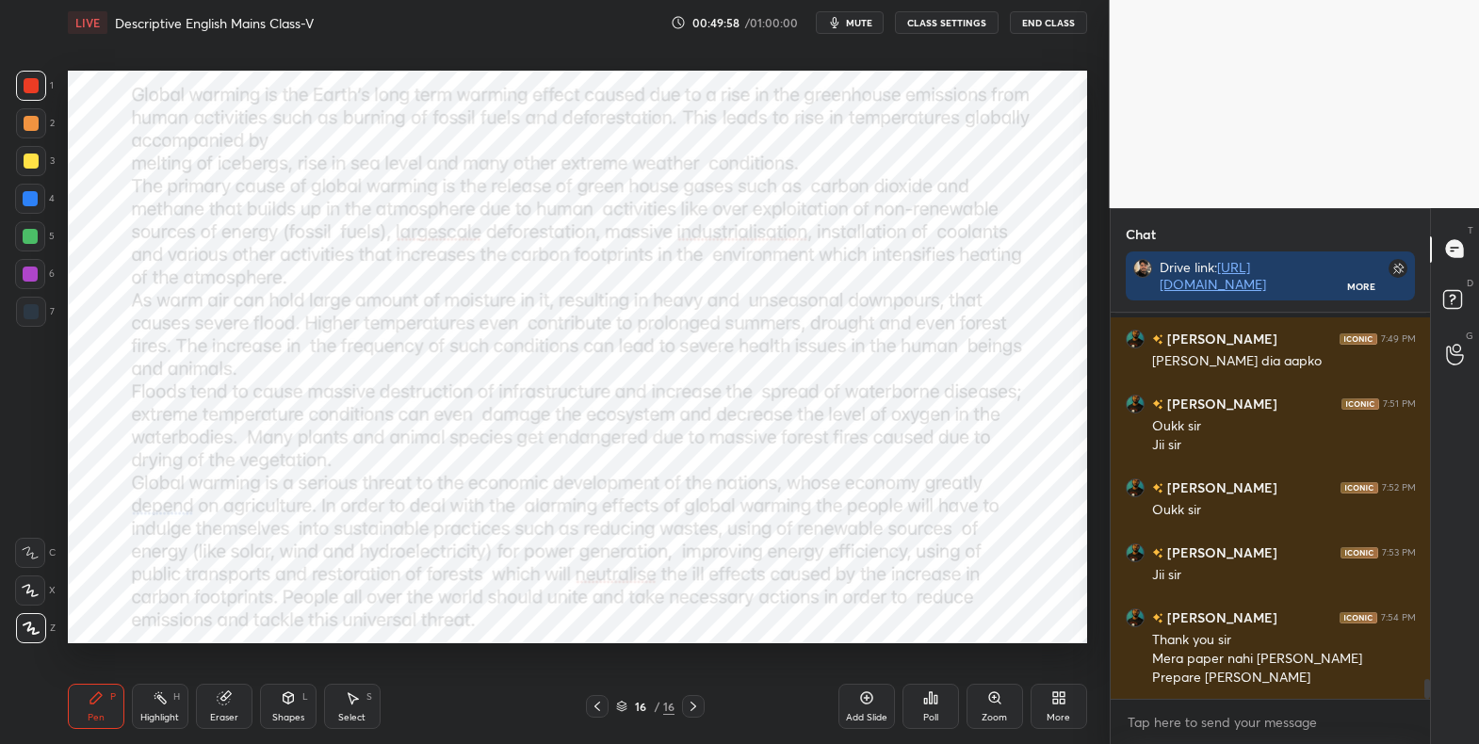
click at [1058, 705] on div "More" at bounding box center [1058, 706] width 57 height 45
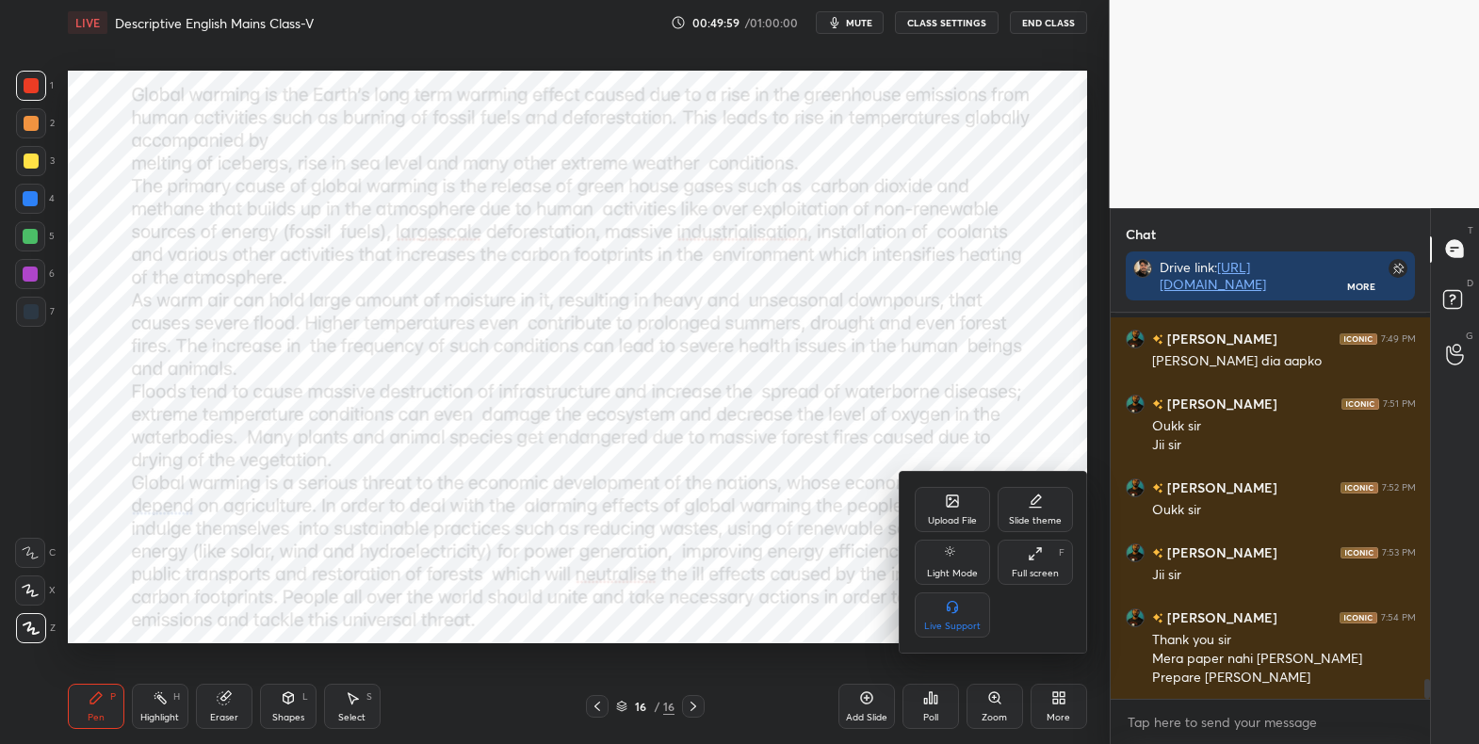
click at [929, 506] on div "Upload File" at bounding box center [951, 509] width 75 height 45
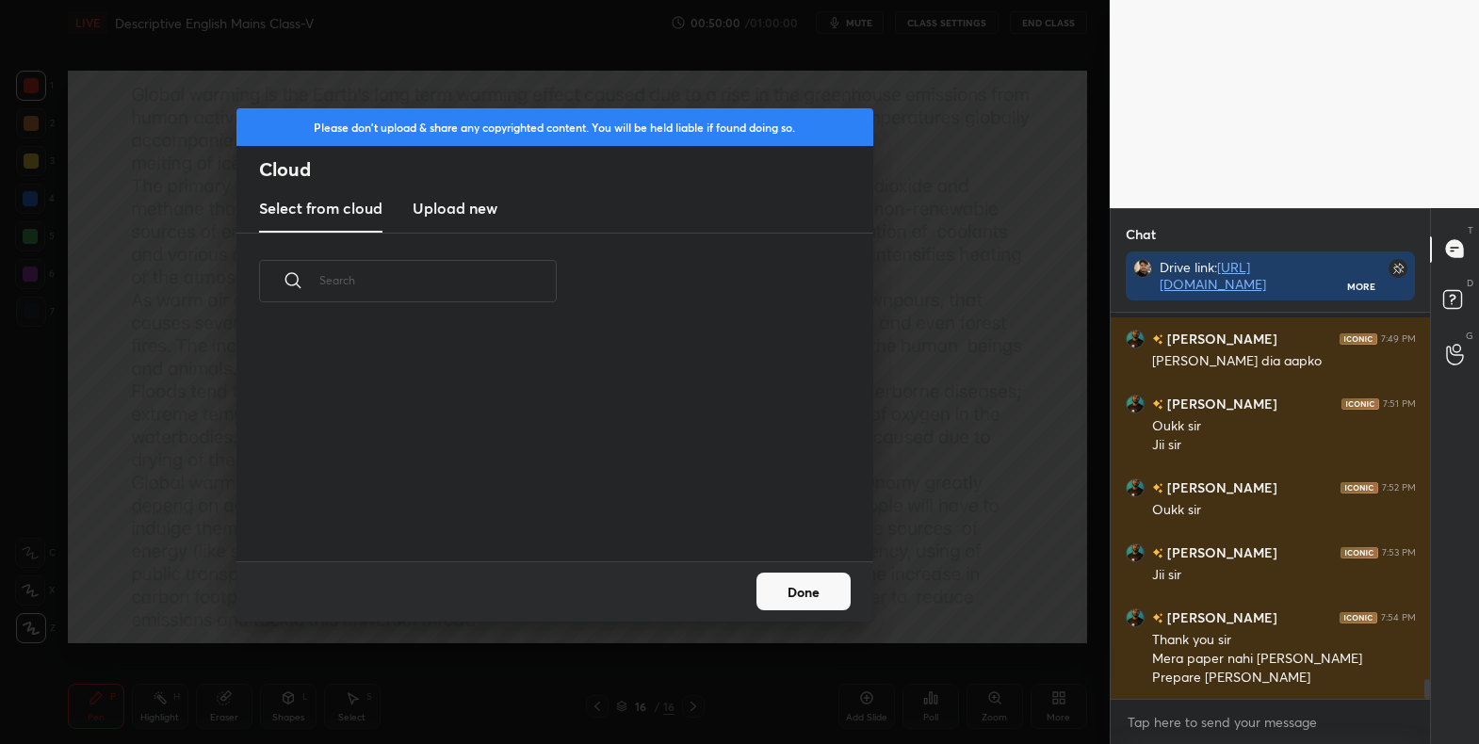
scroll to position [232, 605]
click at [458, 206] on h3 "Upload new" at bounding box center [454, 208] width 85 height 23
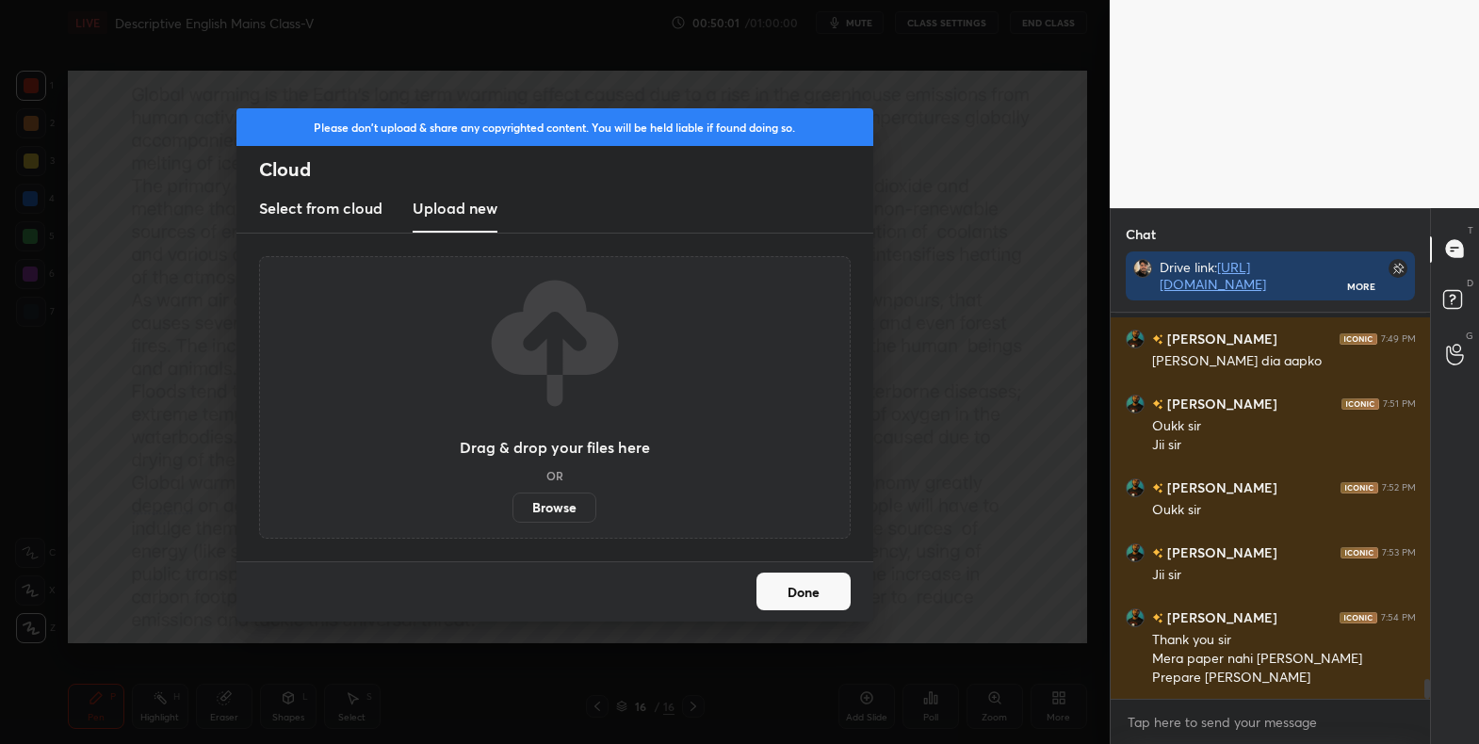
click at [564, 496] on label "Browse" at bounding box center [554, 508] width 84 height 30
click at [512, 496] on input "Browse" at bounding box center [512, 508] width 0 height 30
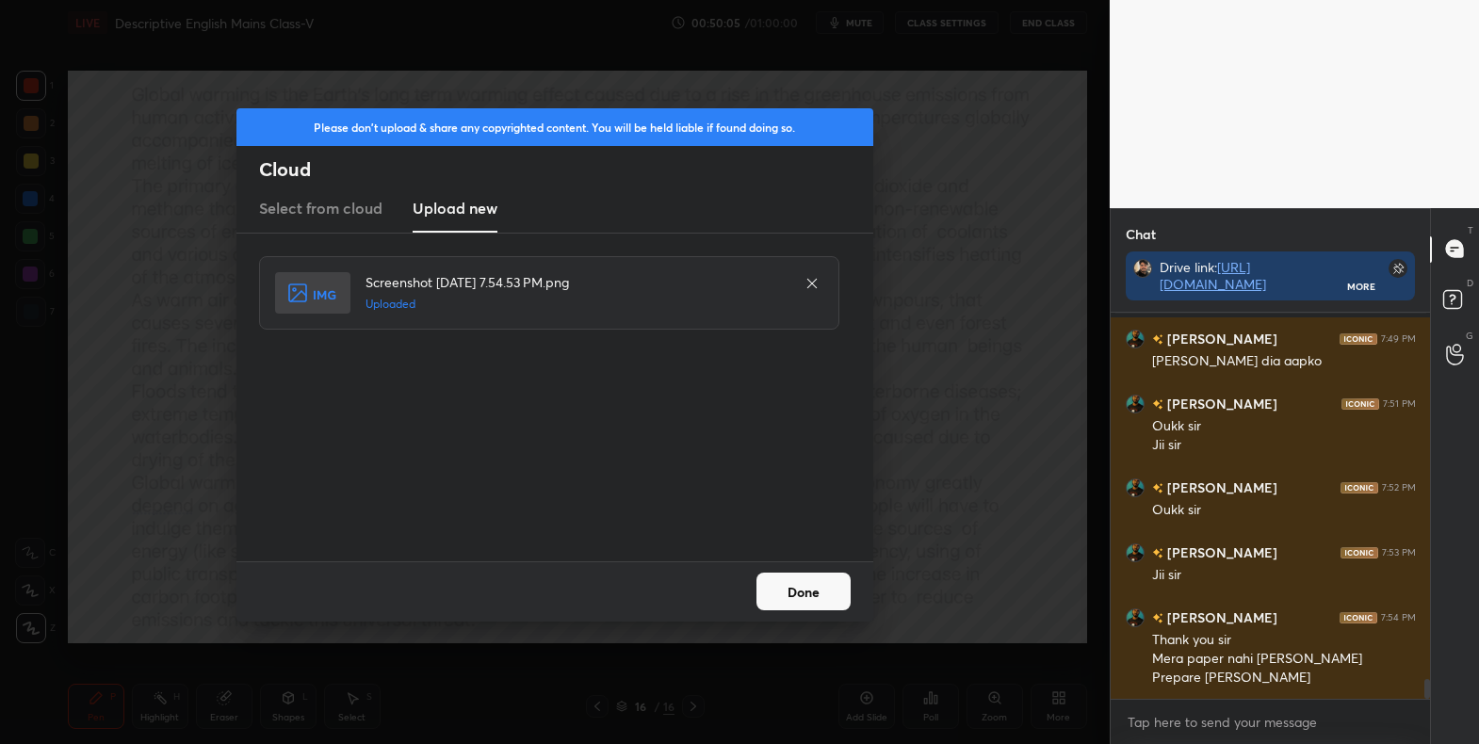
click at [816, 600] on button "Done" at bounding box center [803, 592] width 94 height 38
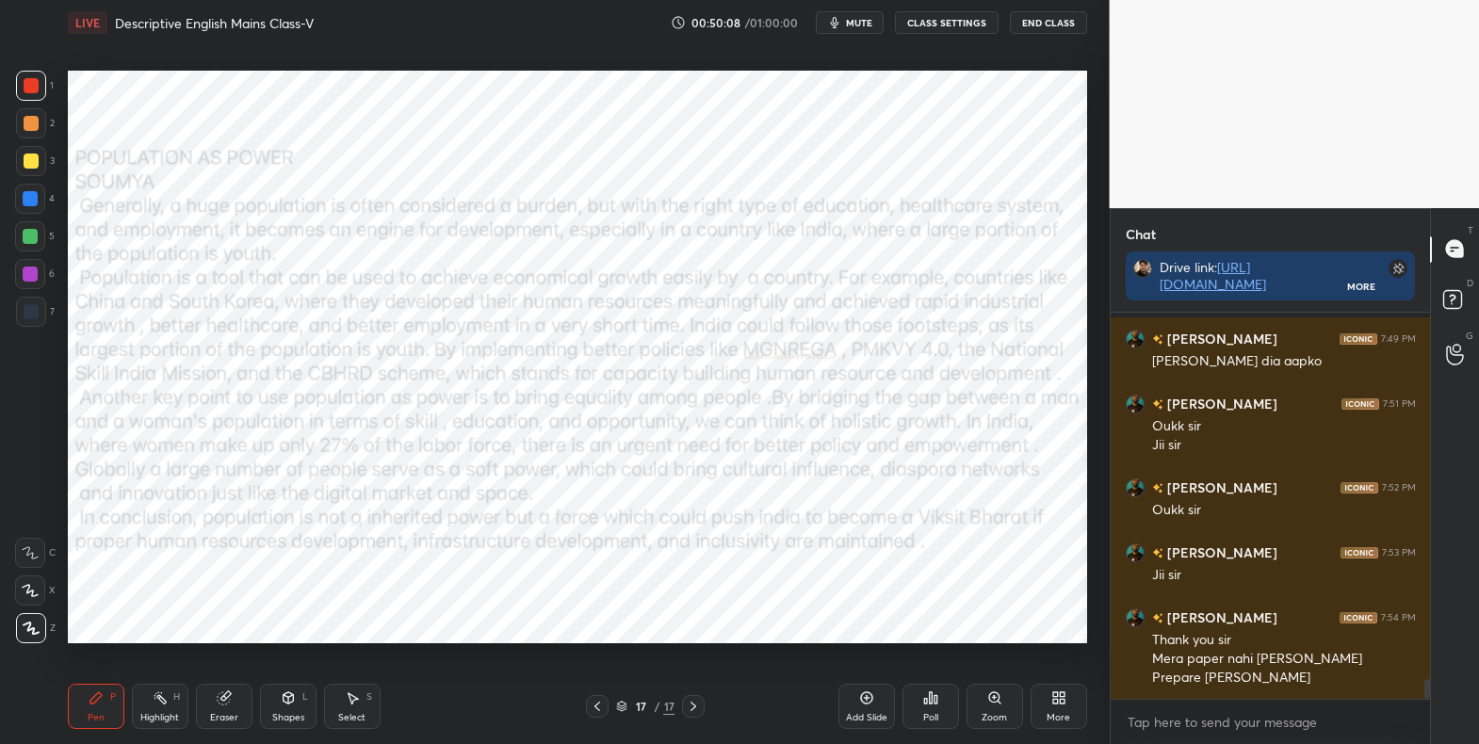
drag, startPoint x: 38, startPoint y: 196, endPoint x: 40, endPoint y: 228, distance: 32.1
click at [38, 197] on div at bounding box center [30, 199] width 30 height 30
drag, startPoint x: 33, startPoint y: 595, endPoint x: 47, endPoint y: 581, distance: 20.0
click at [33, 595] on icon at bounding box center [30, 590] width 17 height 13
drag, startPoint x: 33, startPoint y: 625, endPoint x: 42, endPoint y: 582, distance: 44.3
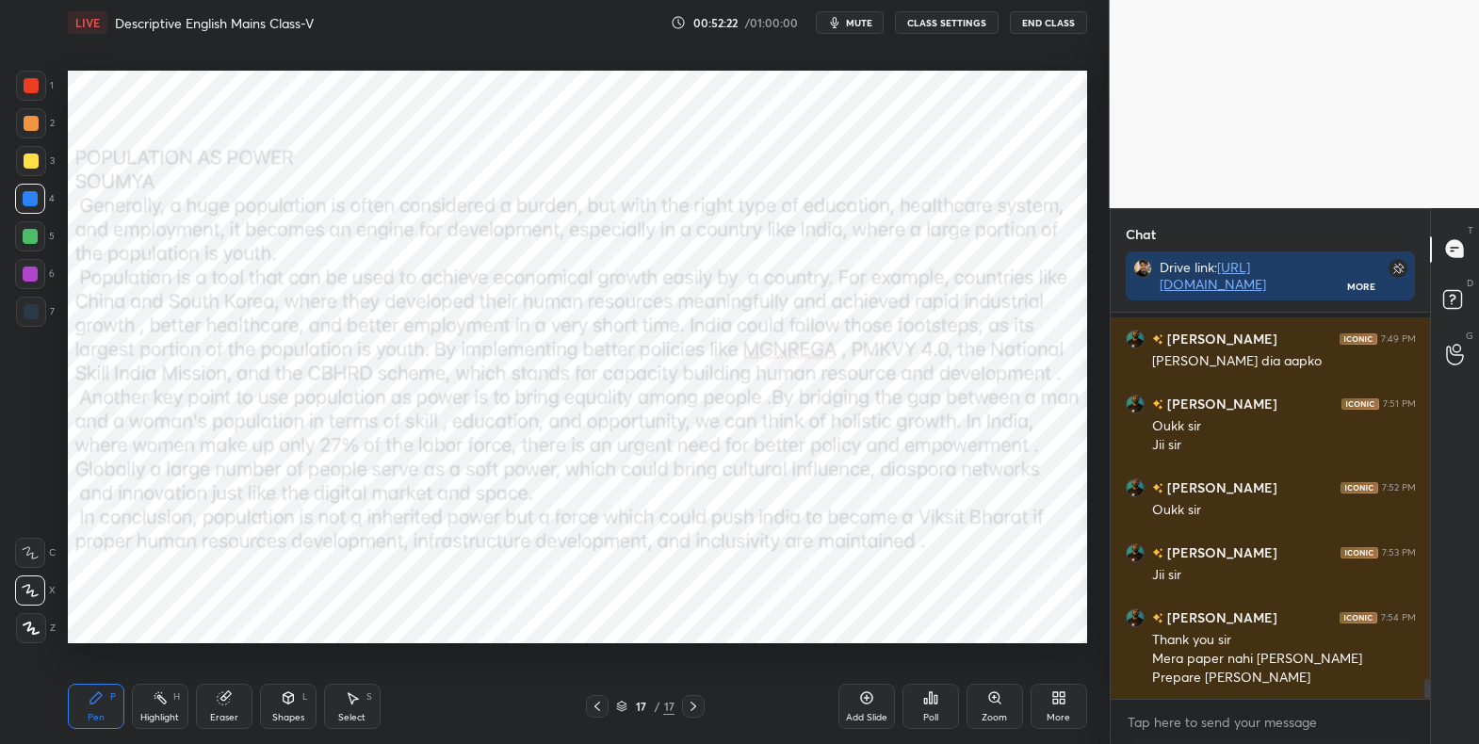
click at [33, 626] on icon at bounding box center [31, 628] width 17 height 13
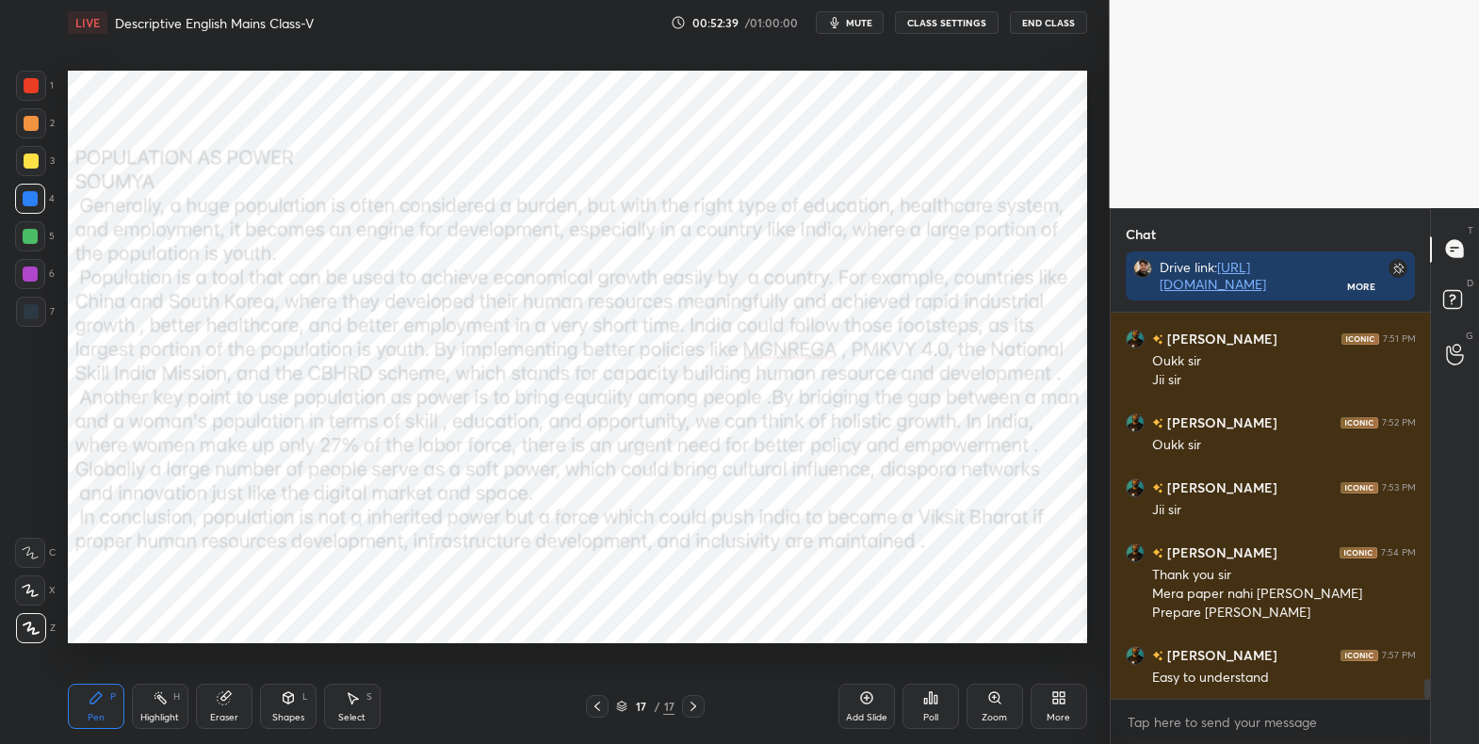
click at [874, 709] on div "Add Slide" at bounding box center [866, 706] width 57 height 45
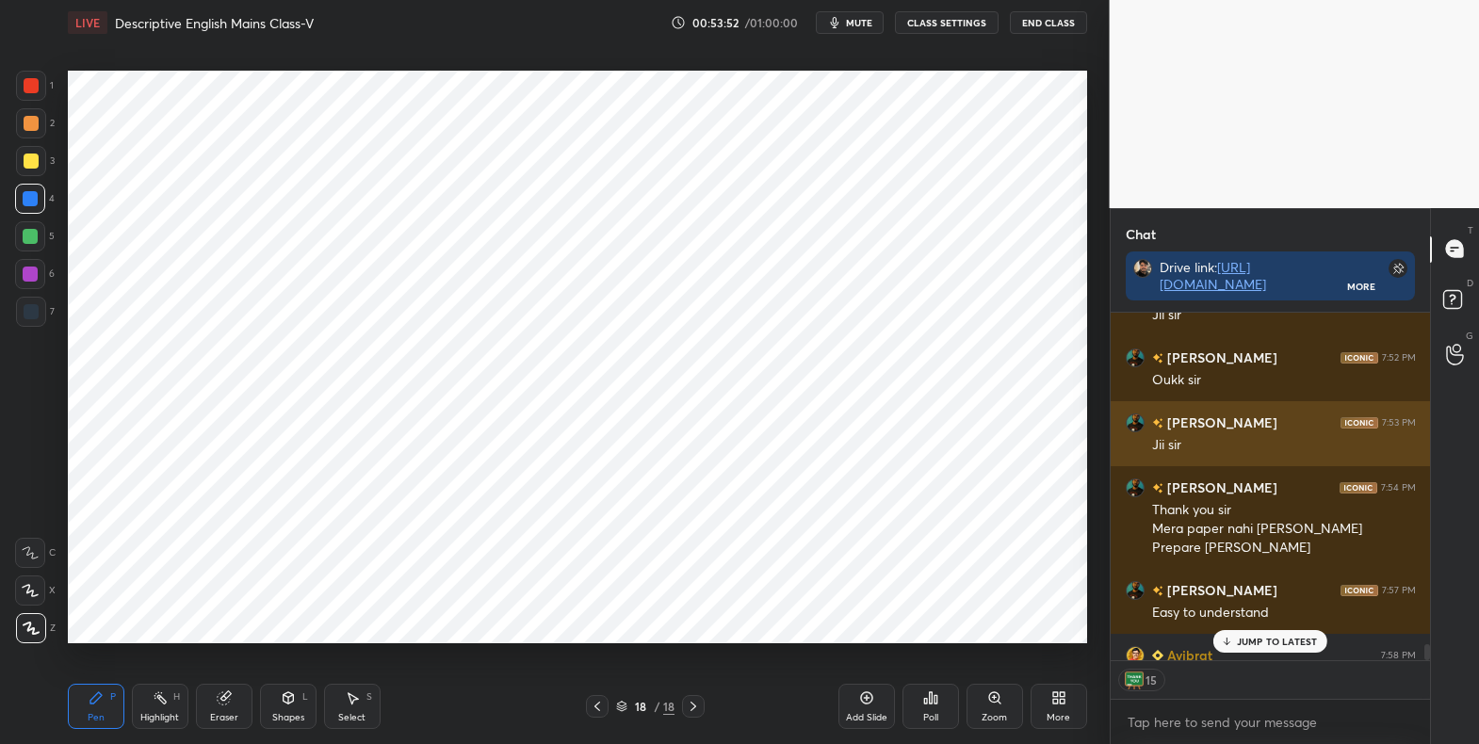
scroll to position [7416, 0]
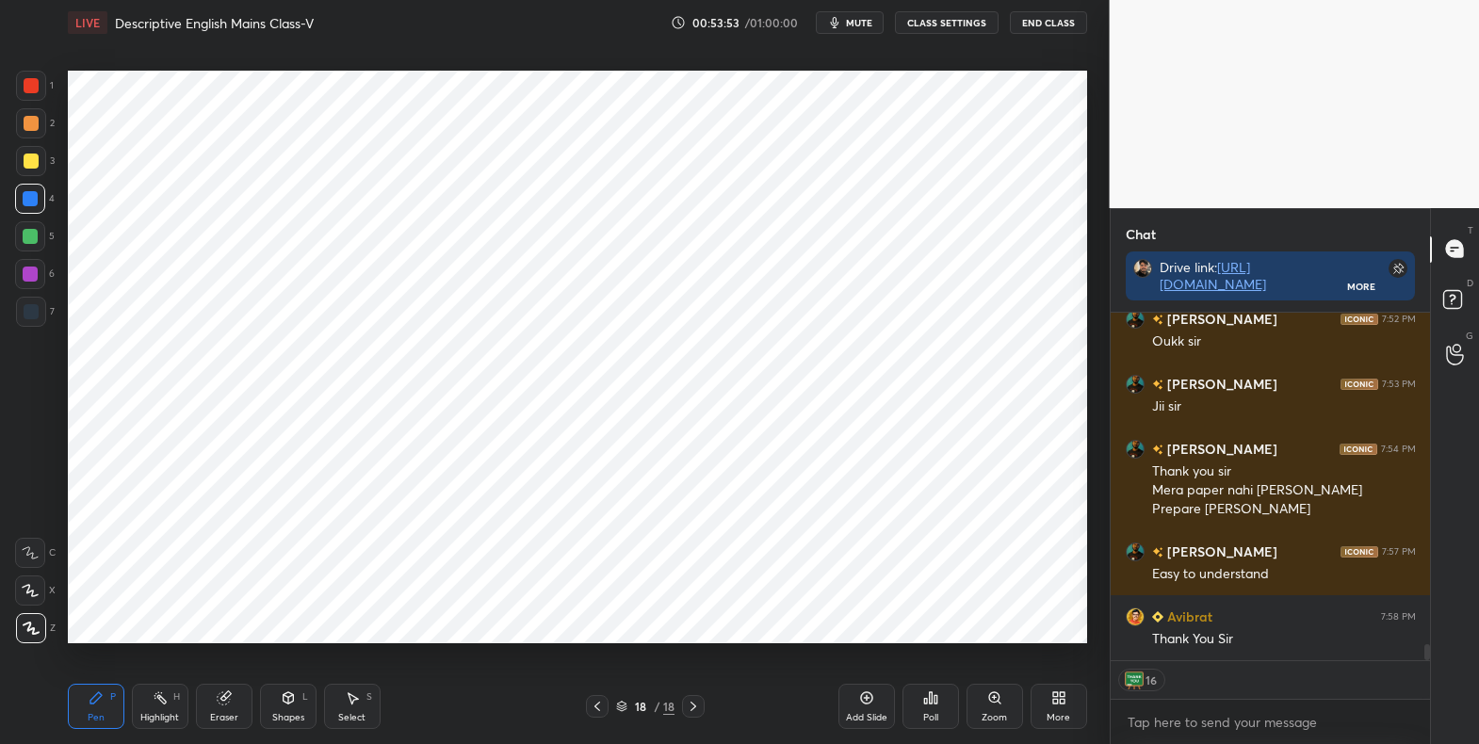
click at [1032, 25] on button "End Class" at bounding box center [1048, 22] width 77 height 23
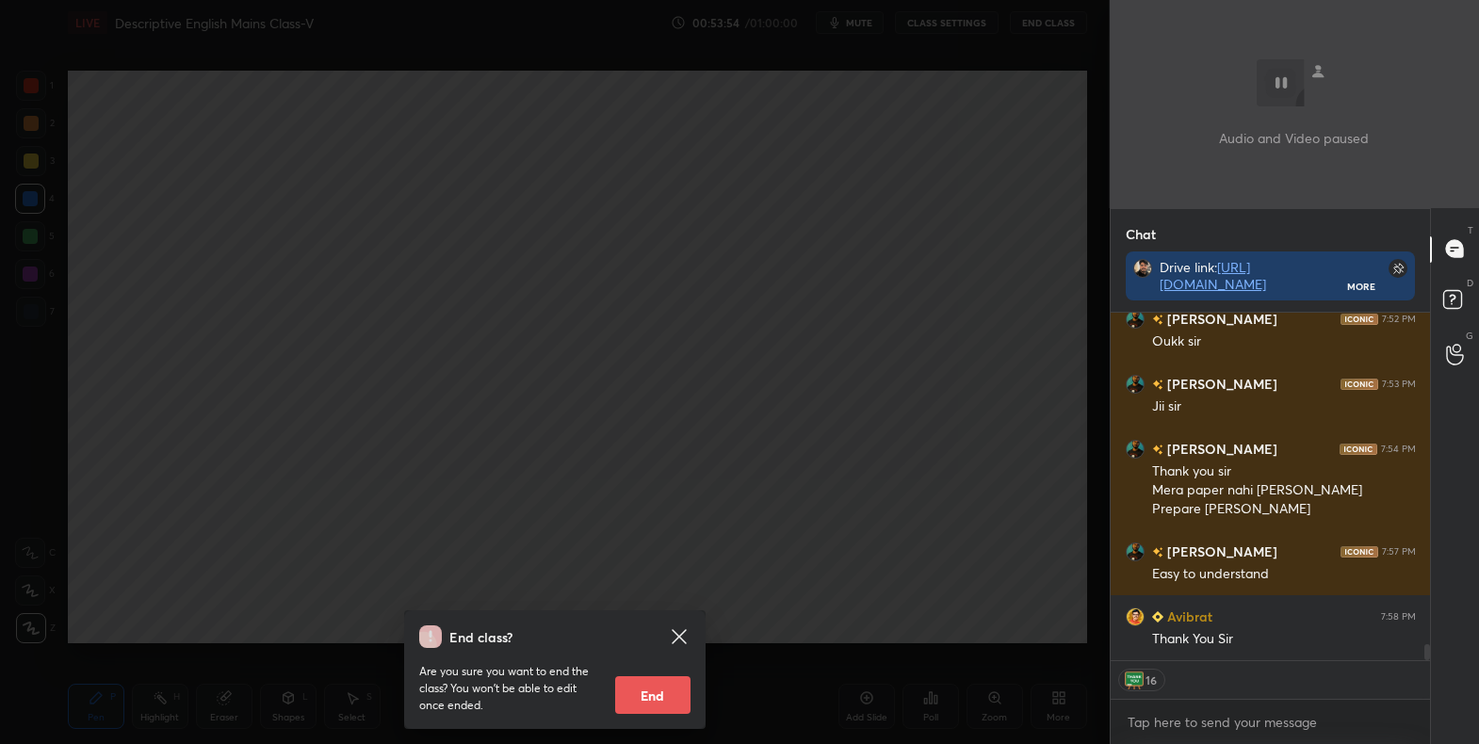
scroll to position [7498, 0]
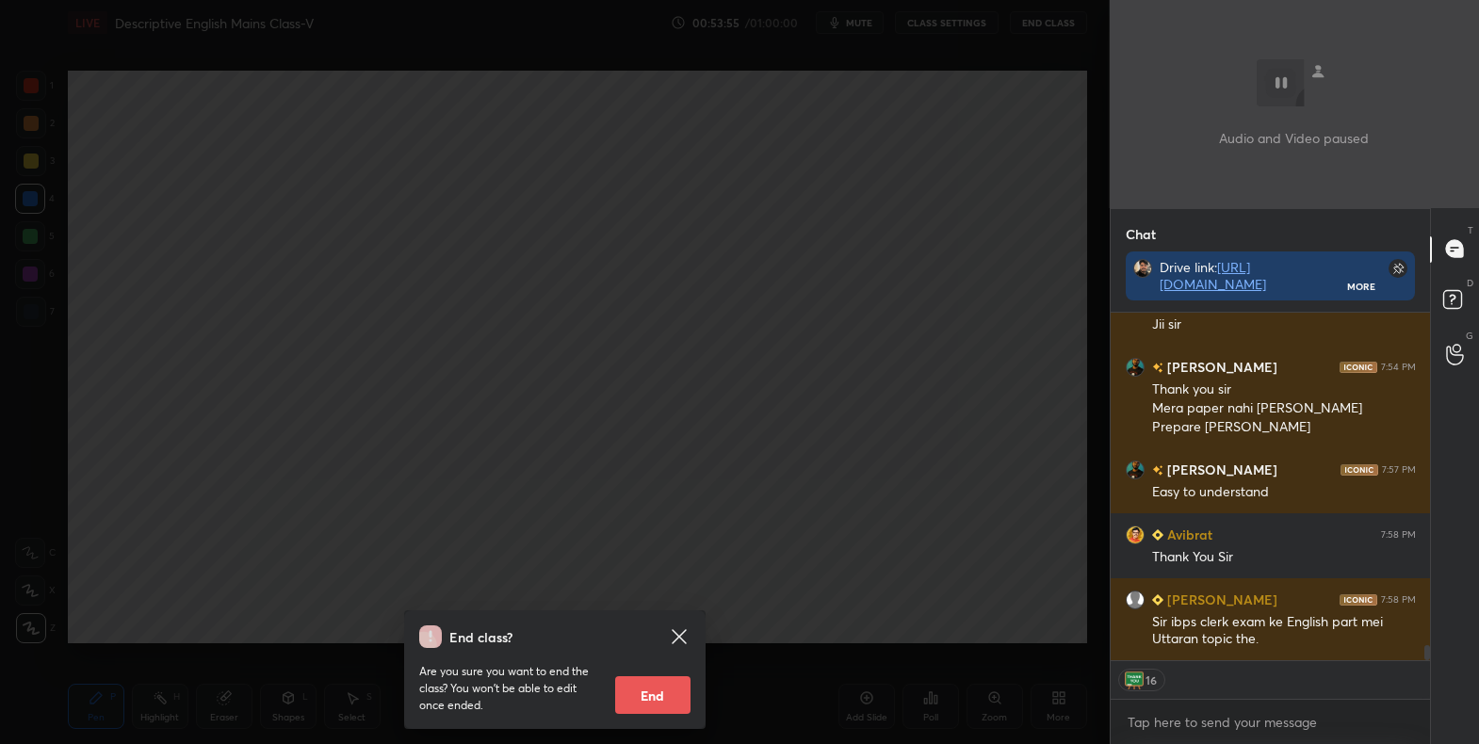
click at [659, 694] on button "End" at bounding box center [652, 695] width 75 height 38
type textarea "x"
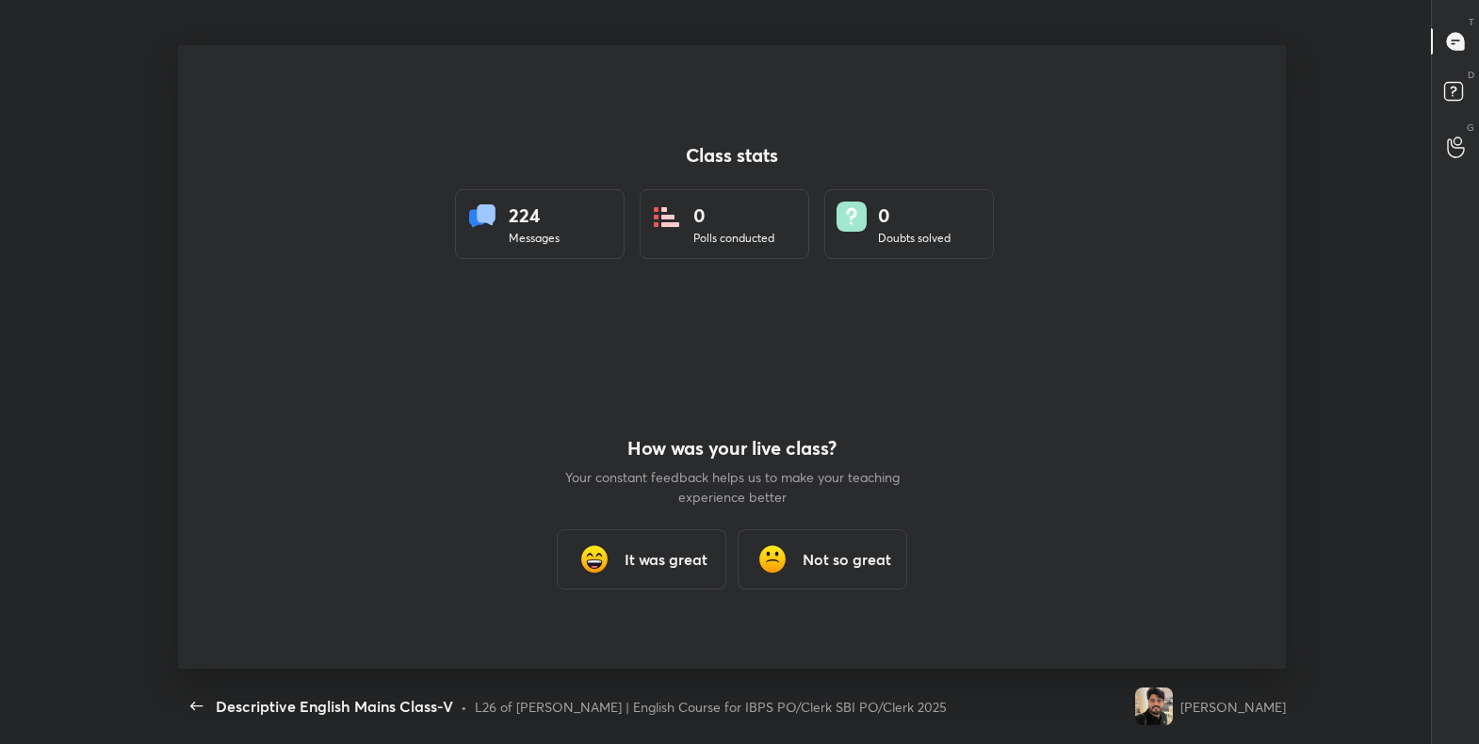
scroll to position [0, 0]
